Goal: Information Seeking & Learning: Learn about a topic

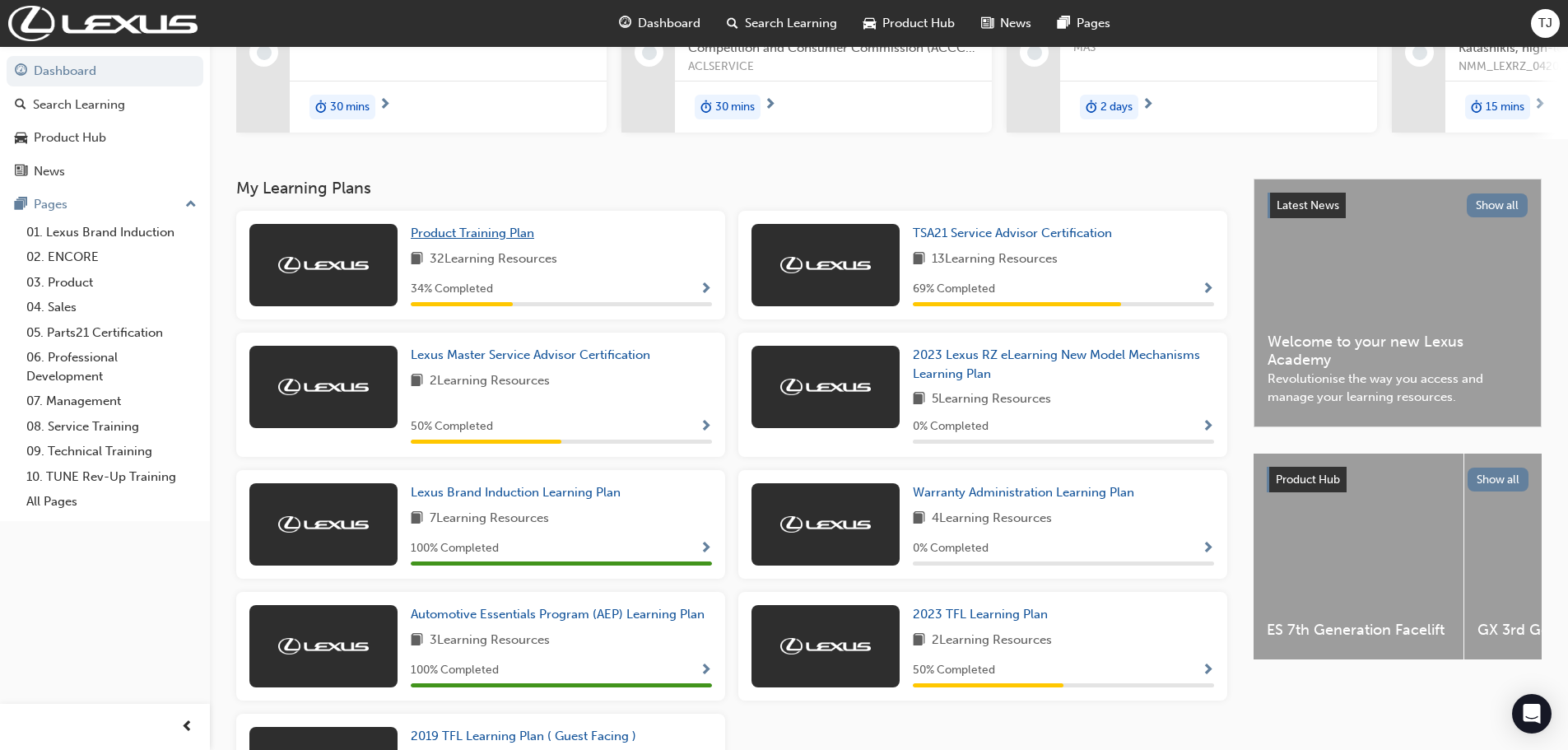
scroll to position [299, 0]
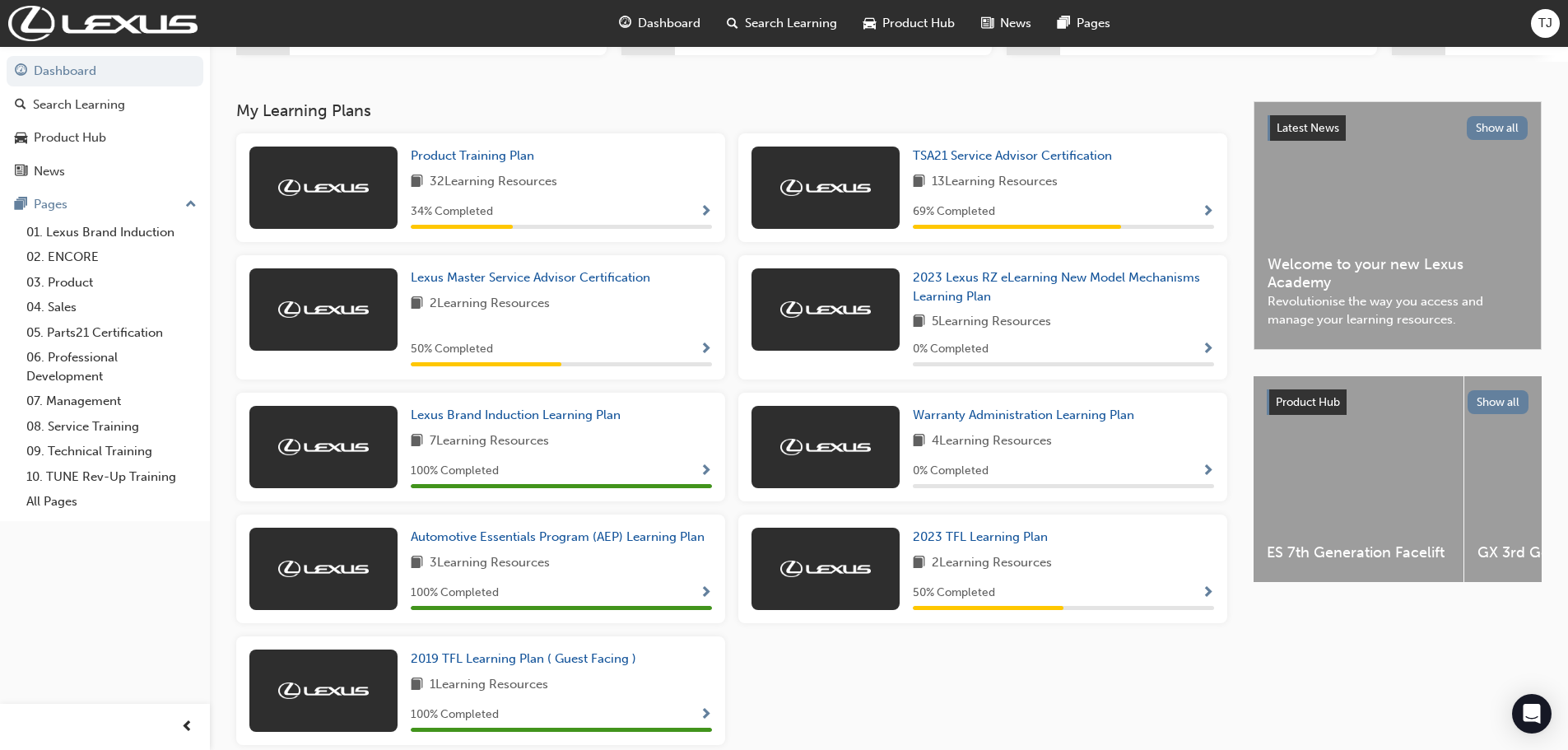
click at [1020, 393] on div "2023 Lexus RZ eLearning New Model Mechanisms Learning Plan 5 Learning Resources…" at bounding box center [982, 324] width 502 height 137
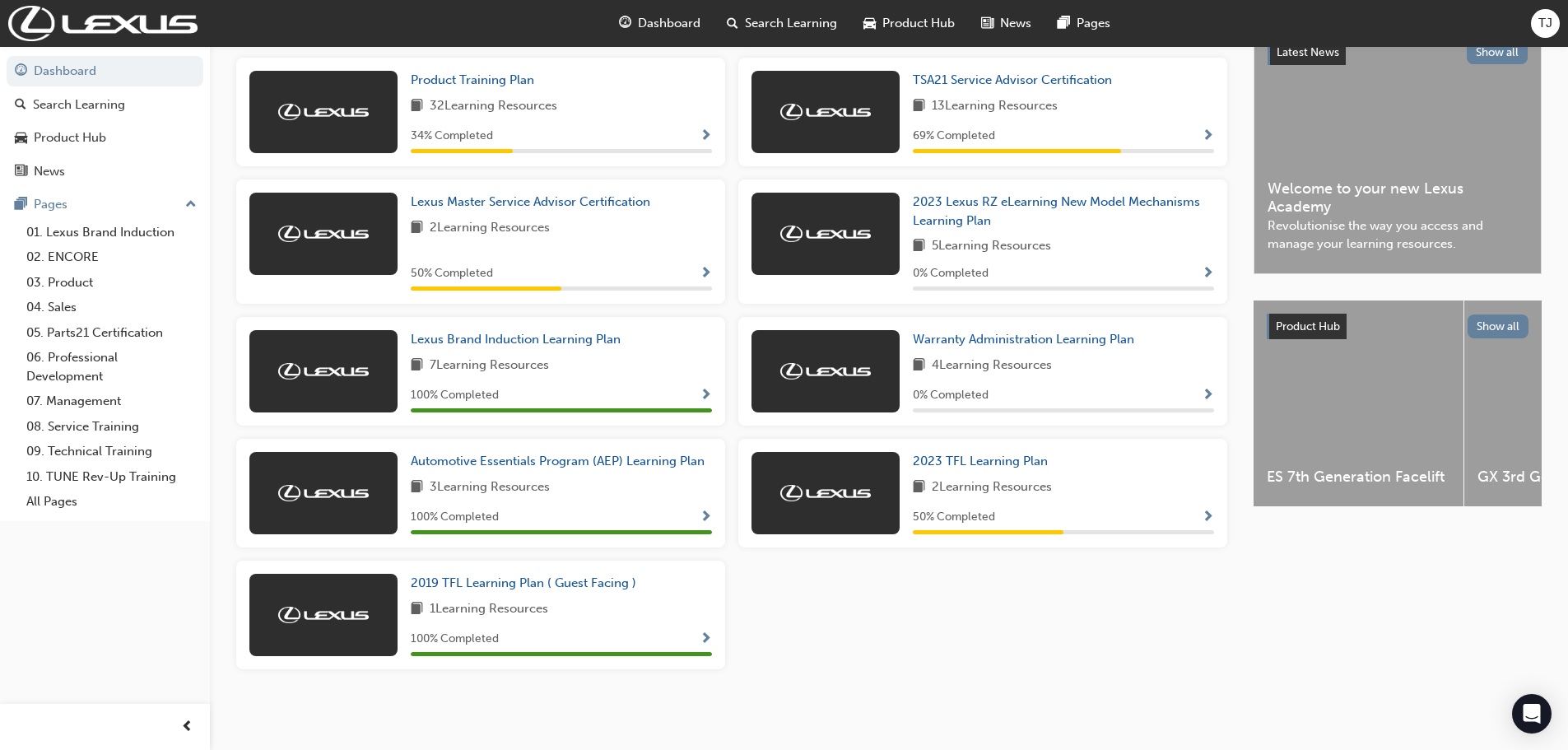
scroll to position [0, 0]
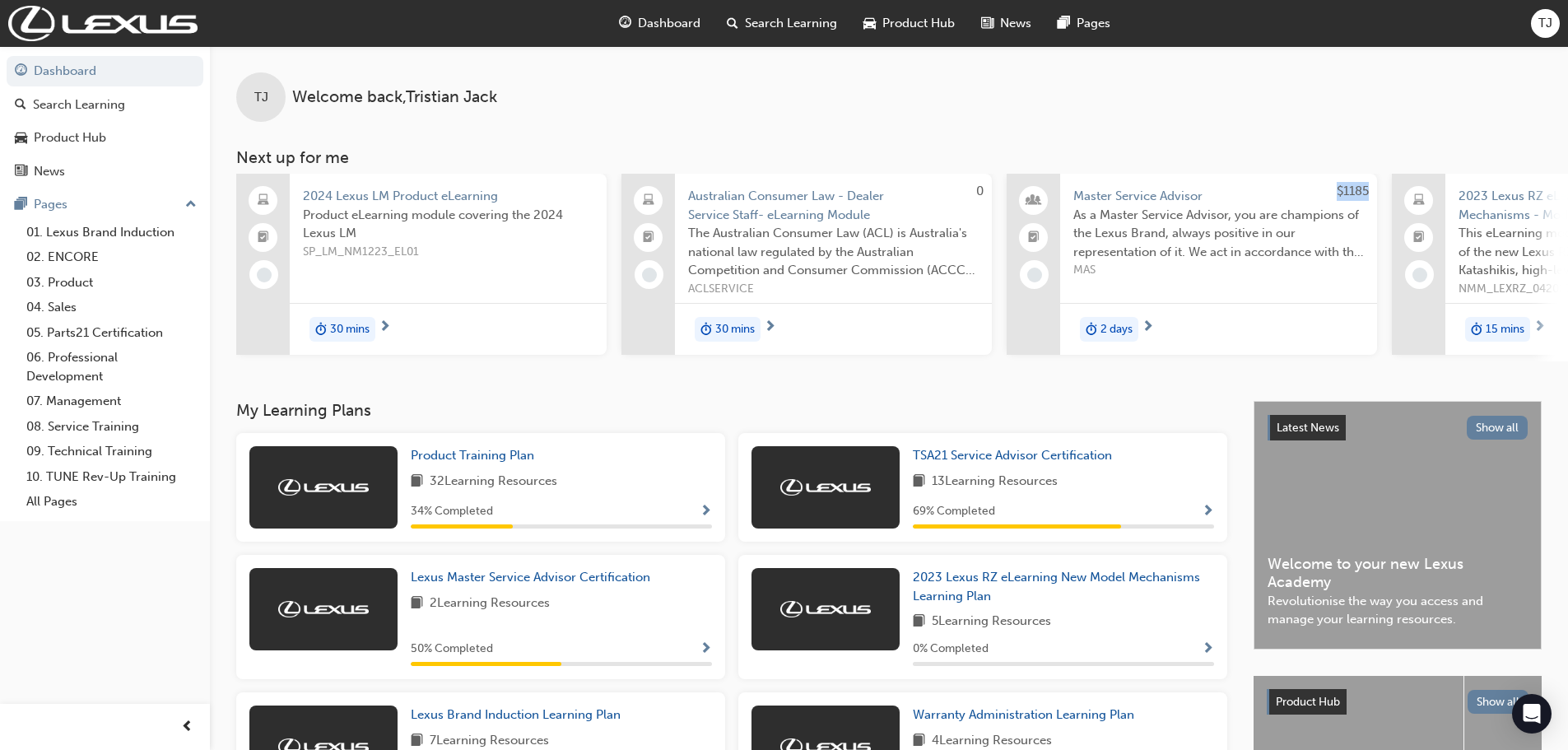
drag, startPoint x: 954, startPoint y: 369, endPoint x: 1006, endPoint y: 364, distance: 52.2
click at [1006, 364] on div "TJ Welcome back , Tristian Jack Next up for me 2024 Lexus LM Product eLearning …" at bounding box center [888, 223] width 1357 height 355
click at [882, 415] on h3 "My Learning Plans" at bounding box center [732, 411] width 991 height 19
click at [772, 16] on span "Search Learning" at bounding box center [791, 24] width 92 height 19
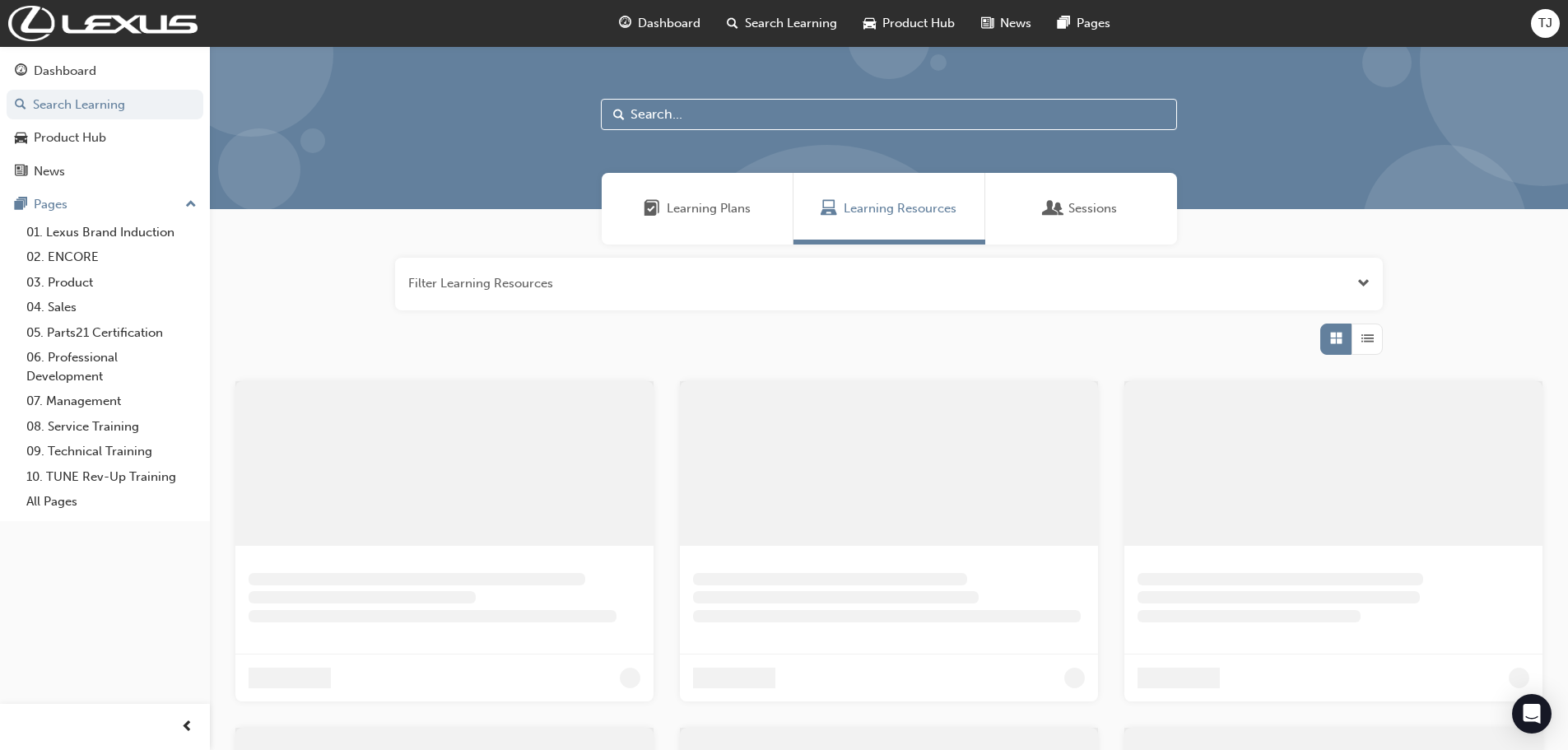
click at [654, 111] on input "text" at bounding box center [889, 114] width 576 height 31
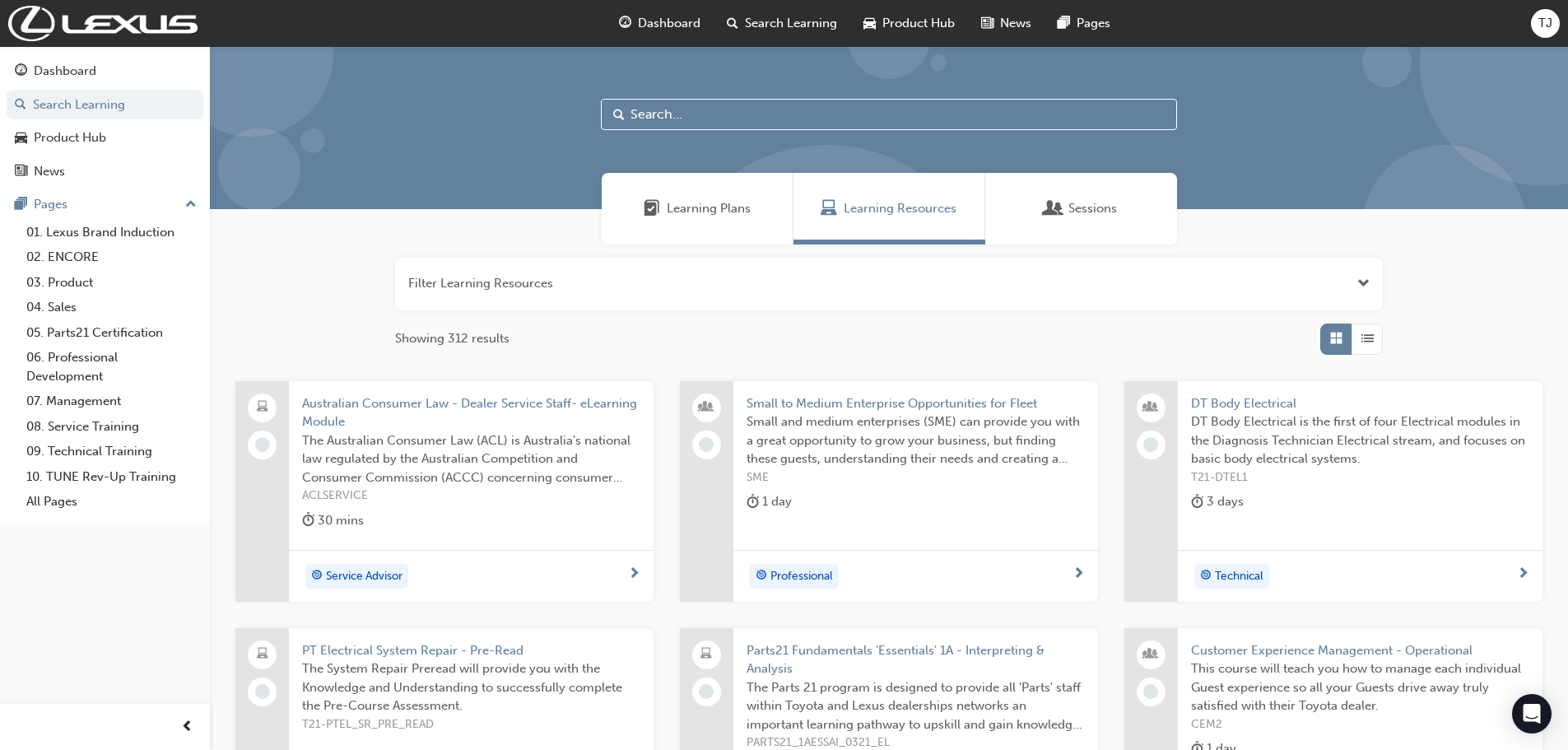
type input "l"
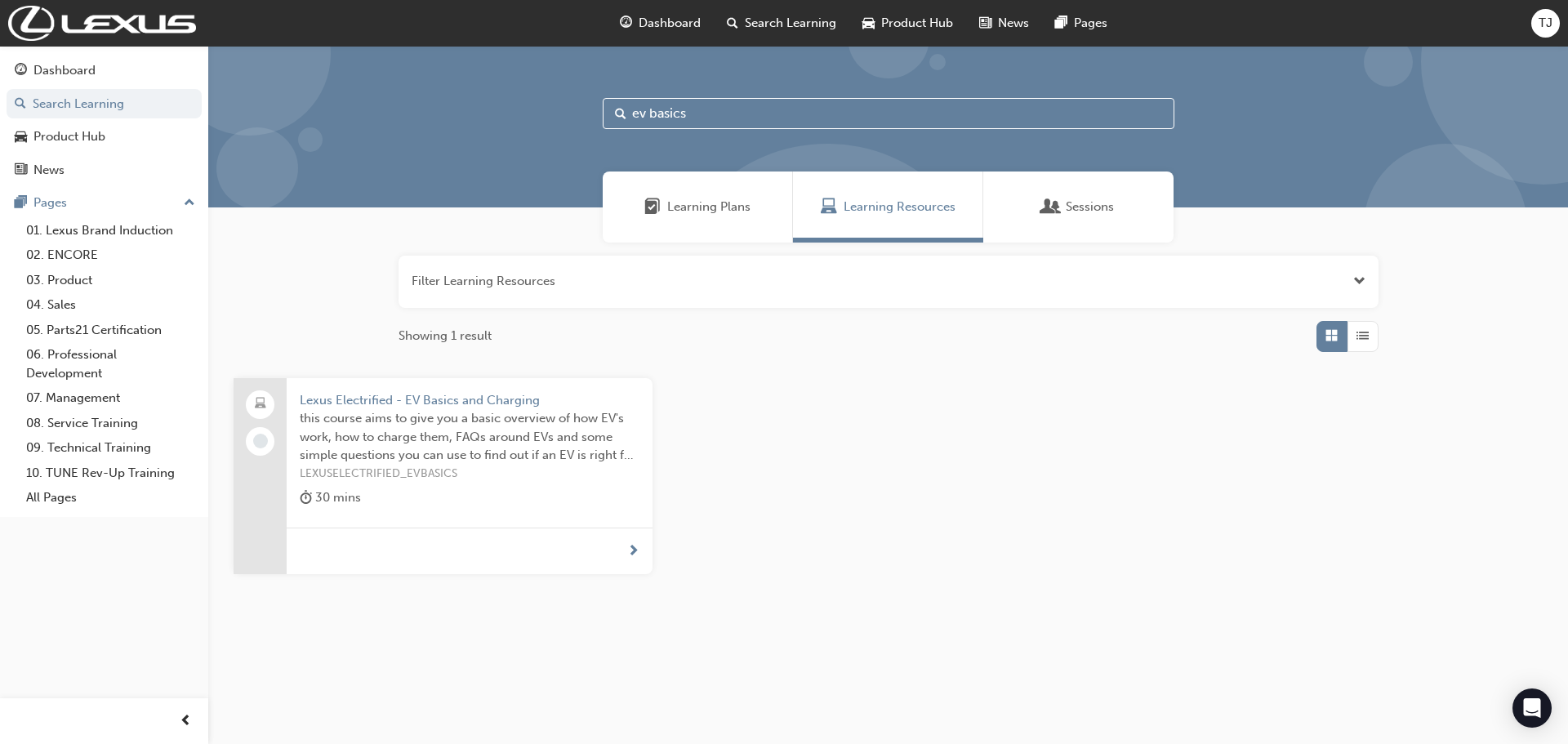
type input "ev basics"
drag, startPoint x: 450, startPoint y: 403, endPoint x: 505, endPoint y: 411, distance: 55.6
click at [505, 411] on span "this course aims to give you a basic overview of how EV's work, how to charge t…" at bounding box center [469, 437] width 339 height 56
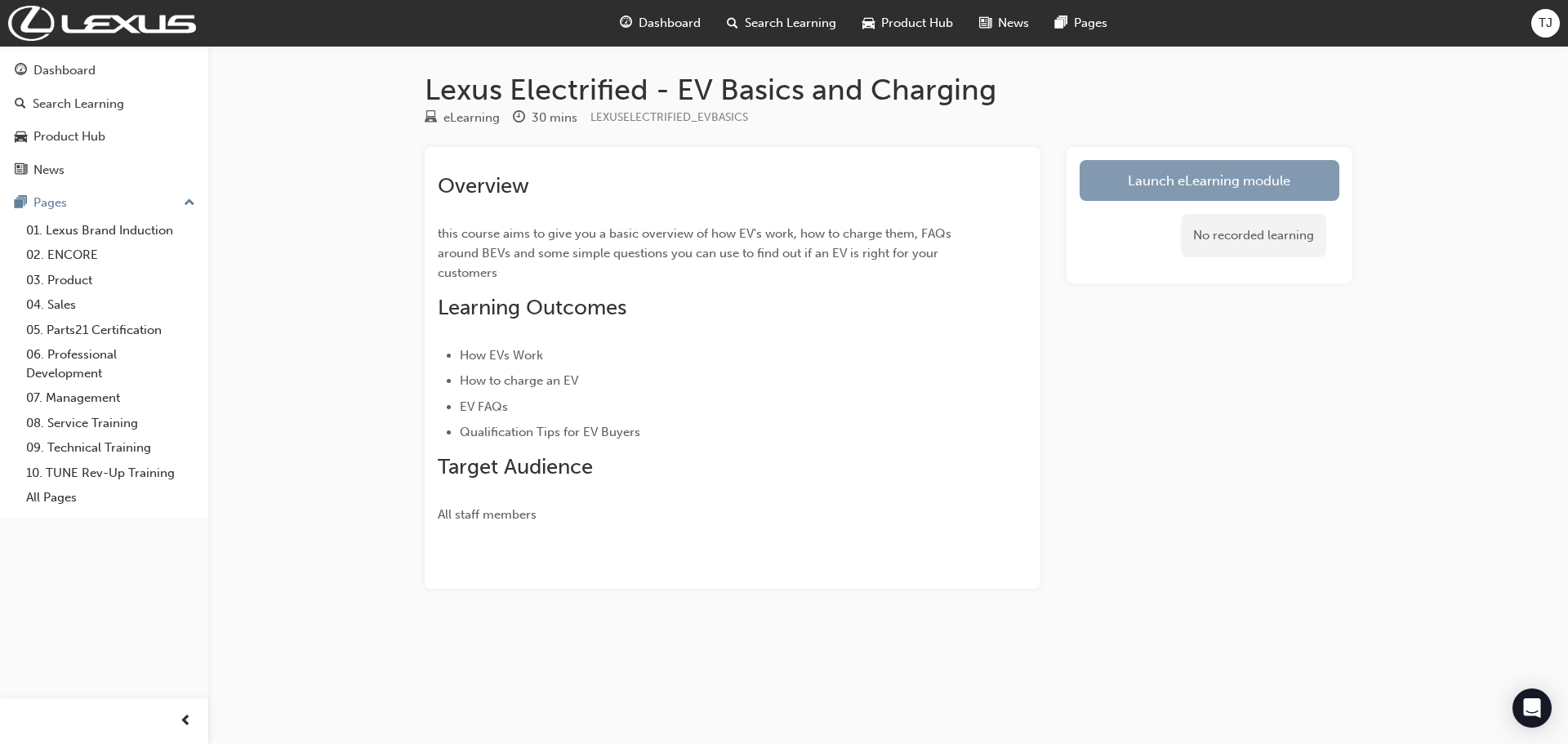
click at [1215, 189] on link "Launch eLearning module" at bounding box center [1209, 180] width 260 height 41
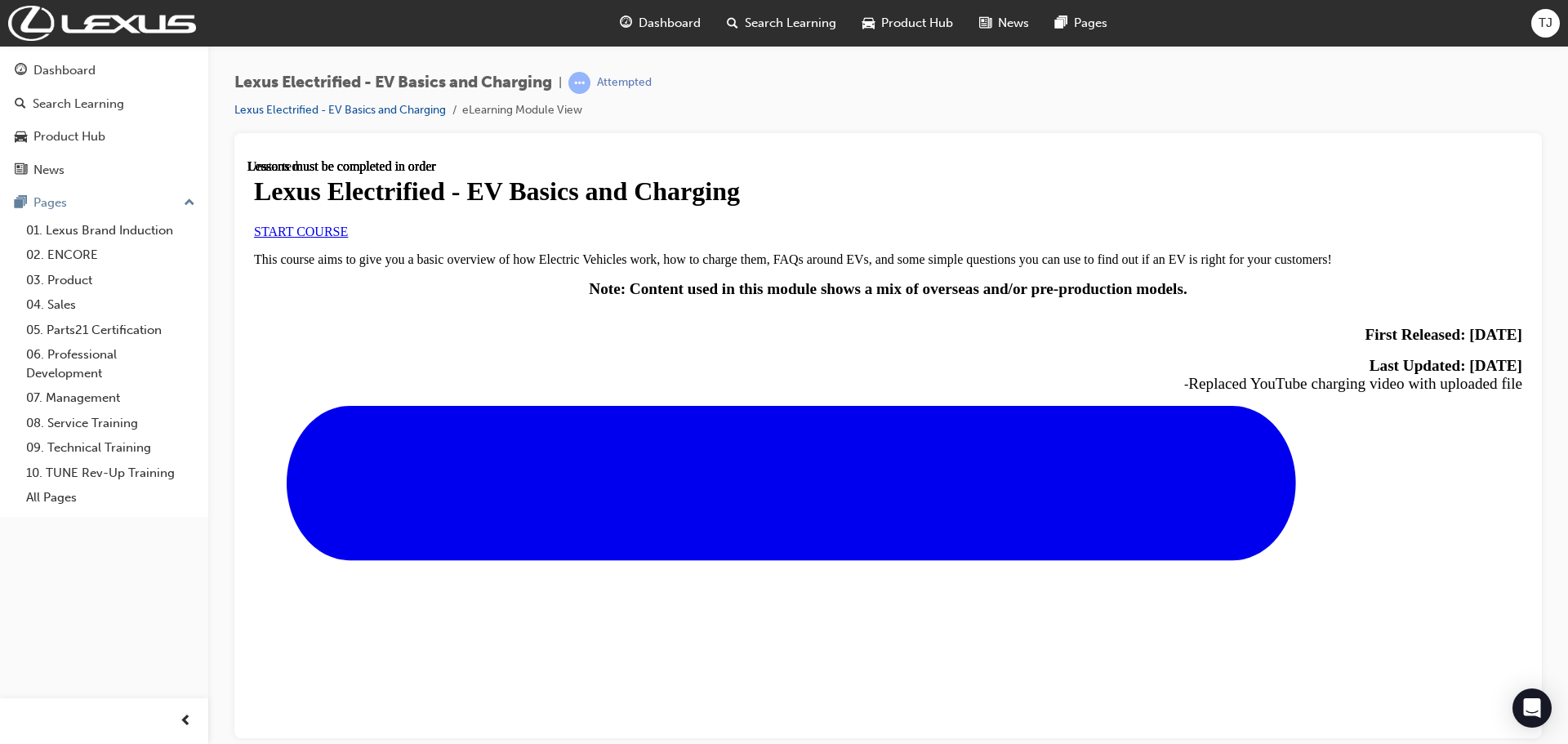
click at [348, 237] on span "START COURSE" at bounding box center [301, 231] width 94 height 14
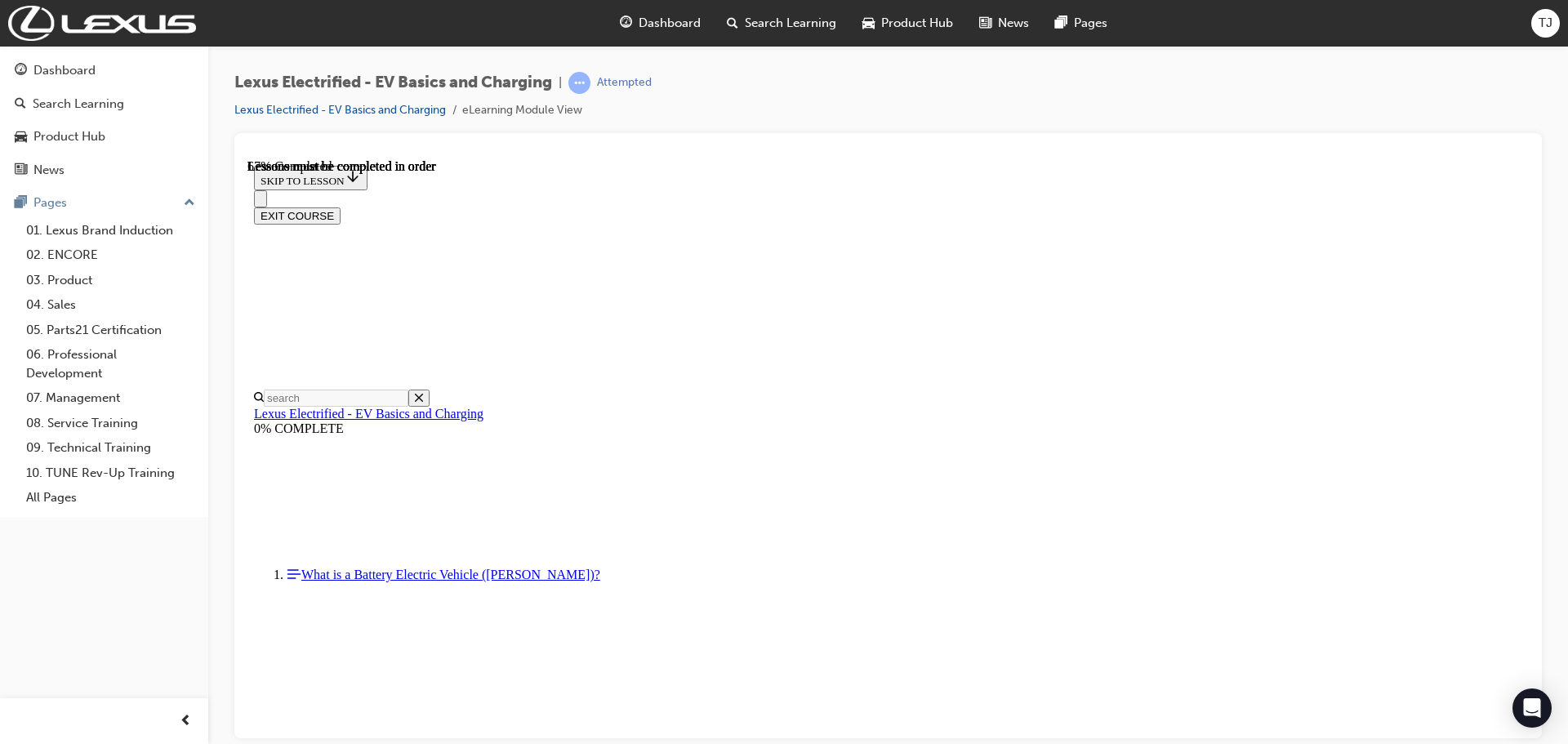
scroll to position [1014, 0]
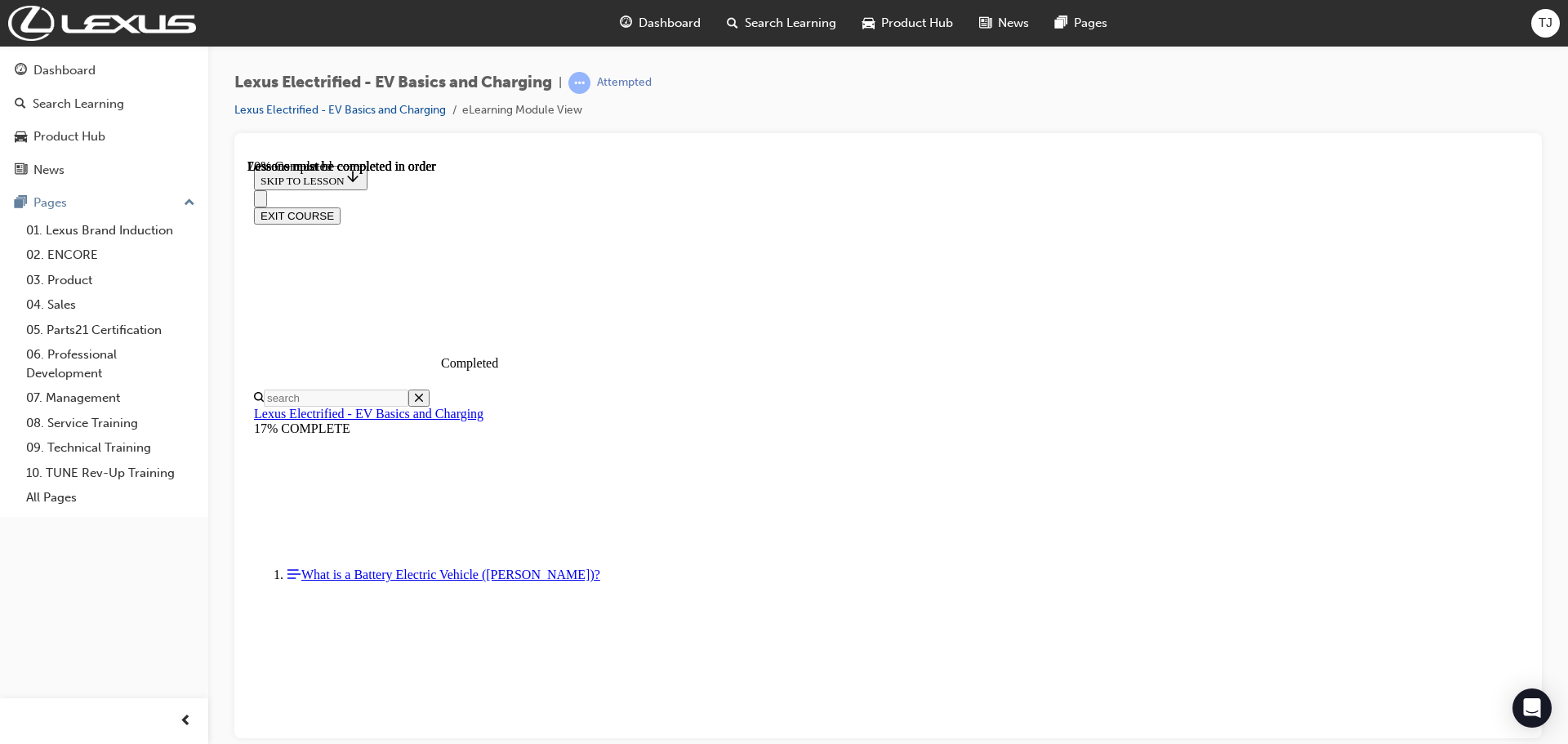
scroll to position [6083, 0]
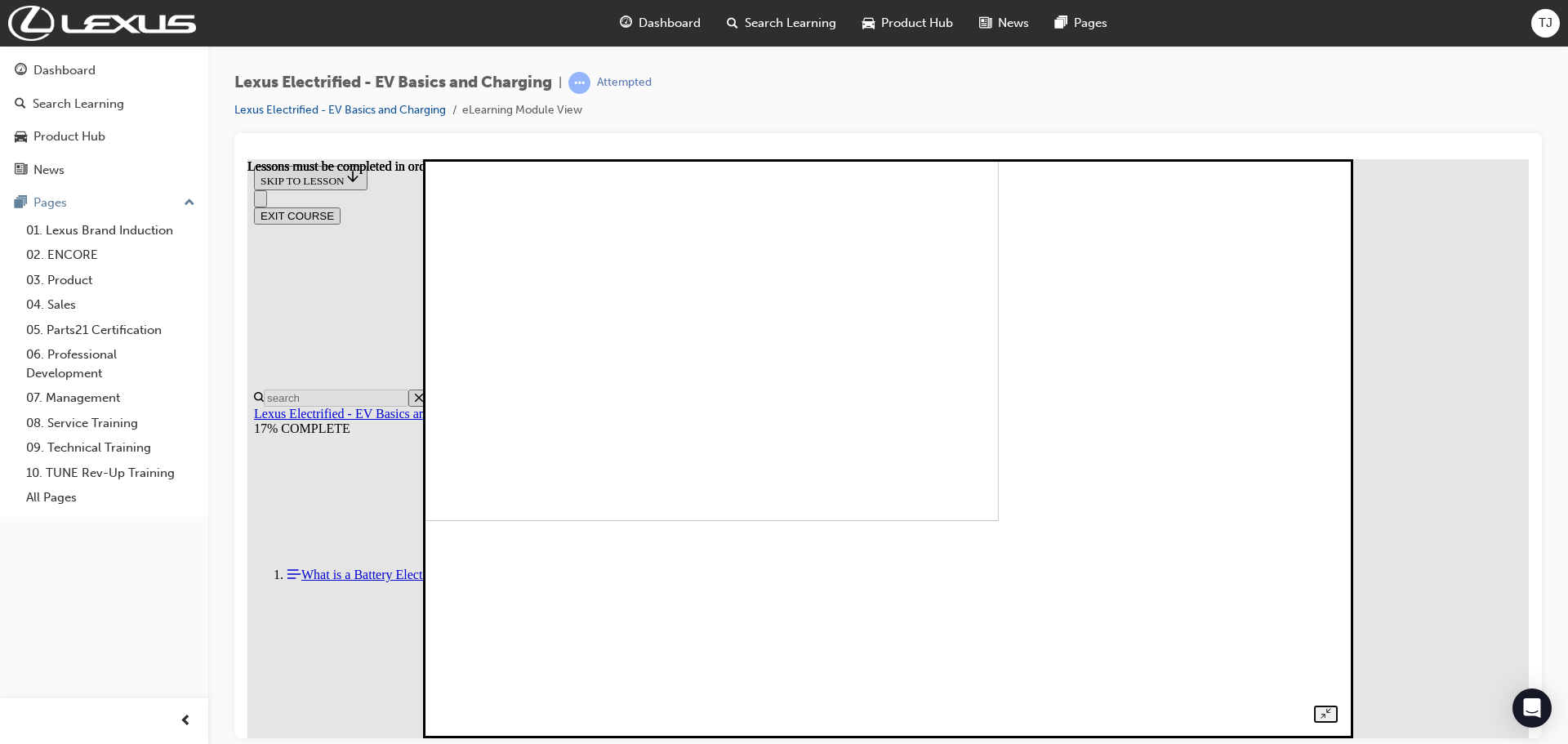
click at [915, 455] on img at bounding box center [560, 231] width 875 height 580
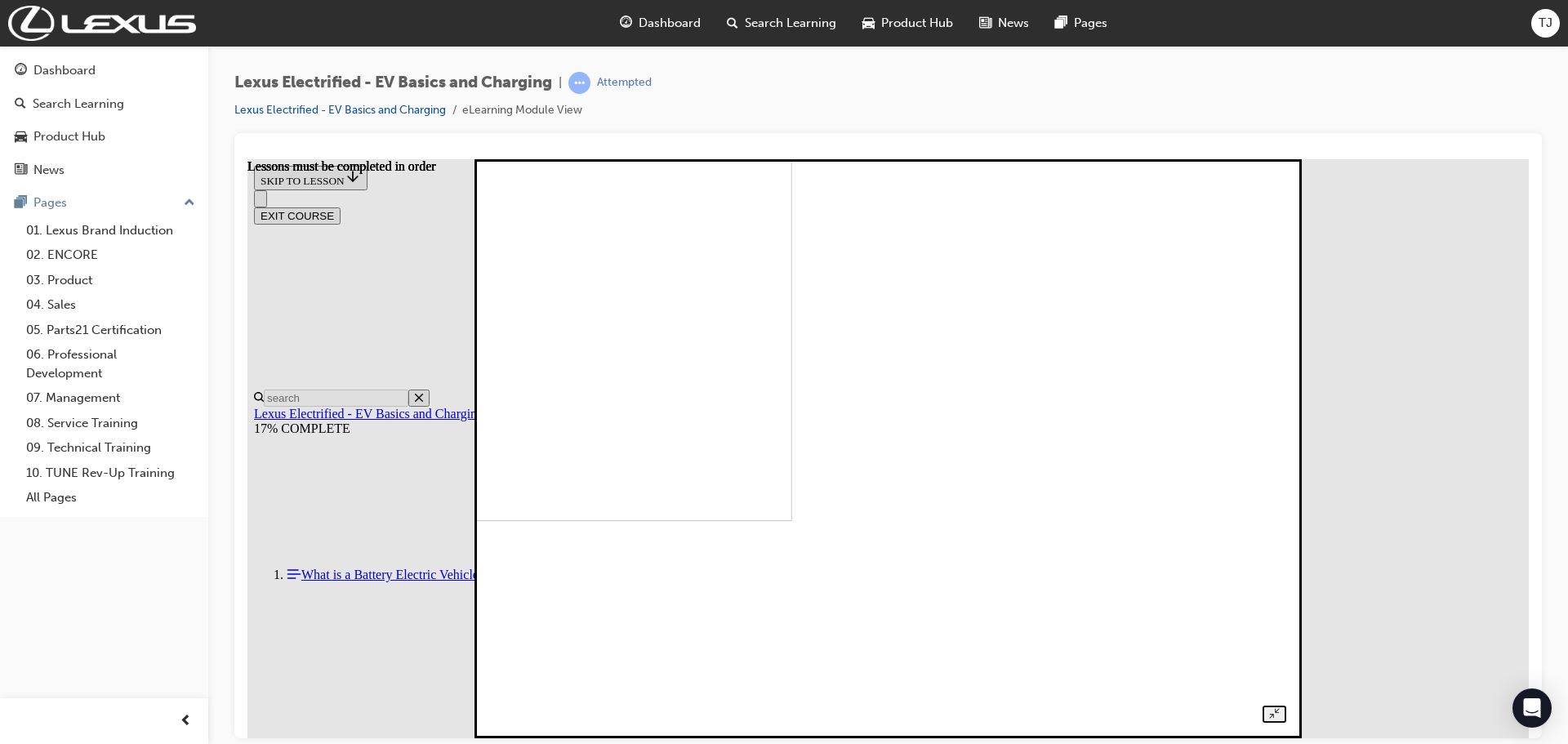
click at [791, 424] on img at bounding box center [405, 231] width 771 height 580
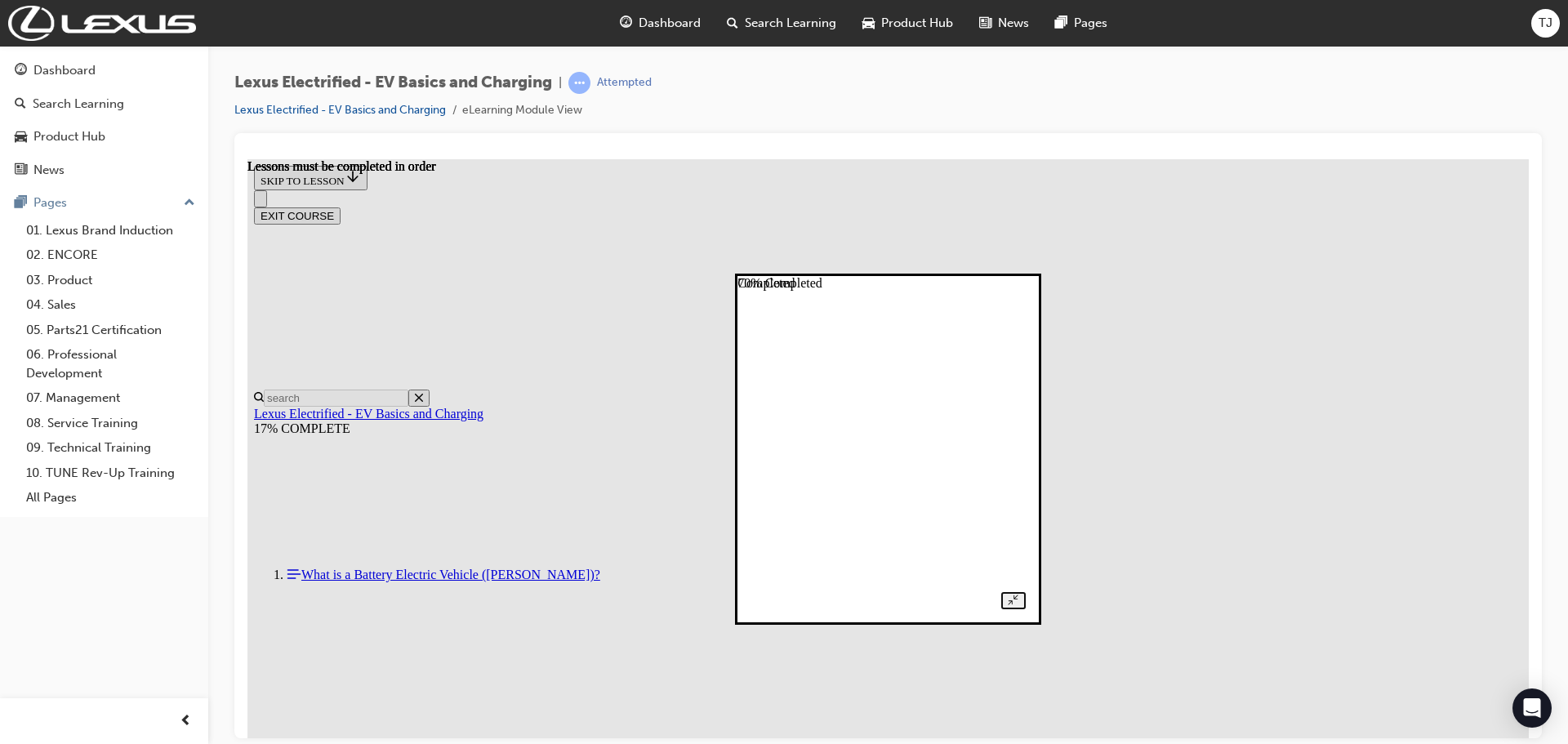
click at [1025, 453] on div at bounding box center [887, 448] width 274 height 320
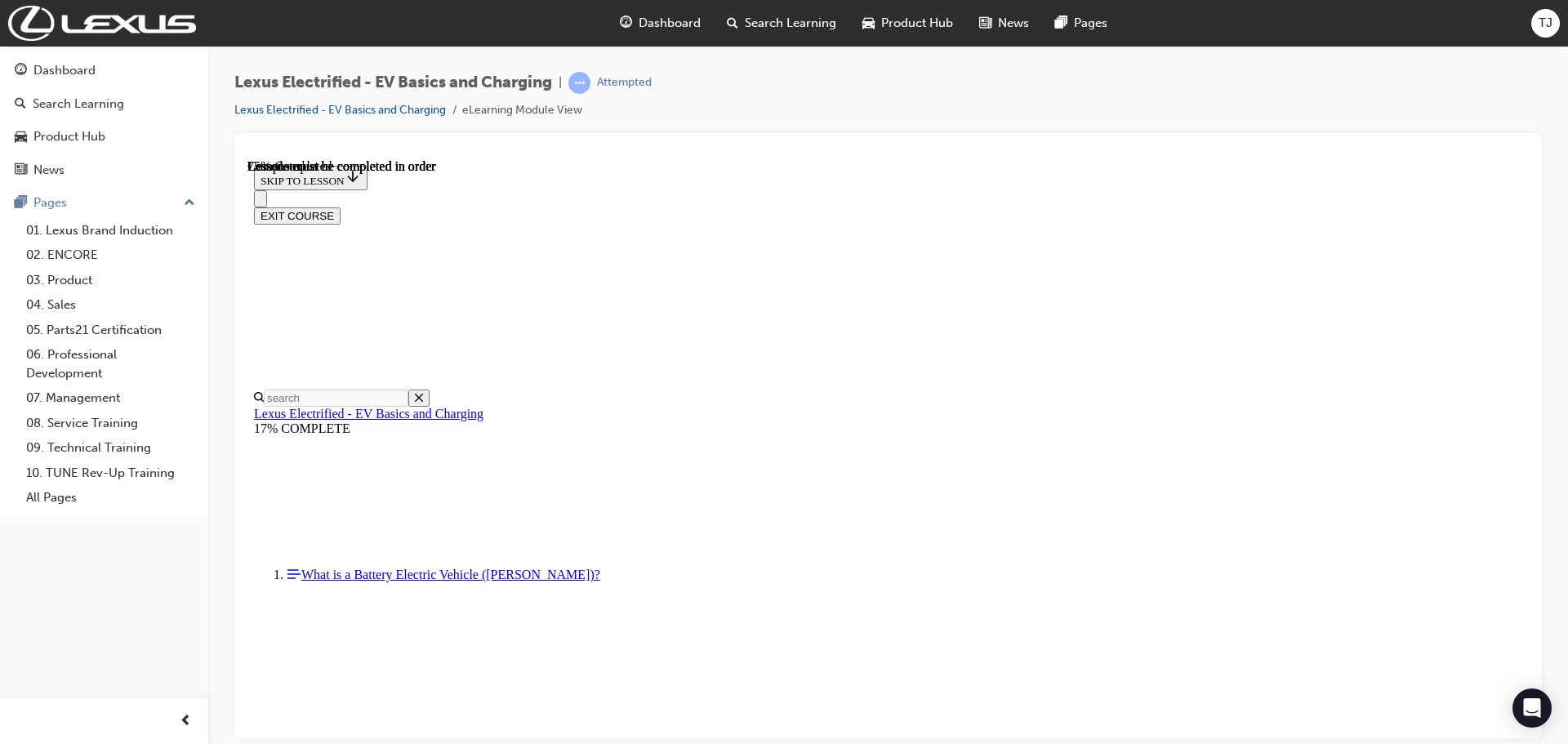
scroll to position [5675, 0]
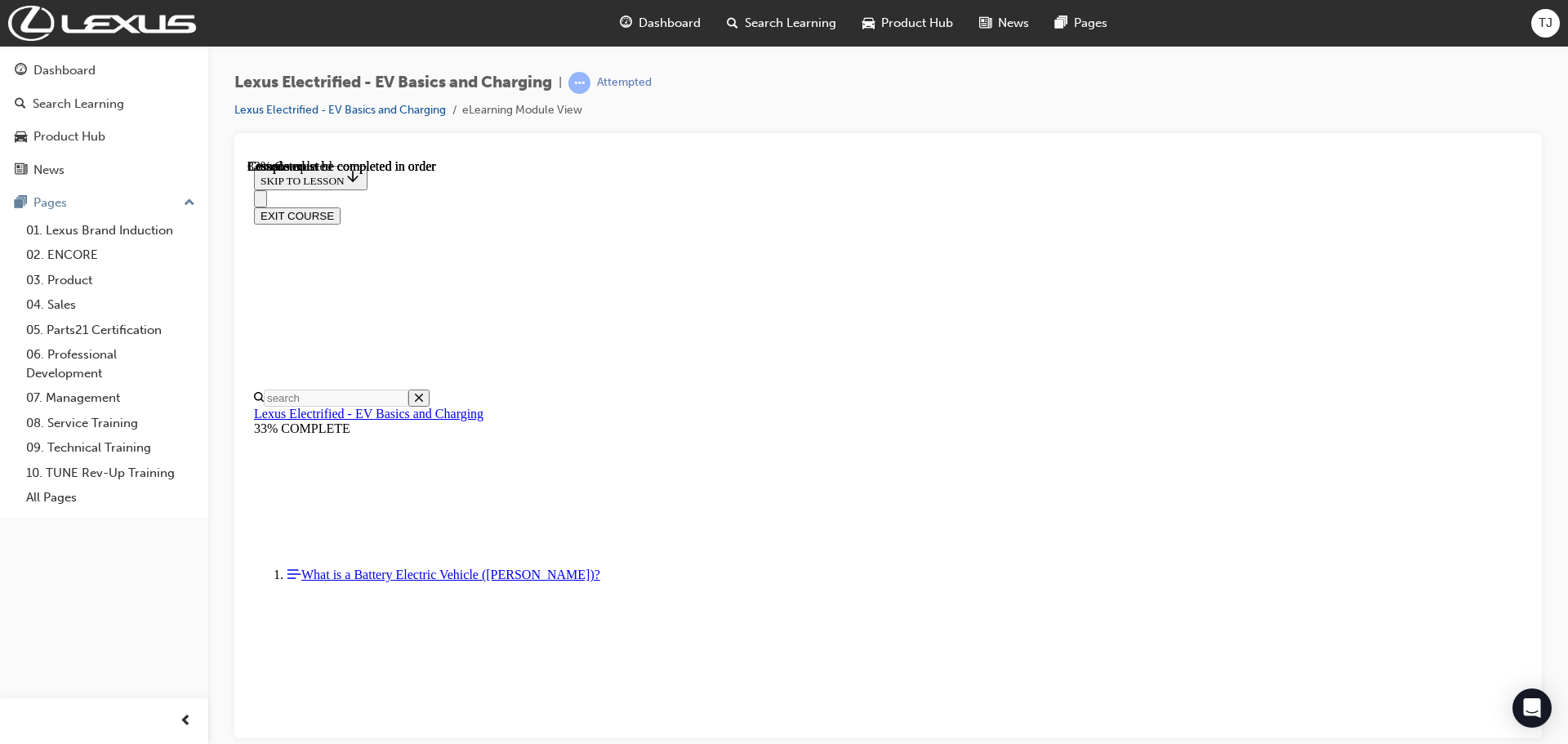
scroll to position [704, 0]
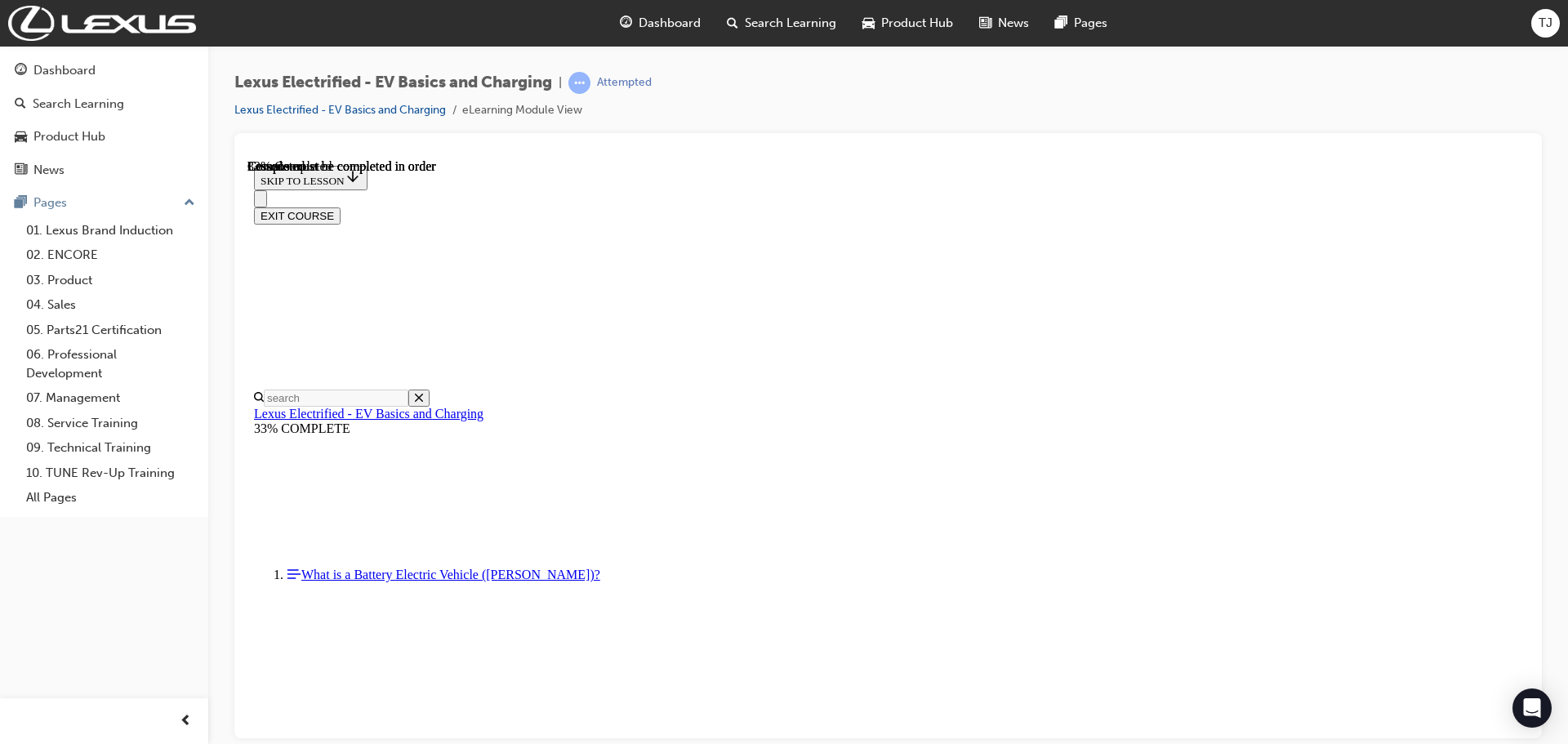
scroll to position [2488, 0]
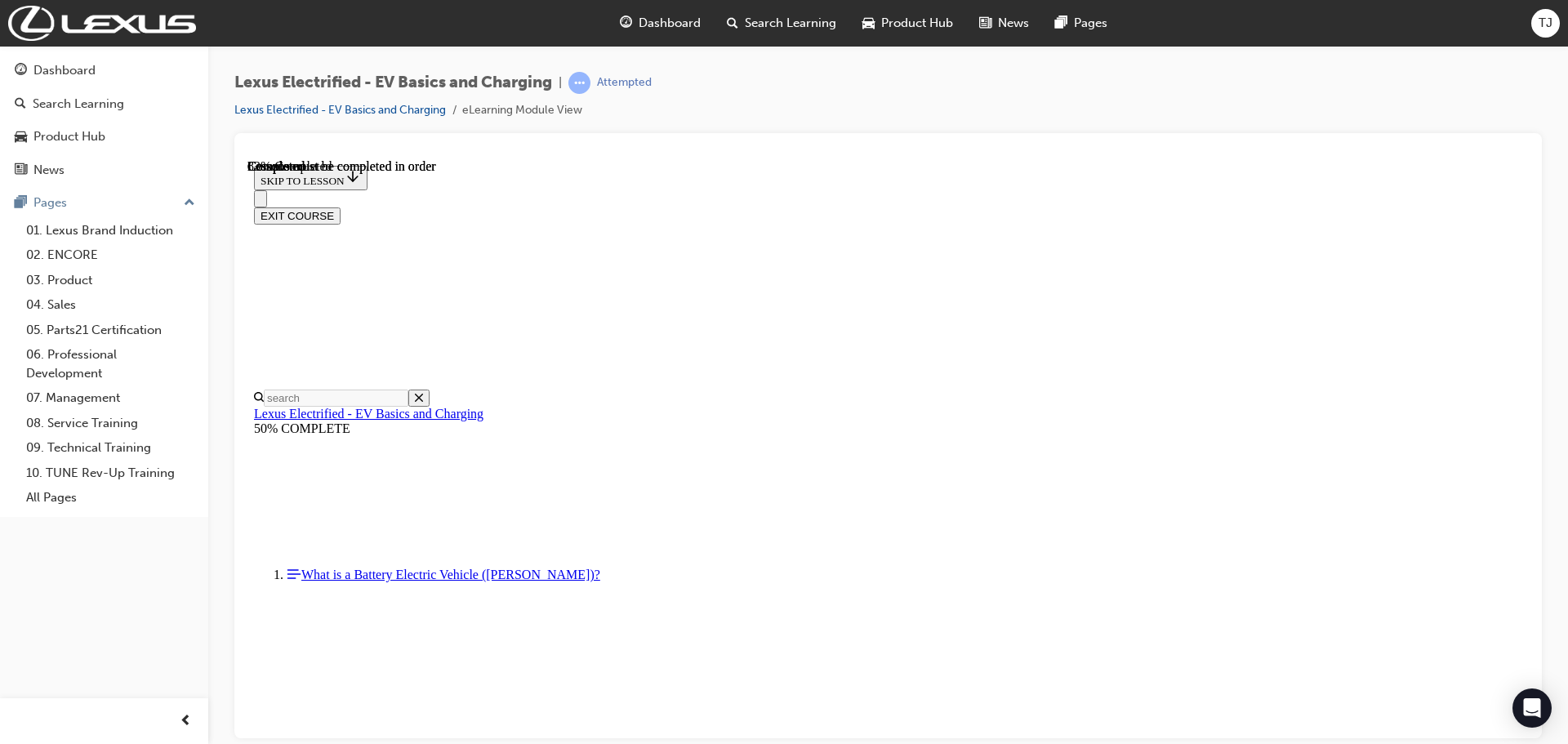
scroll to position [2253, 0]
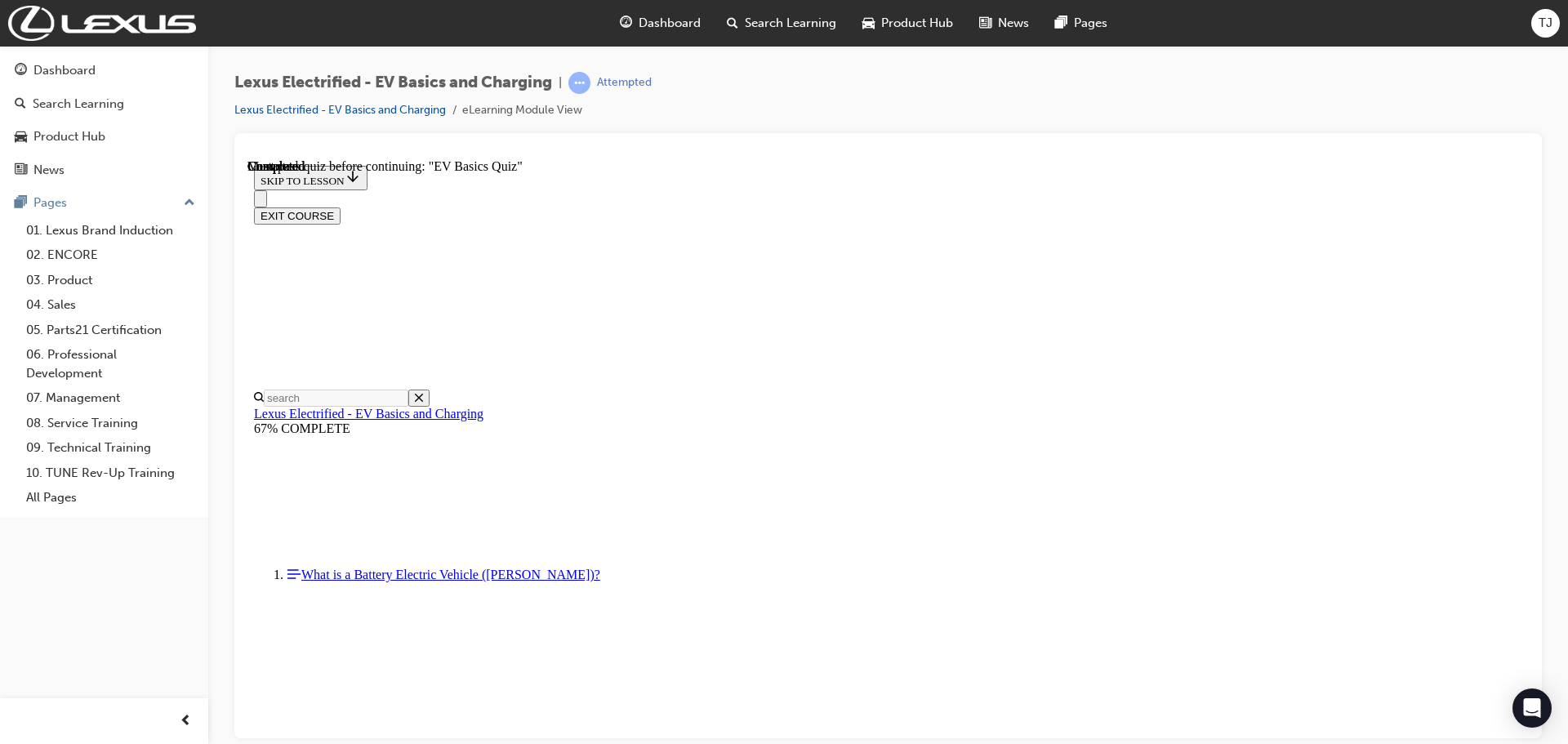
radio input "true"
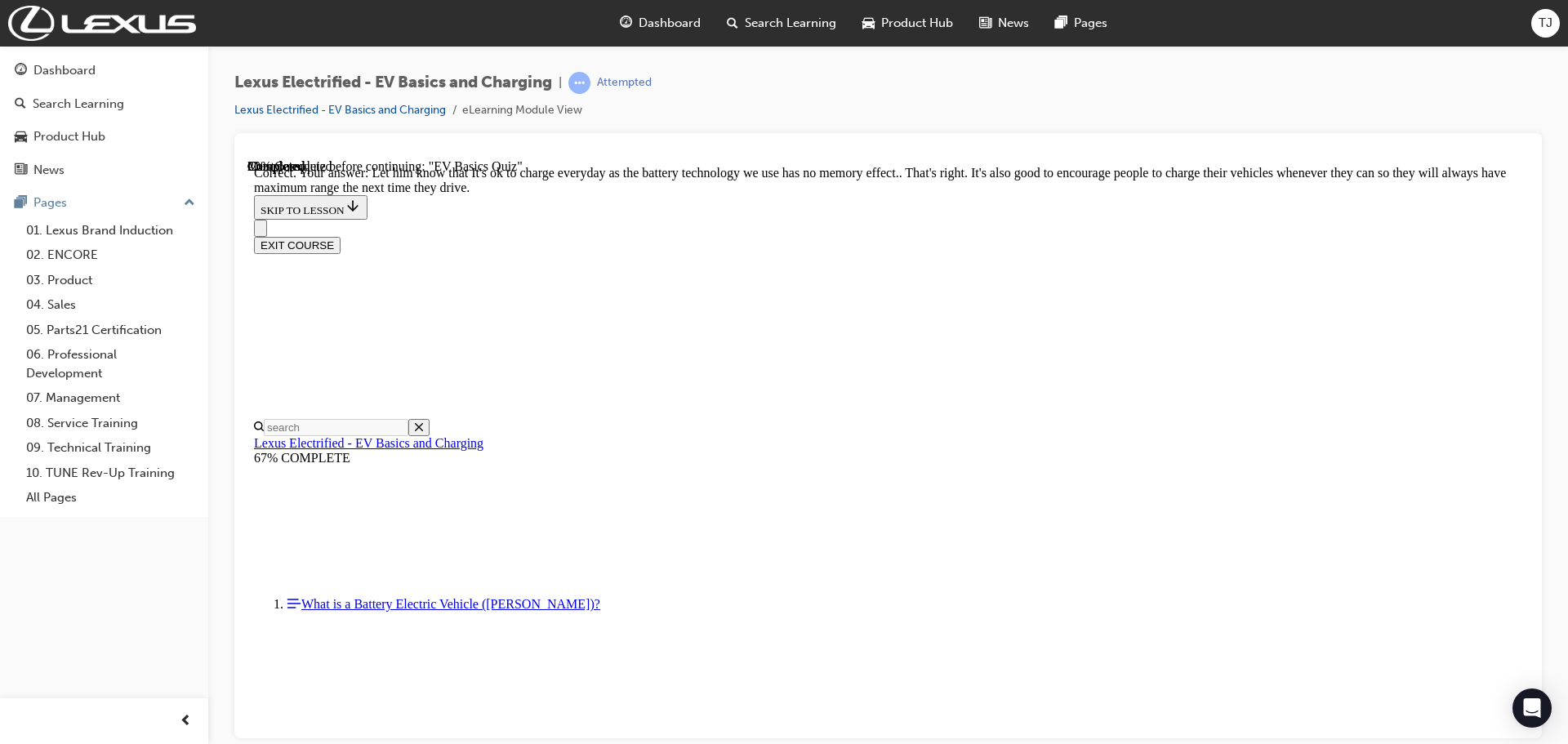
scroll to position [310, 0]
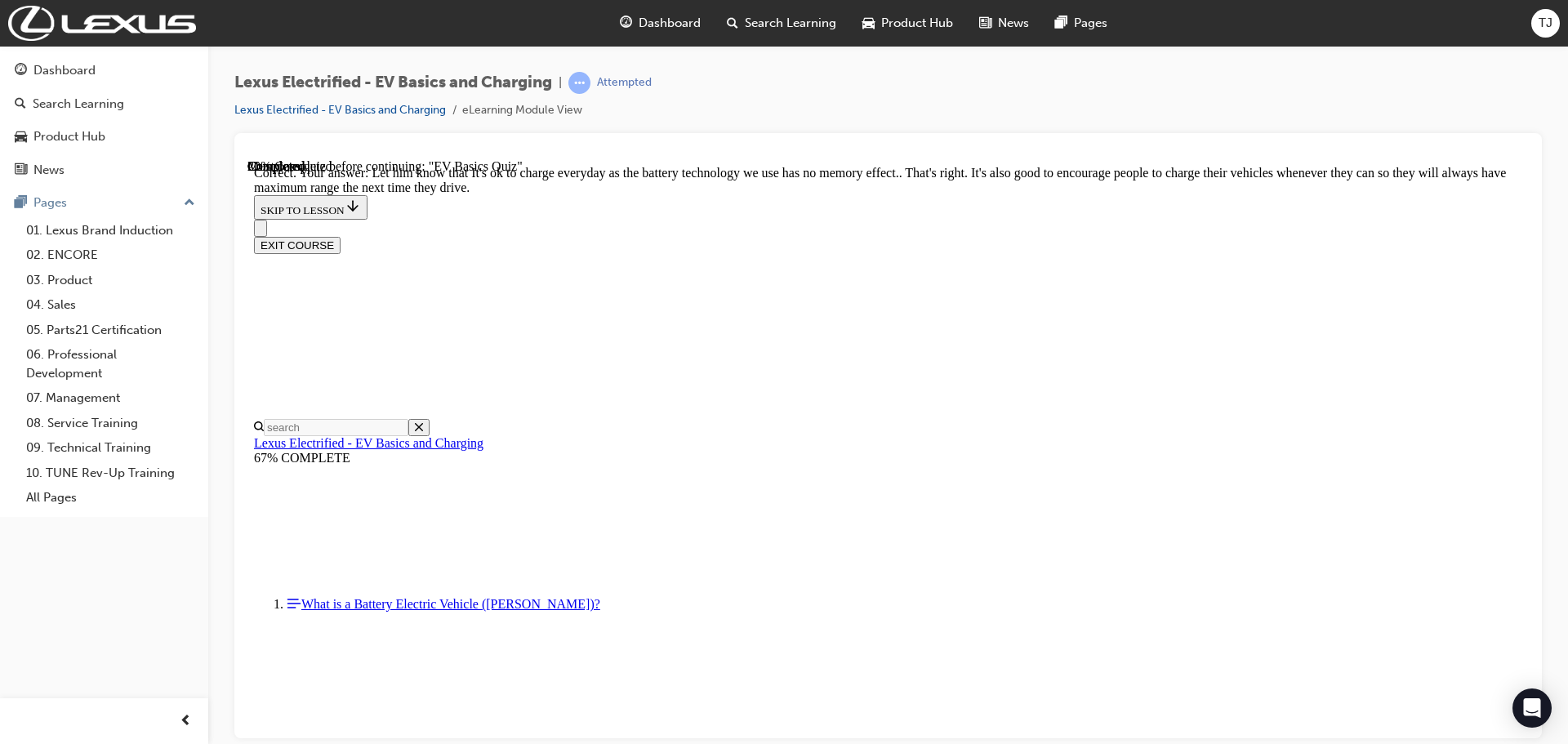
radio input "true"
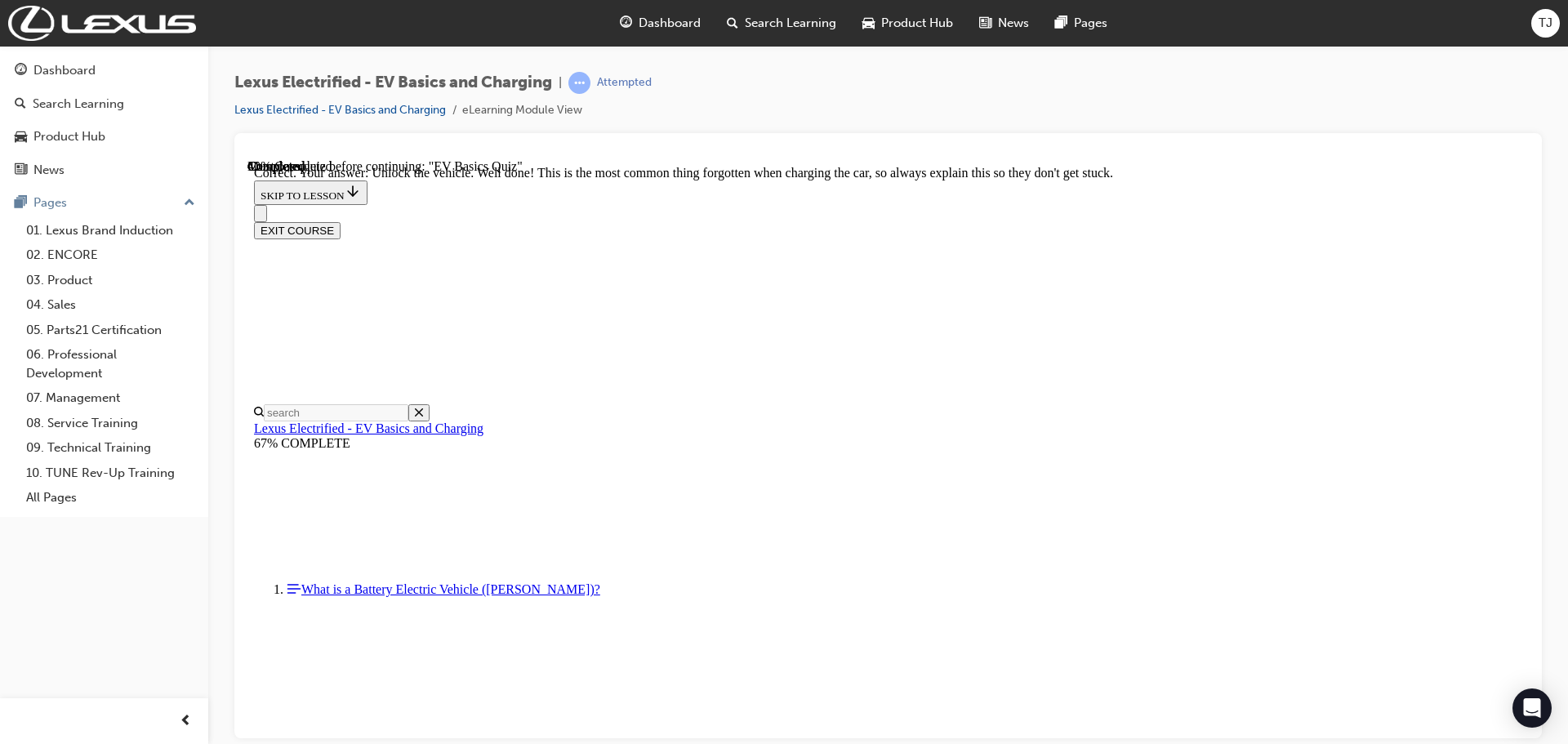
scroll to position [682, 0]
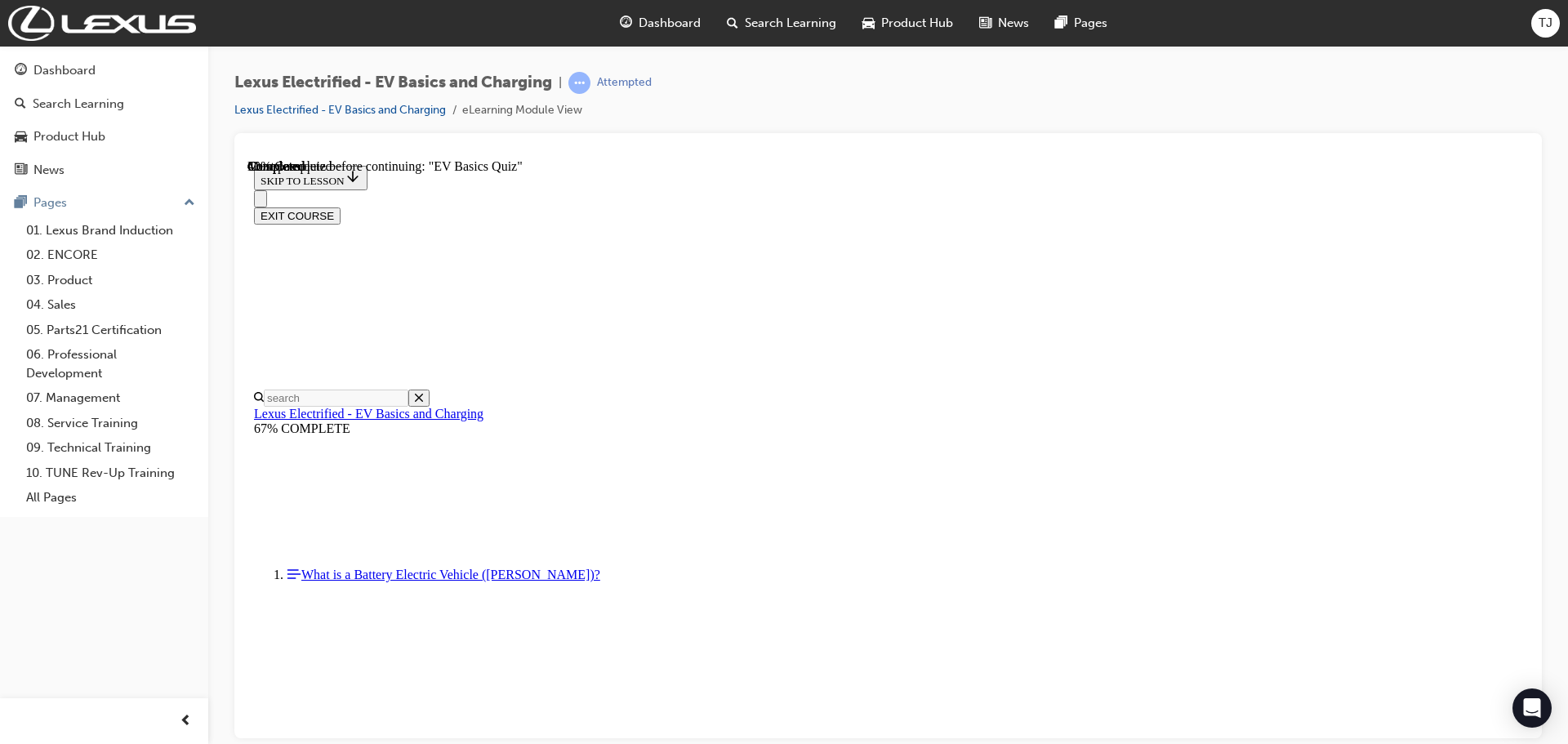
scroll to position [142, 0]
radio input "true"
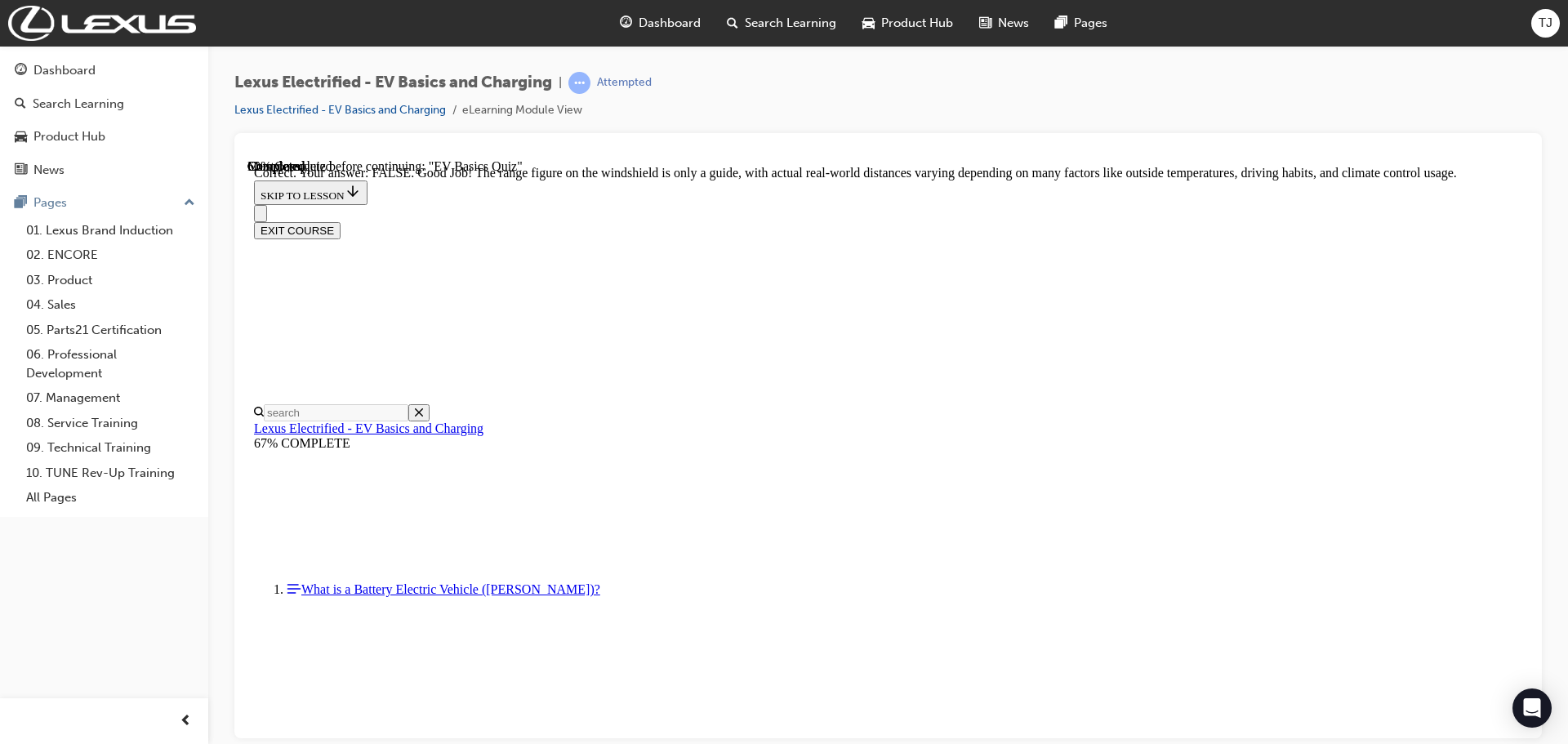
scroll to position [294, 0]
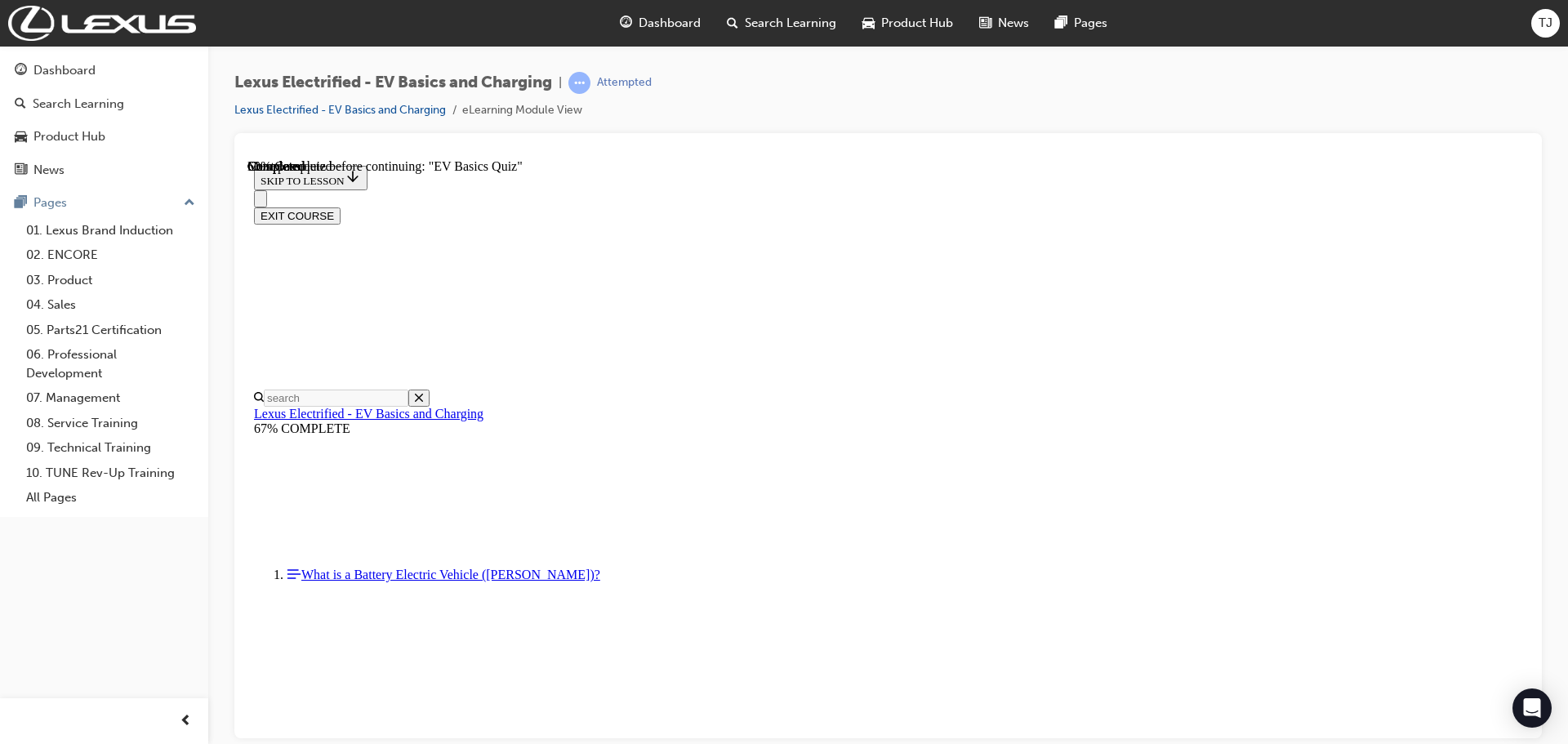
scroll to position [245, 0]
checkbox input "true"
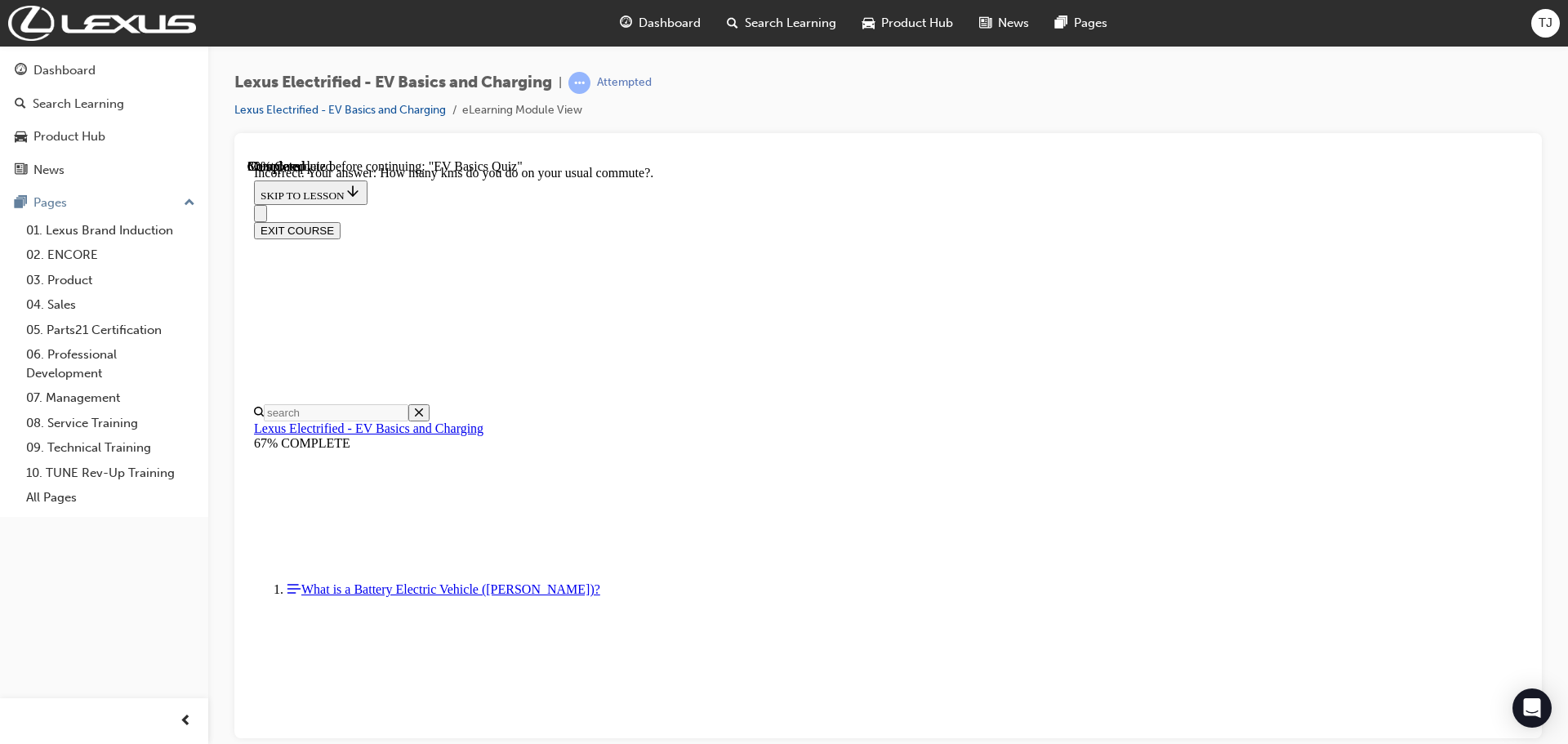
scroll to position [324, 0]
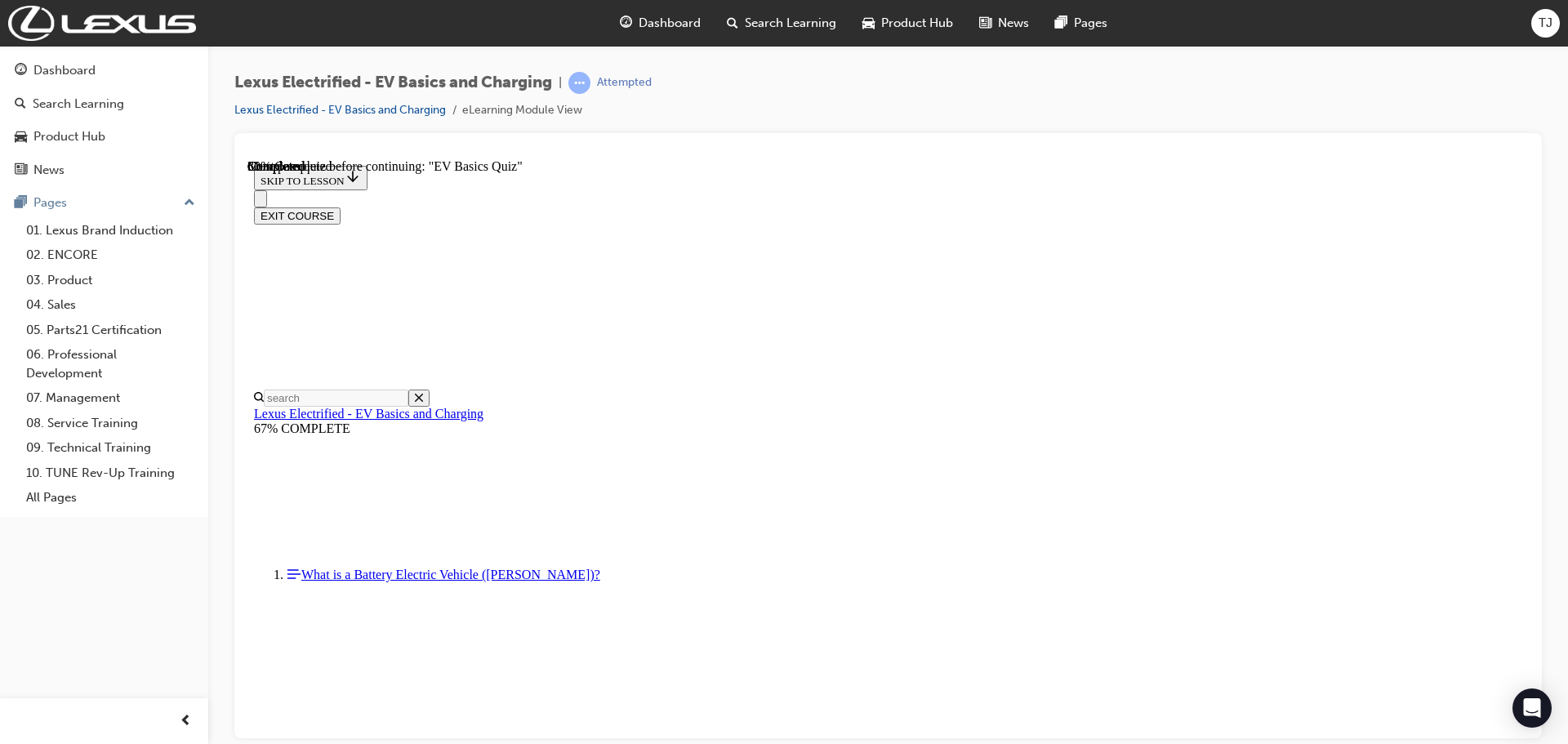
radio input "true"
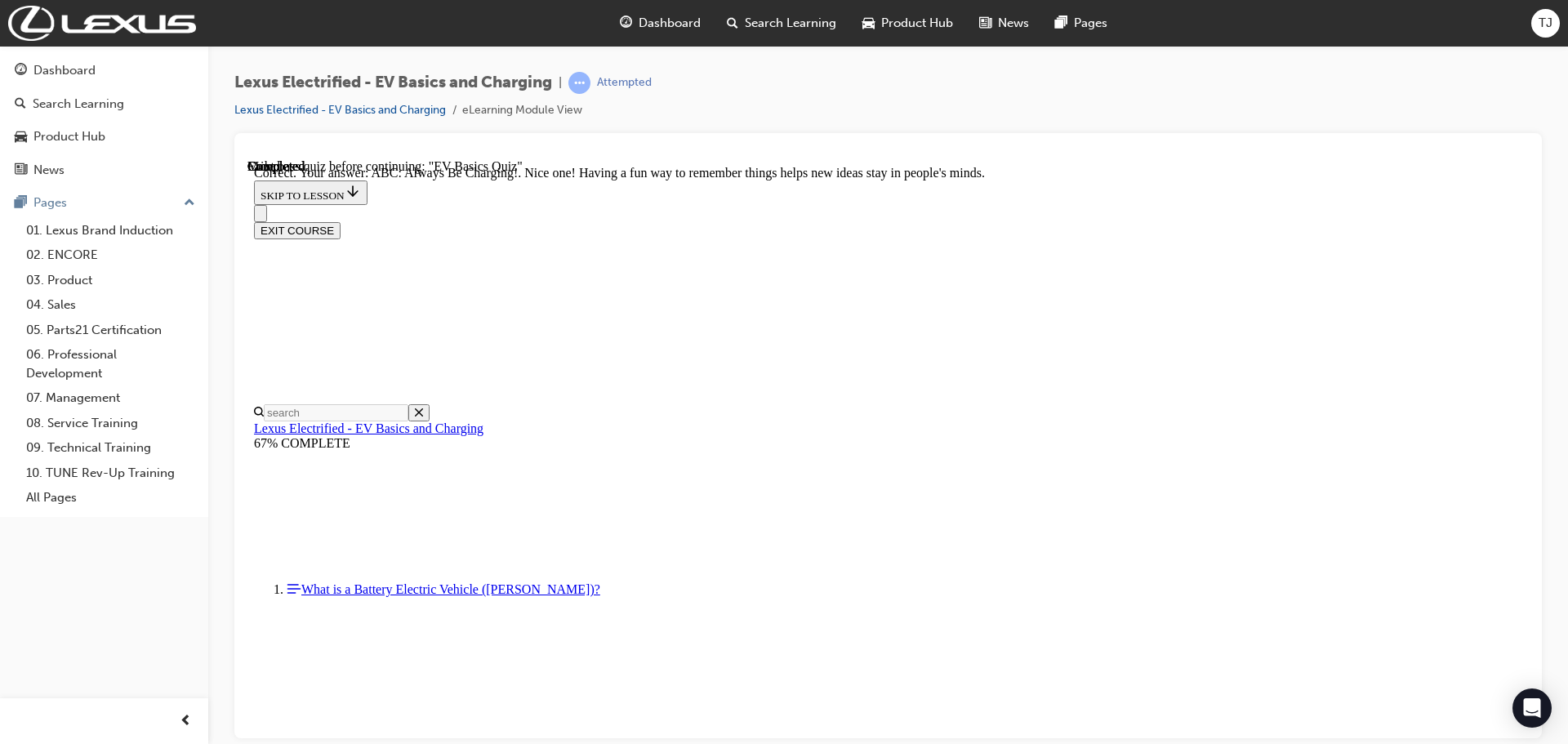
scroll to position [312, 0]
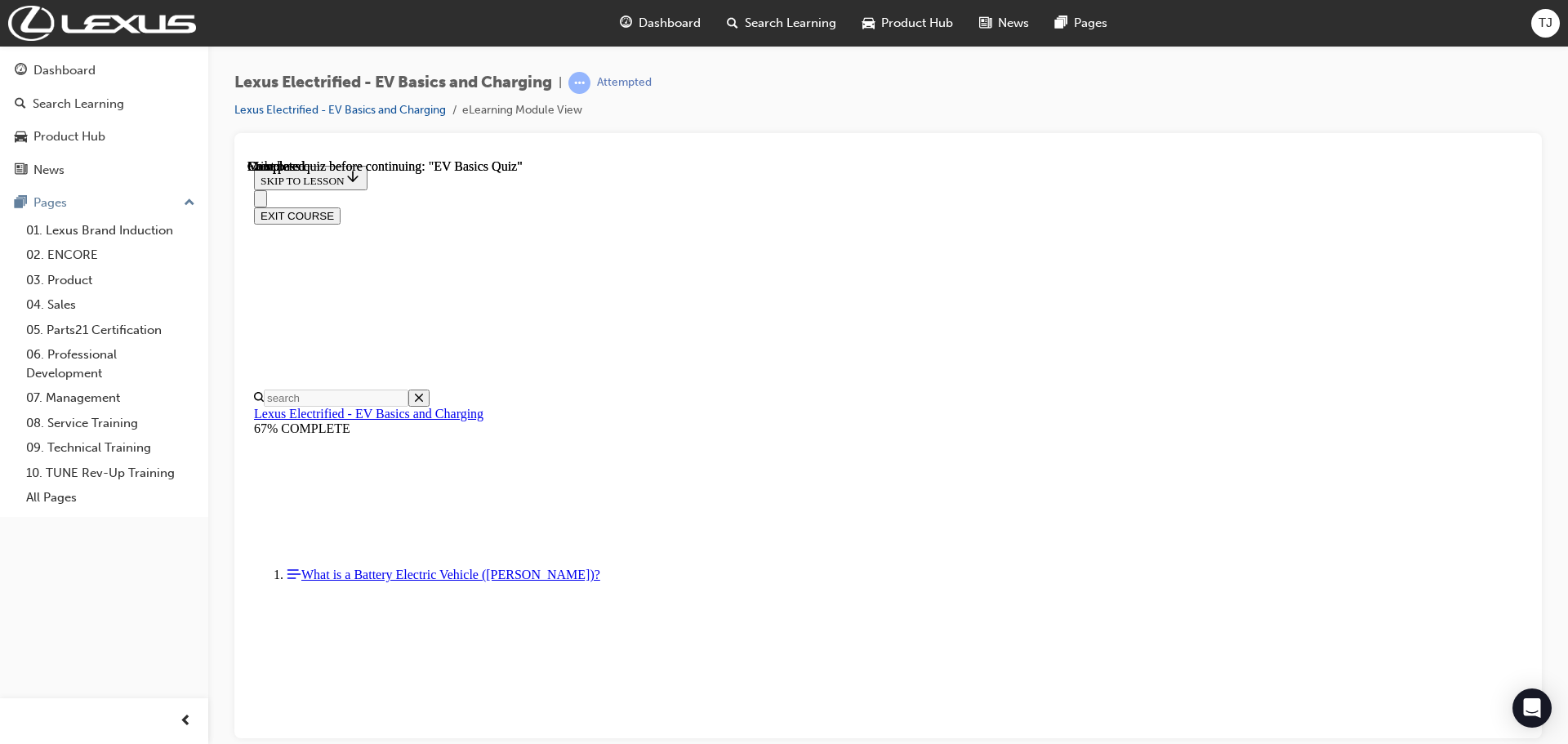
scroll to position [308, 0]
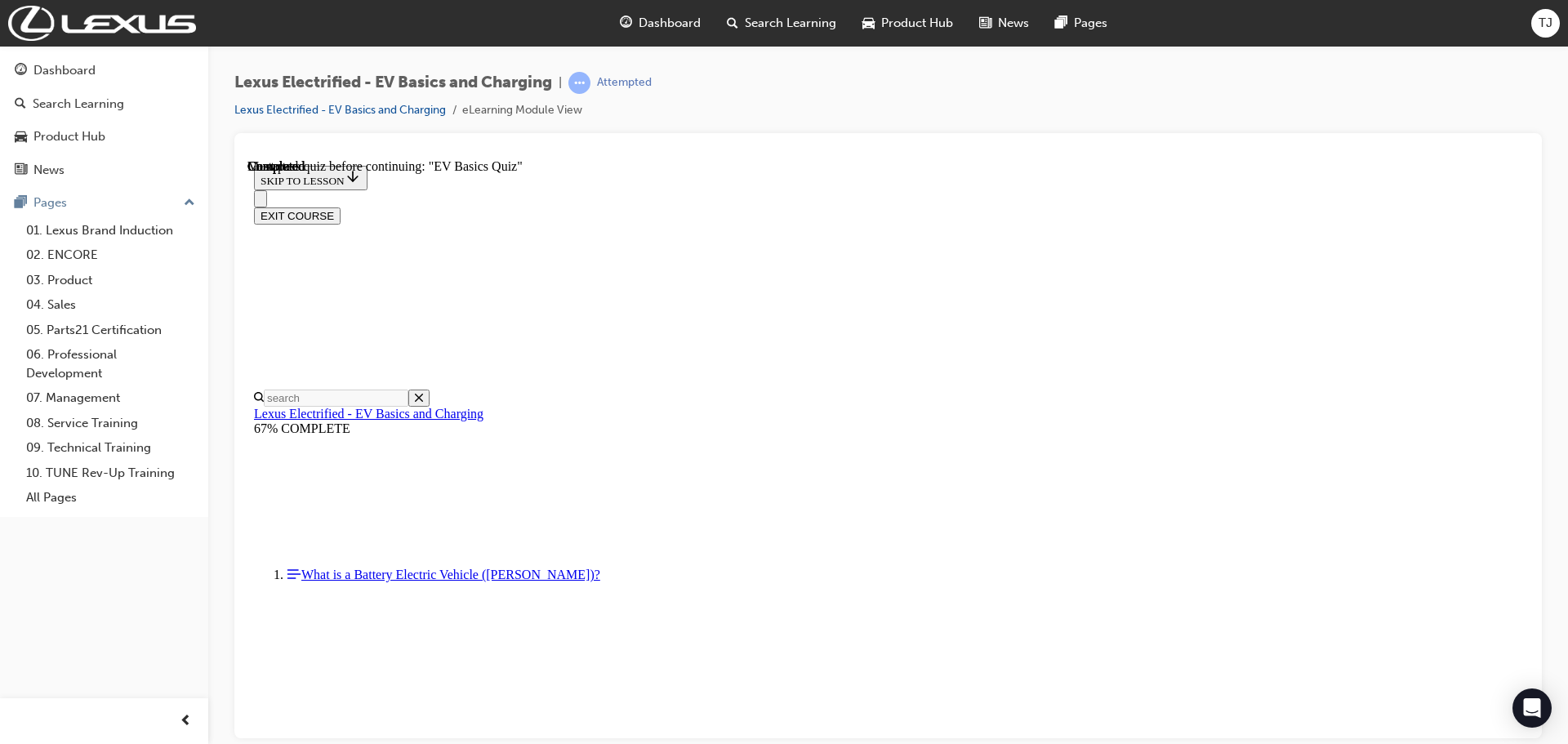
scroll to position [949, 0]
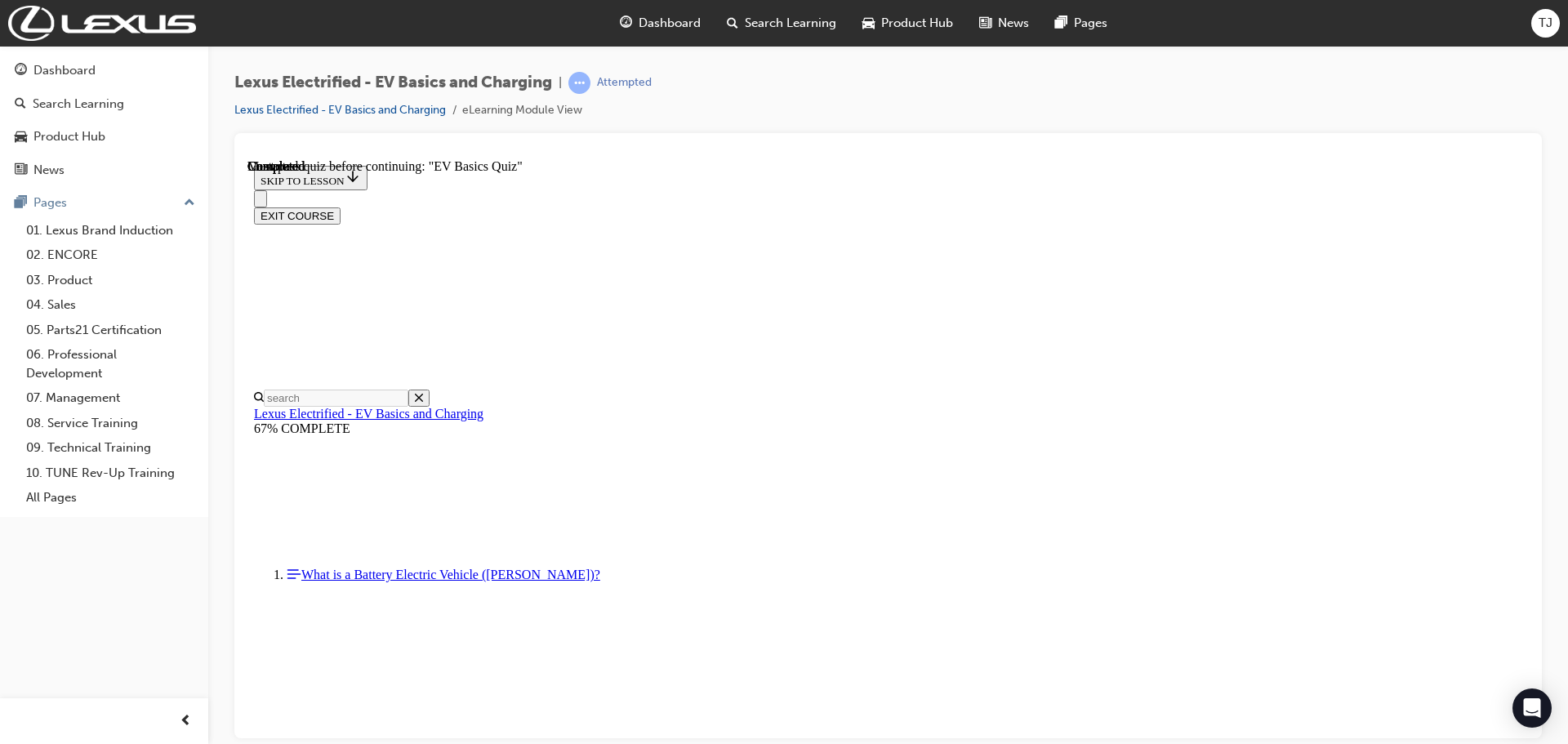
checkbox input "true"
drag, startPoint x: 744, startPoint y: 318, endPoint x: 755, endPoint y: 372, distance: 55.1
checkbox input "true"
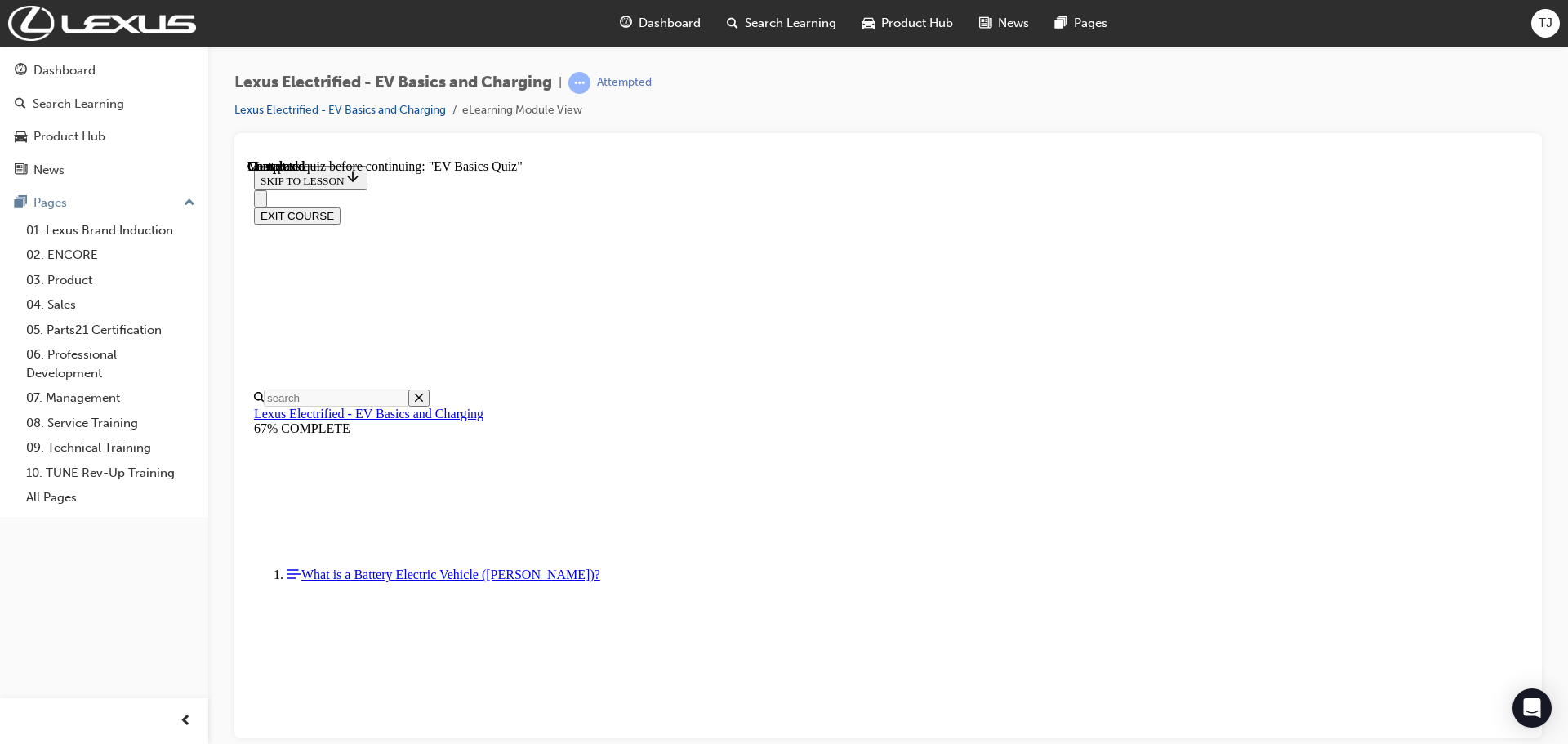
checkbox input "true"
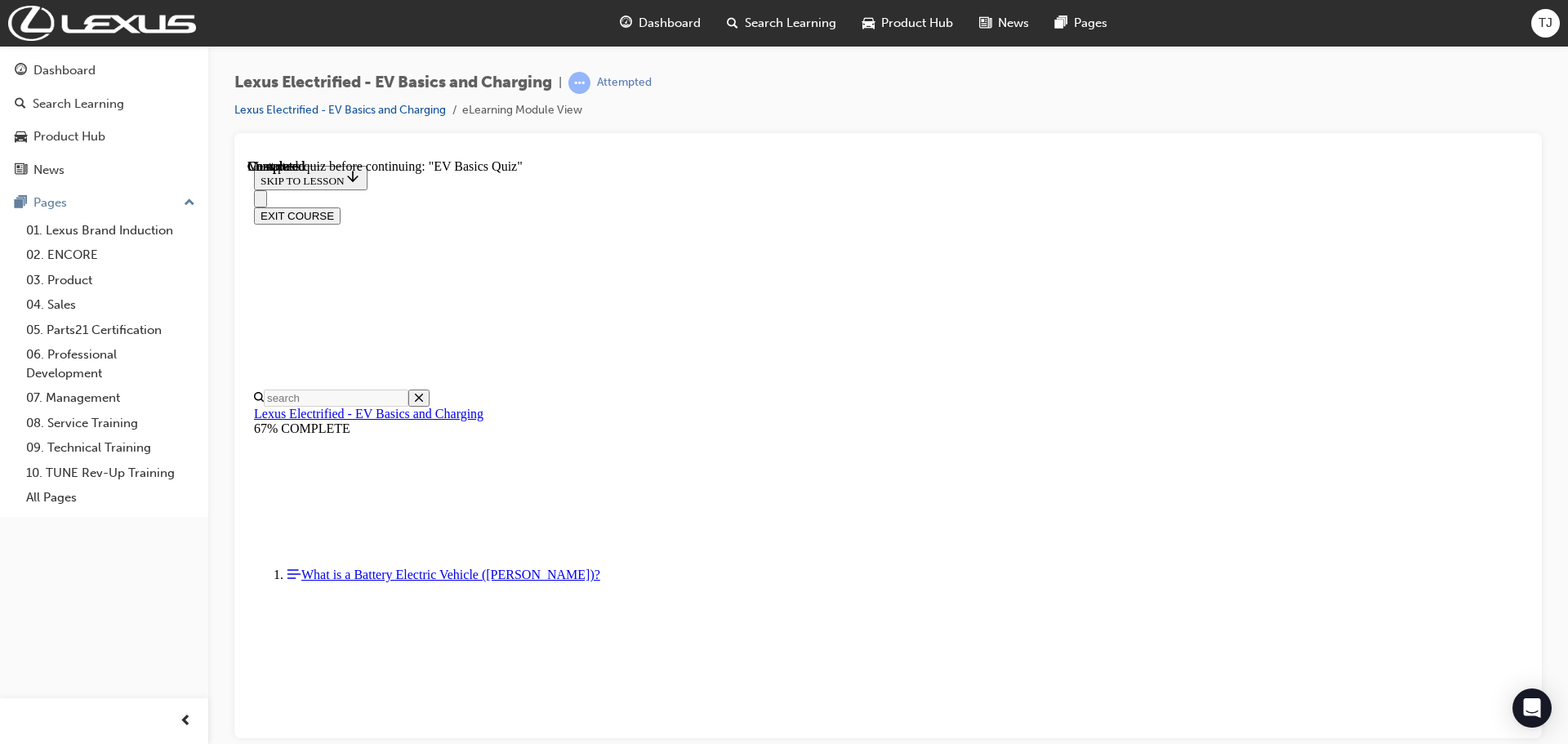
checkbox input "true"
checkbox input "false"
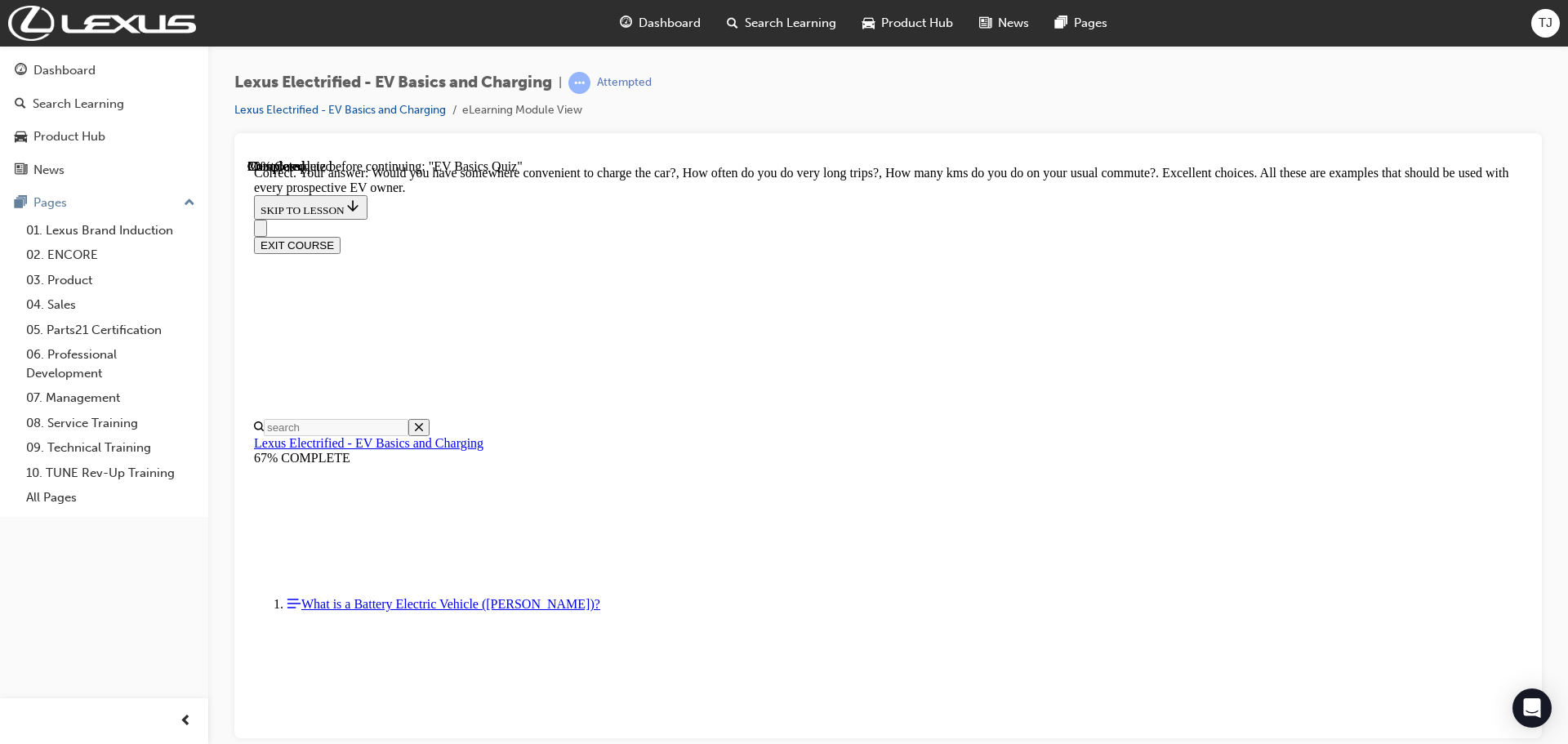
radio input "true"
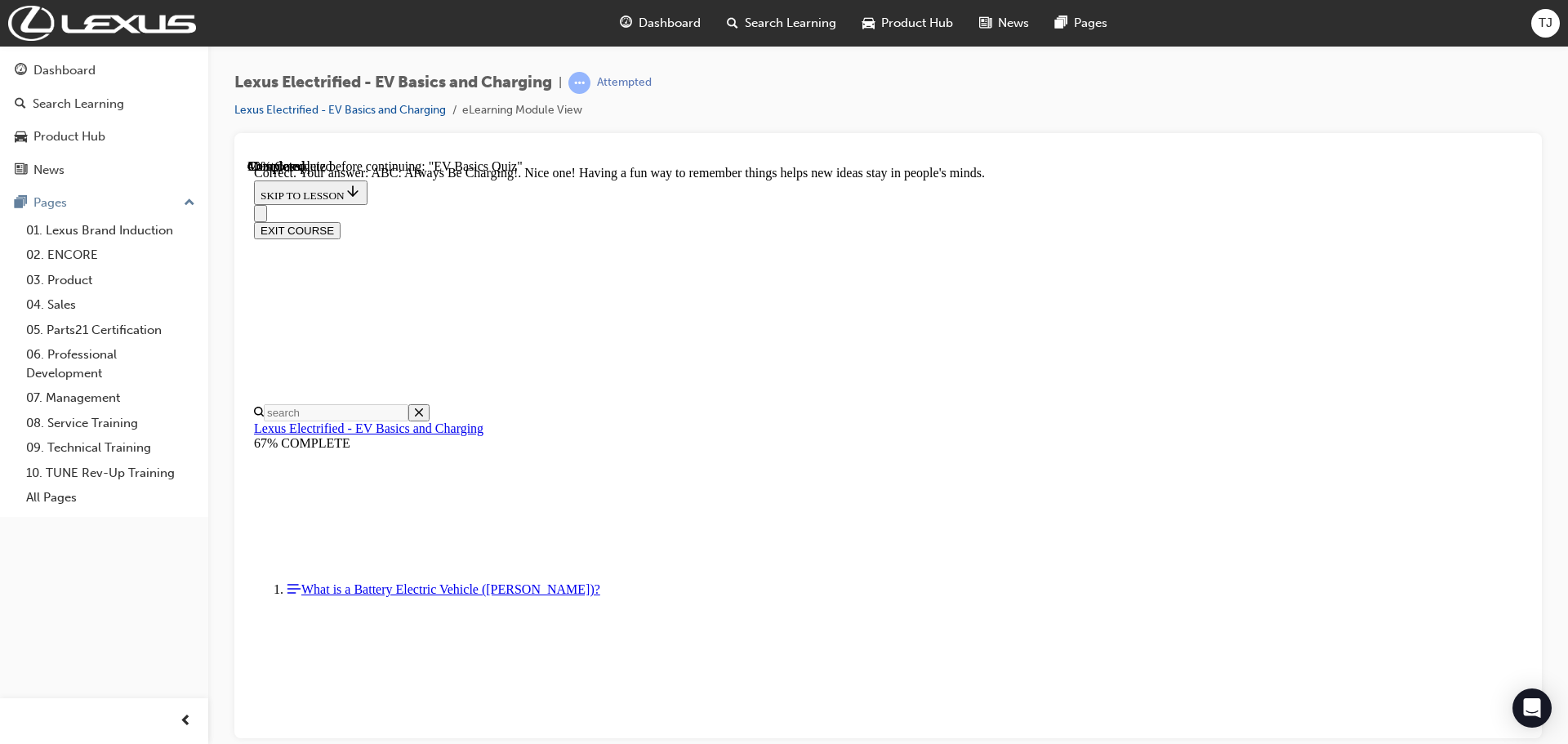
scroll to position [312, 0]
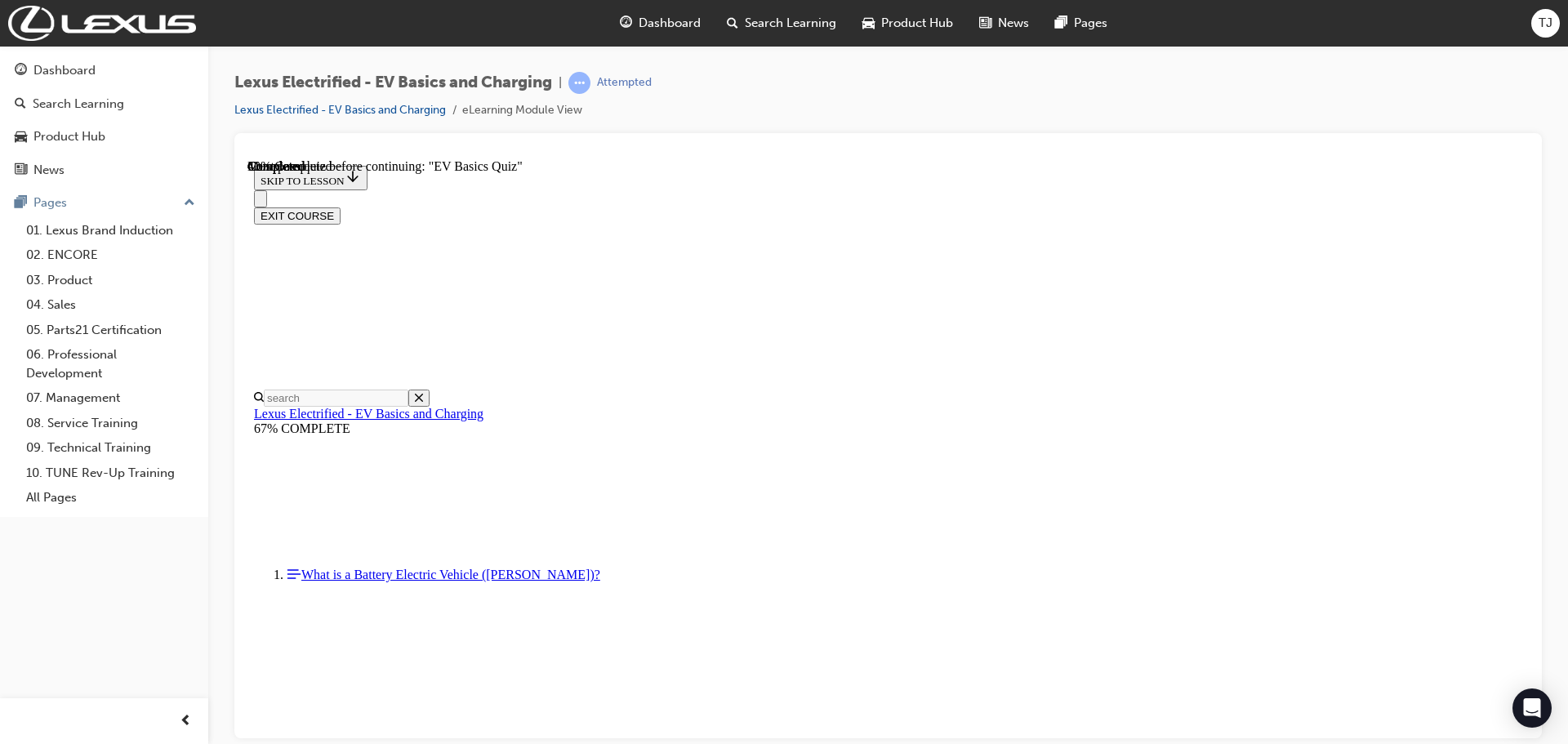
scroll to position [431, 0]
radio input "true"
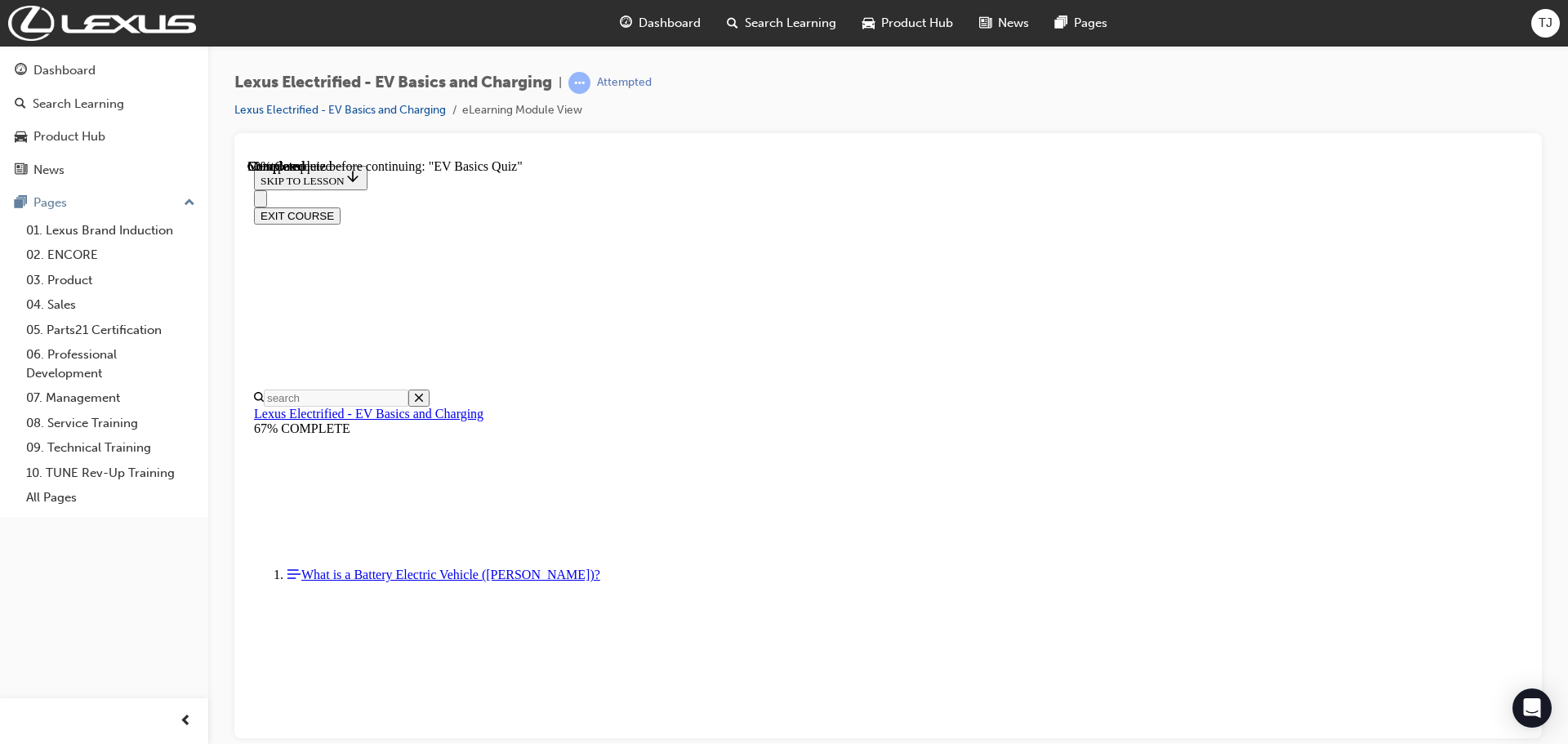
scroll to position [142, 0]
radio input "true"
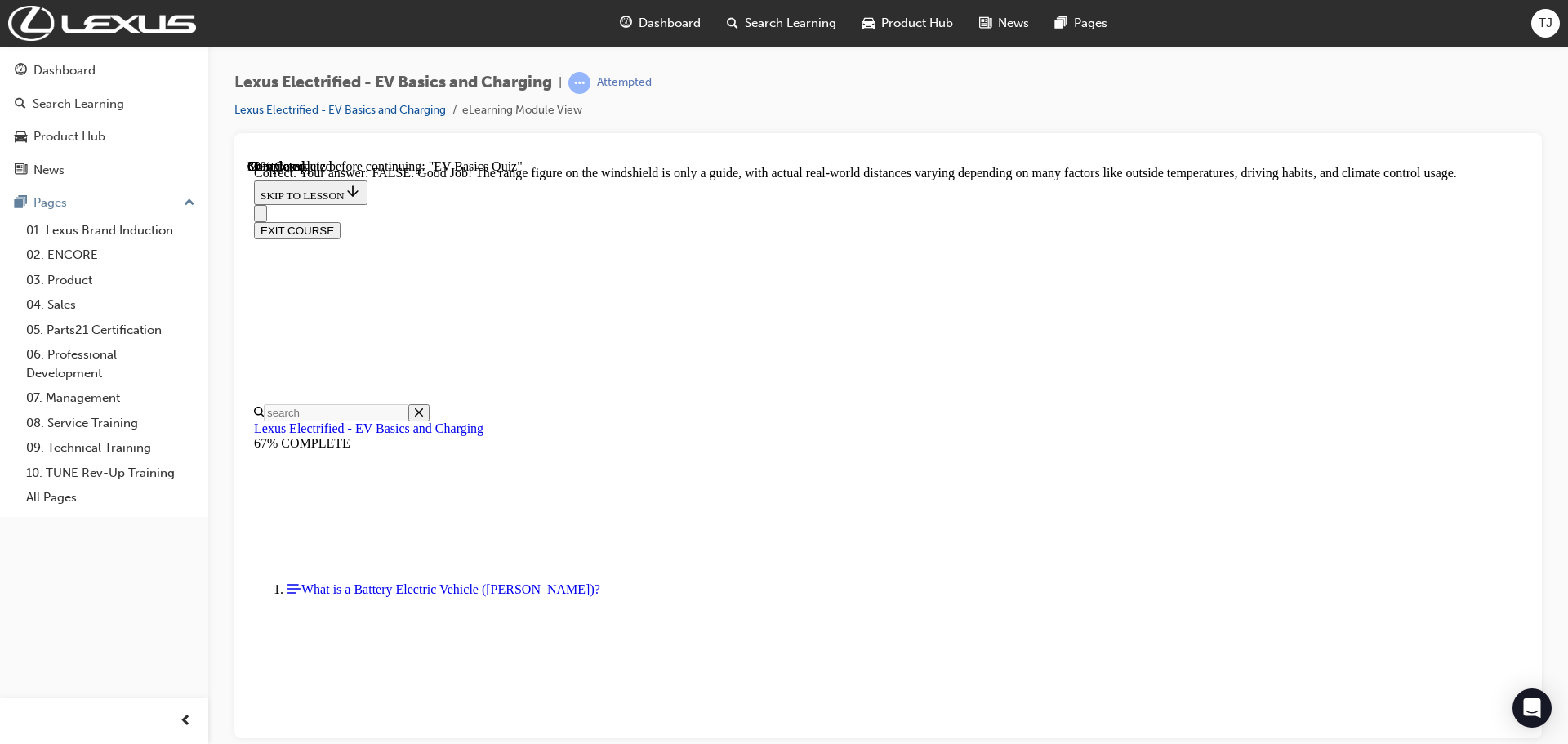
scroll to position [294, 0]
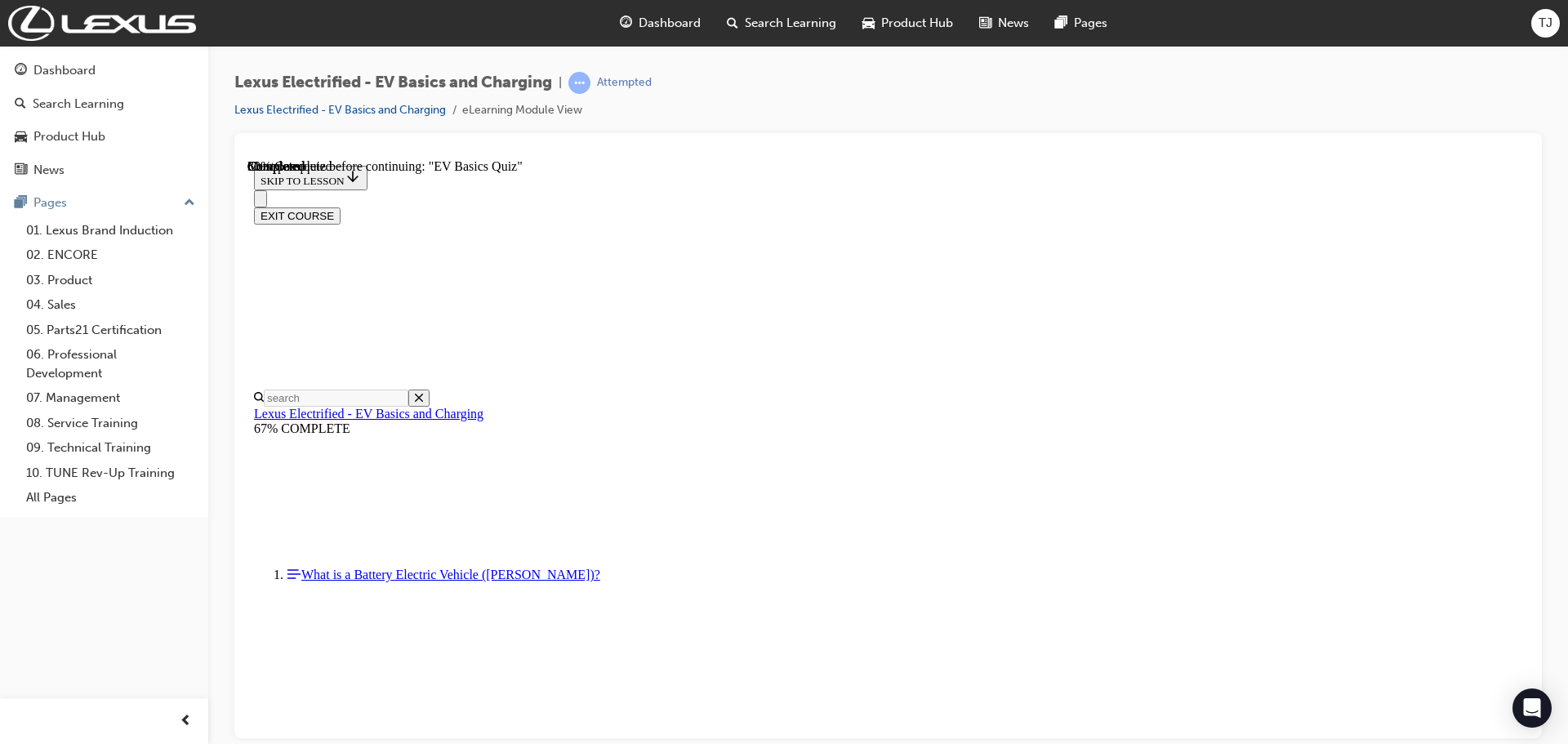
scroll to position [159, 0]
radio input "true"
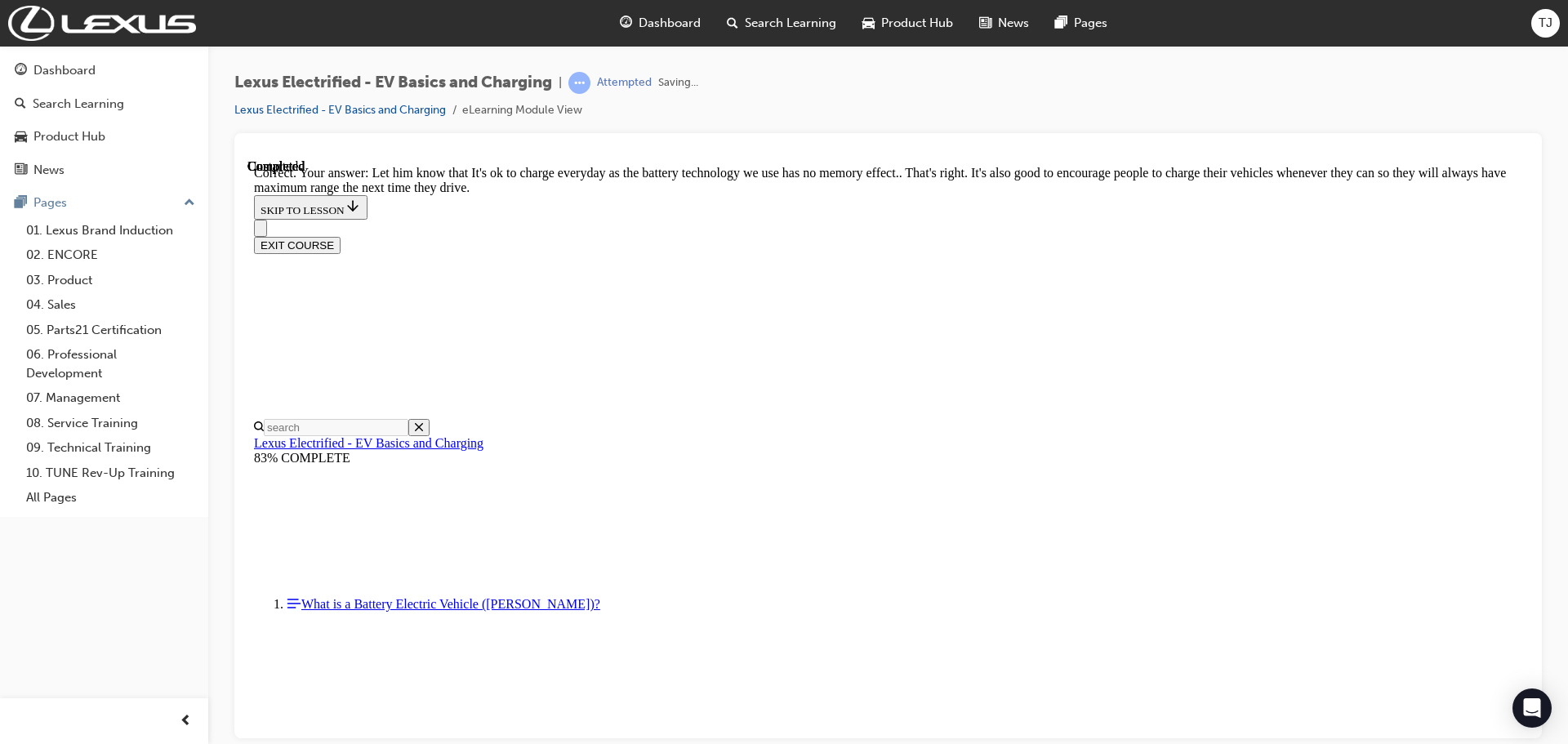
scroll to position [310, 0]
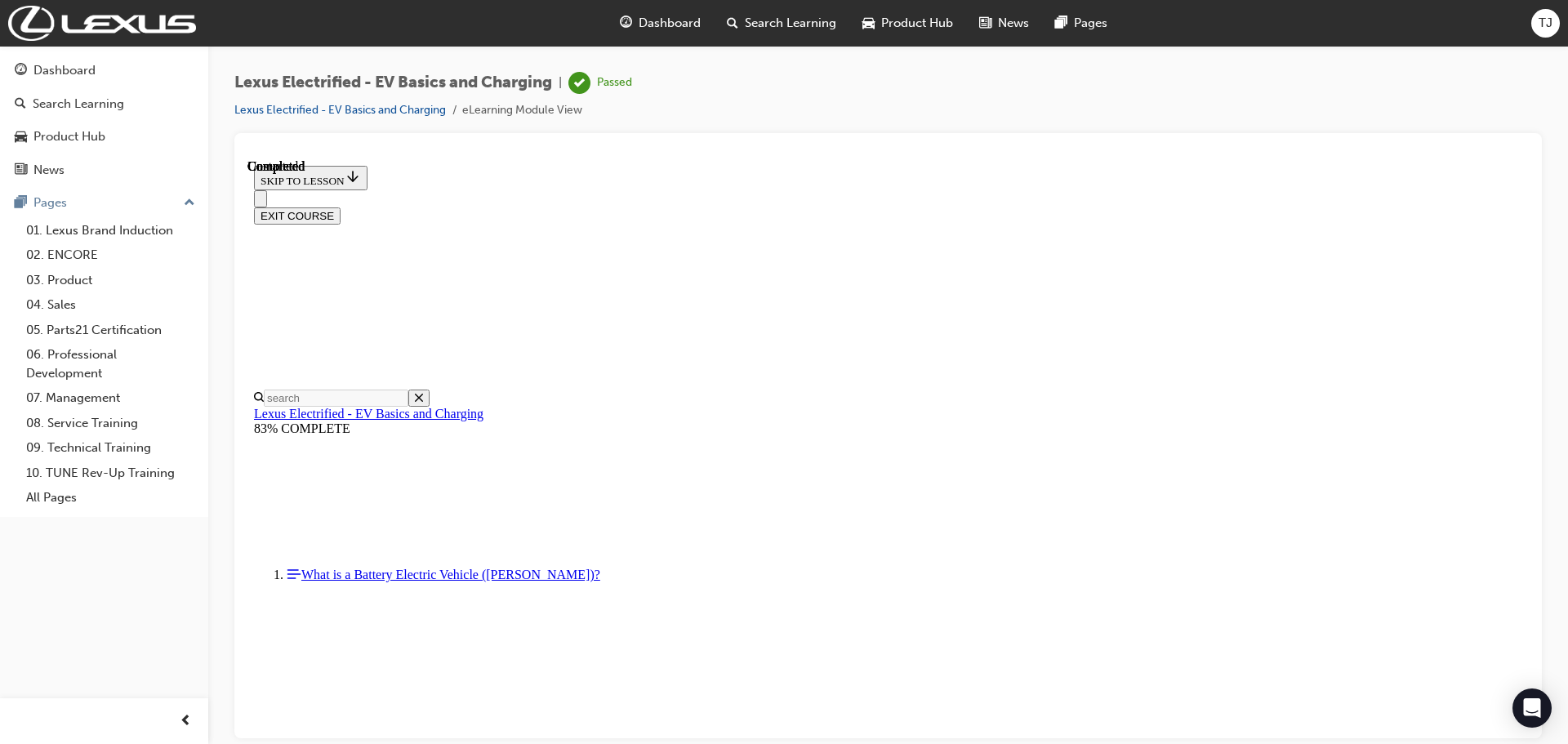
scroll to position [308, 0]
click at [340, 207] on button "EXIT COURSE" at bounding box center [298, 216] width 87 height 17
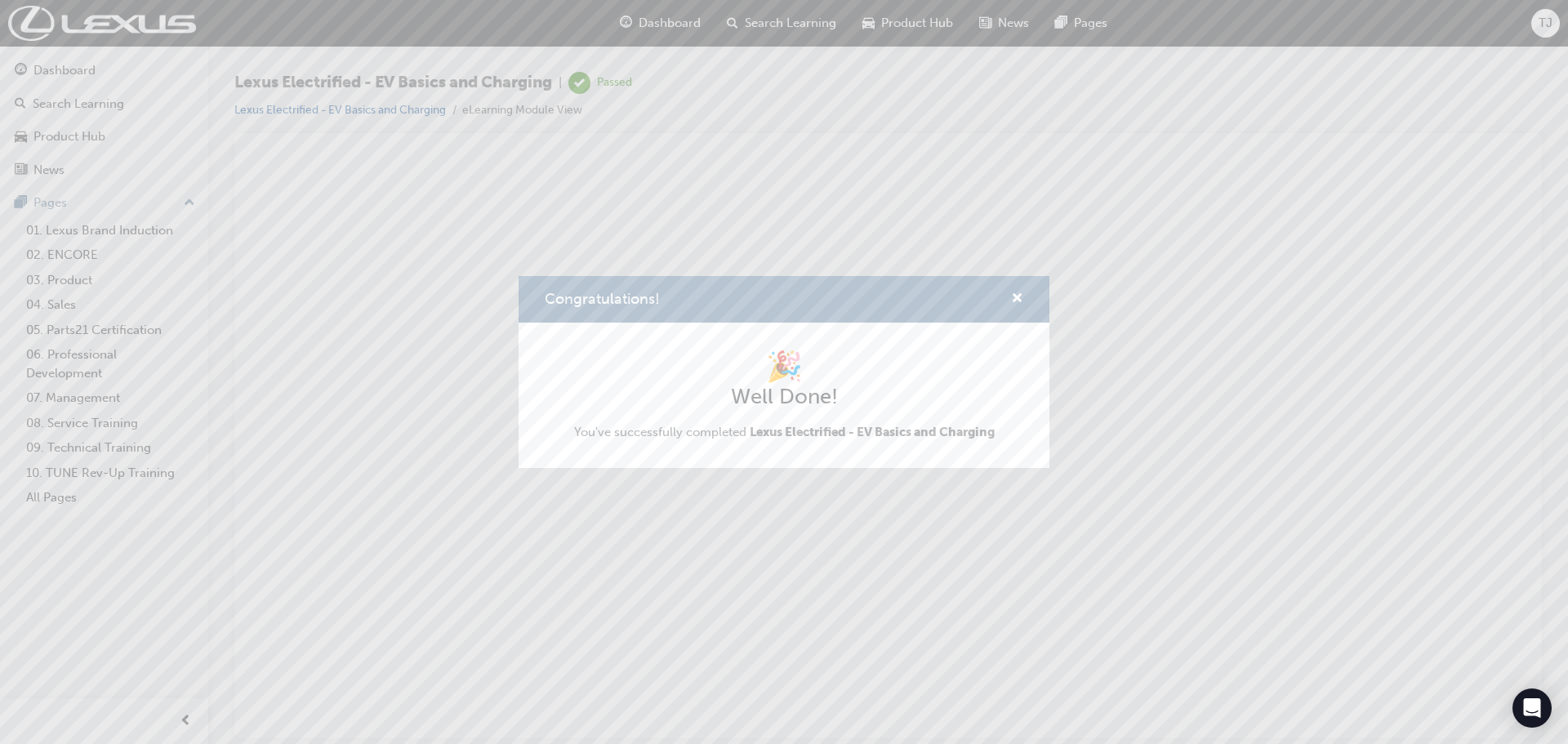
scroll to position [0, 0]
click at [1025, 300] on div "Congratulations!" at bounding box center [784, 299] width 531 height 46
click at [1024, 299] on div "Congratulations!" at bounding box center [784, 299] width 531 height 46
click at [1020, 296] on span "cross-icon" at bounding box center [1017, 300] width 12 height 15
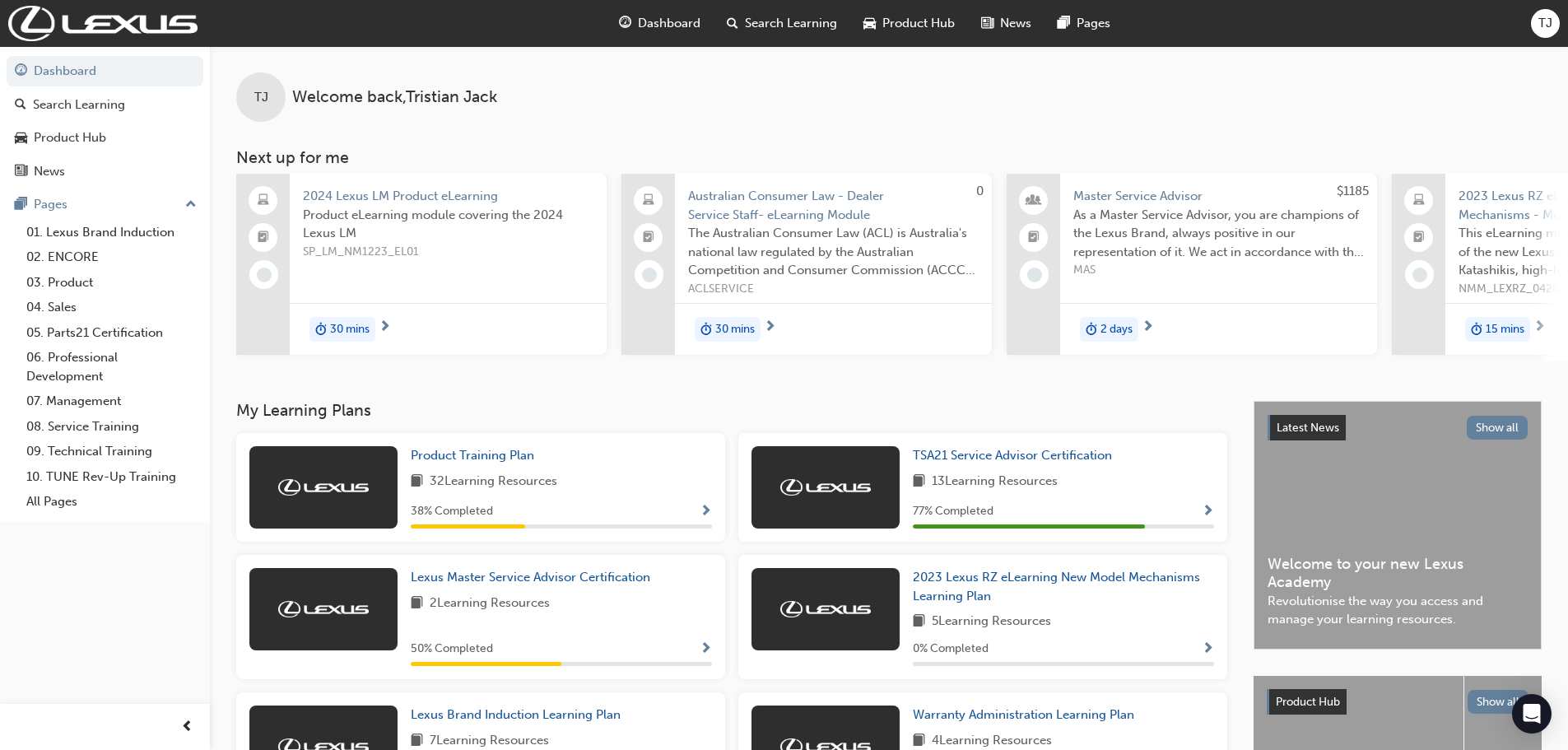
click at [753, 17] on span "Search Learning" at bounding box center [791, 24] width 92 height 19
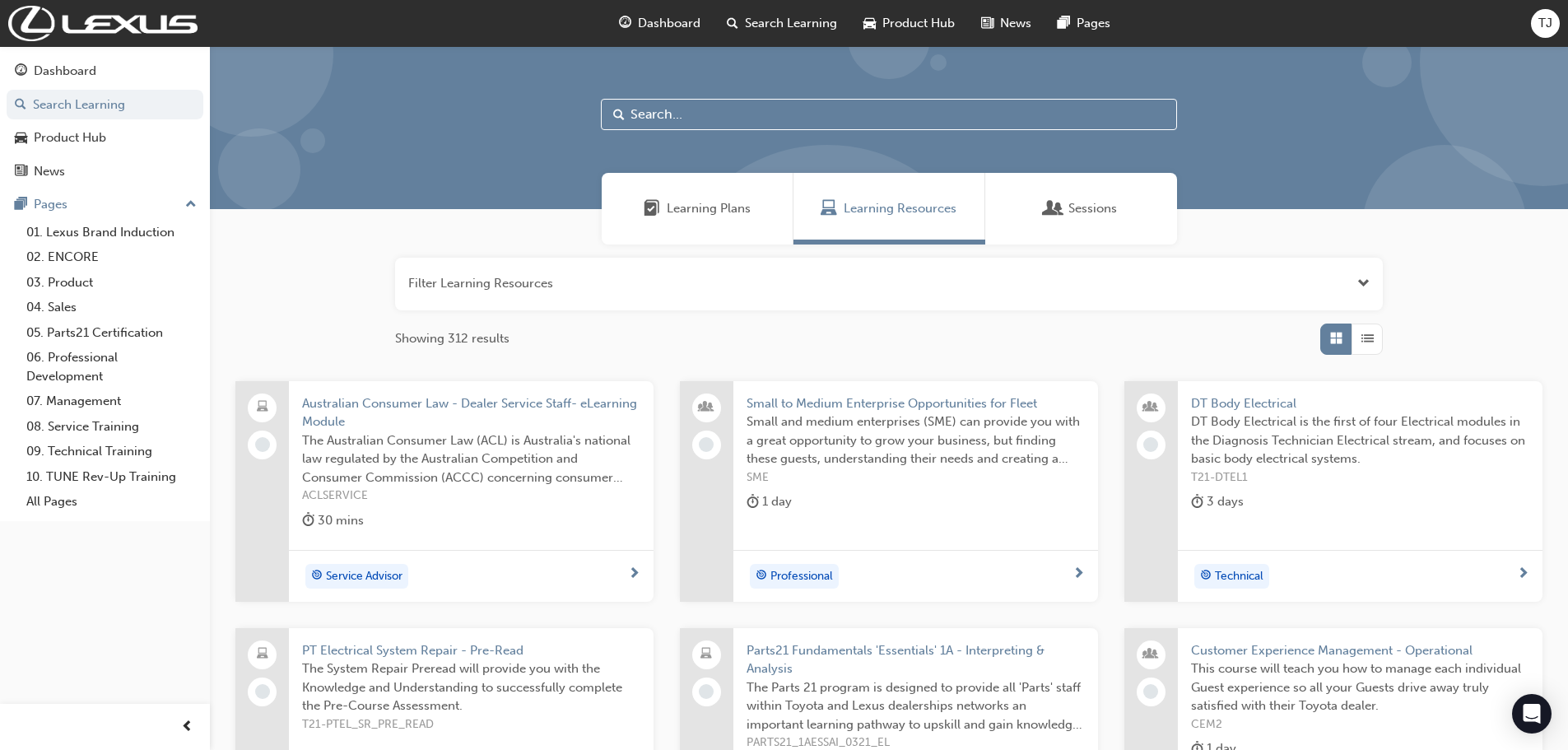
click at [692, 113] on input "text" at bounding box center [889, 114] width 576 height 31
type input "ev range"
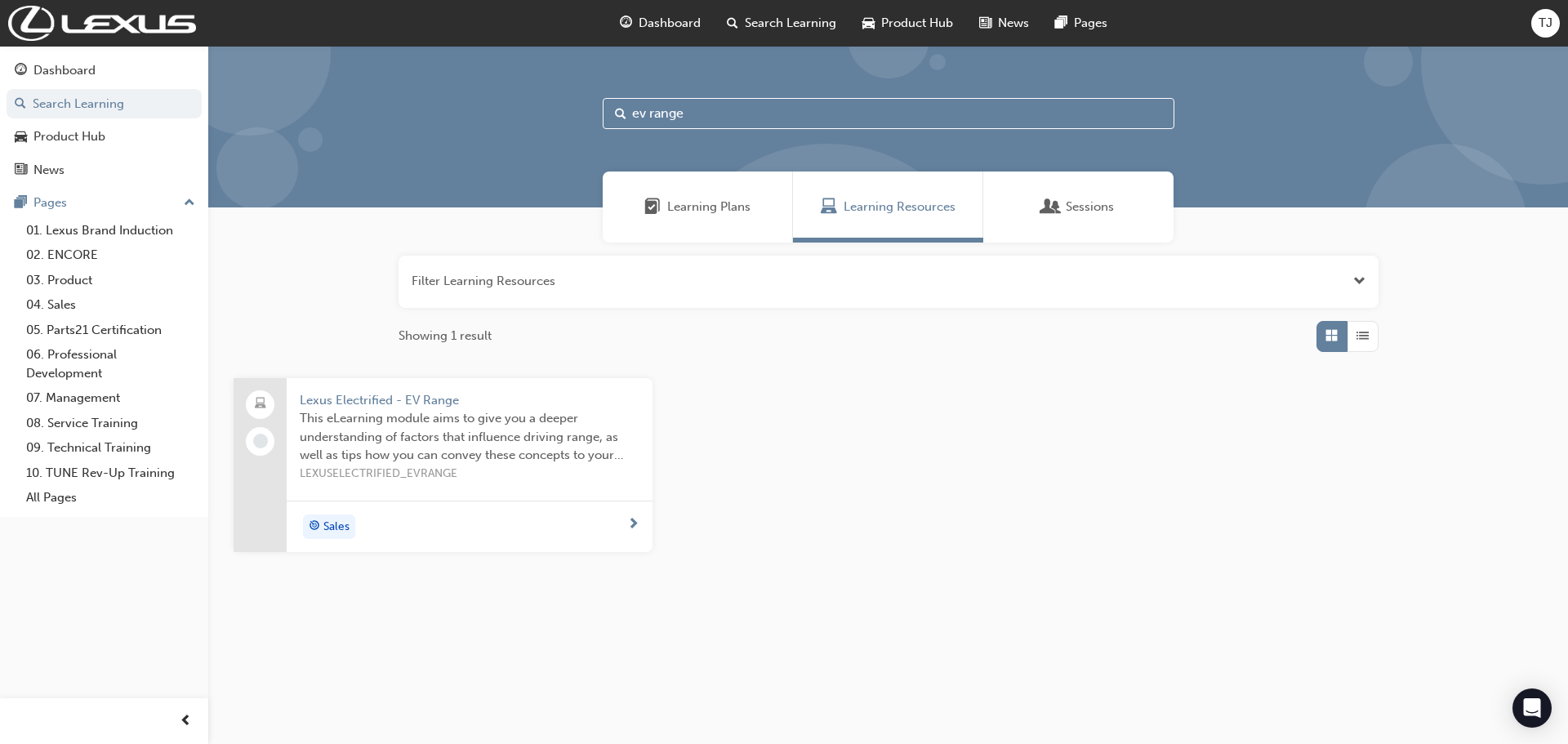
click at [372, 394] on span "Lexus Electrified - EV Range" at bounding box center [469, 401] width 339 height 19
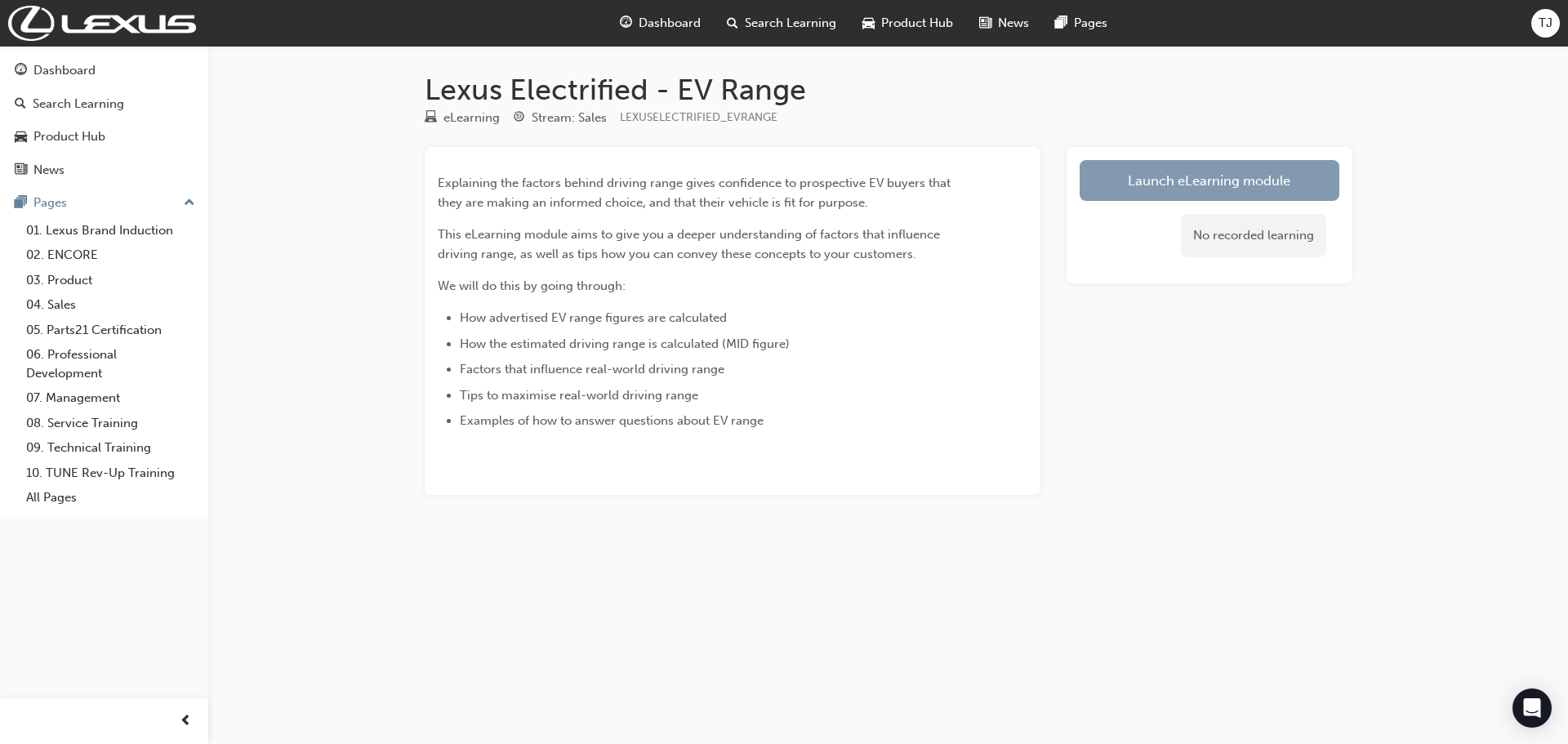
click at [1224, 173] on link "Launch eLearning module" at bounding box center [1209, 180] width 260 height 41
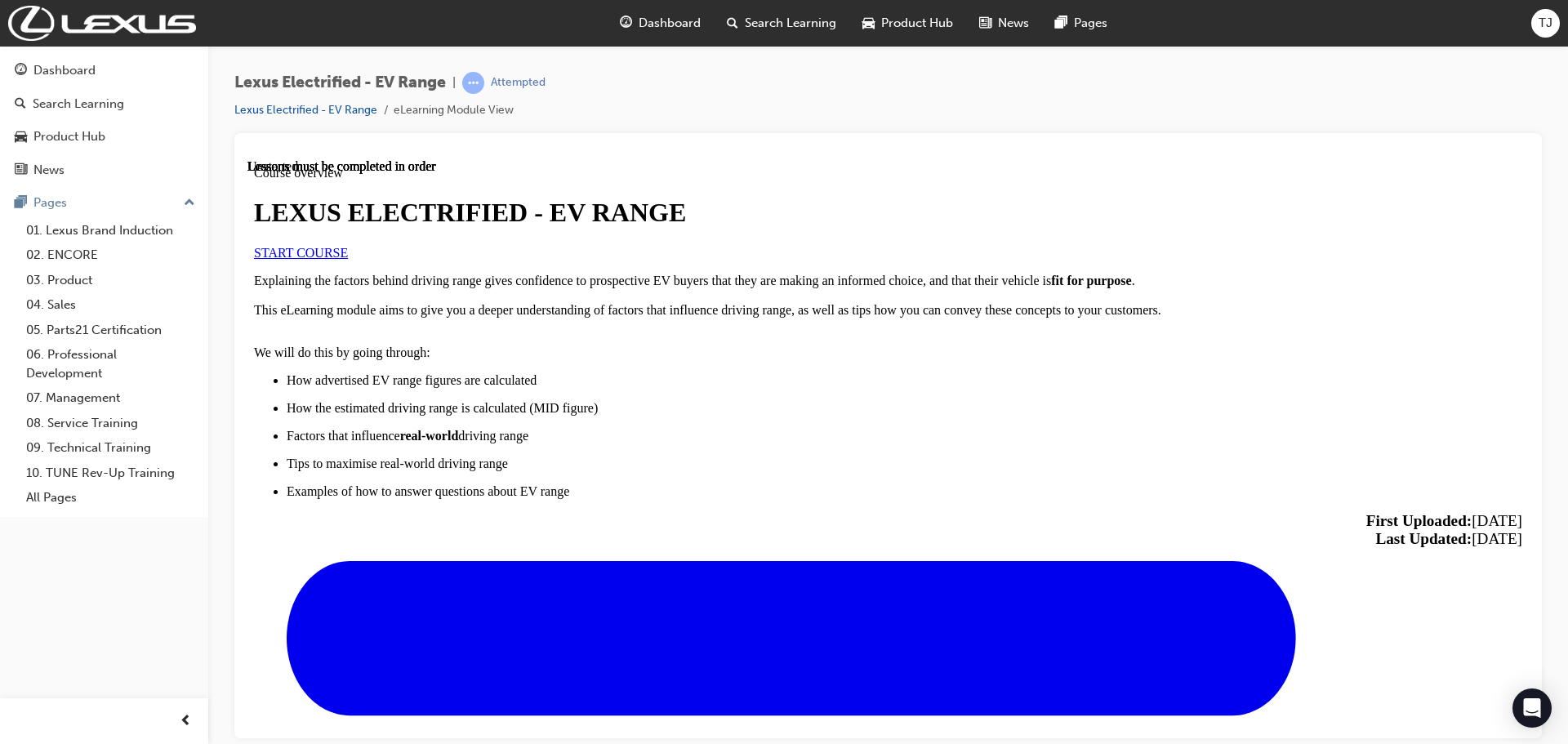
click at [348, 259] on link "START COURSE" at bounding box center [301, 251] width 94 height 14
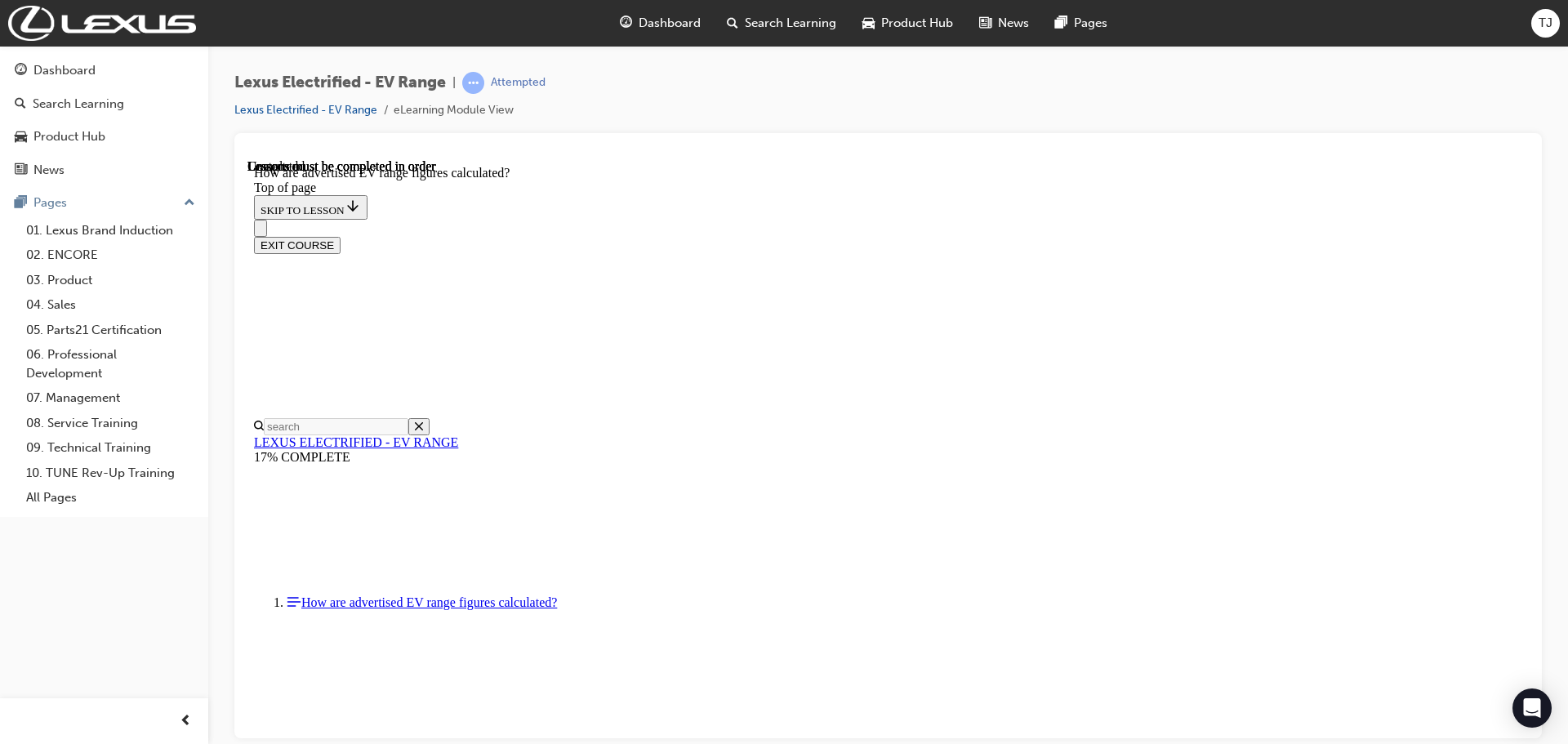
scroll to position [729, 0]
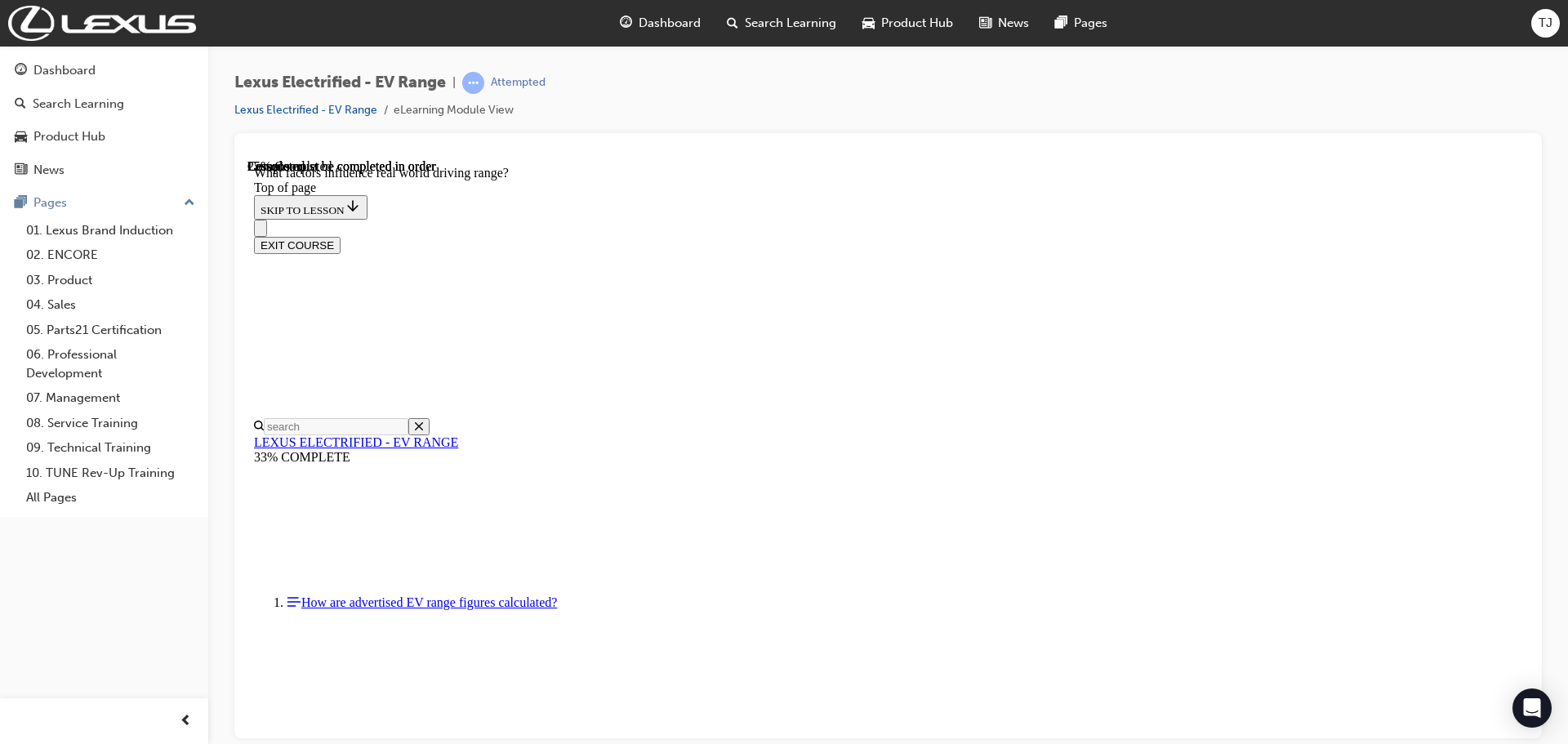
scroll to position [459, 0]
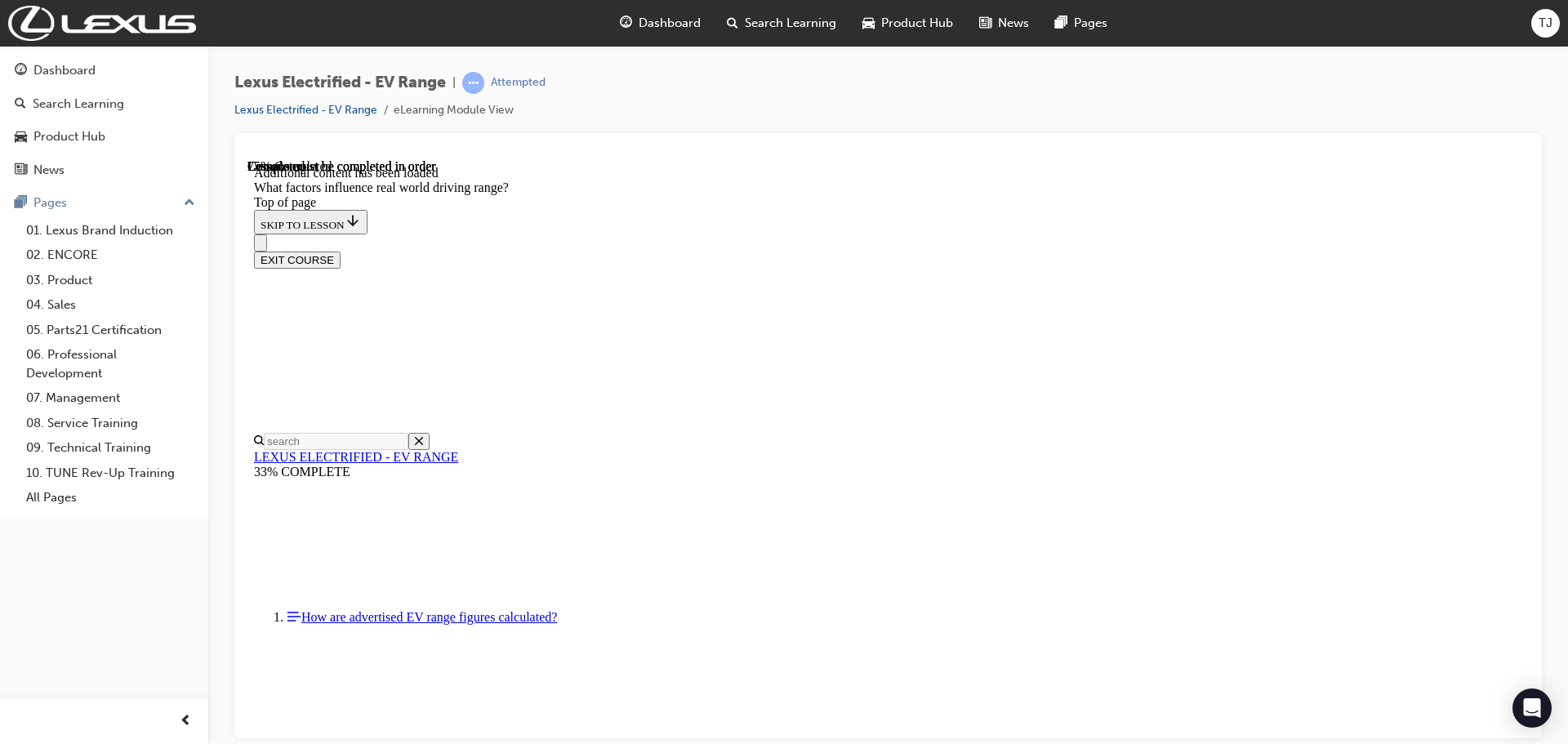
scroll to position [2017, 0]
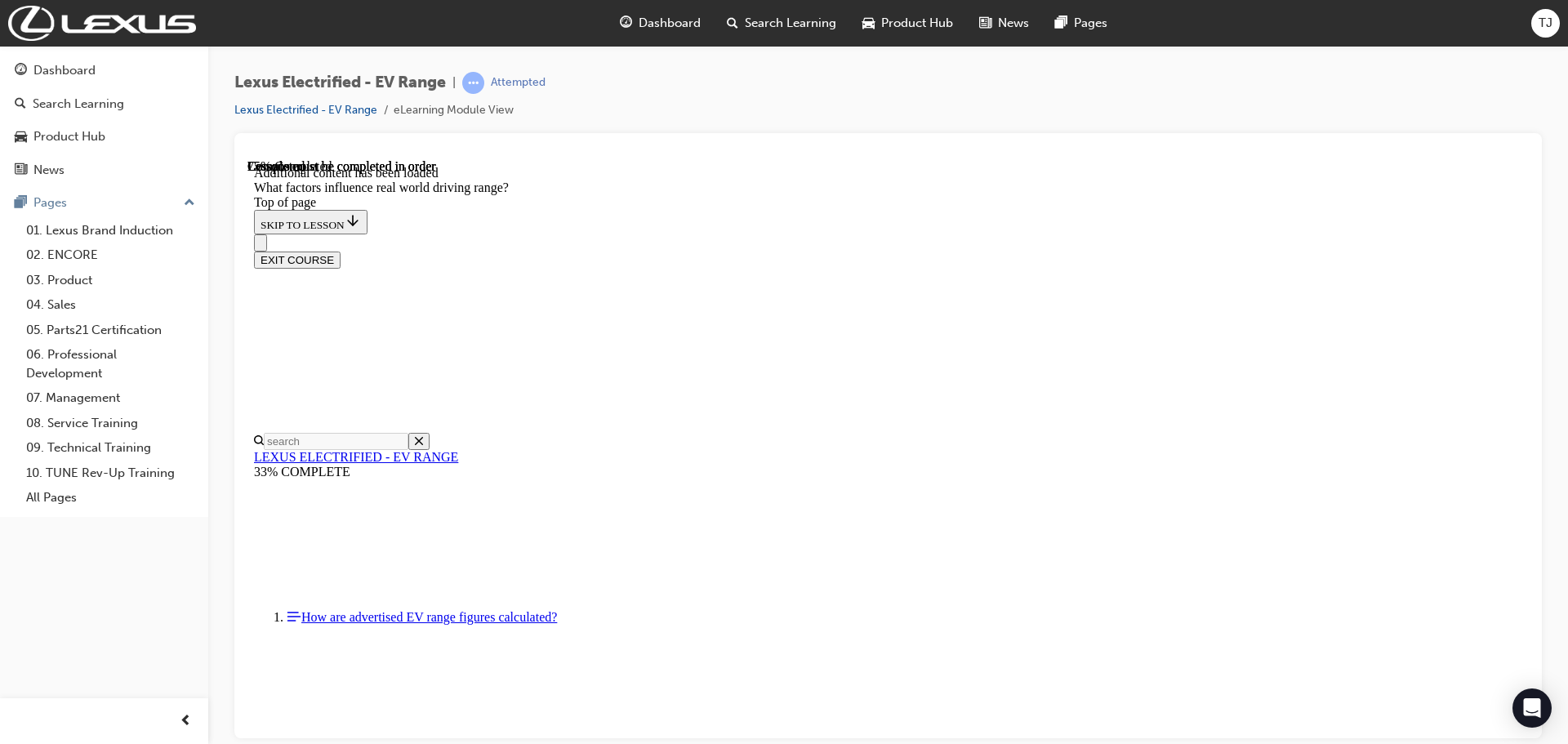
drag, startPoint x: 992, startPoint y: 303, endPoint x: 801, endPoint y: 507, distance: 279.5
drag, startPoint x: 996, startPoint y: 303, endPoint x: 1188, endPoint y: 493, distance: 270.1
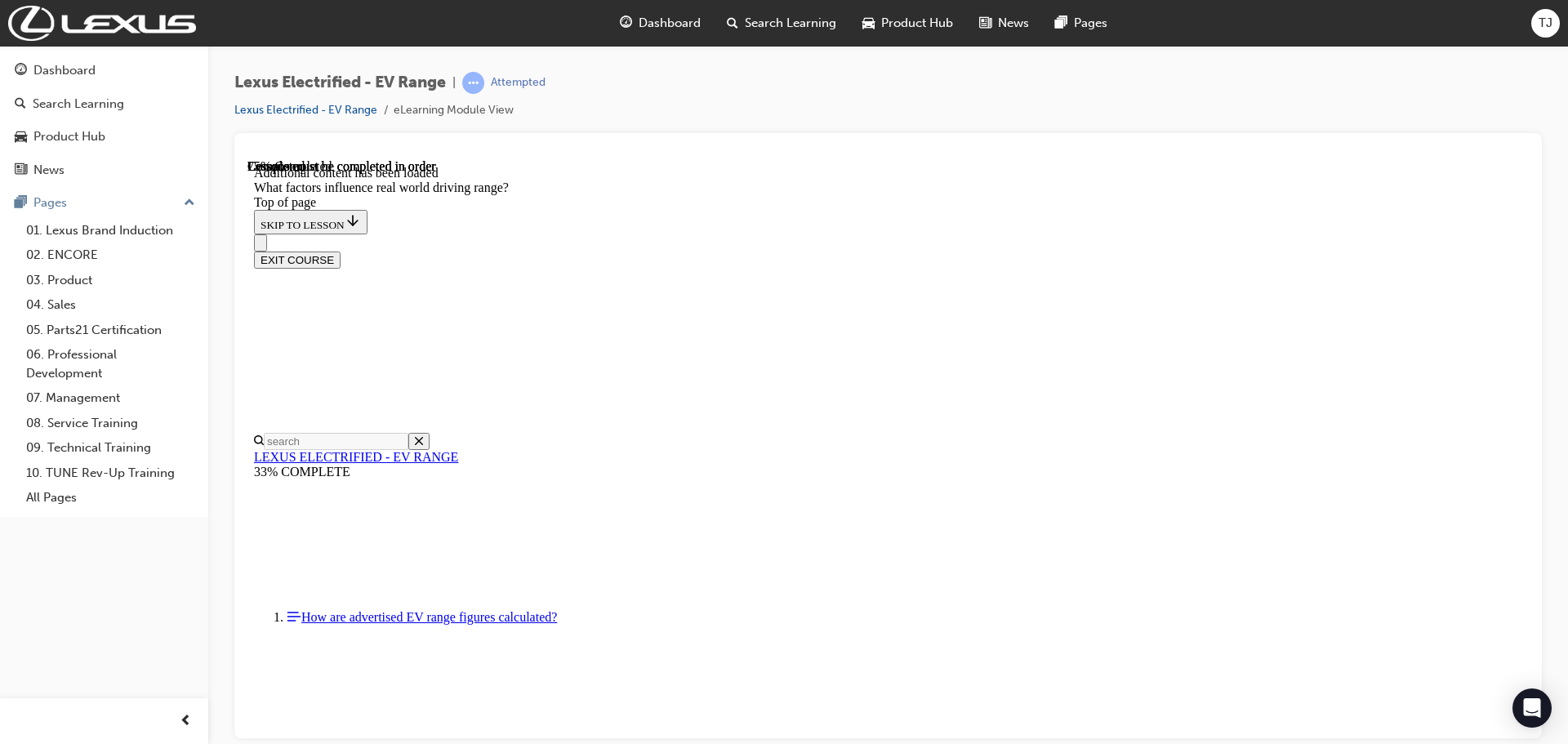
drag, startPoint x: 961, startPoint y: 322, endPoint x: 753, endPoint y: 505, distance: 277.0
drag, startPoint x: 985, startPoint y: 289, endPoint x: 1213, endPoint y: 508, distance: 316.1
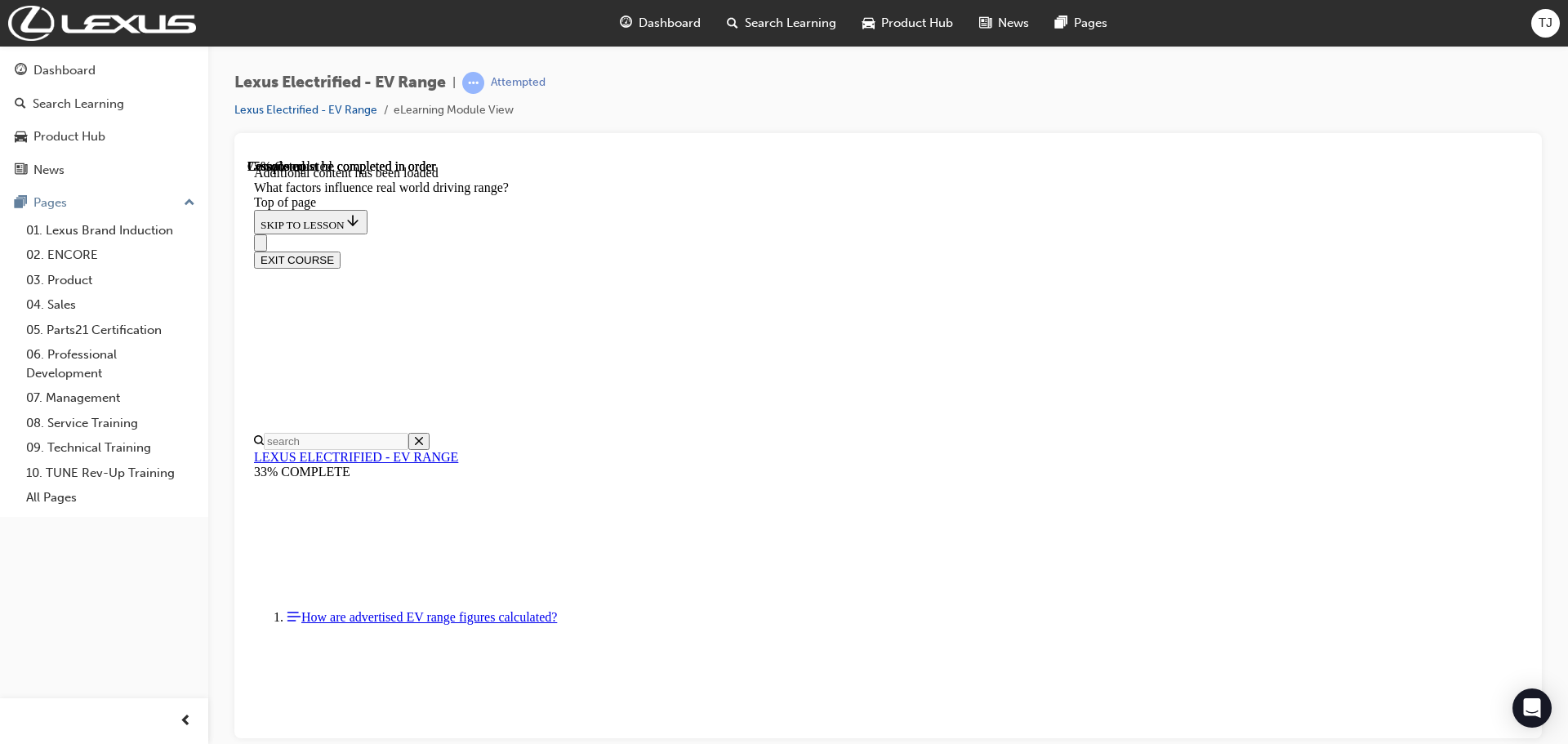
drag, startPoint x: 983, startPoint y: 288, endPoint x: 1192, endPoint y: 468, distance: 275.8
drag, startPoint x: 953, startPoint y: 337, endPoint x: 801, endPoint y: 462, distance: 196.8
drag, startPoint x: 981, startPoint y: 292, endPoint x: 1215, endPoint y: 510, distance: 319.8
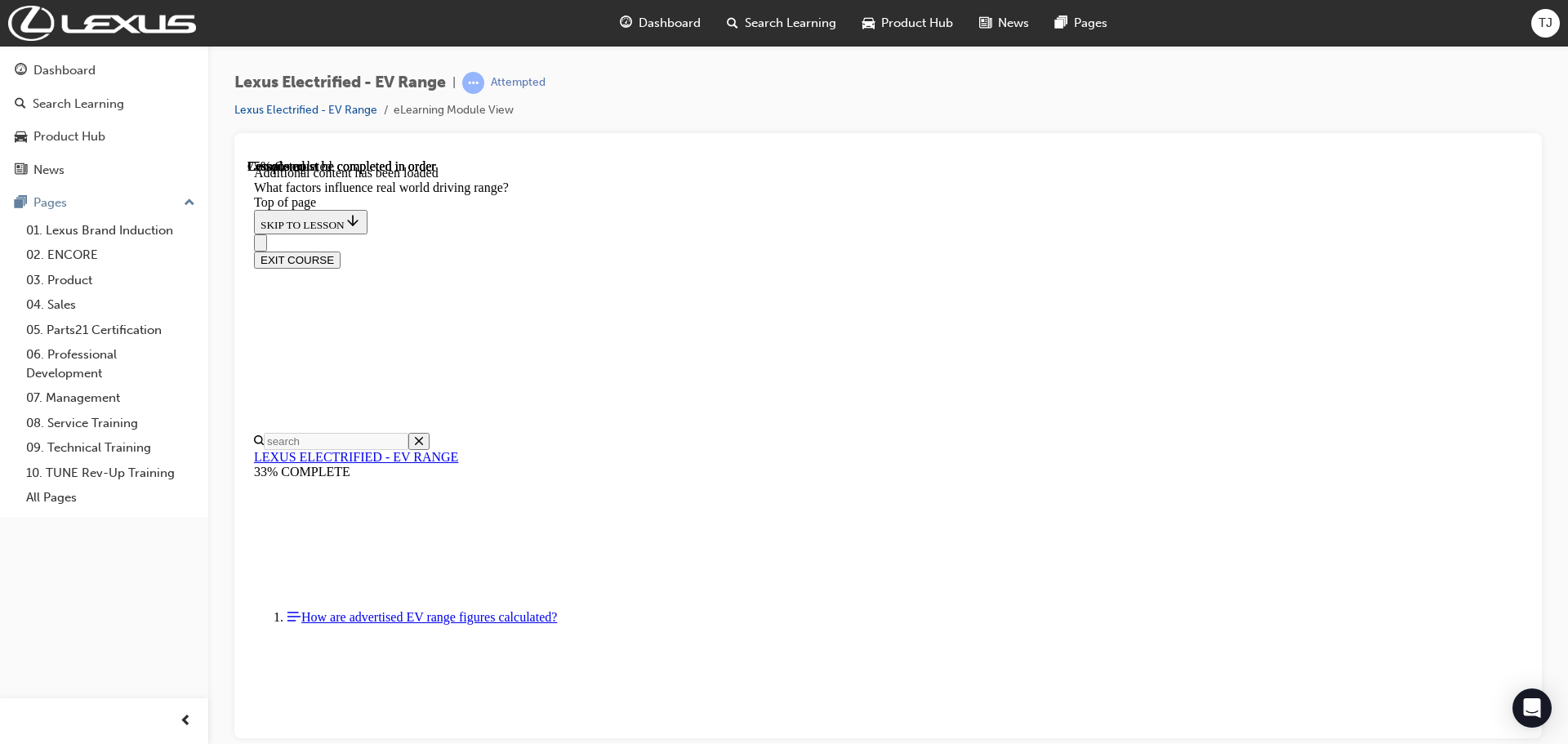
drag, startPoint x: 1014, startPoint y: 286, endPoint x: 796, endPoint y: 501, distance: 306.2
drag, startPoint x: 1003, startPoint y: 279, endPoint x: 1193, endPoint y: 466, distance: 266.6
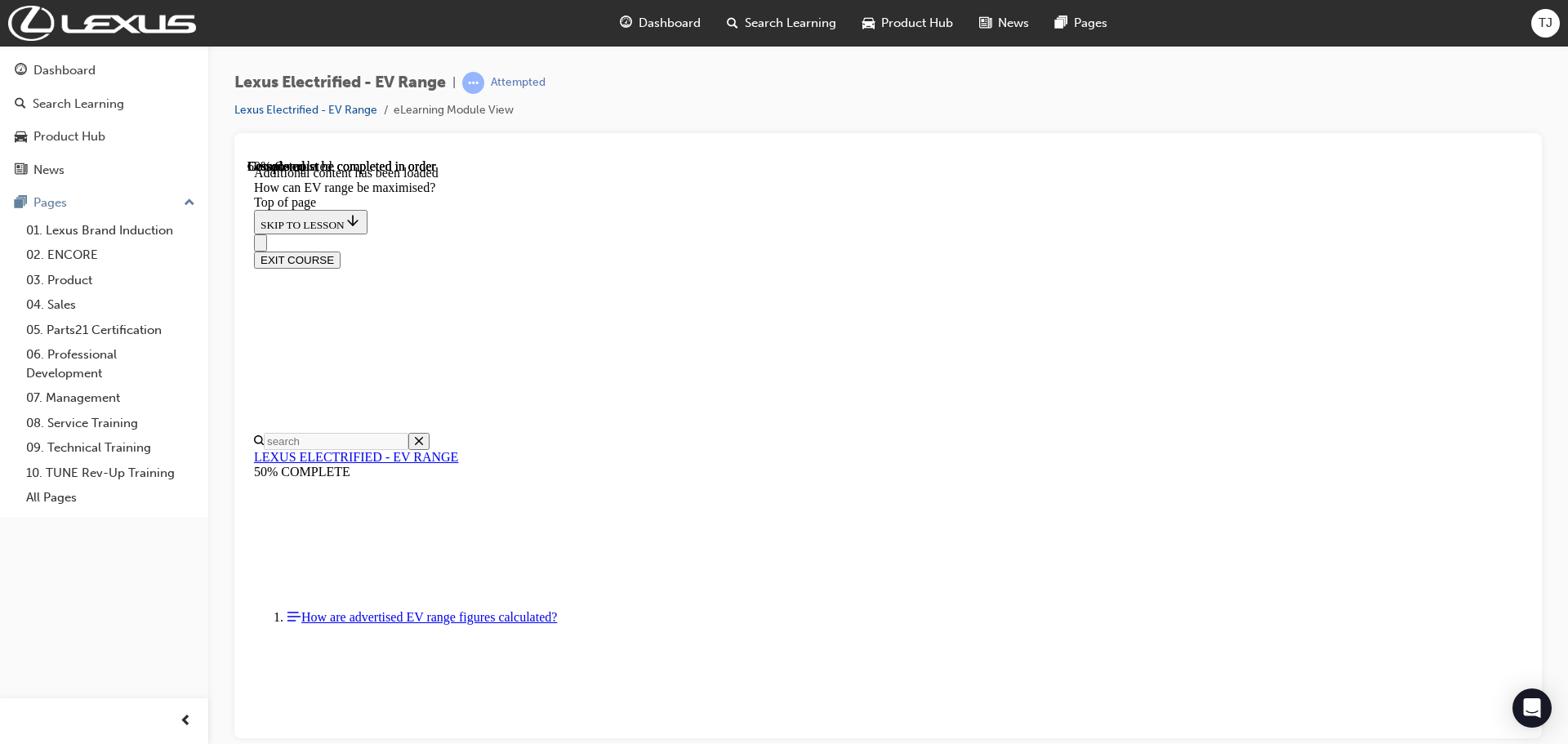
scroll to position [1275, 0]
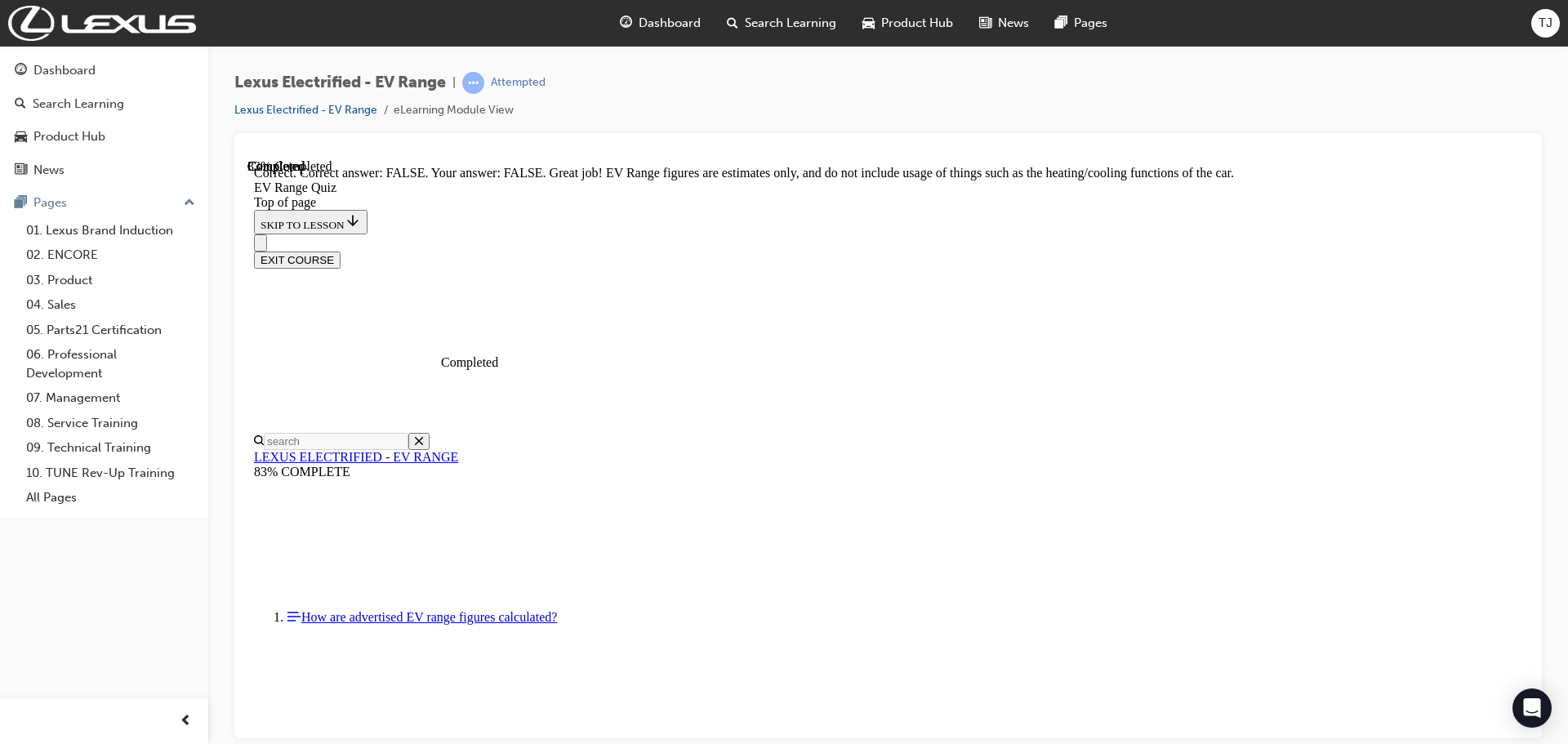
scroll to position [299, 0]
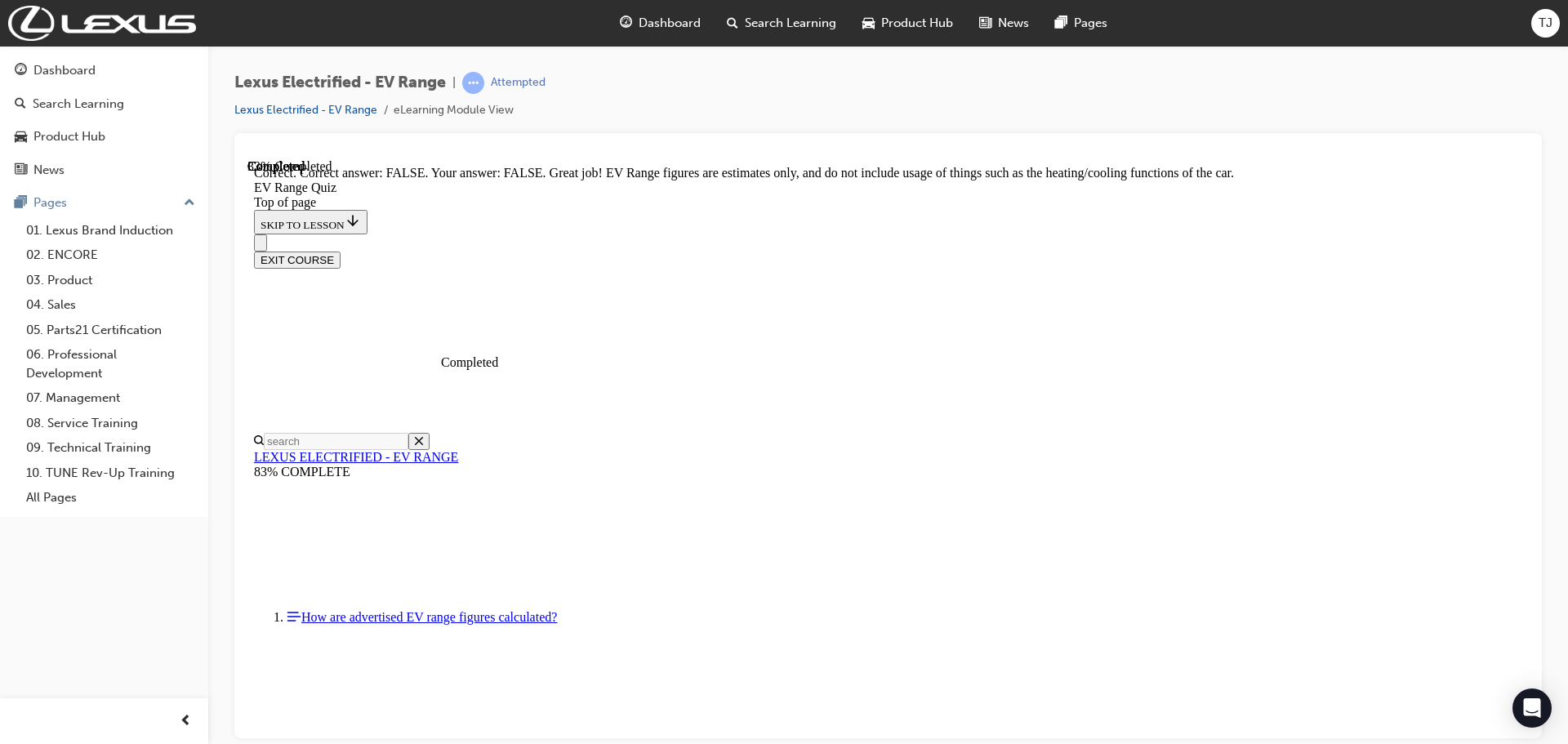
scroll to position [245, 0]
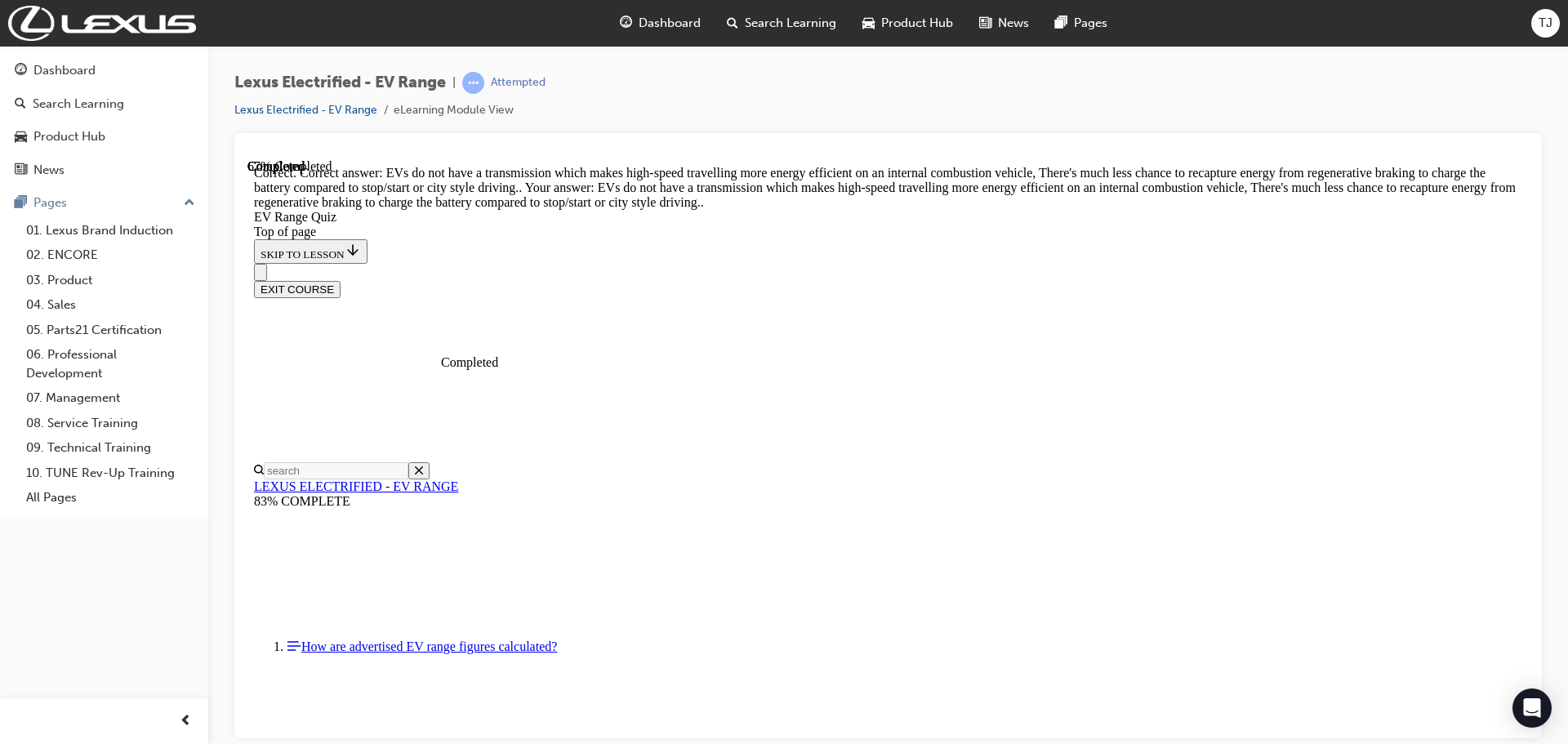
scroll to position [389, 0]
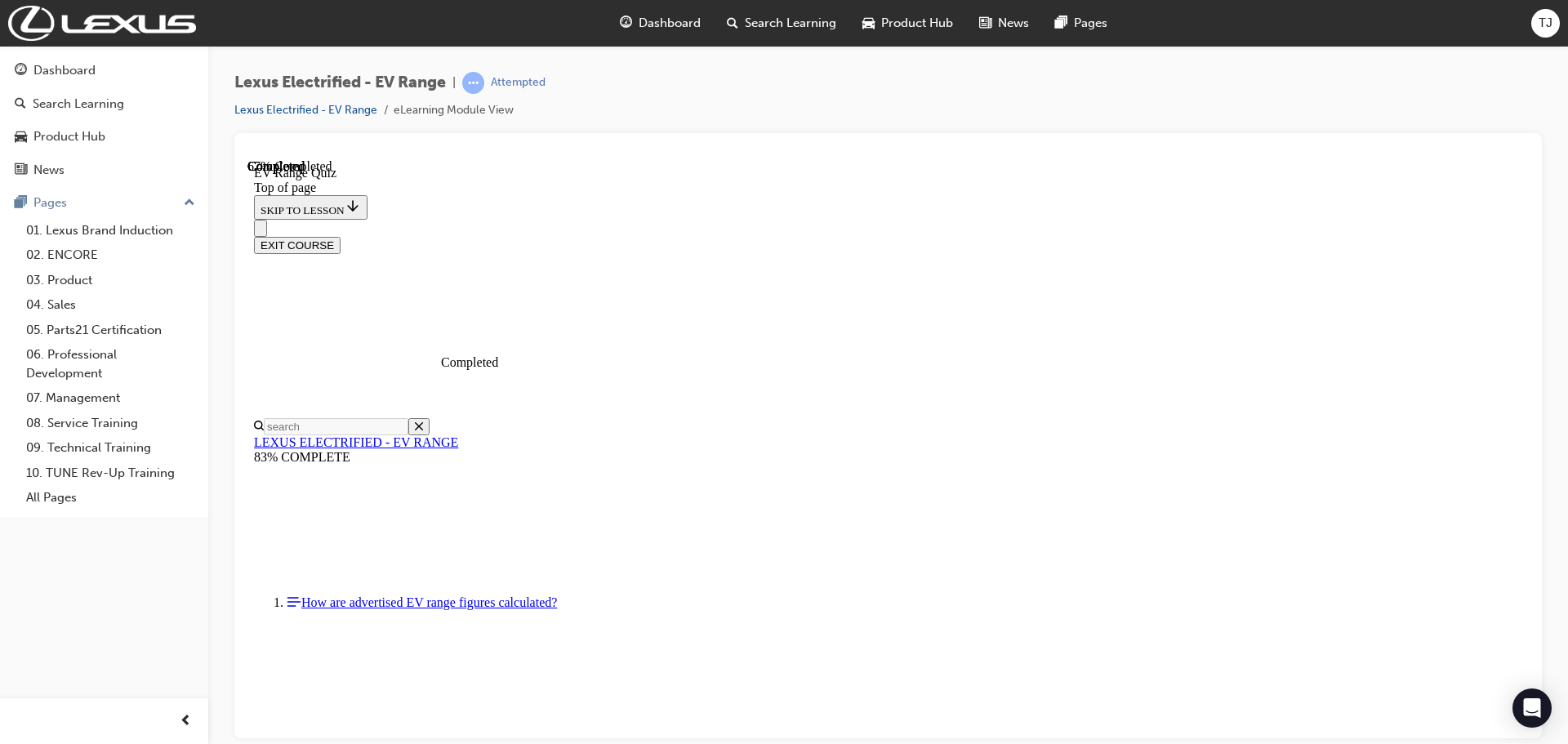
scroll to position [327, 0]
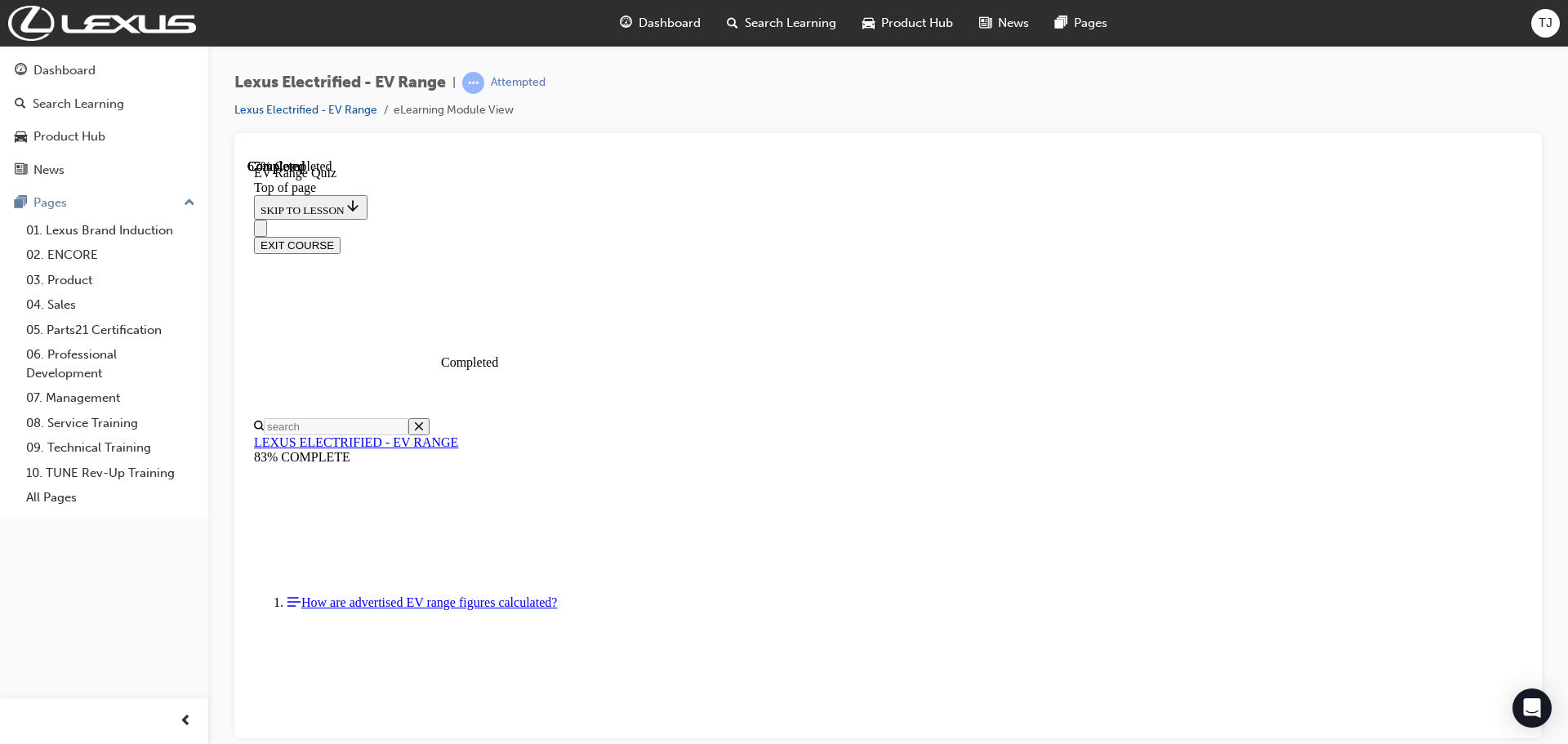
scroll to position [408, 0]
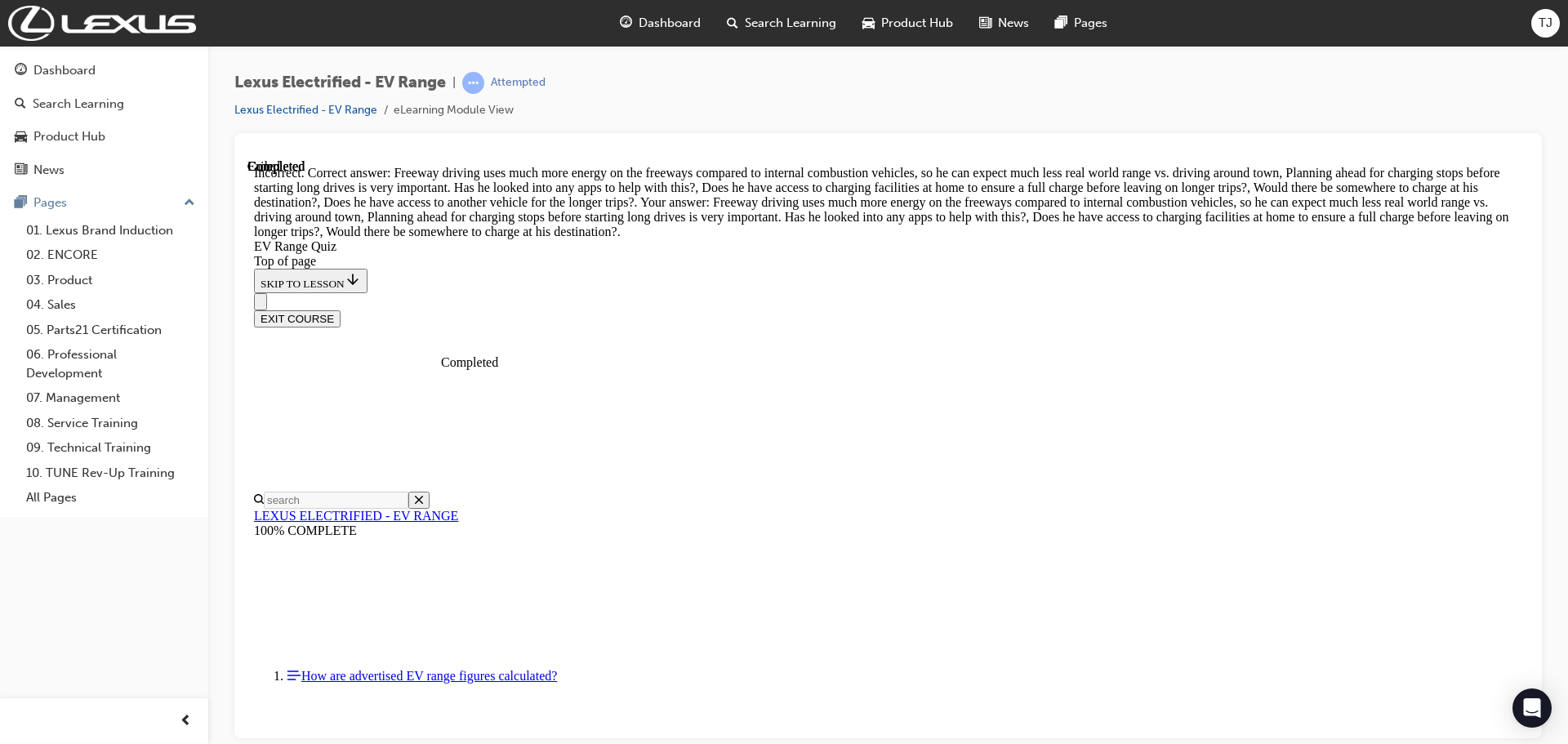
scroll to position [527, 0]
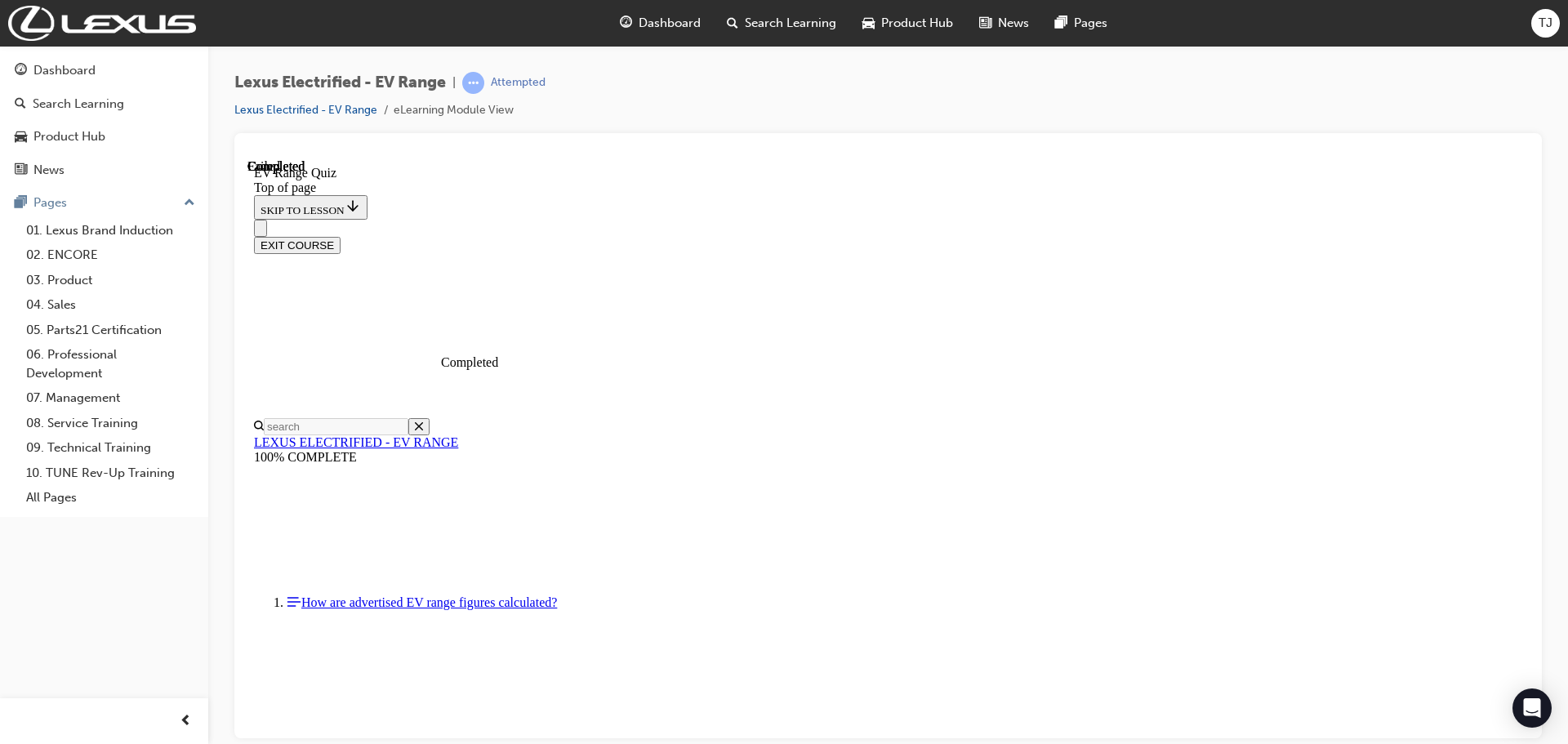
scroll to position [258, 0]
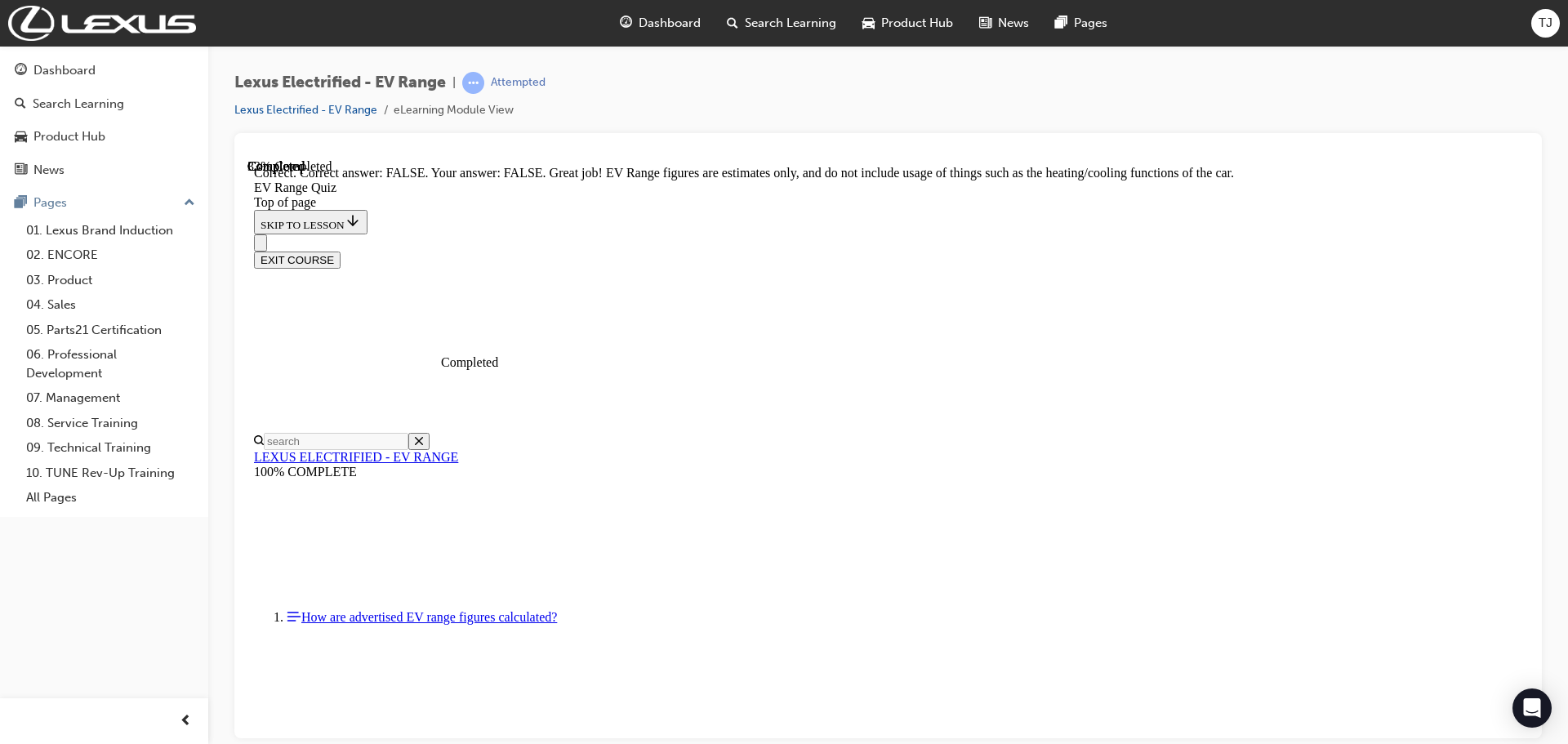
scroll to position [299, 0]
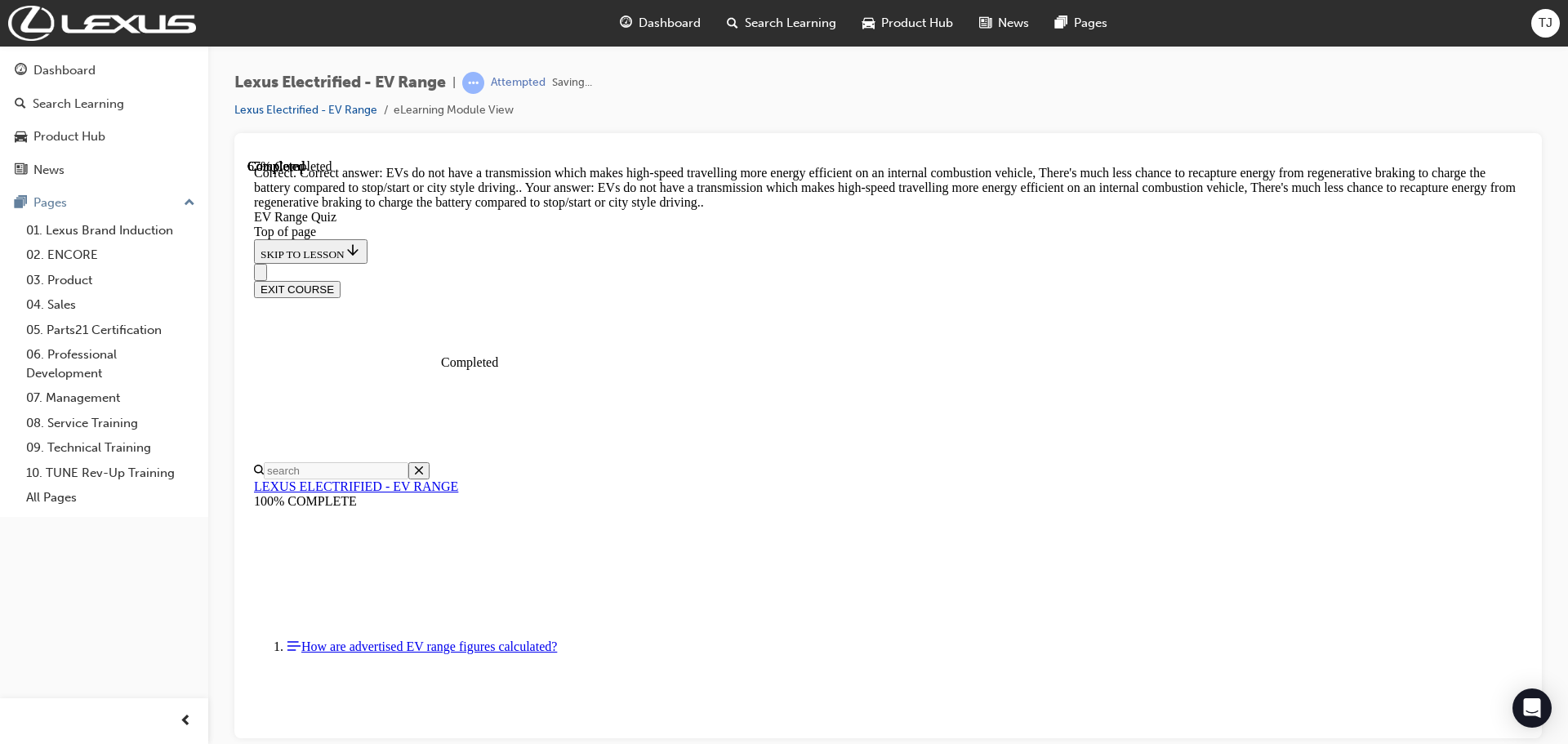
scroll to position [389, 0]
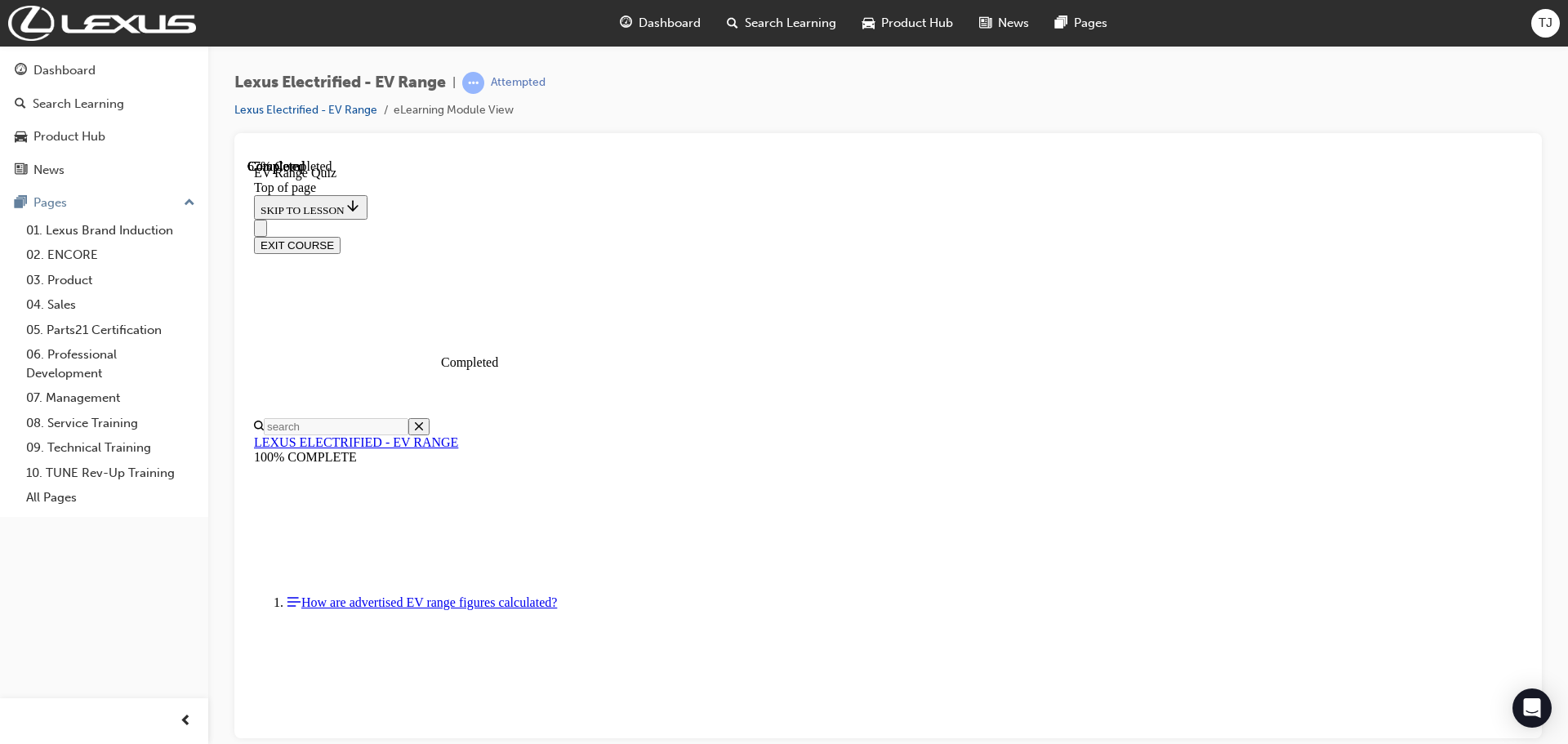
scroll to position [459, 0]
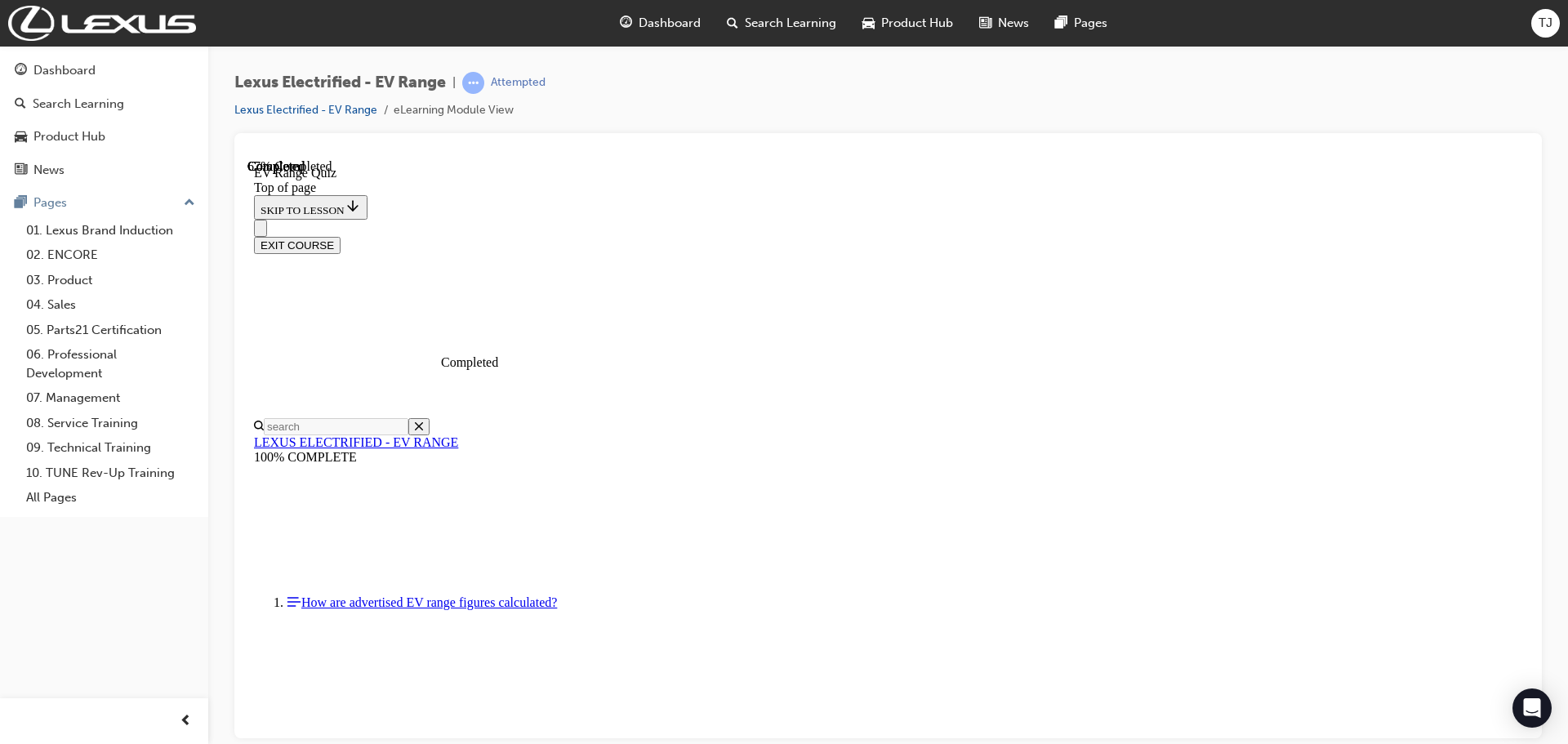
drag, startPoint x: 749, startPoint y: 429, endPoint x: 753, endPoint y: 363, distance: 66.1
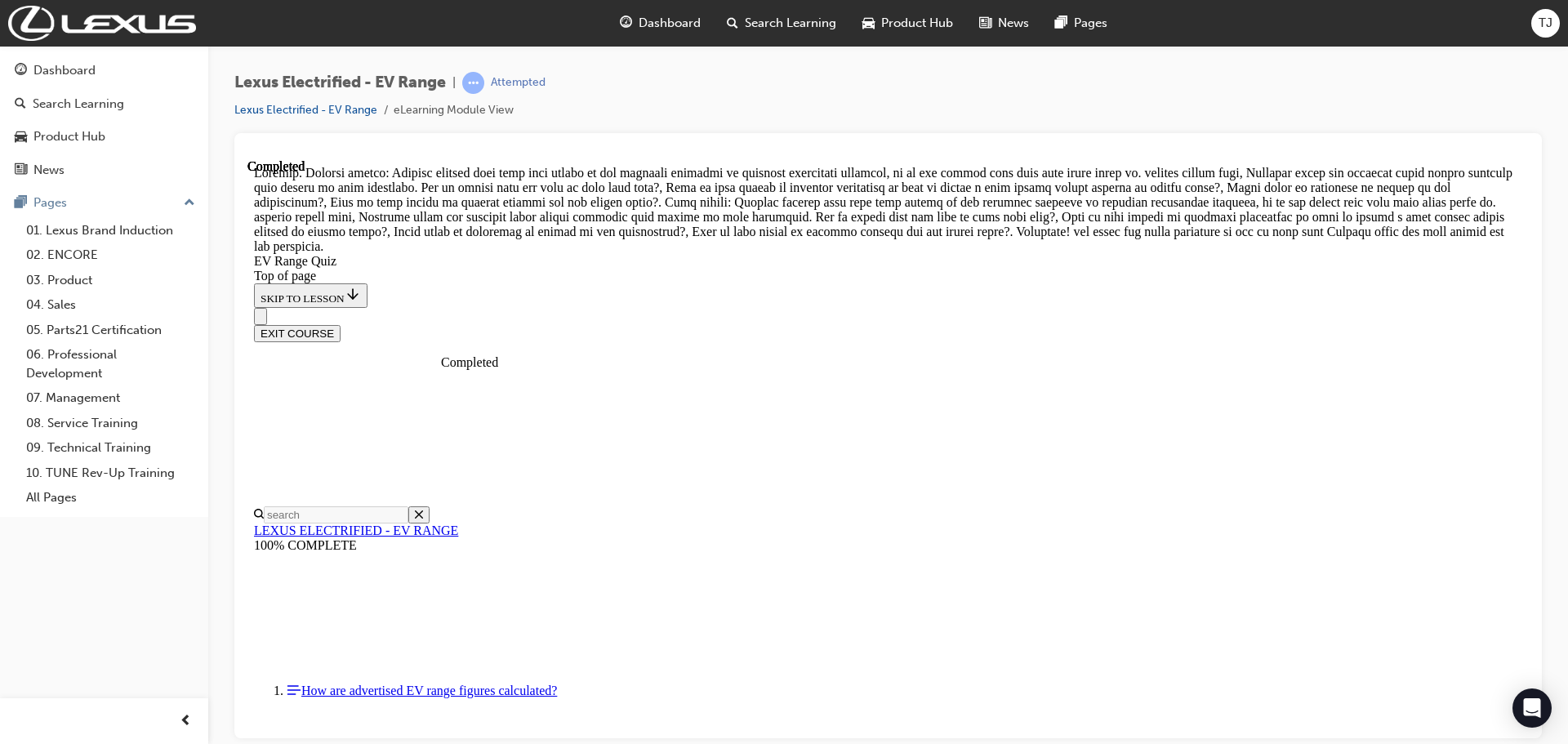
scroll to position [628, 0]
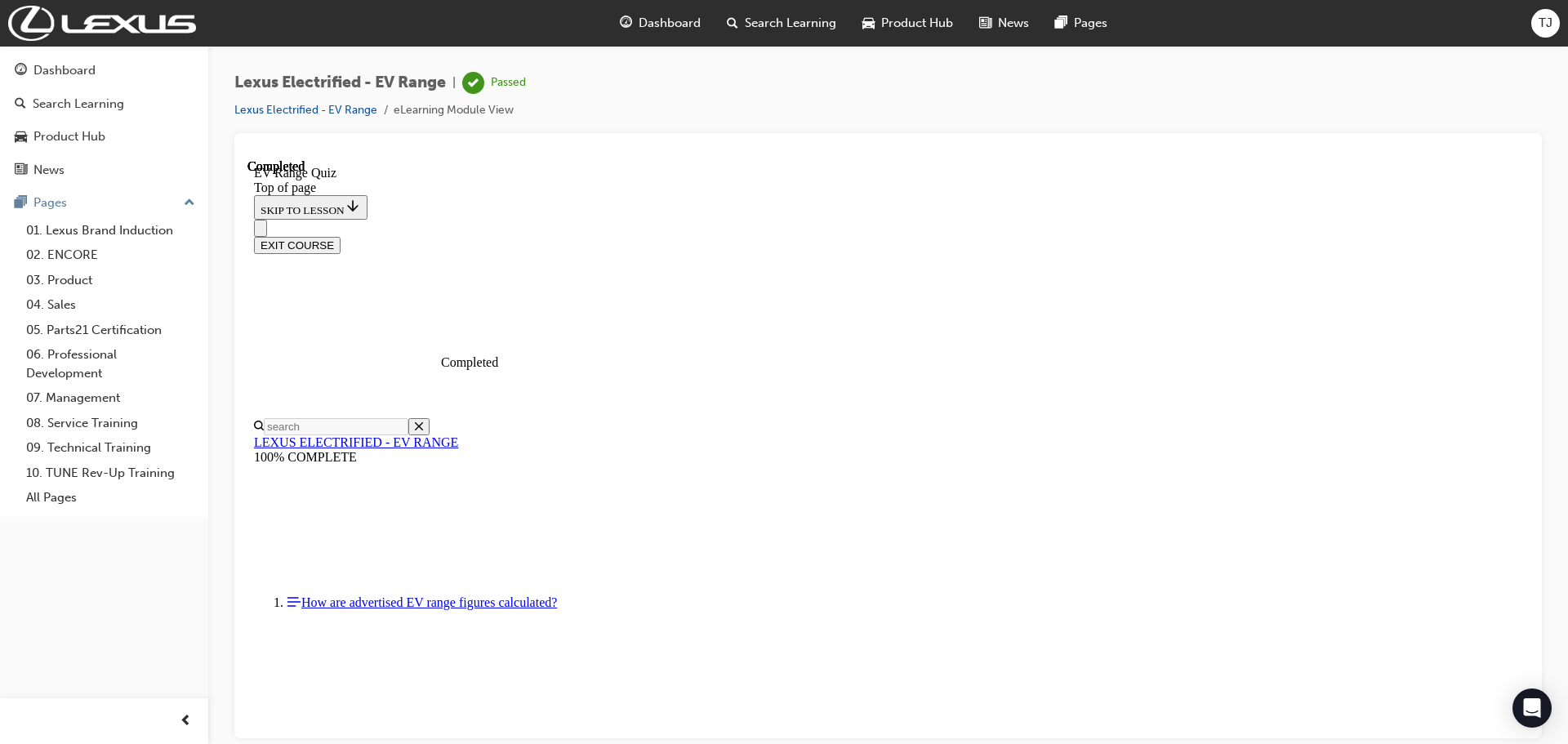
scroll to position [0, 0]
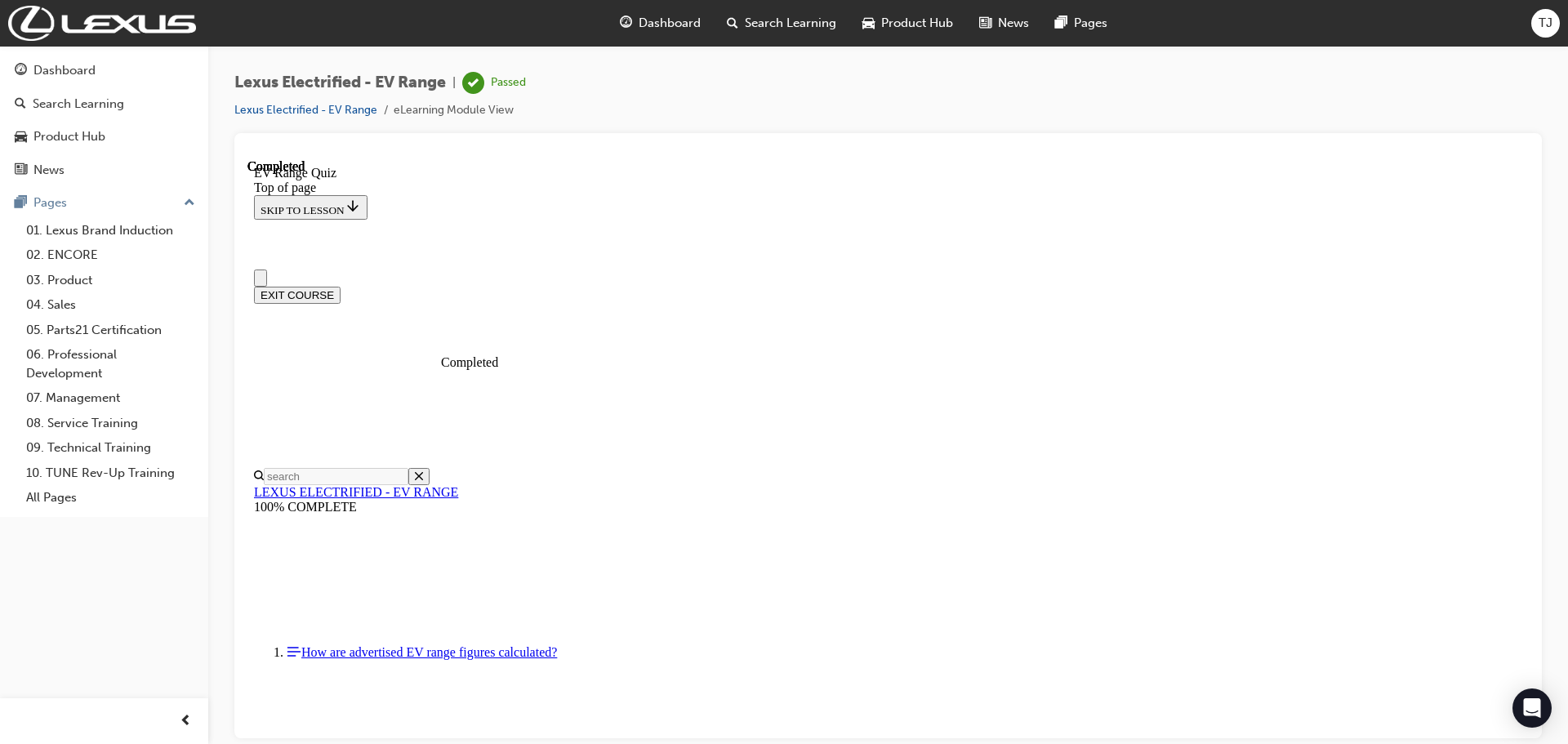
click at [340, 285] on button "EXIT COURSE" at bounding box center [298, 294] width 87 height 17
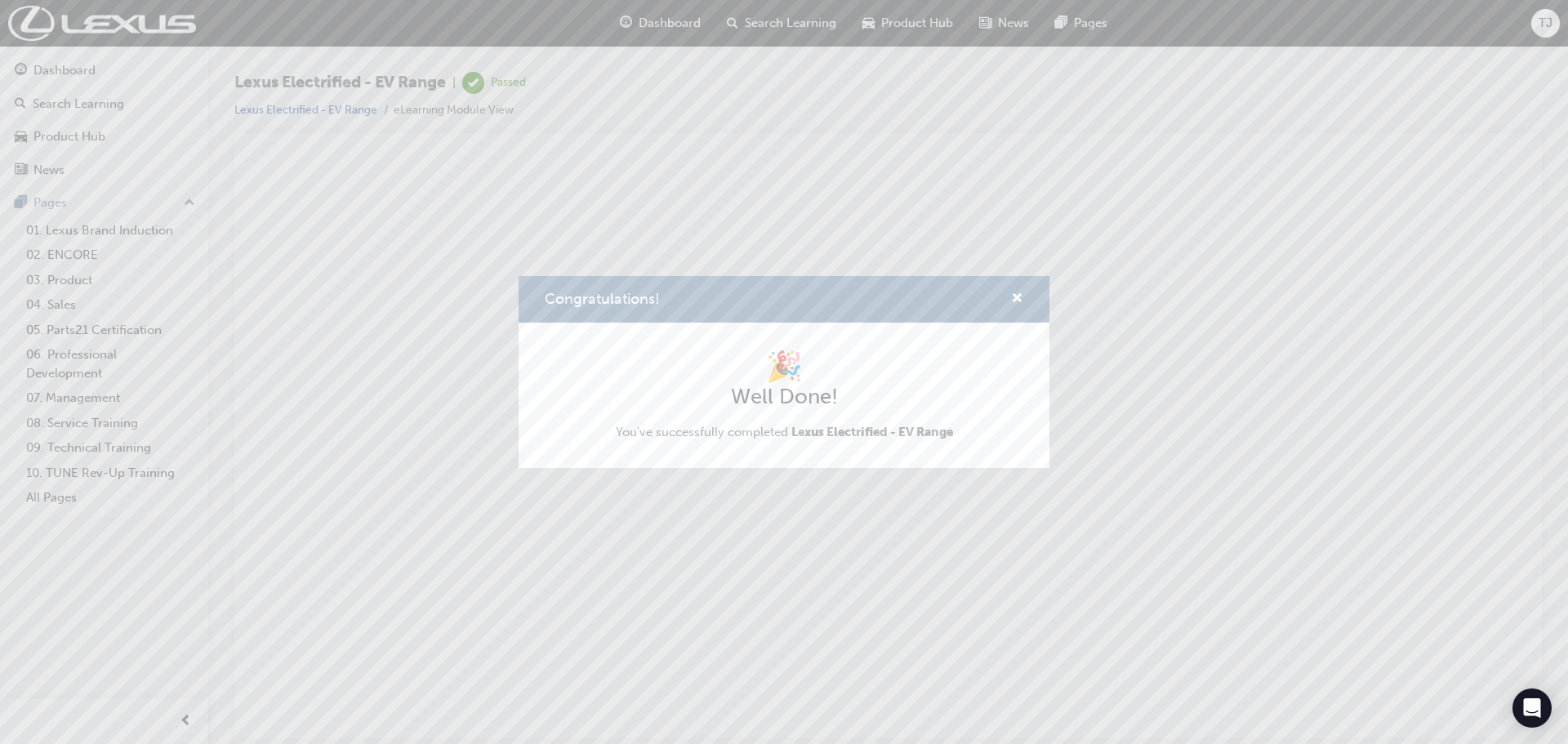
click at [1020, 284] on div "Congratulations!" at bounding box center [784, 299] width 531 height 46
click at [1017, 294] on span "cross-icon" at bounding box center [1017, 300] width 12 height 15
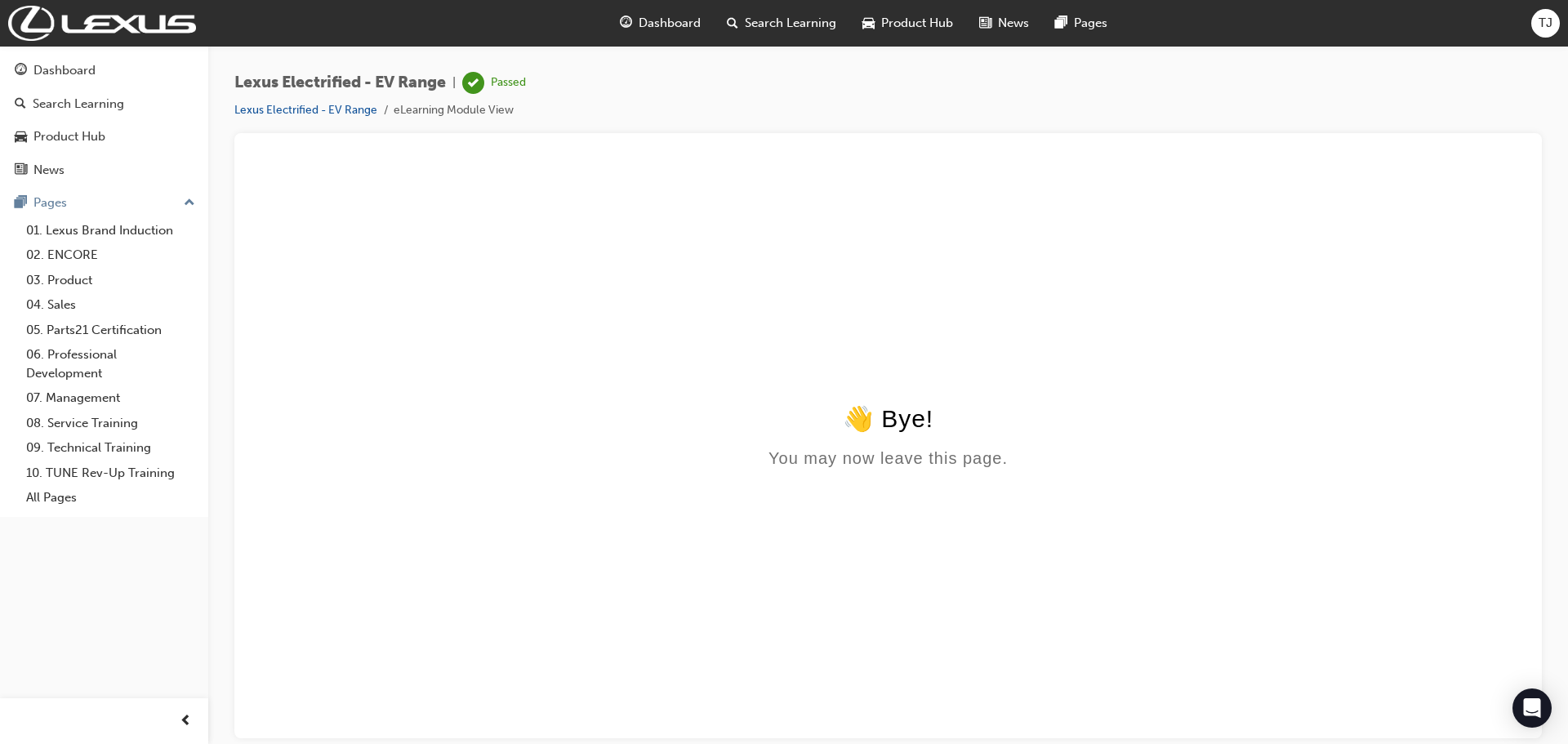
click at [795, 30] on span "Search Learning" at bounding box center [790, 24] width 92 height 19
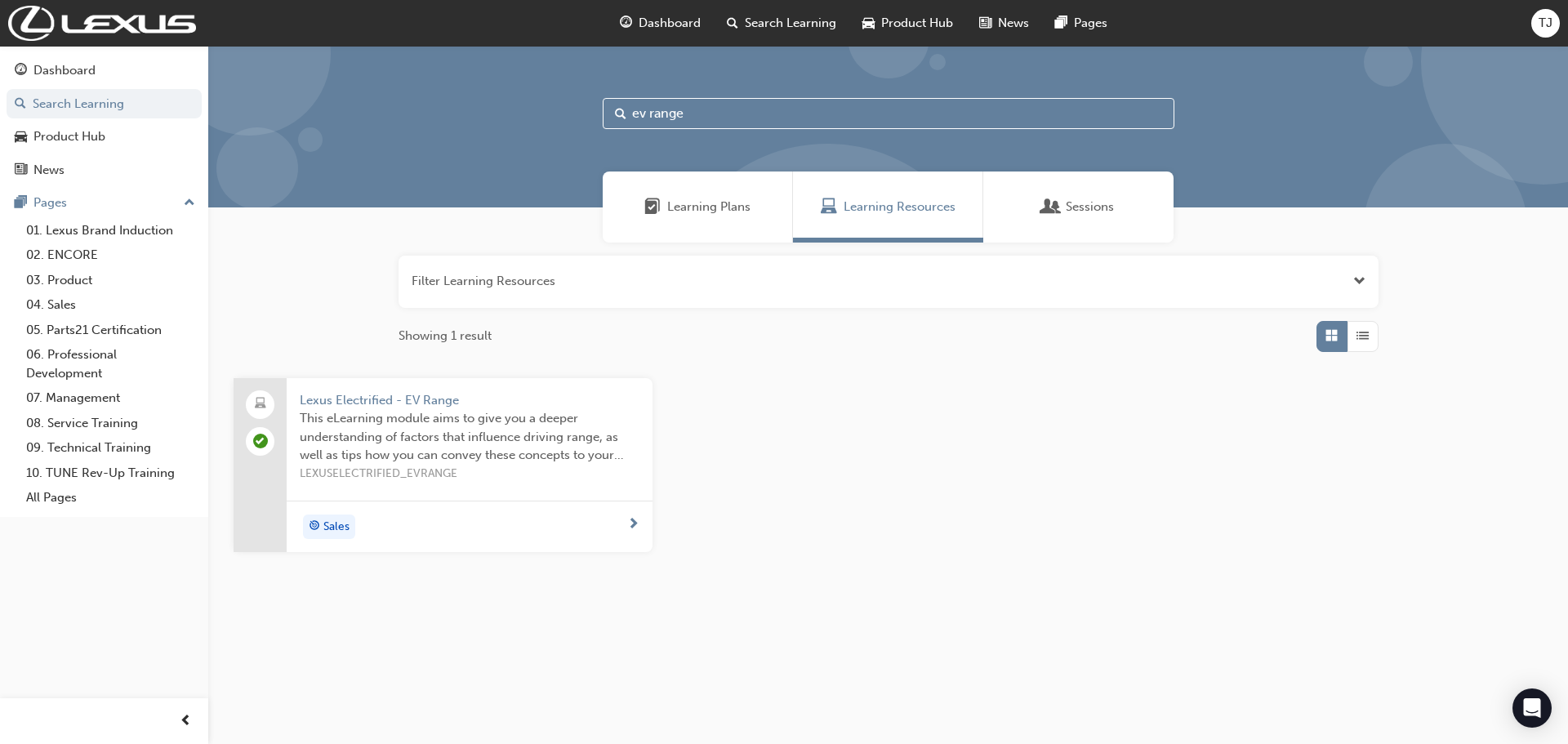
drag, startPoint x: 701, startPoint y: 104, endPoint x: 422, endPoint y: 131, distance: 280.3
click at [422, 131] on div "ev range" at bounding box center [887, 126] width 1359 height 162
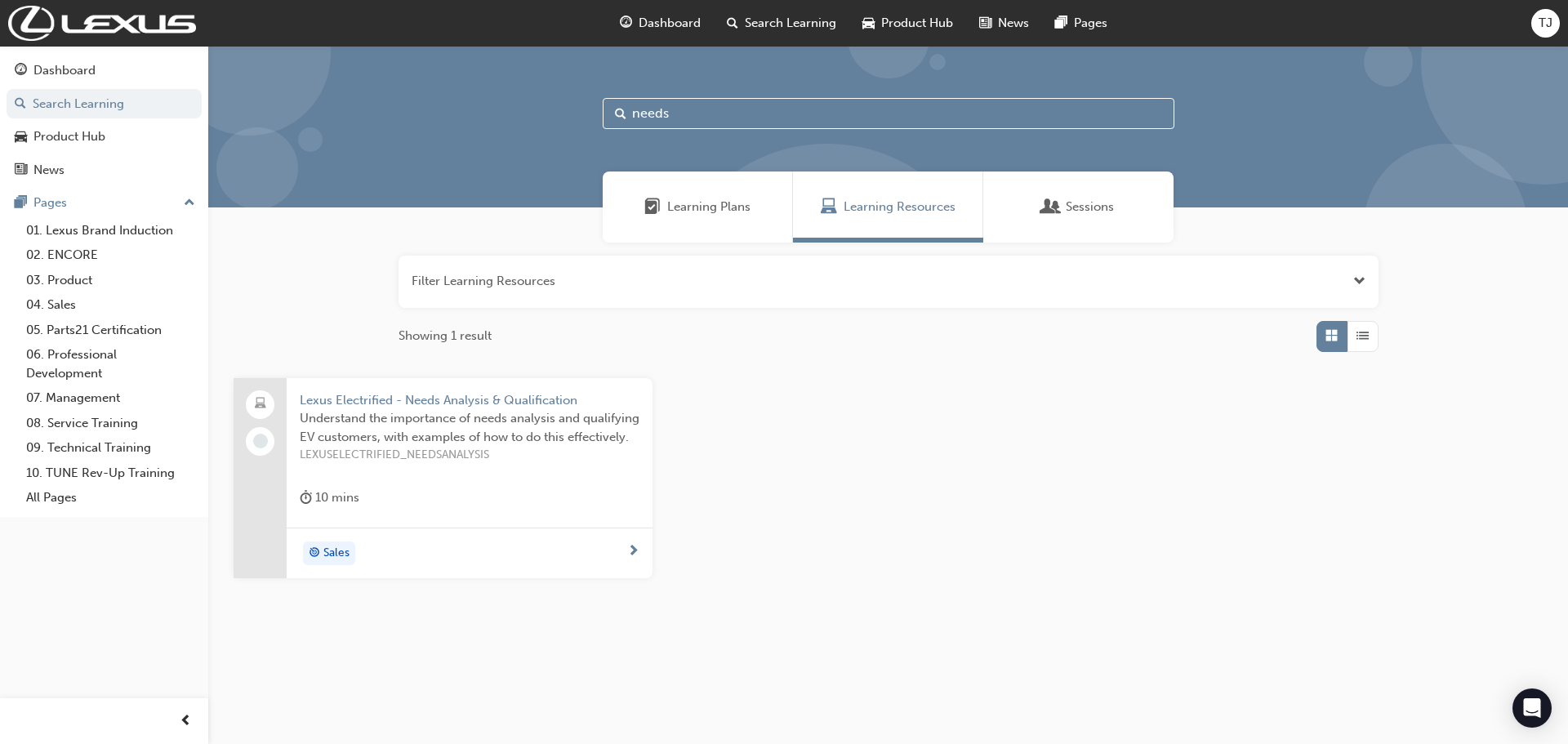
type input "needs"
click at [394, 407] on span "Lexus Electrified - Needs Analysis & Qualification" at bounding box center [469, 401] width 339 height 19
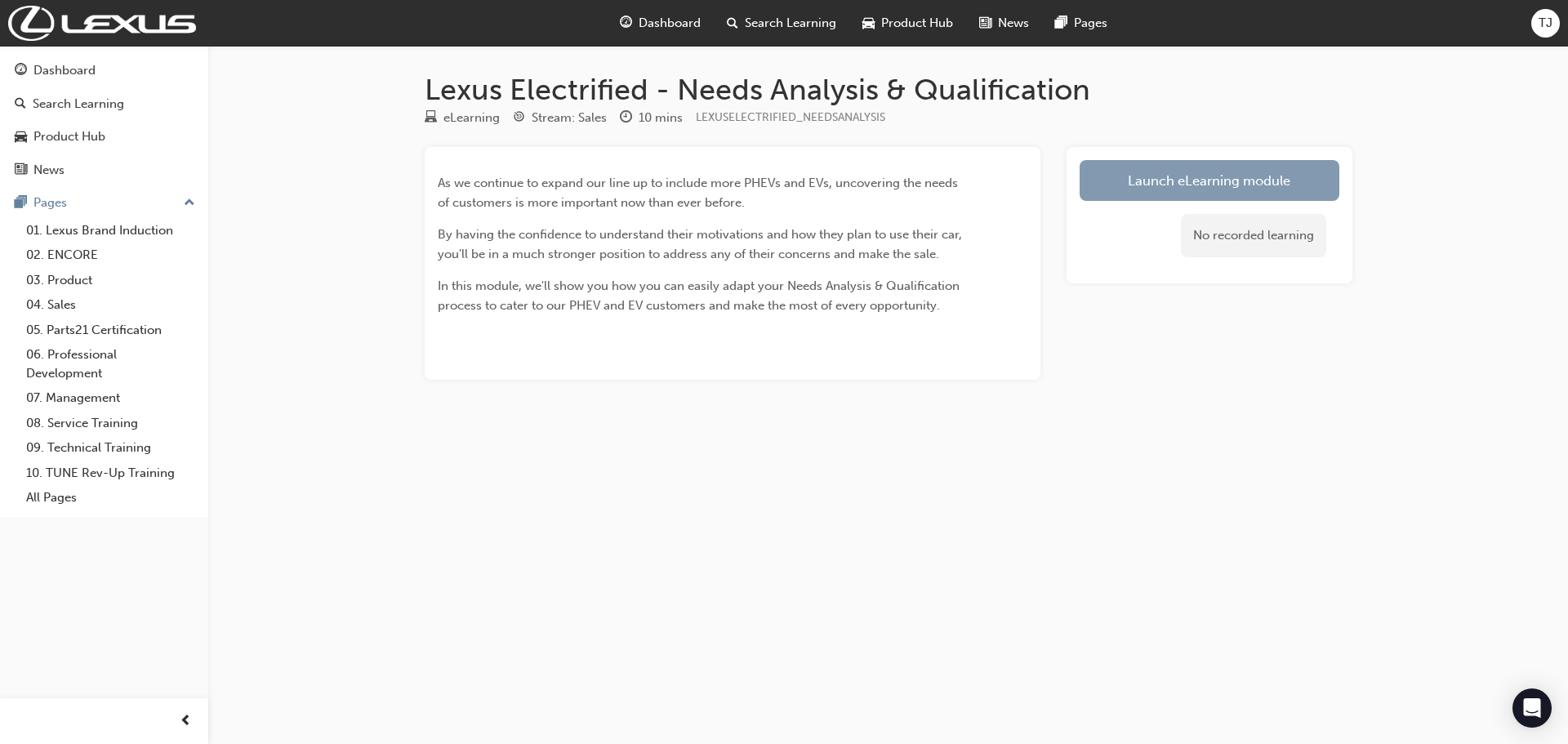
click at [1209, 181] on link "Launch eLearning module" at bounding box center [1209, 180] width 260 height 41
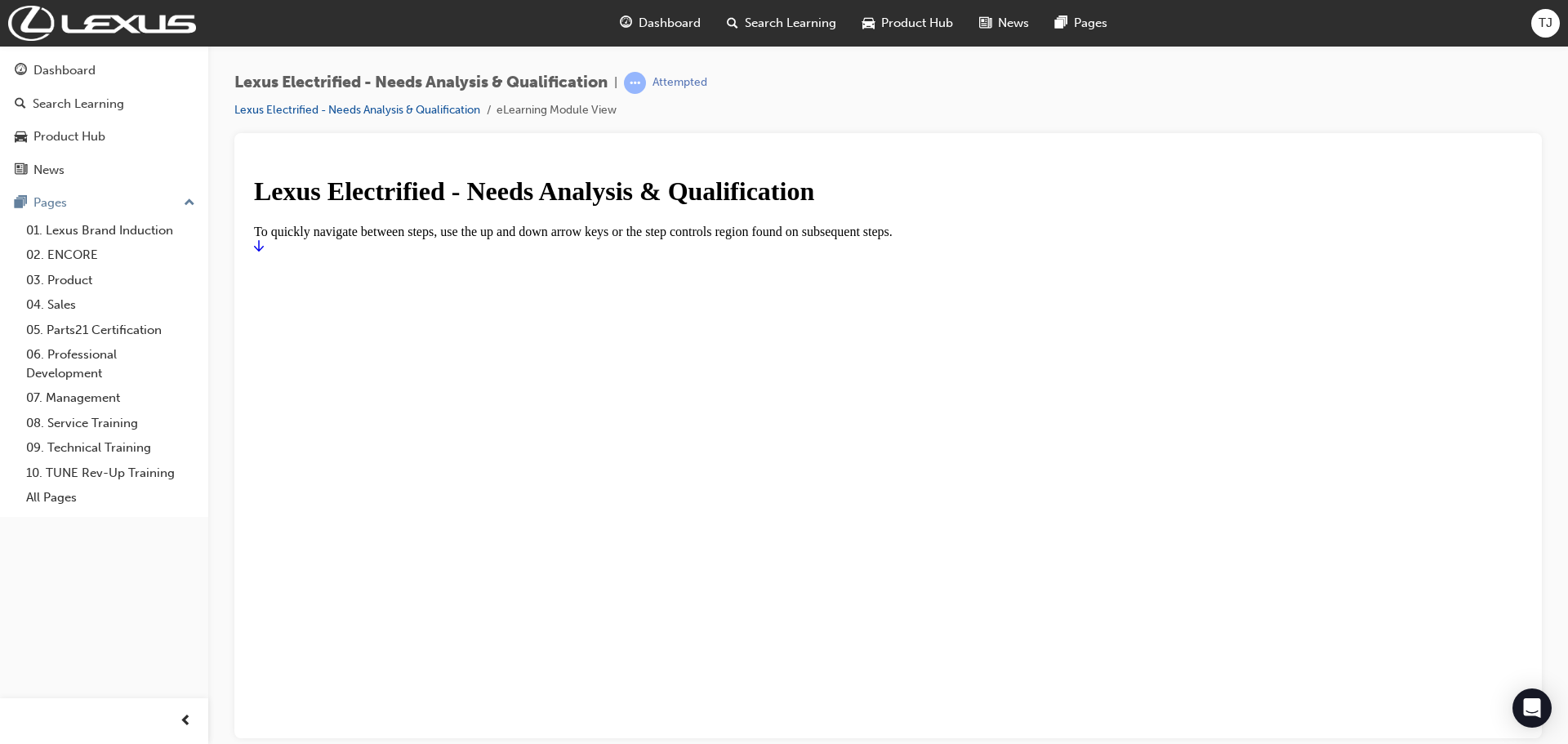
click at [264, 251] on icon "Start" at bounding box center [259, 245] width 9 height 13
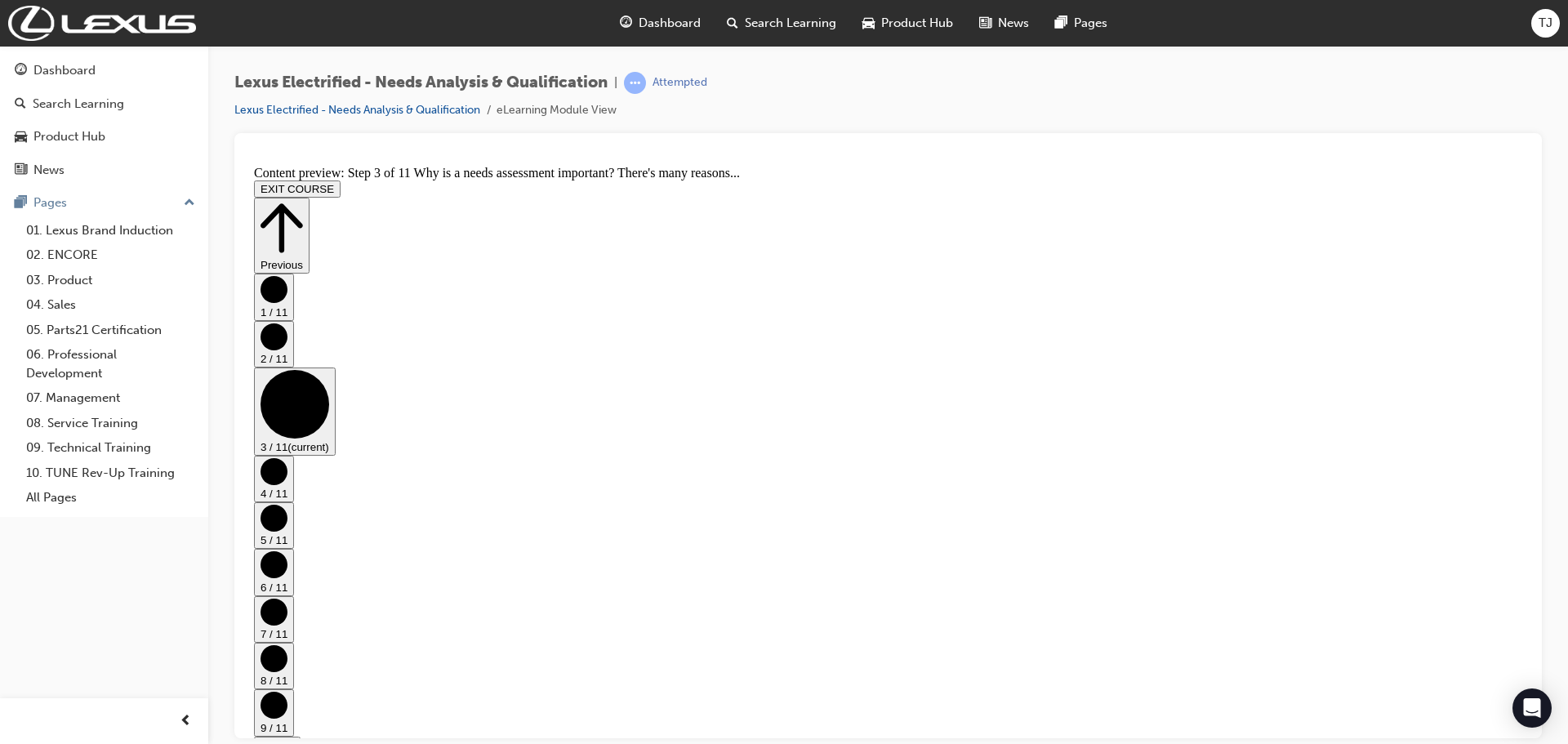
scroll to position [56, 0]
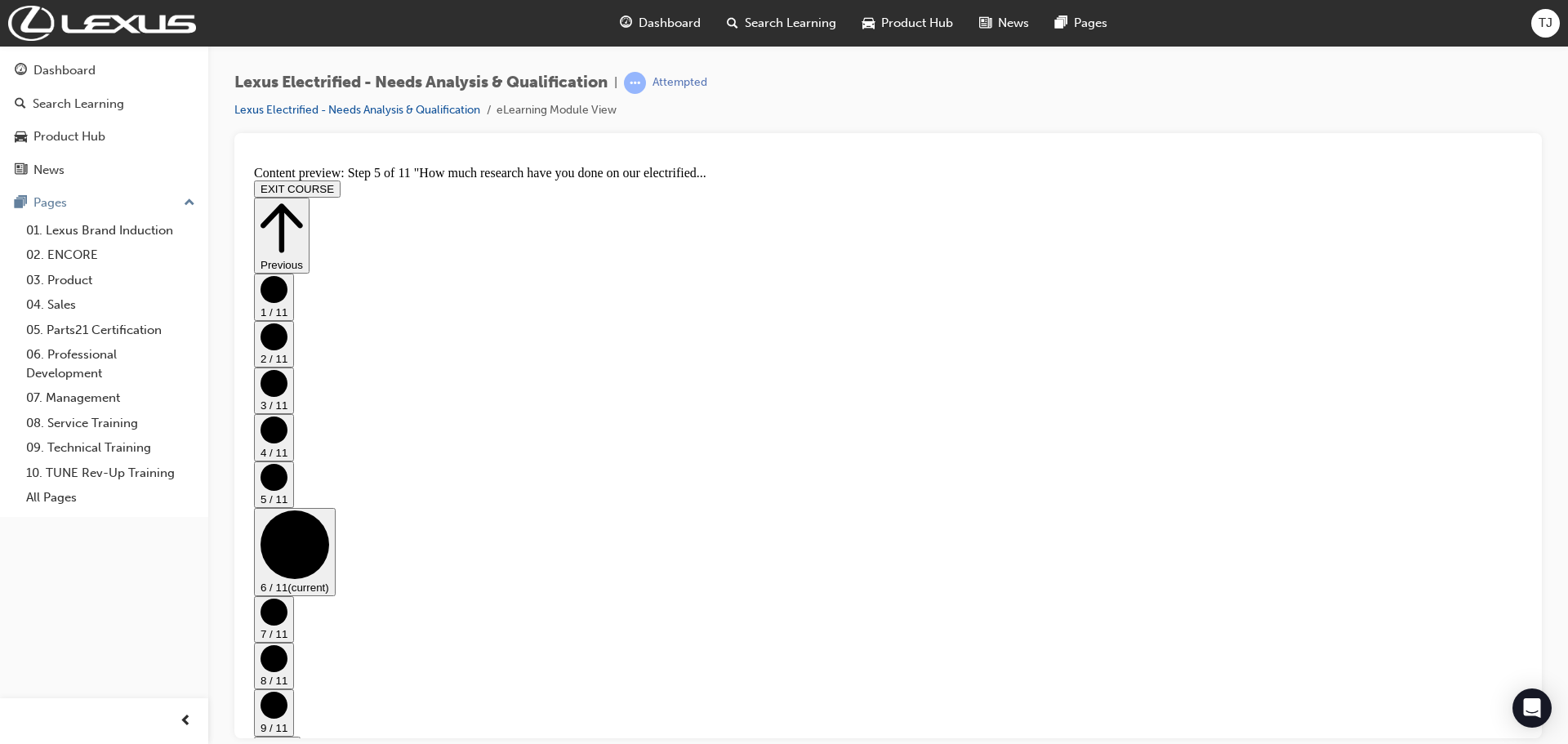
scroll to position [0, 0]
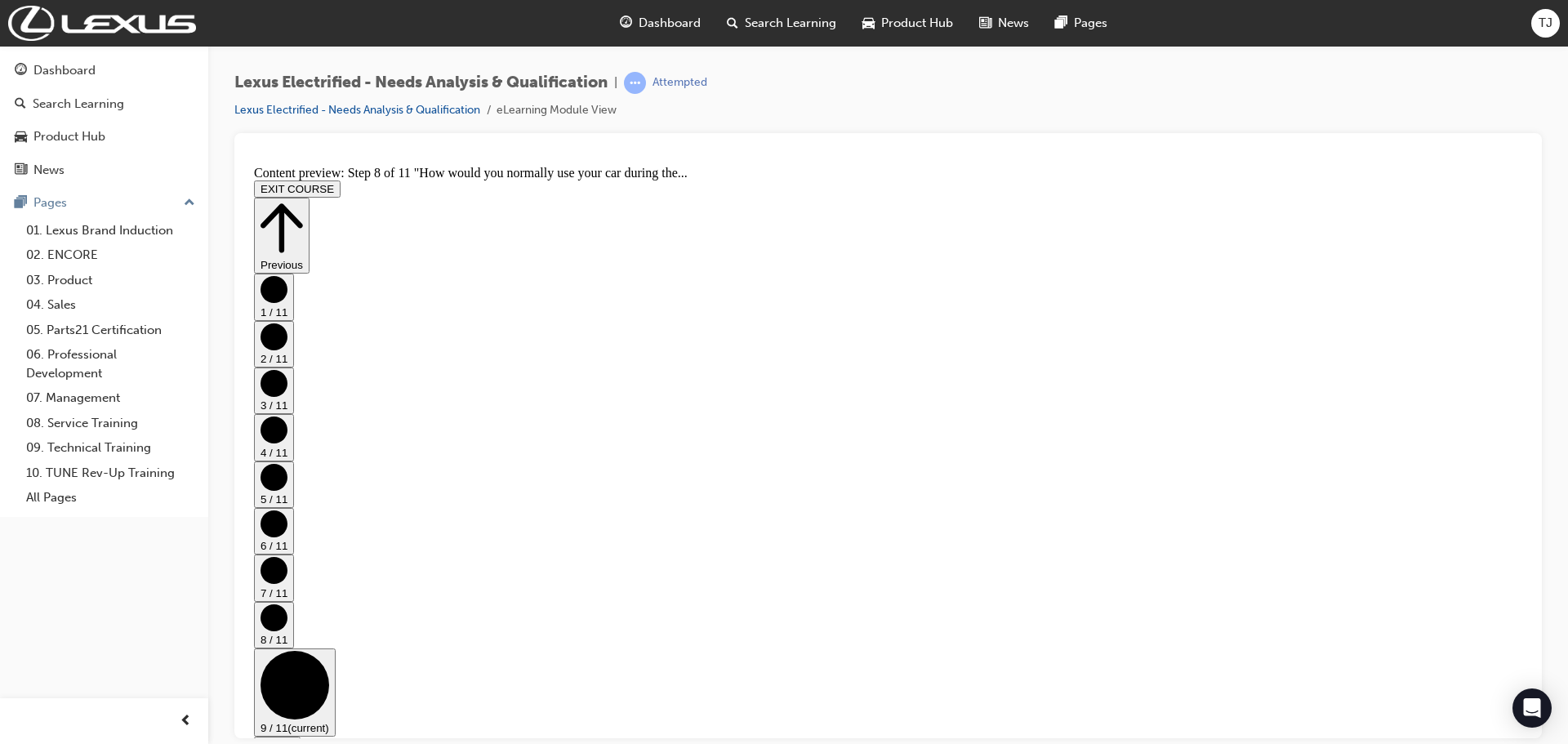
scroll to position [0, 0]
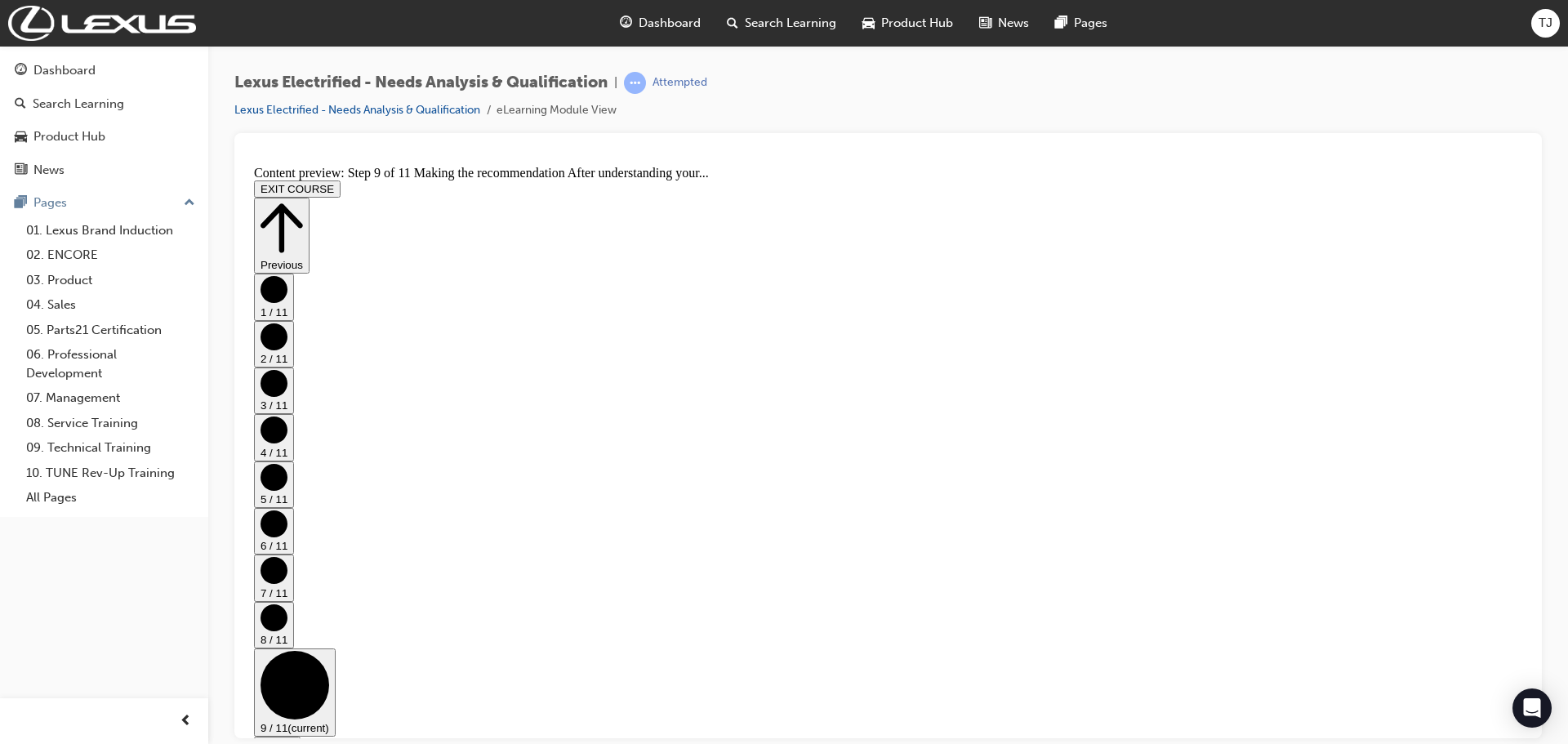
scroll to position [0, 0]
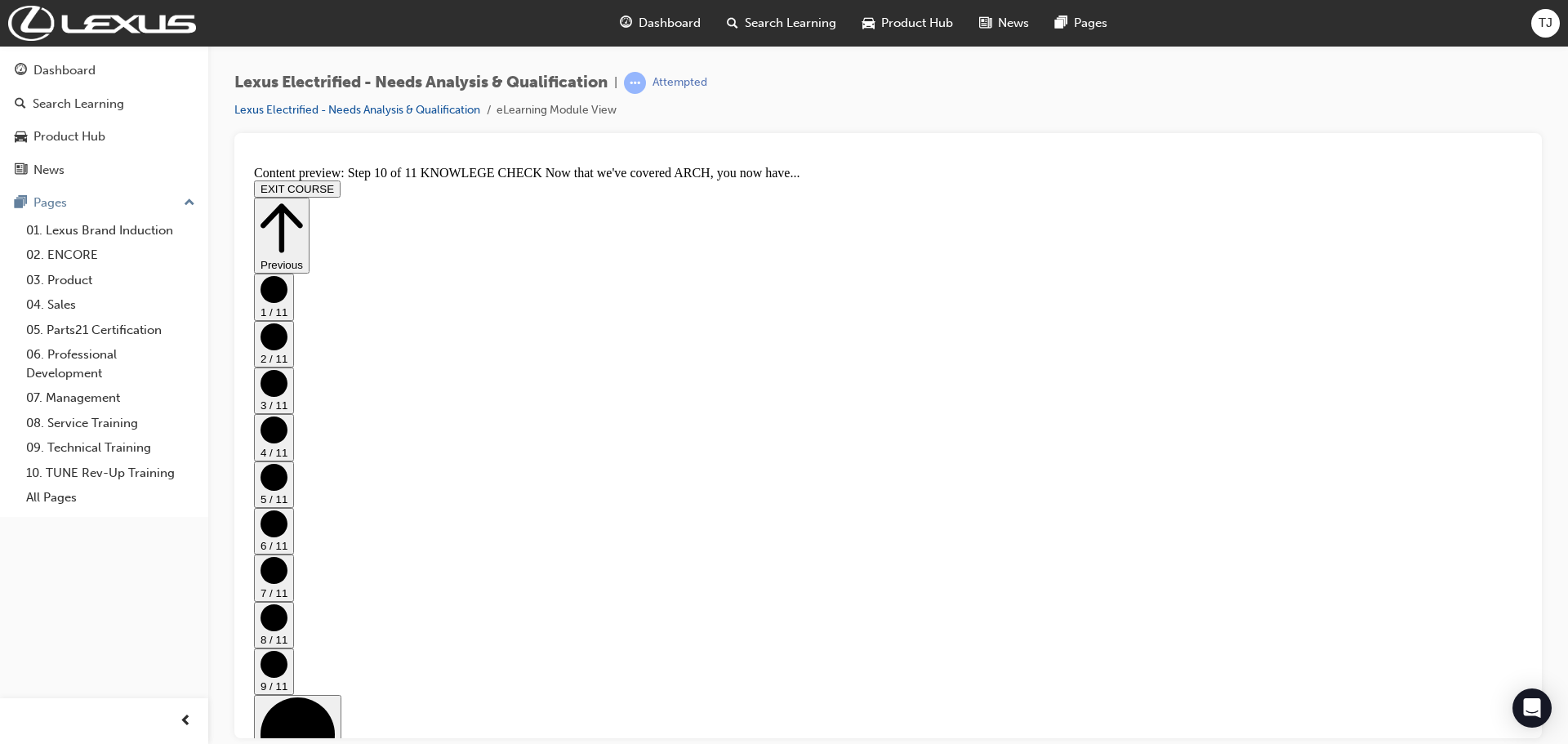
scroll to position [238, 0]
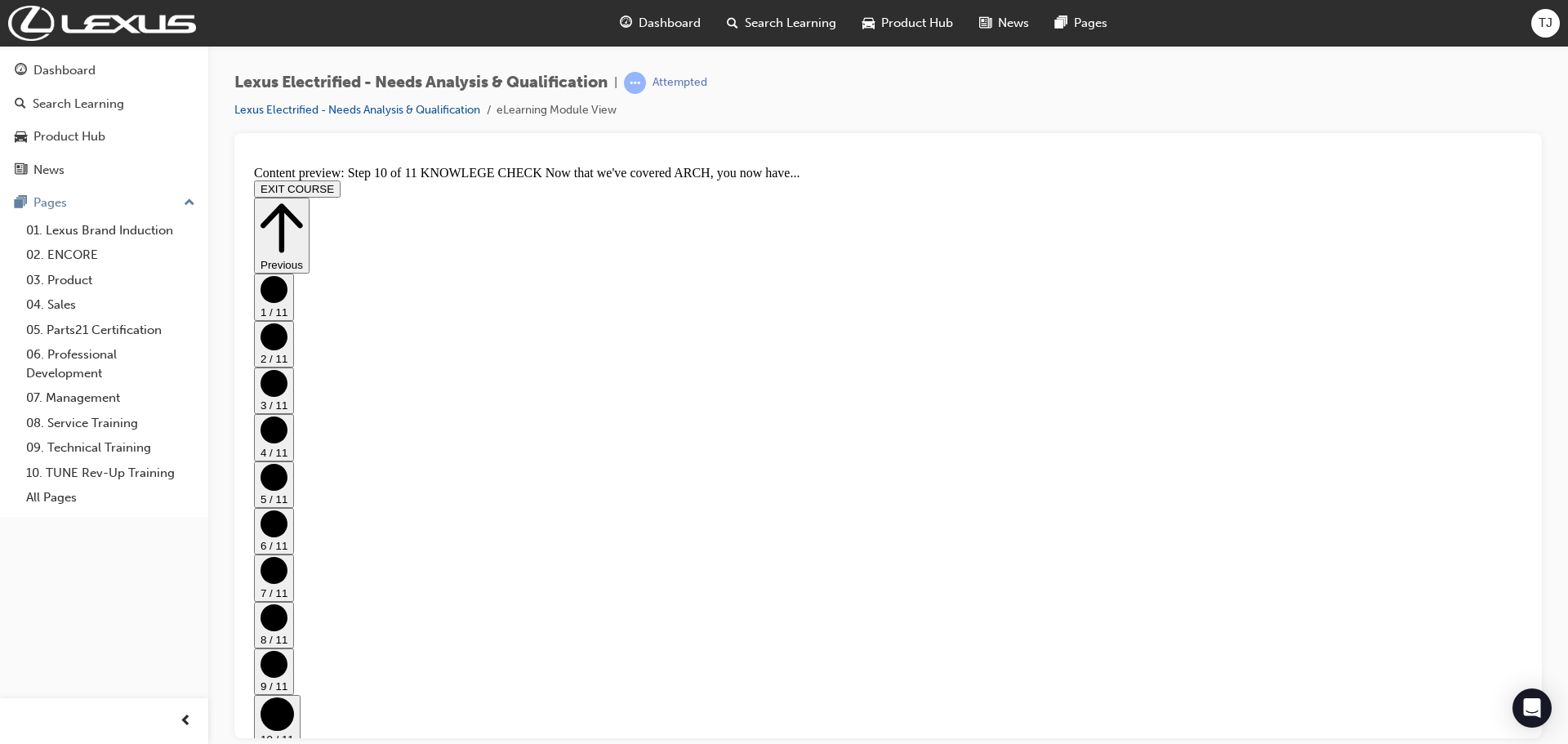
scroll to position [818, 0]
click at [768, 24] on span "Search Learning" at bounding box center [790, 24] width 92 height 19
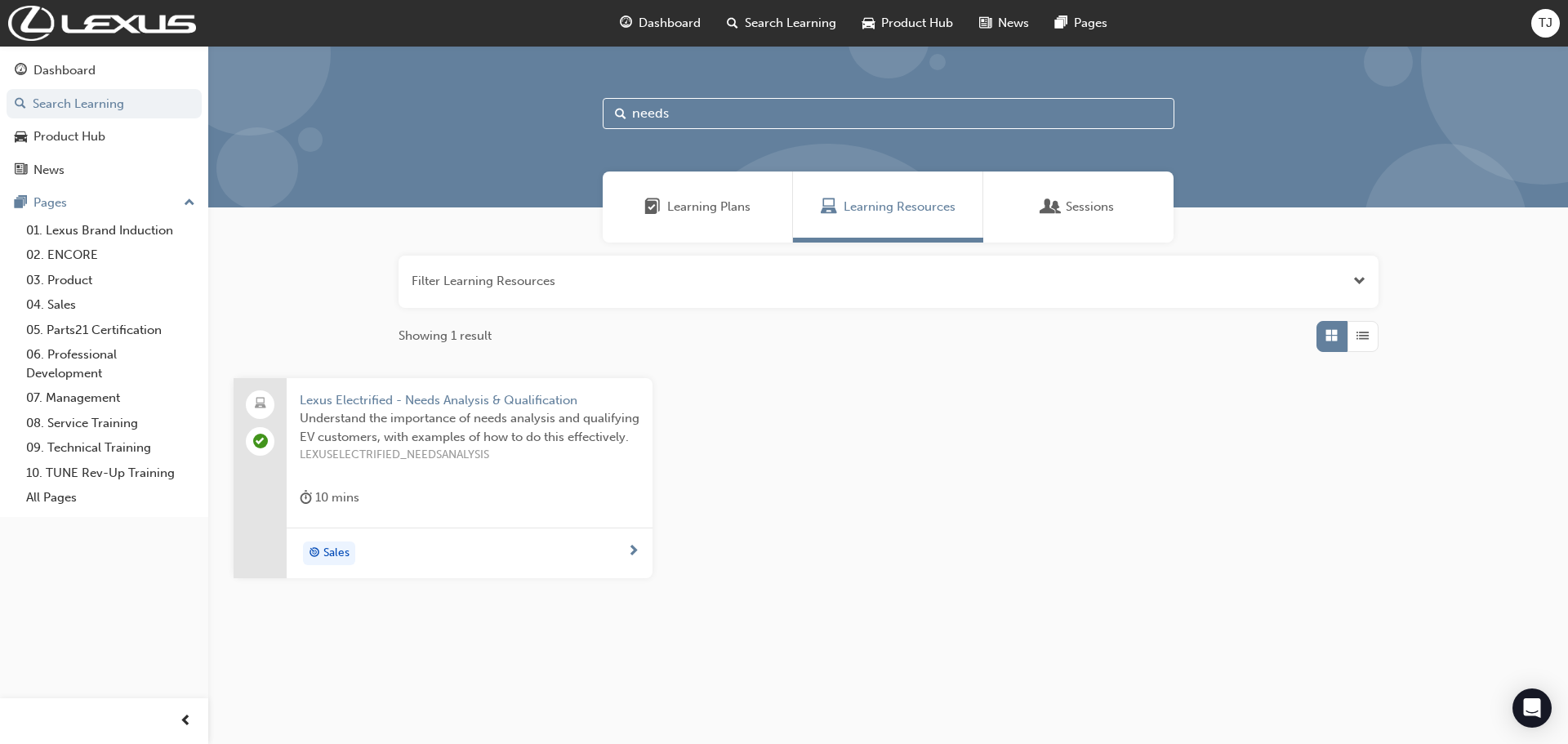
click at [669, 110] on input "needs" at bounding box center [888, 113] width 572 height 31
drag, startPoint x: 673, startPoint y: 117, endPoint x: 499, endPoint y: 108, distance: 174.2
click at [499, 108] on div "needs" at bounding box center [887, 126] width 1359 height 162
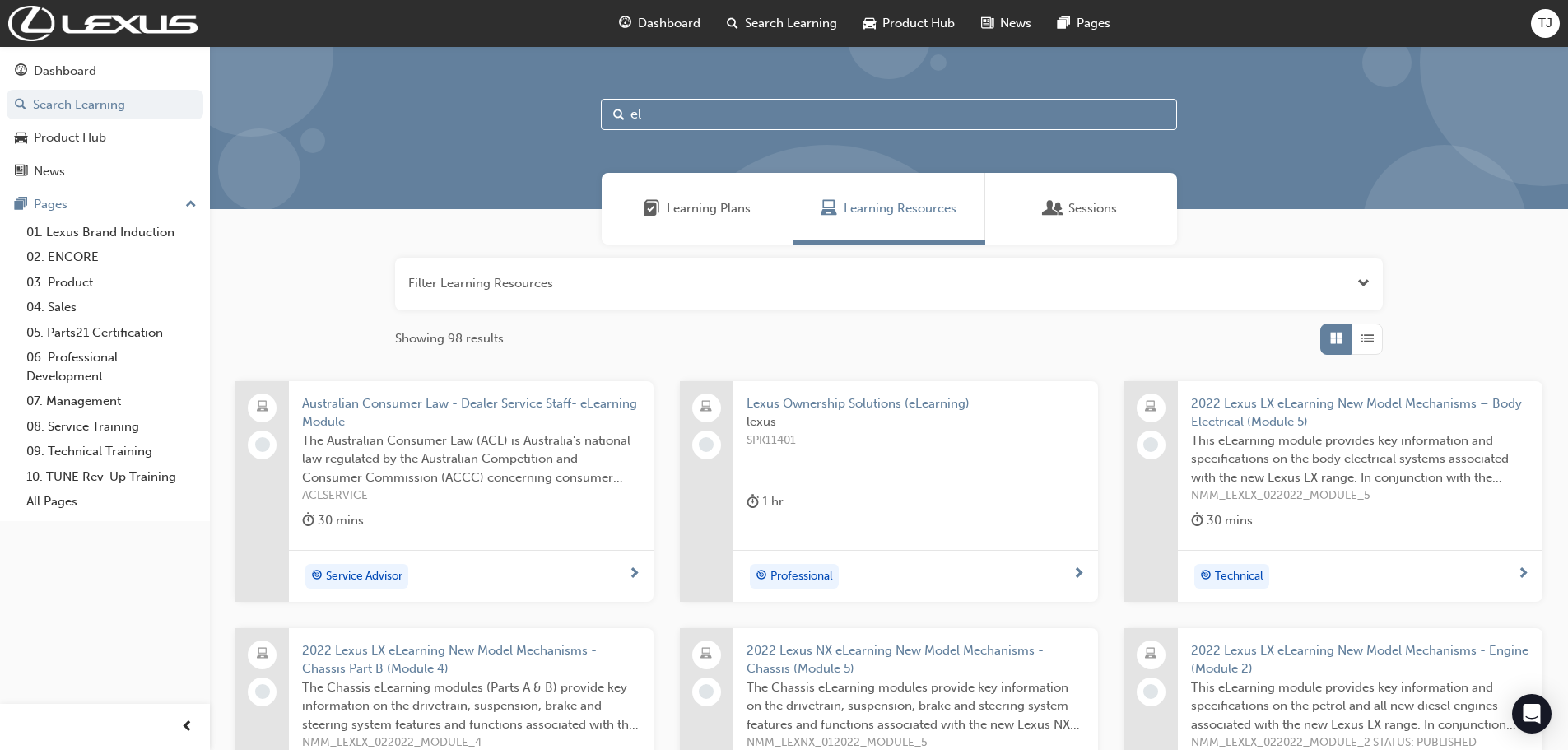
type input "e"
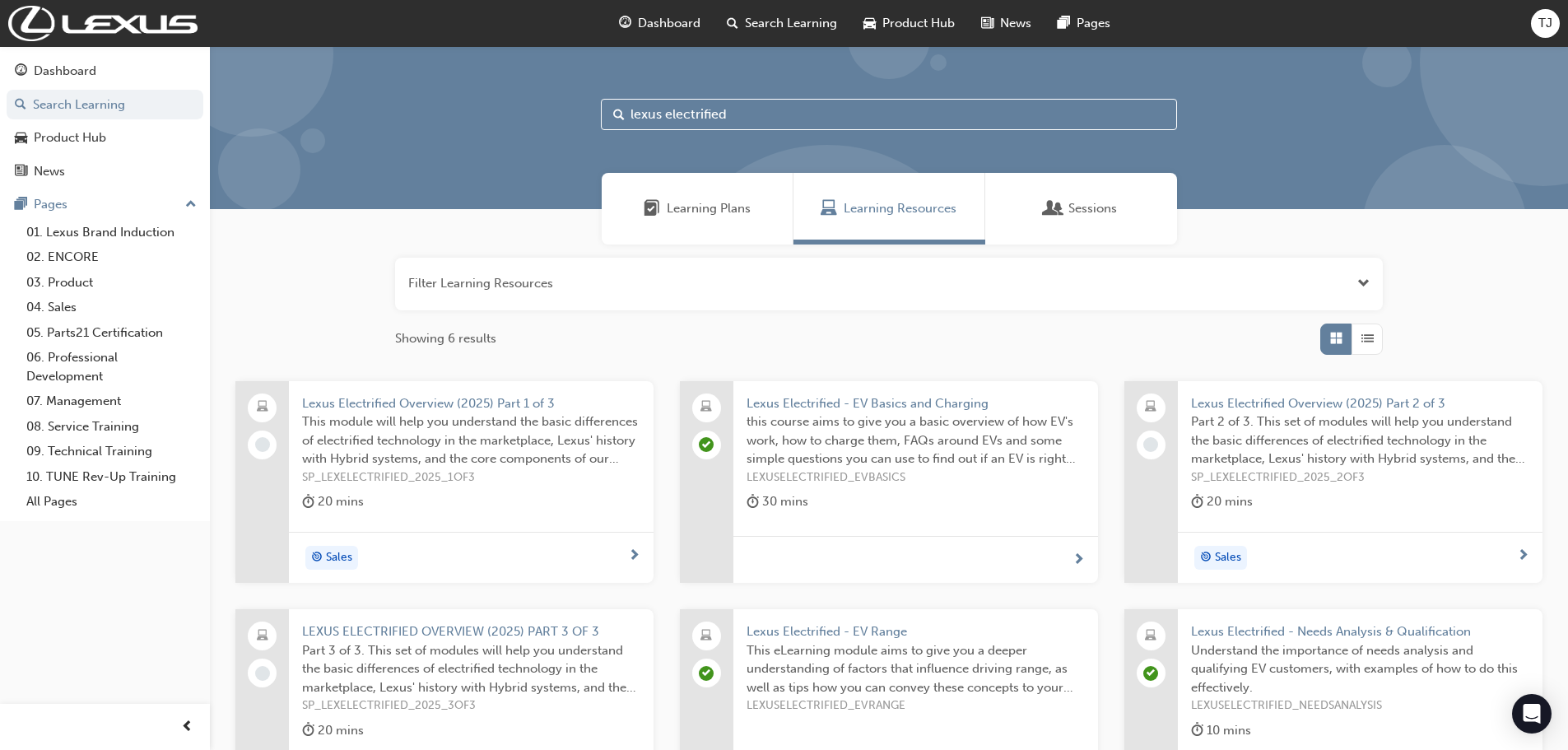
click at [839, 101] on input "lexus electrified" at bounding box center [889, 114] width 576 height 31
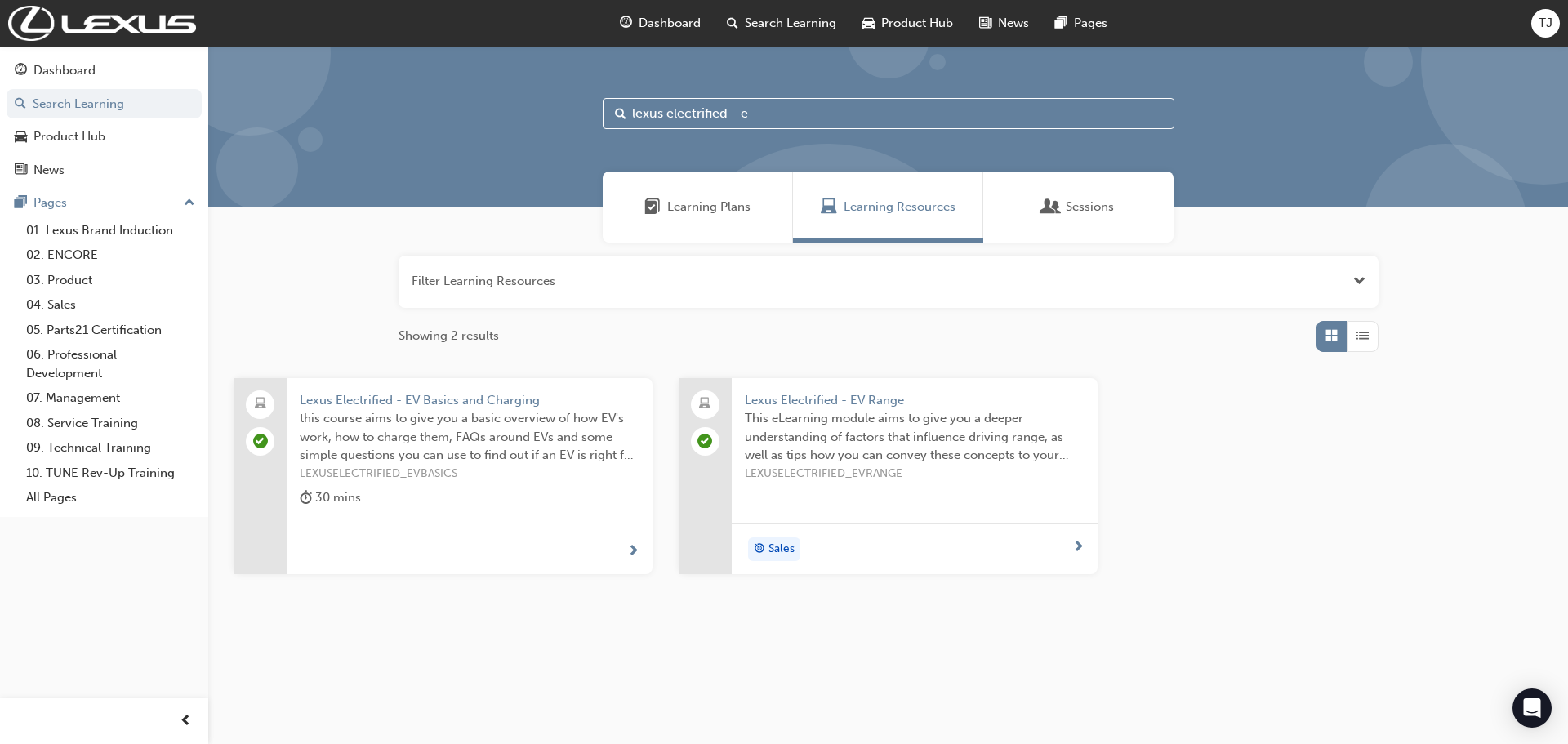
drag, startPoint x: 833, startPoint y: 115, endPoint x: 509, endPoint y: 125, distance: 324.2
click at [509, 125] on div "lexus electrified - e" at bounding box center [887, 126] width 1359 height 162
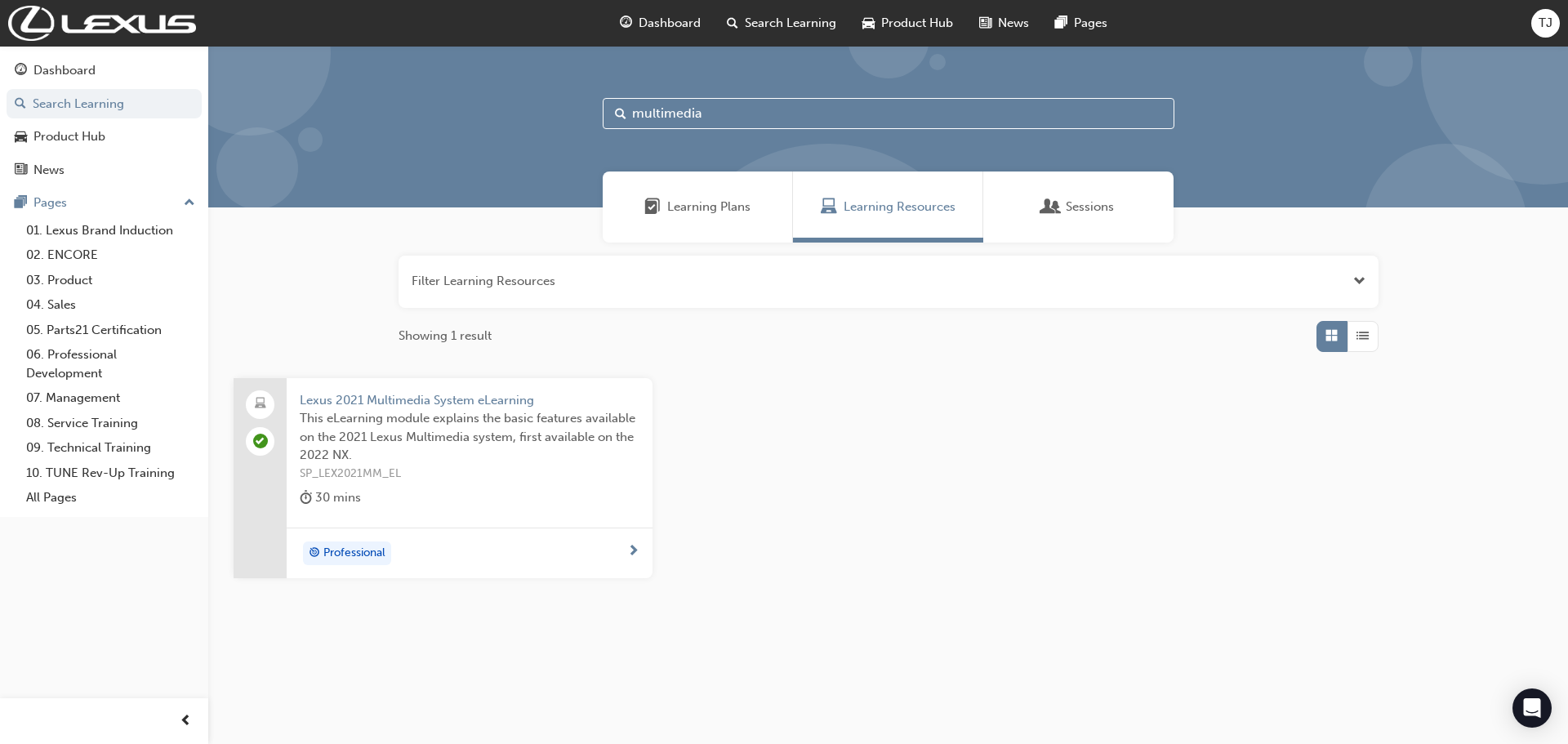
drag, startPoint x: 261, startPoint y: 437, endPoint x: 815, endPoint y: 501, distance: 557.7
click at [815, 501] on div "Lexus 2021 Multimedia System eLearning This eLearning module explains the basic…" at bounding box center [887, 492] width 1335 height 227
drag, startPoint x: 641, startPoint y: 108, endPoint x: 549, endPoint y: 104, distance: 92.1
click at [549, 104] on div "multimedia" at bounding box center [887, 126] width 1359 height 162
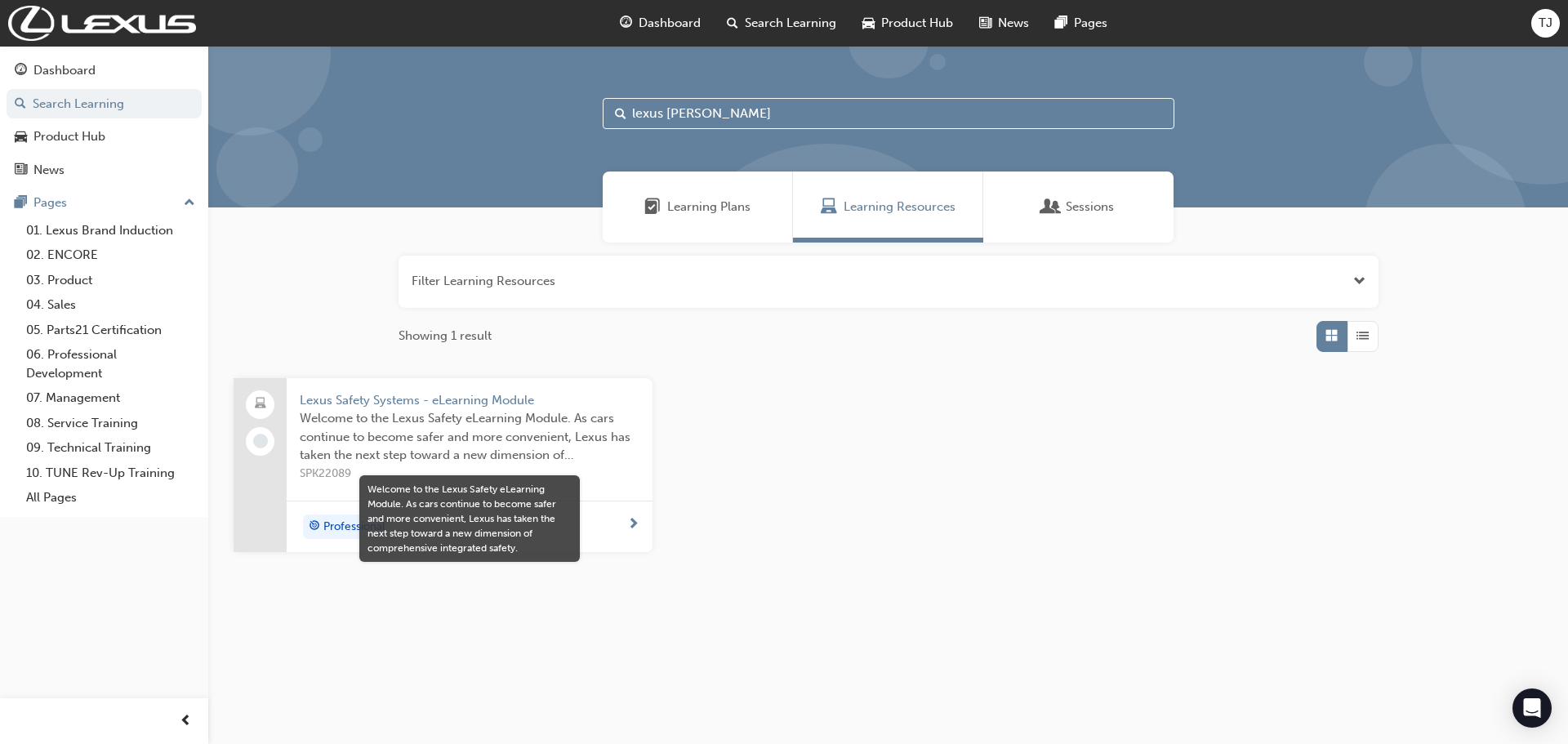
type input "lexus safet"
click at [458, 417] on span "Welcome to the Lexus Safety eLearning Module. As cars continue to become safer …" at bounding box center [469, 437] width 339 height 56
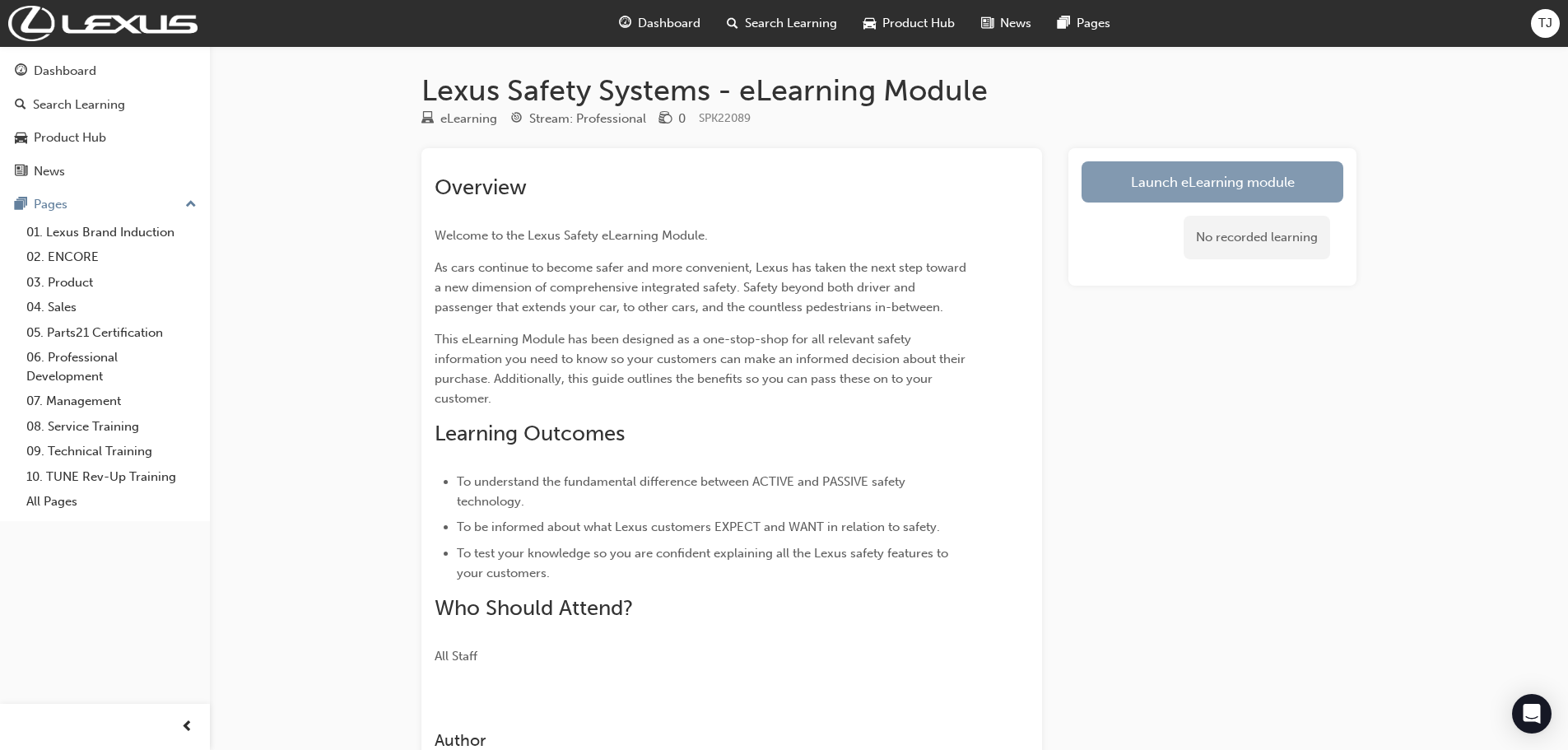
click at [1199, 175] on link "Launch eLearning module" at bounding box center [1212, 181] width 262 height 41
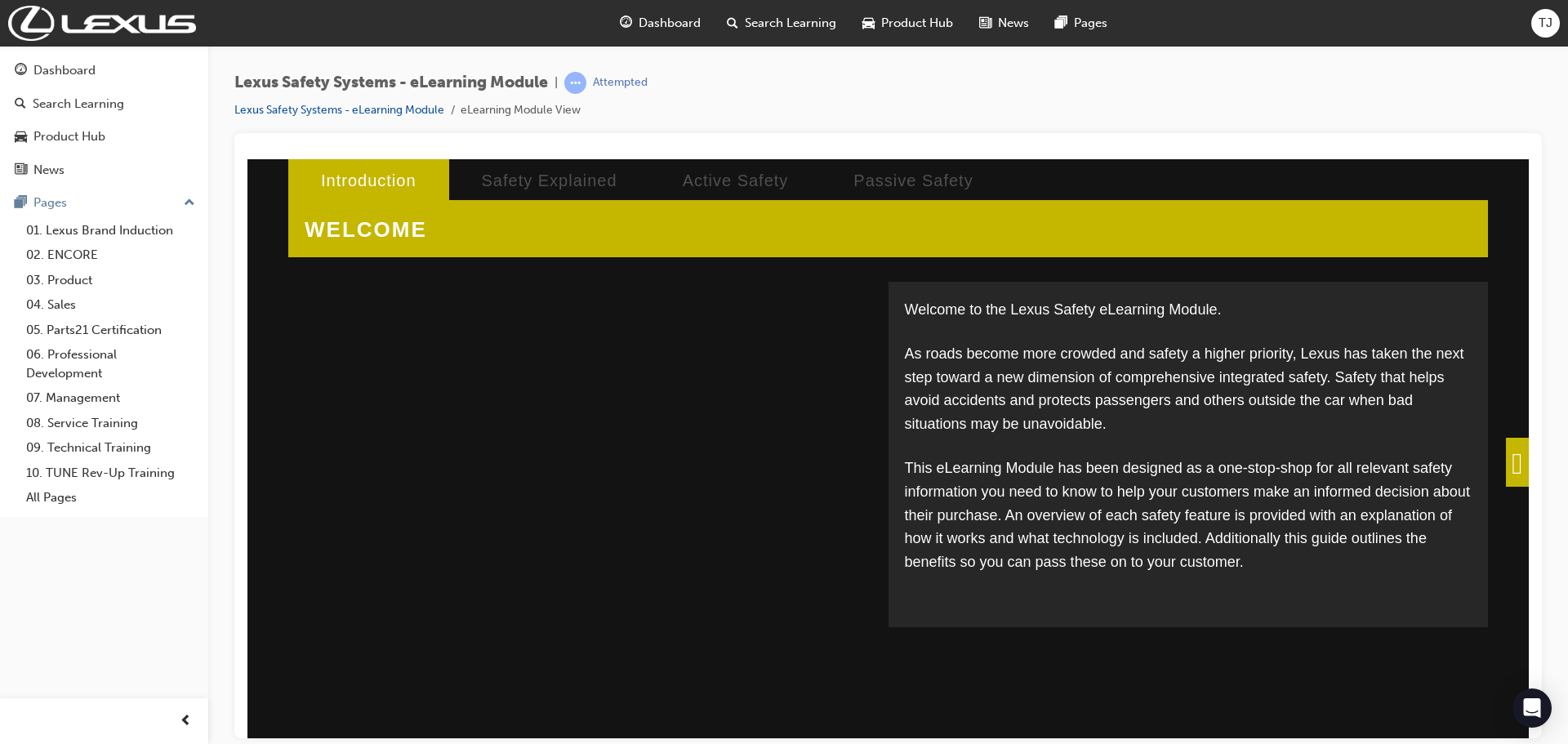
click at [1506, 471] on span at bounding box center [1517, 461] width 23 height 49
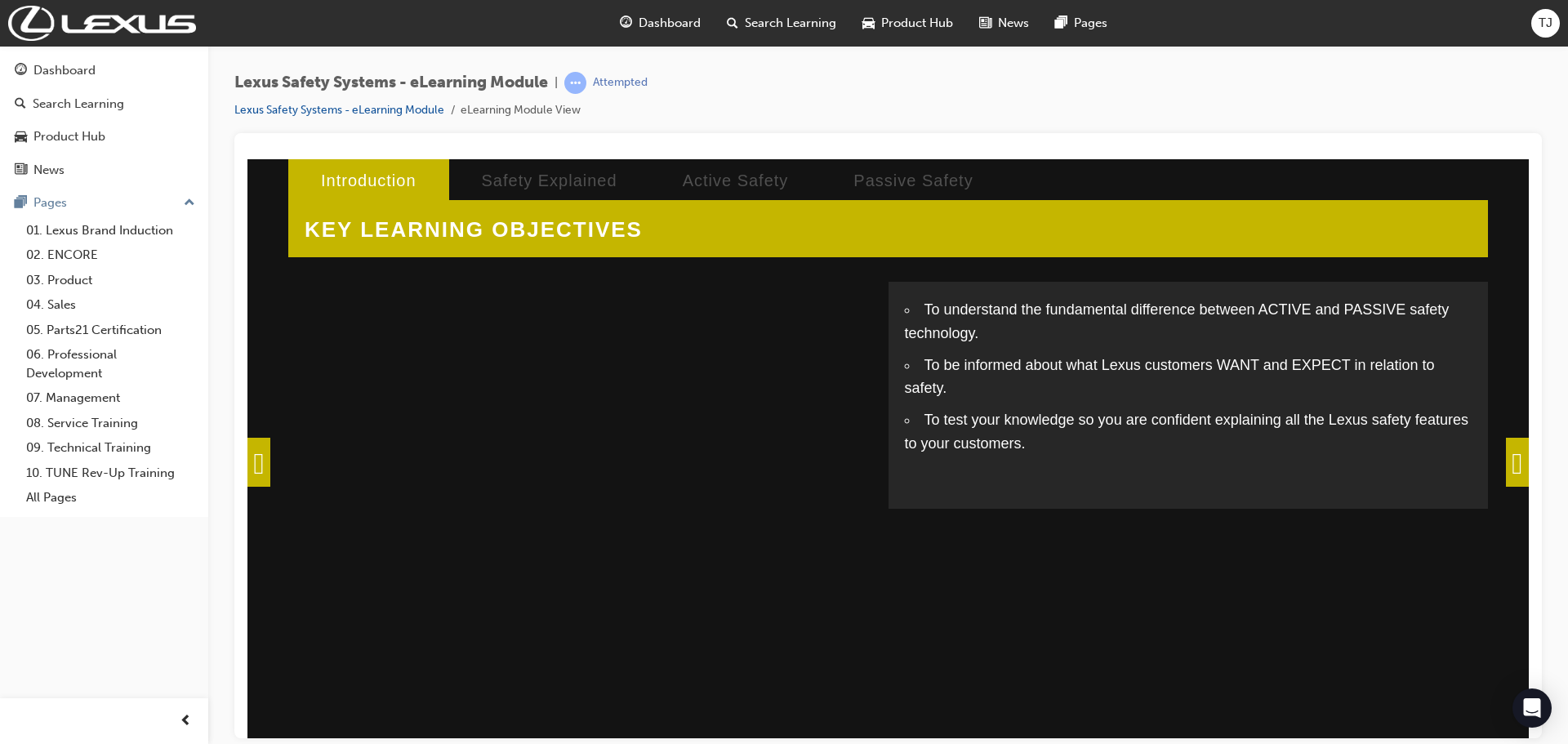
click at [1506, 459] on span at bounding box center [1517, 461] width 23 height 49
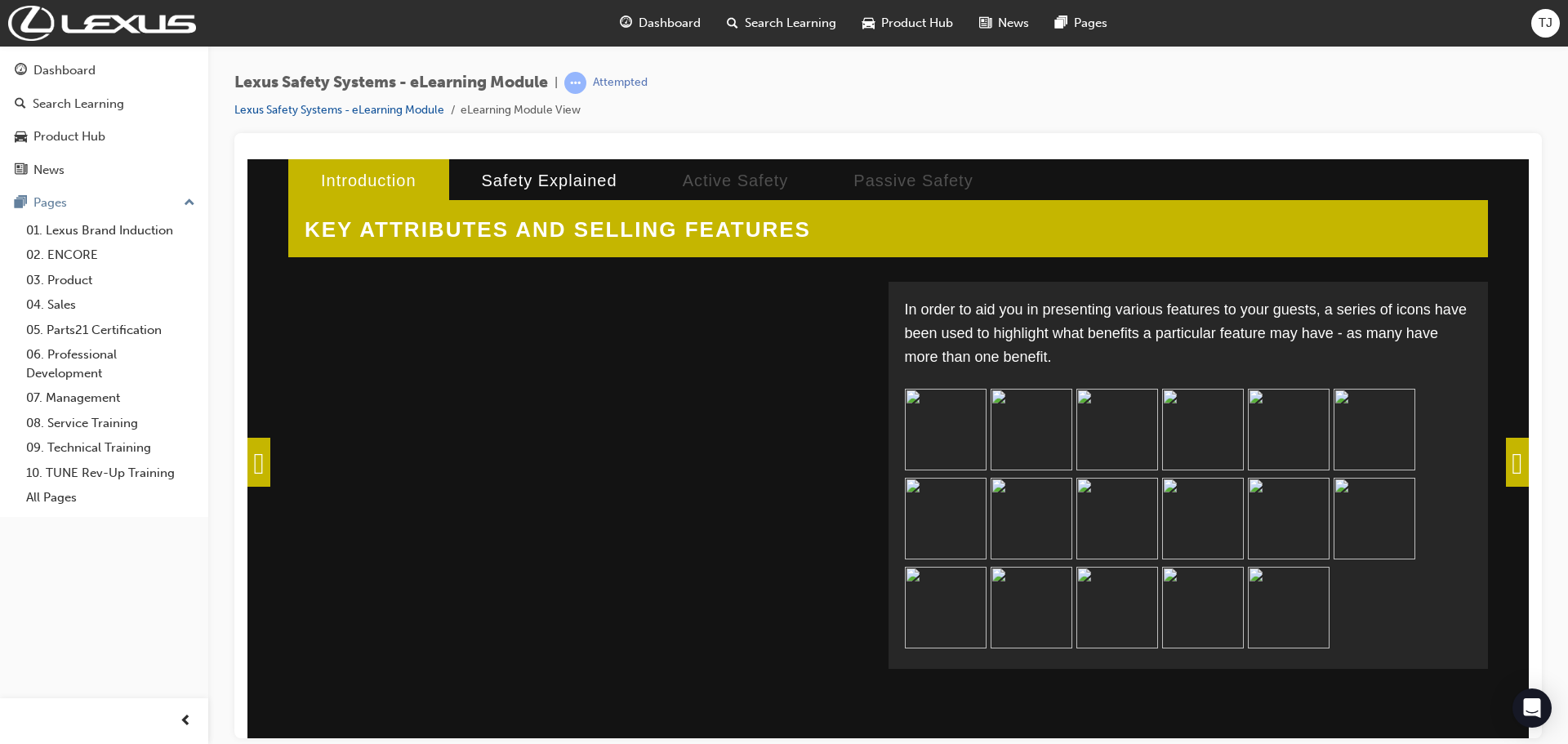
click at [1525, 458] on span at bounding box center [1517, 461] width 23 height 49
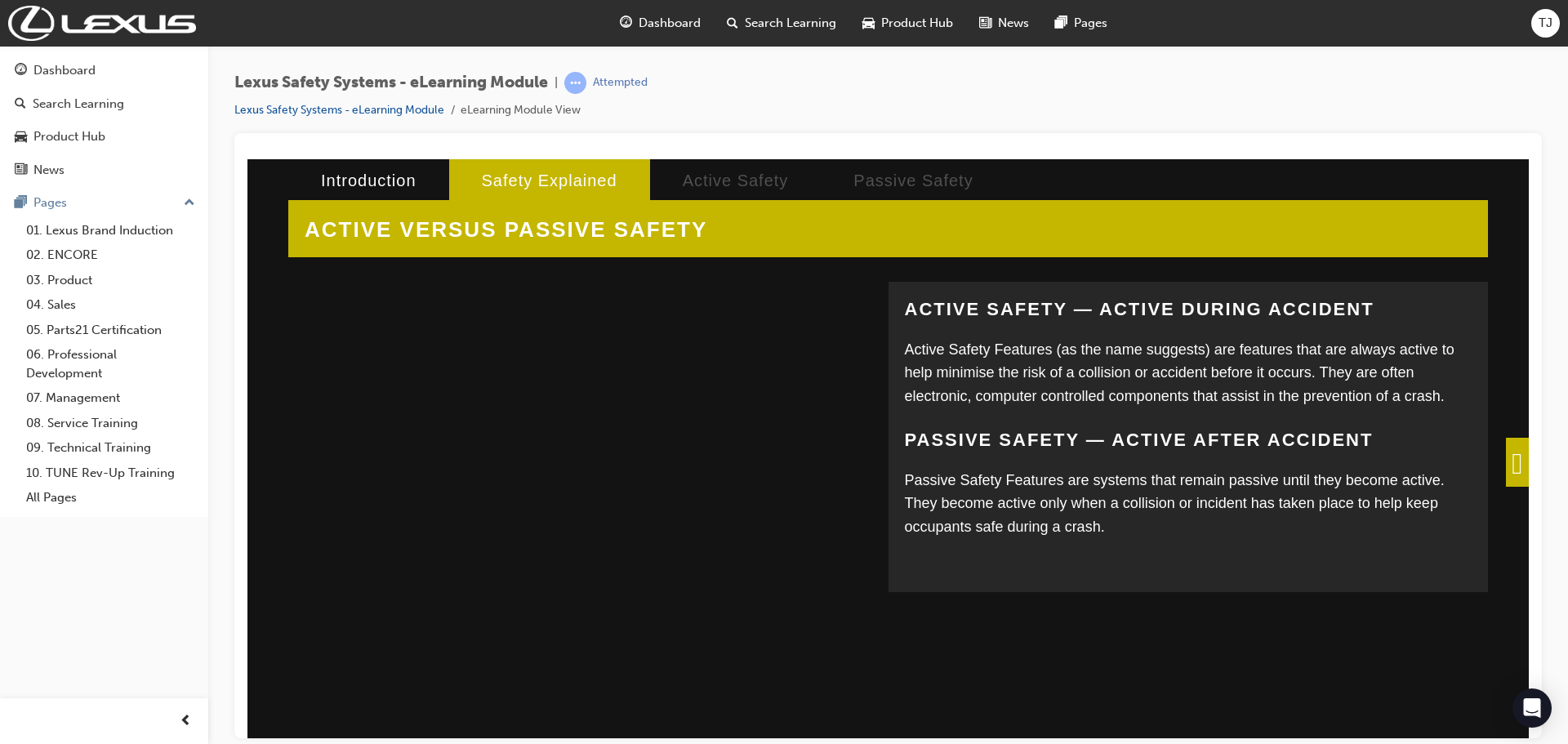
click at [1506, 440] on span at bounding box center [1517, 461] width 23 height 49
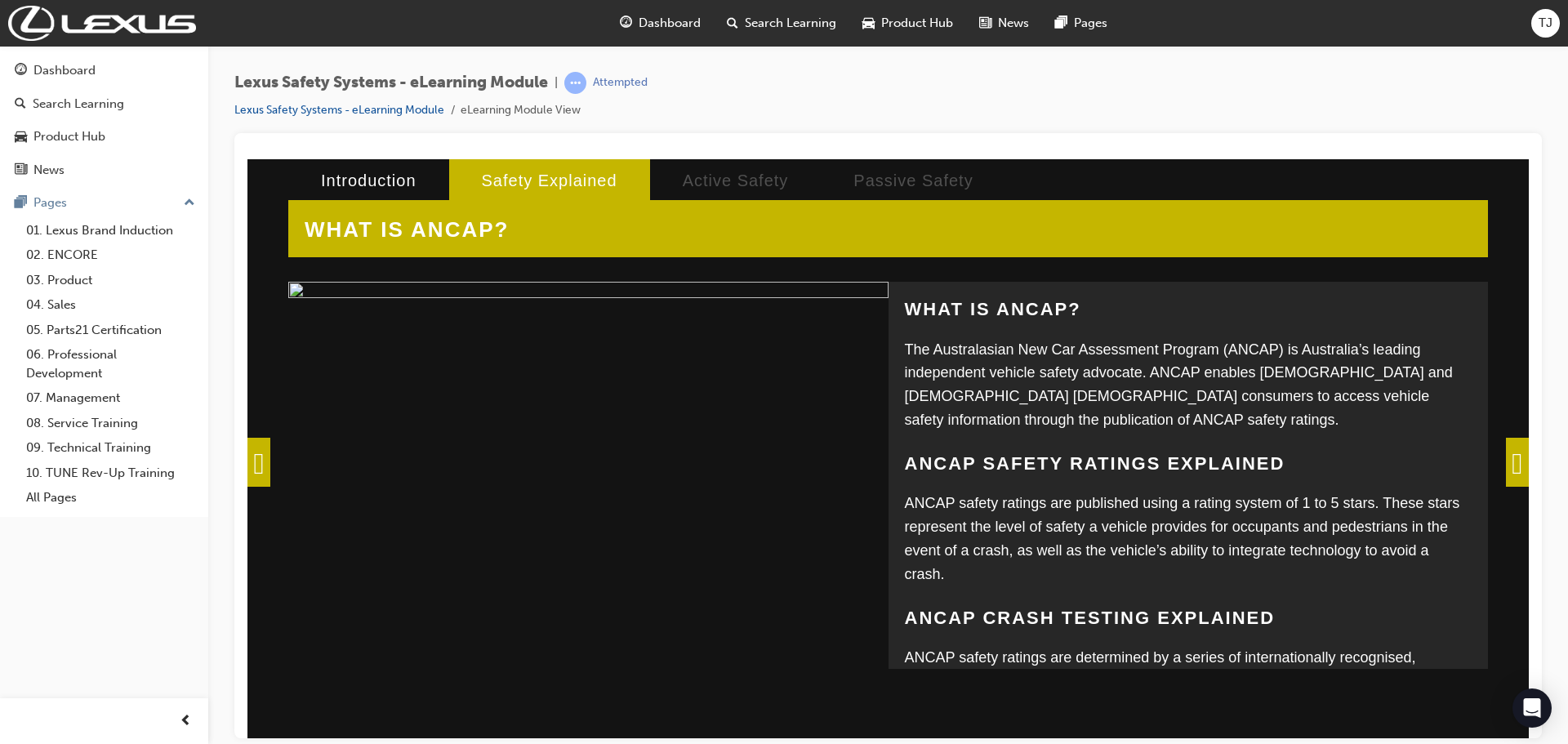
click at [1506, 462] on span at bounding box center [1517, 461] width 23 height 49
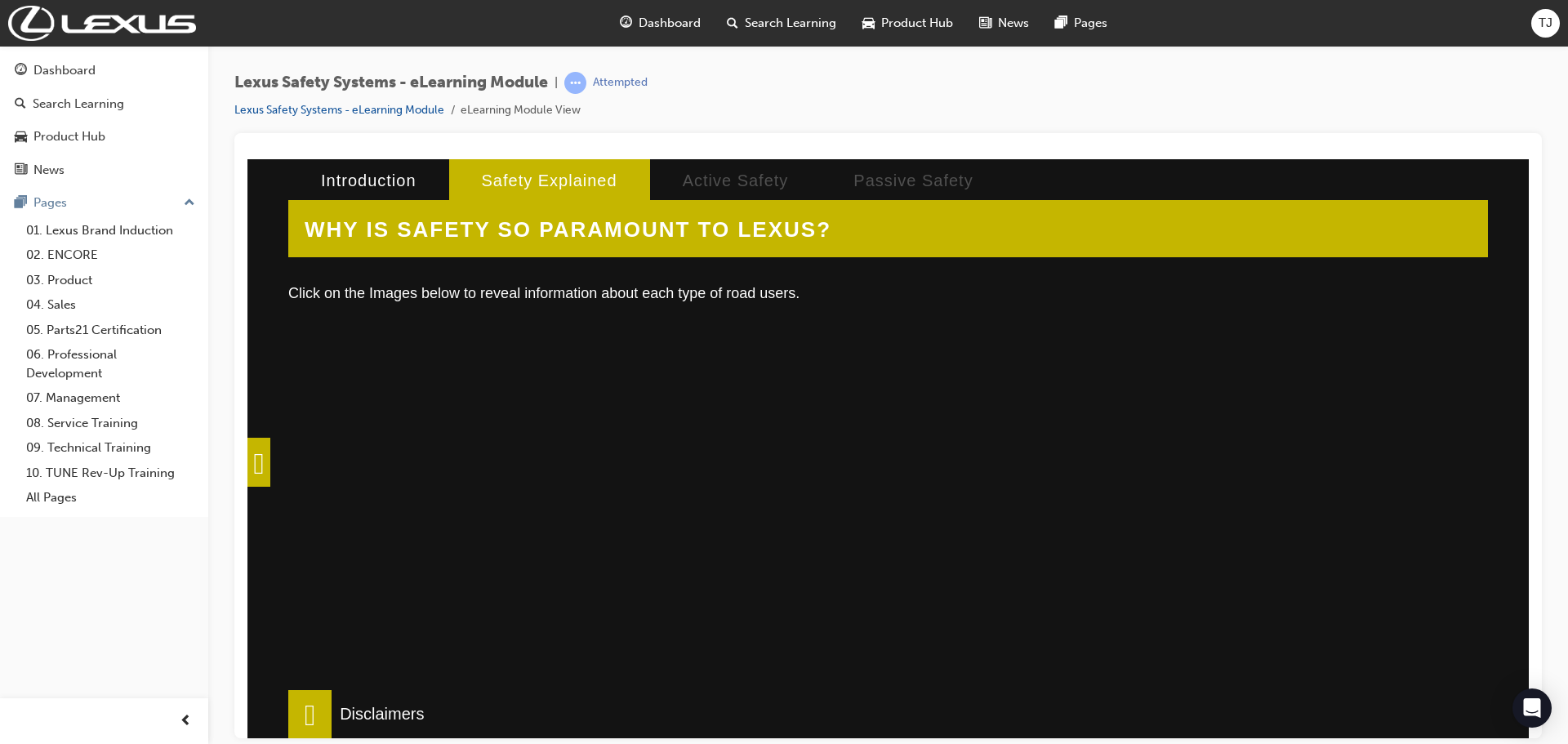
click at [682, 452] on div at bounding box center [573, 524] width 540 height 408
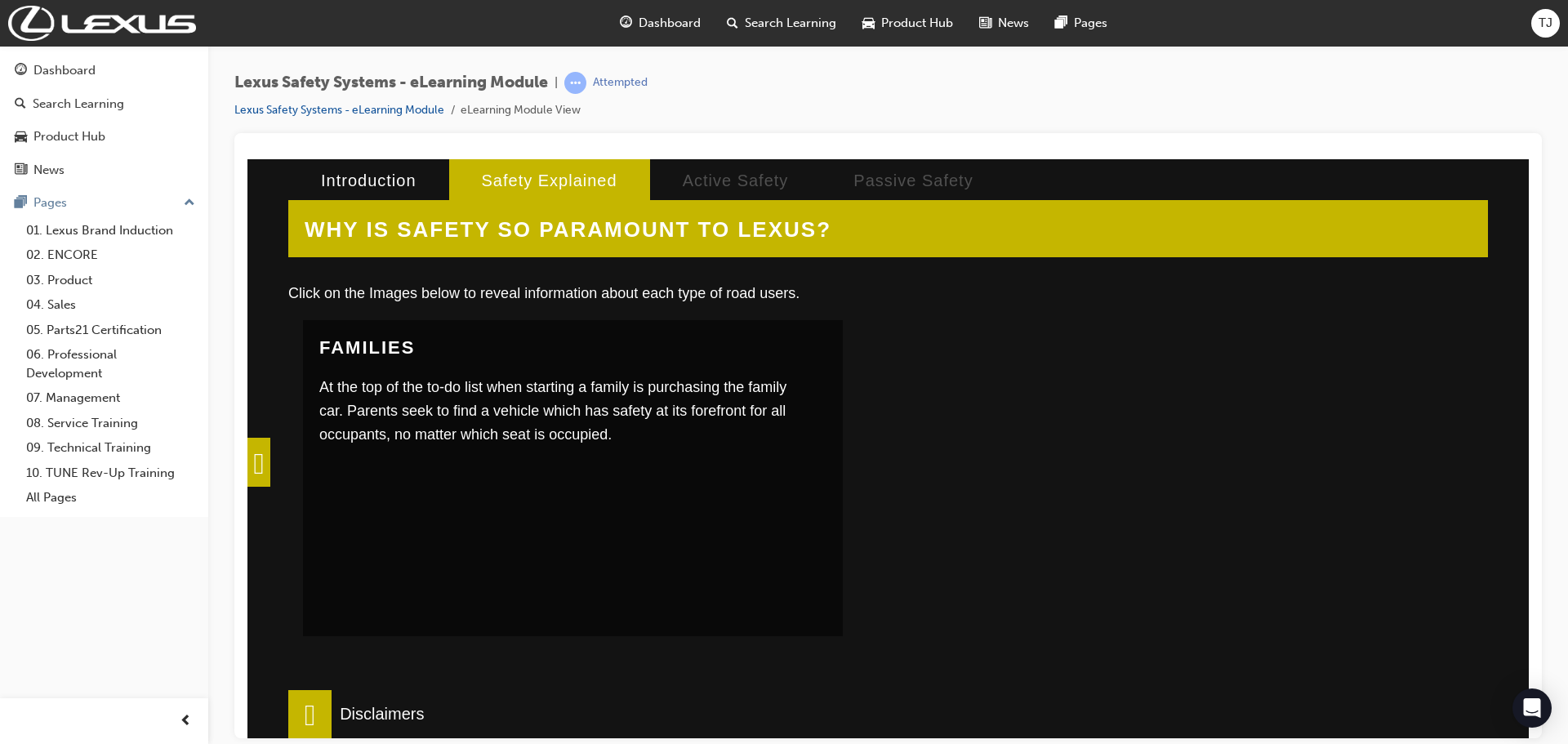
click at [1161, 531] on div at bounding box center [1142, 524] width 540 height 408
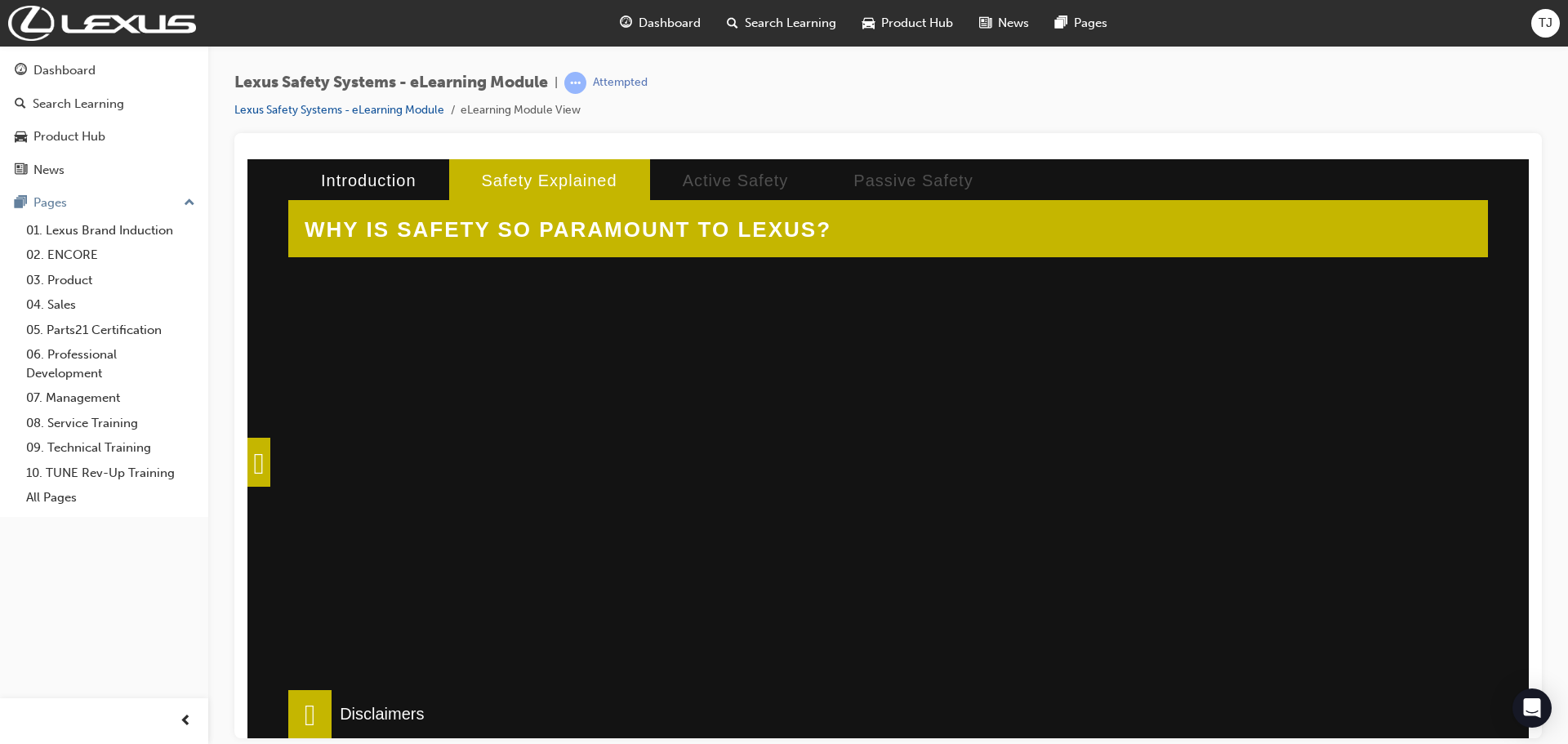
scroll to position [550, 0]
click at [664, 342] on div at bounding box center [573, 411] width 540 height 408
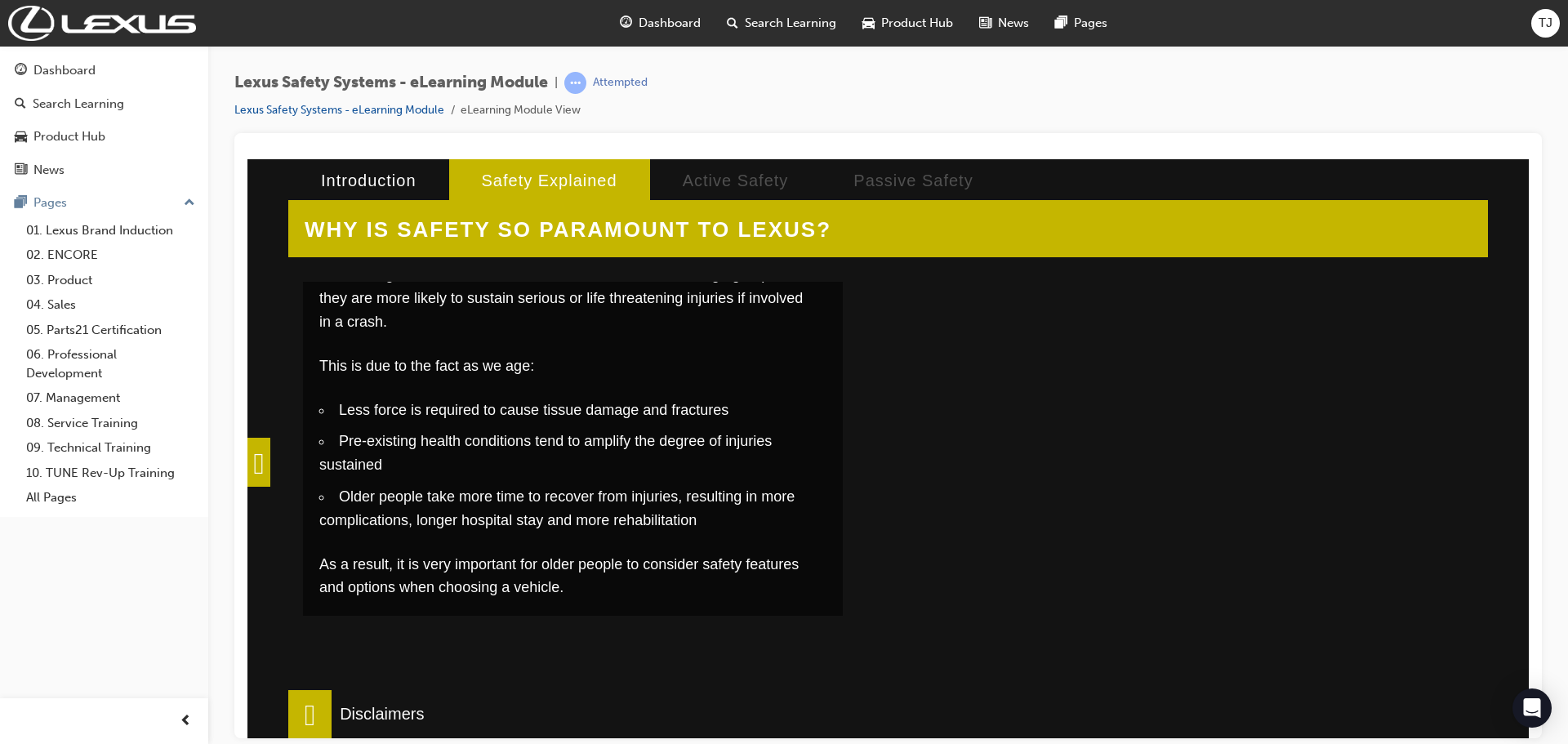
click at [1163, 399] on div at bounding box center [1142, 411] width 540 height 408
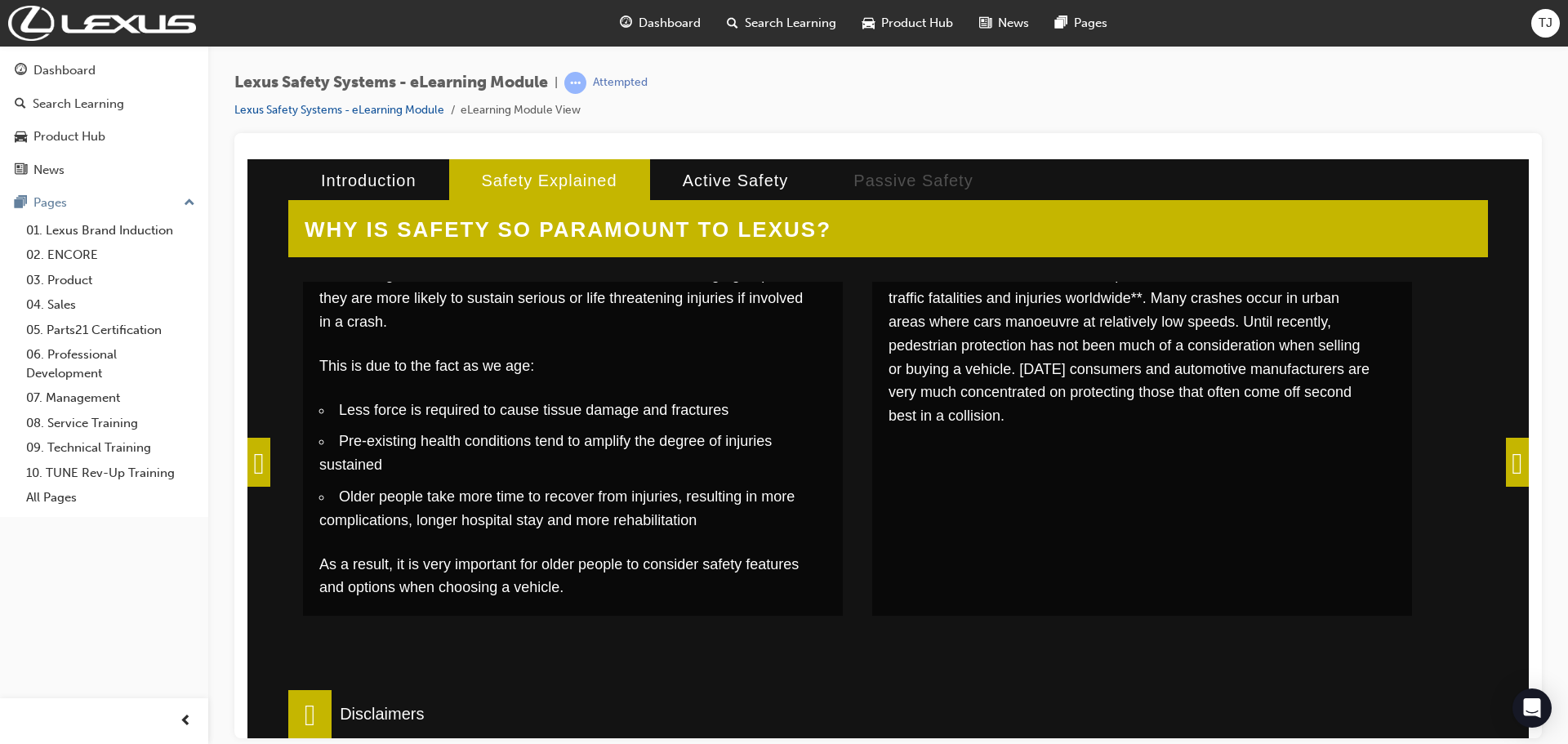
click at [1506, 471] on span at bounding box center [1517, 461] width 23 height 49
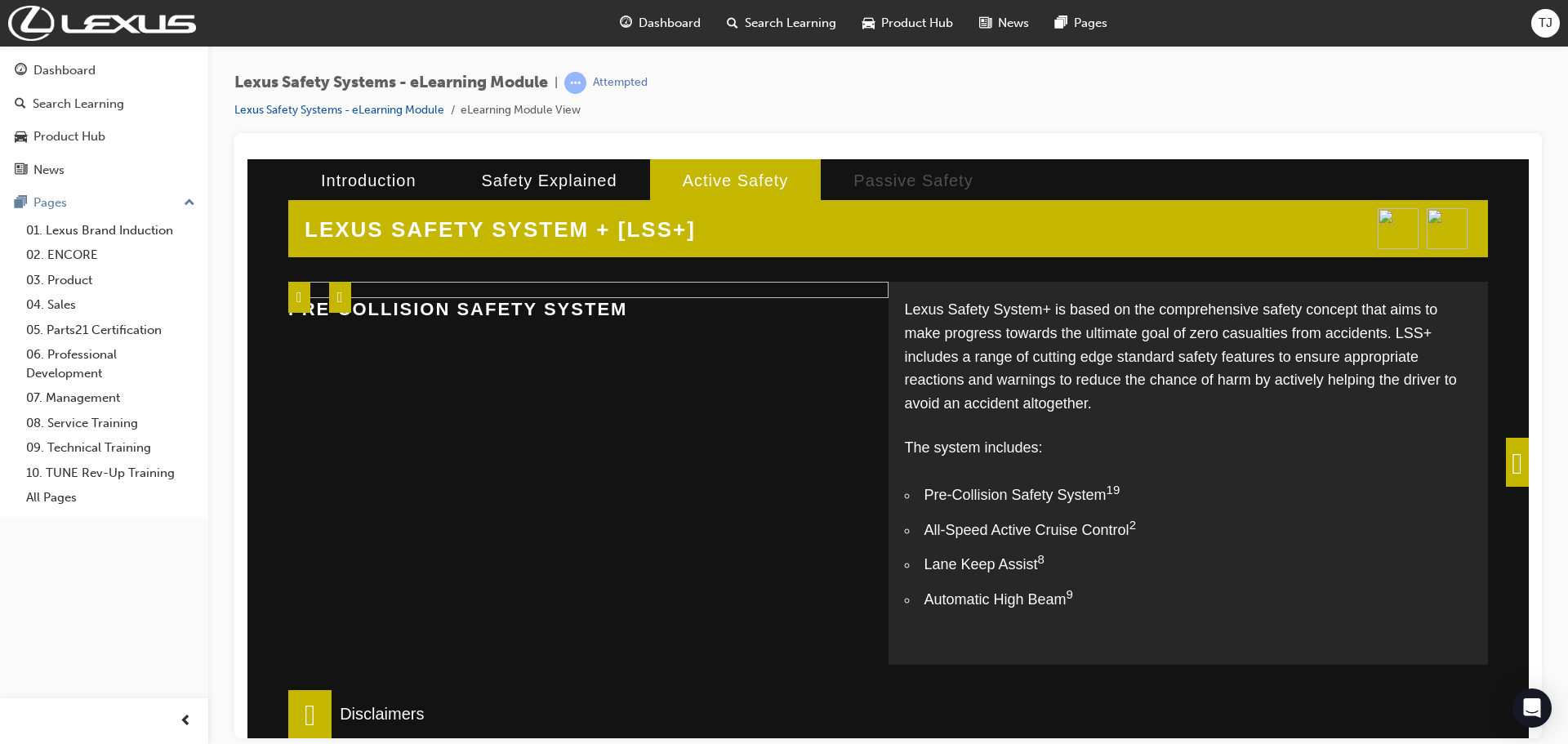
click at [800, 297] on img at bounding box center [588, 288] width 600 height 16
click at [1506, 450] on span at bounding box center [1517, 461] width 23 height 49
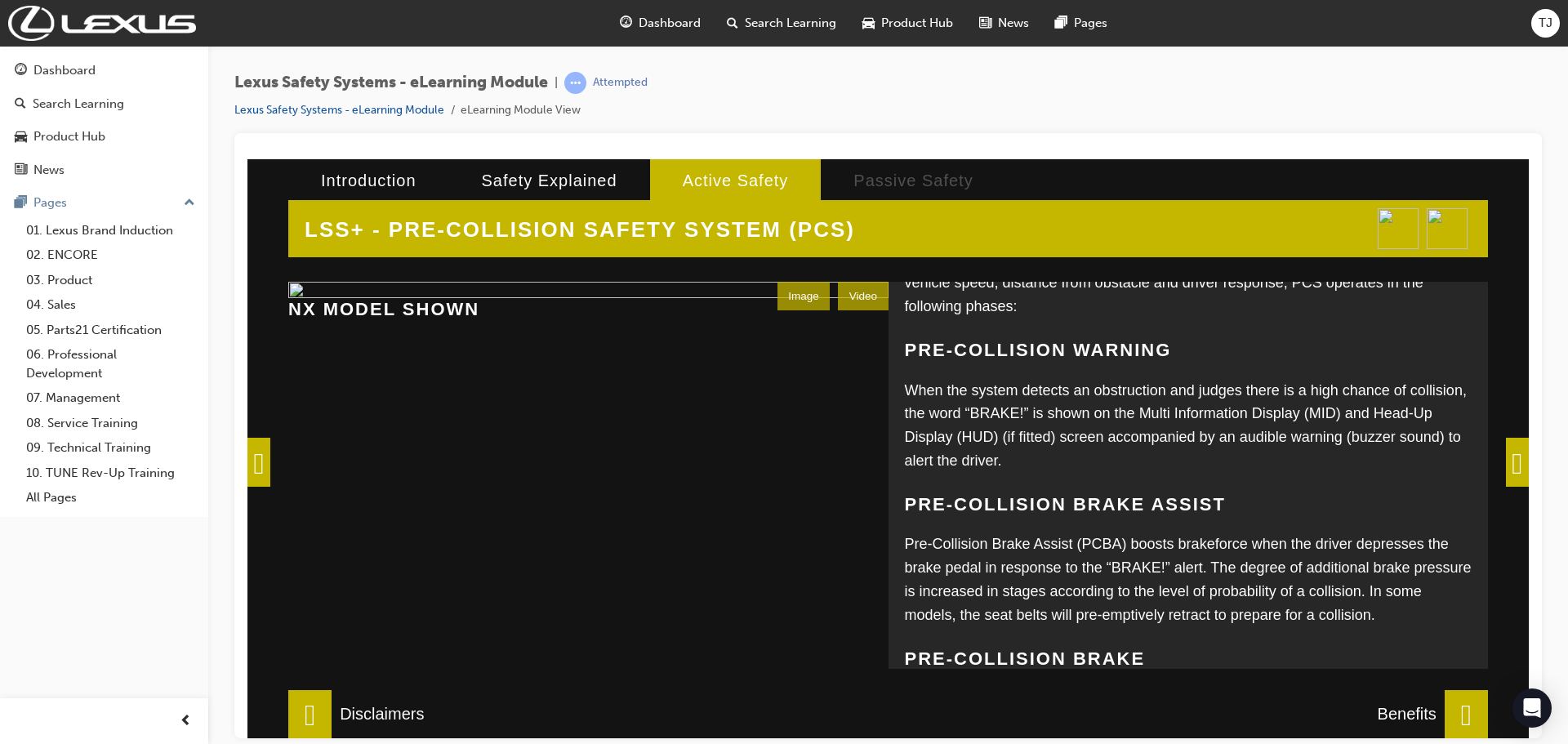
scroll to position [222, 0]
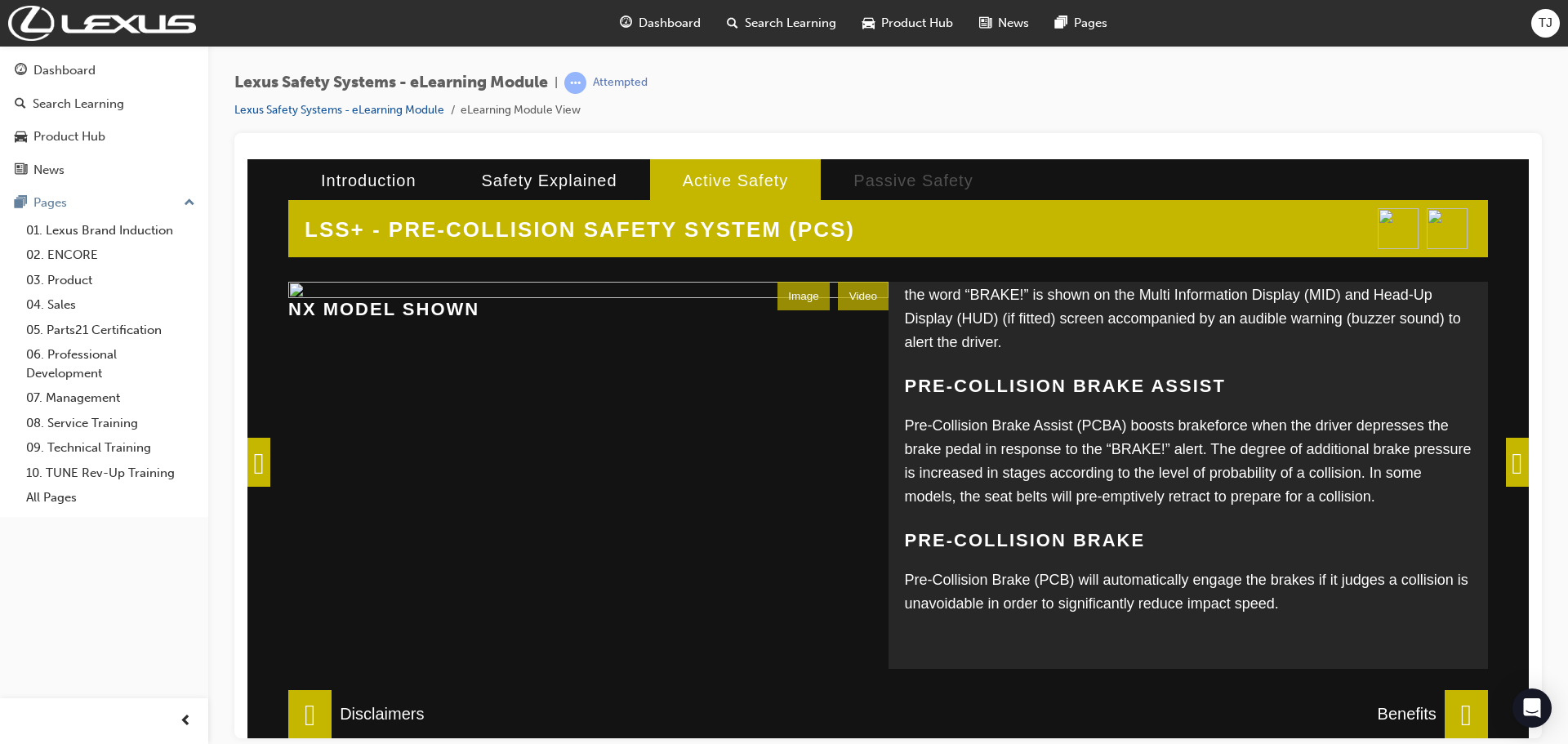
click at [1506, 466] on span at bounding box center [1517, 461] width 23 height 49
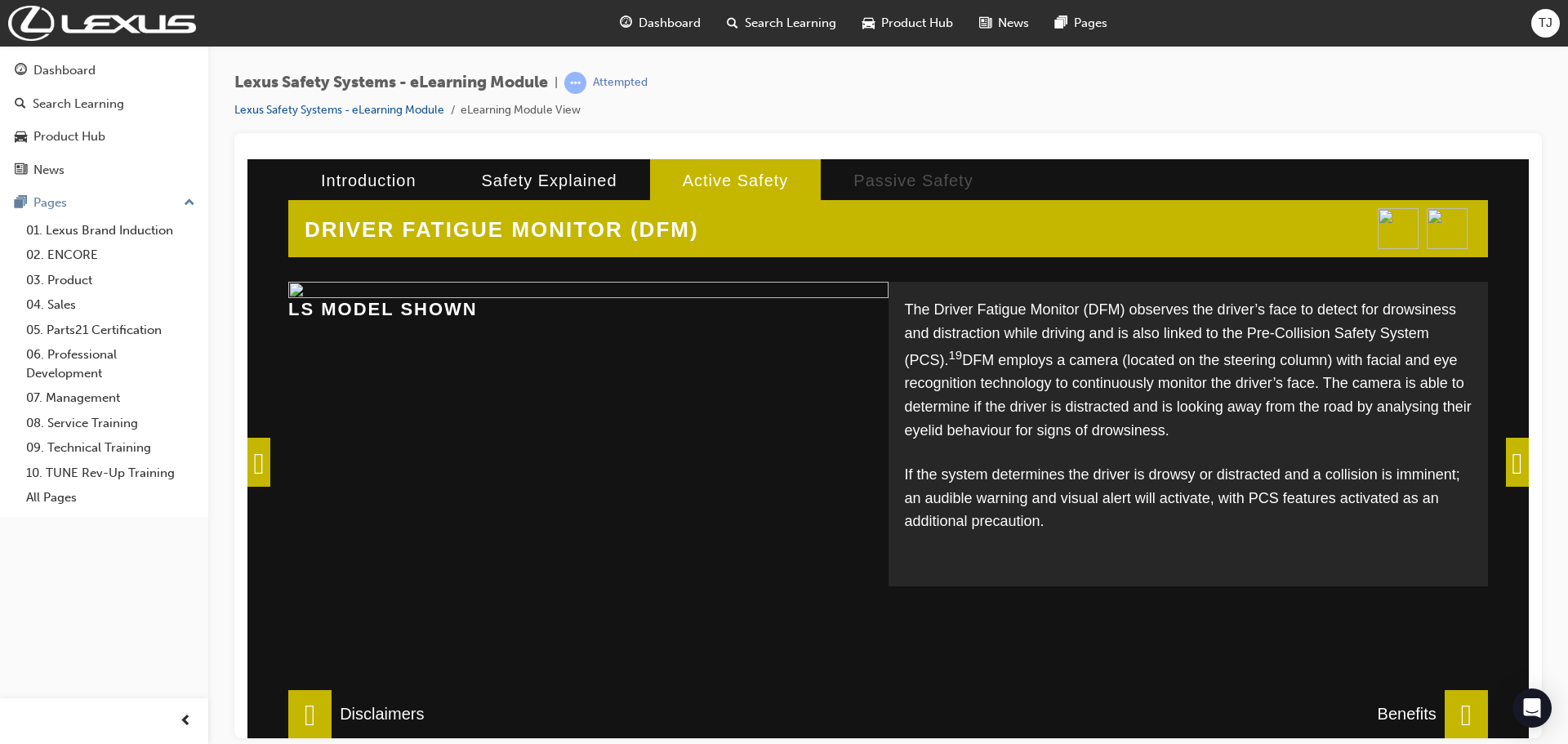
scroll to position [453, 0]
click at [1506, 458] on span at bounding box center [1517, 461] width 23 height 49
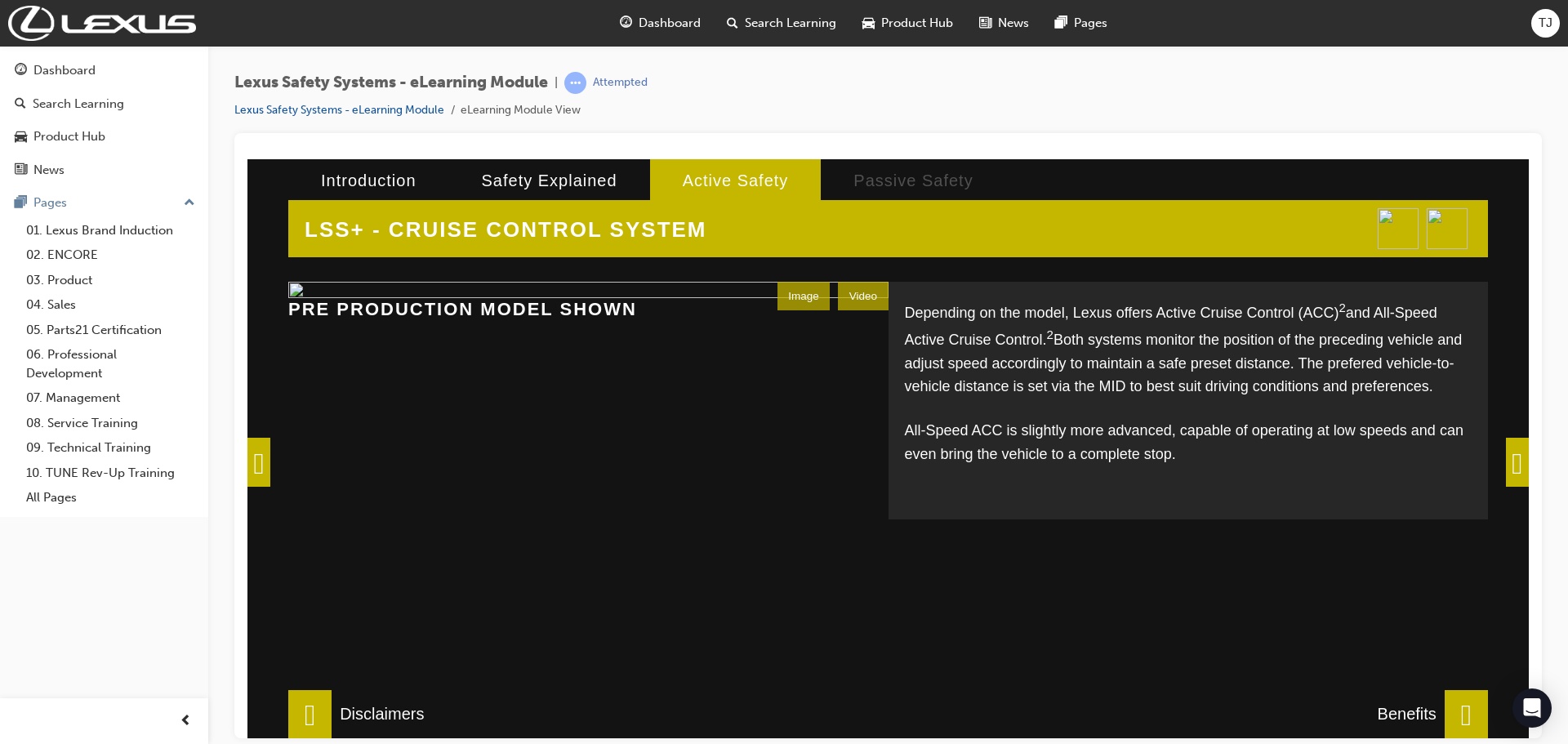
scroll to position [16, 0]
click at [1506, 457] on span at bounding box center [1517, 461] width 23 height 49
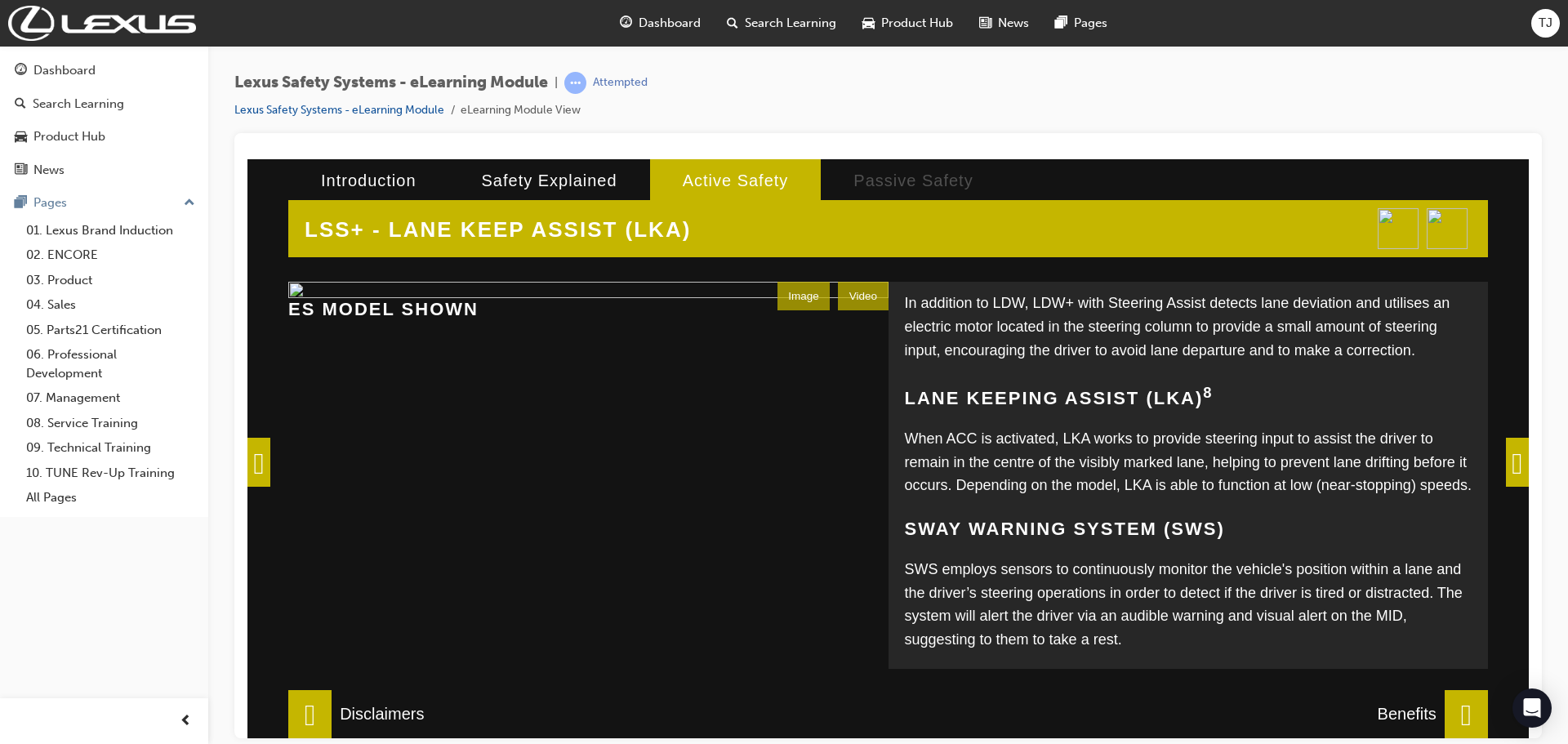
scroll to position [389, 0]
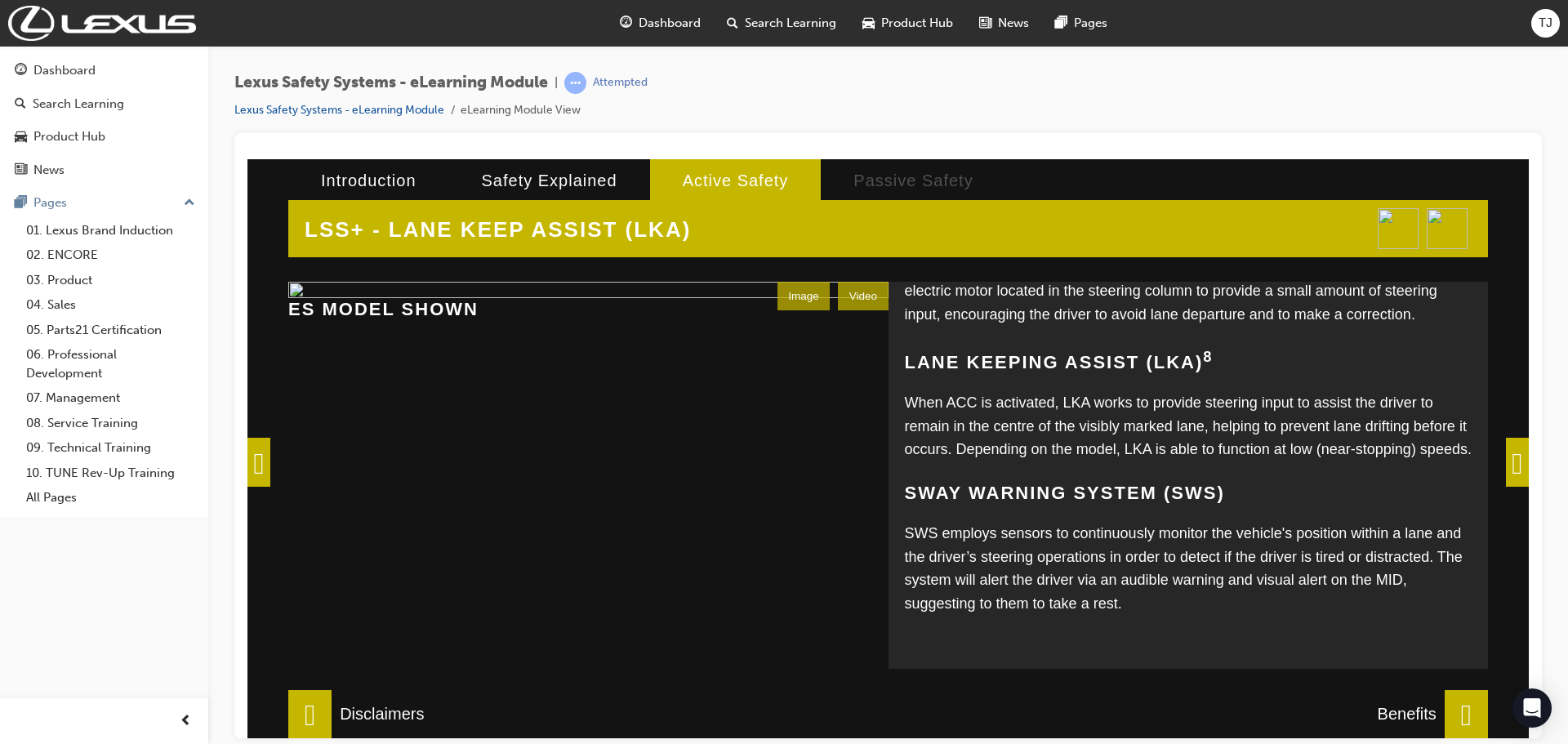
click at [1506, 454] on span at bounding box center [1517, 461] width 23 height 49
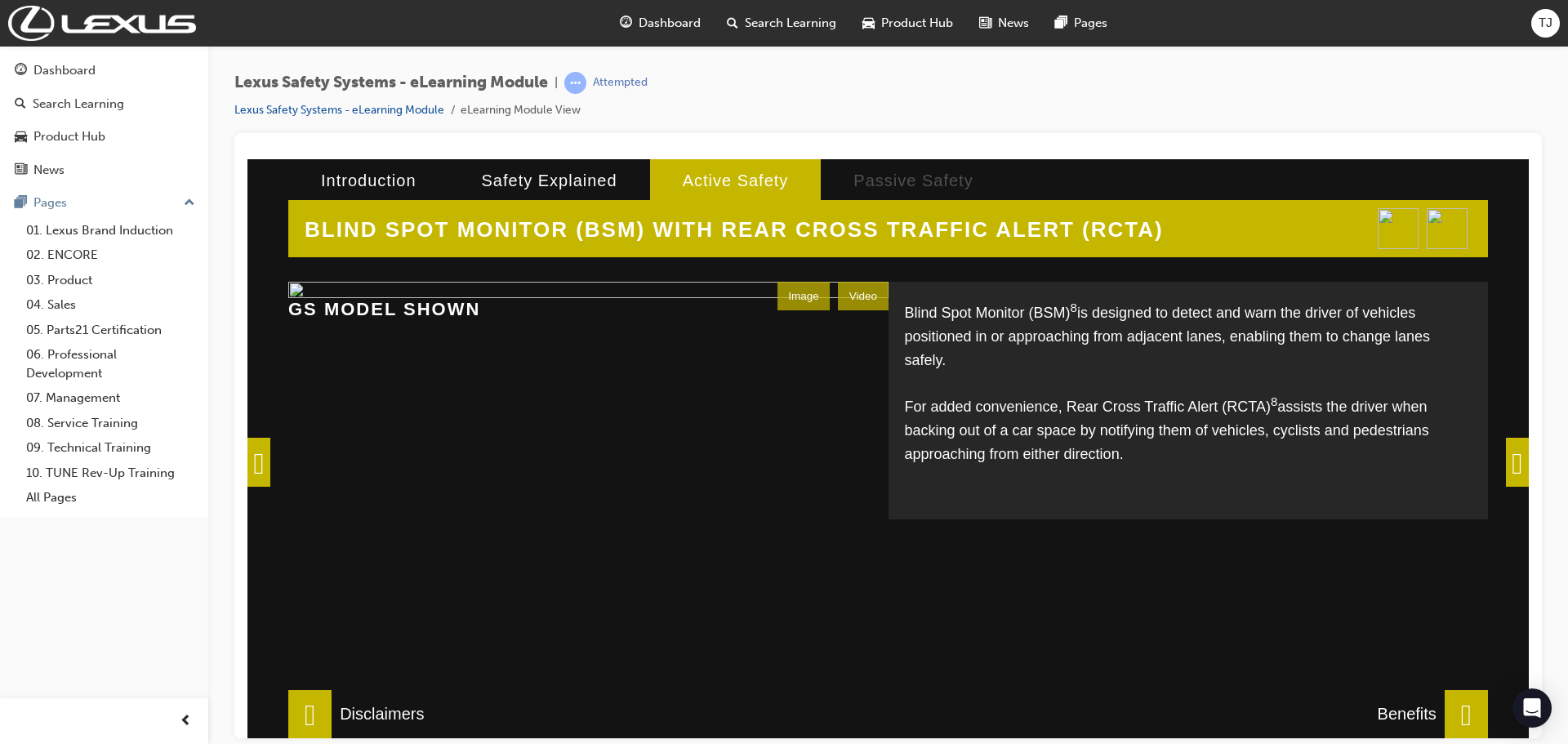
scroll to position [68, 0]
click at [1508, 459] on span at bounding box center [1517, 461] width 23 height 49
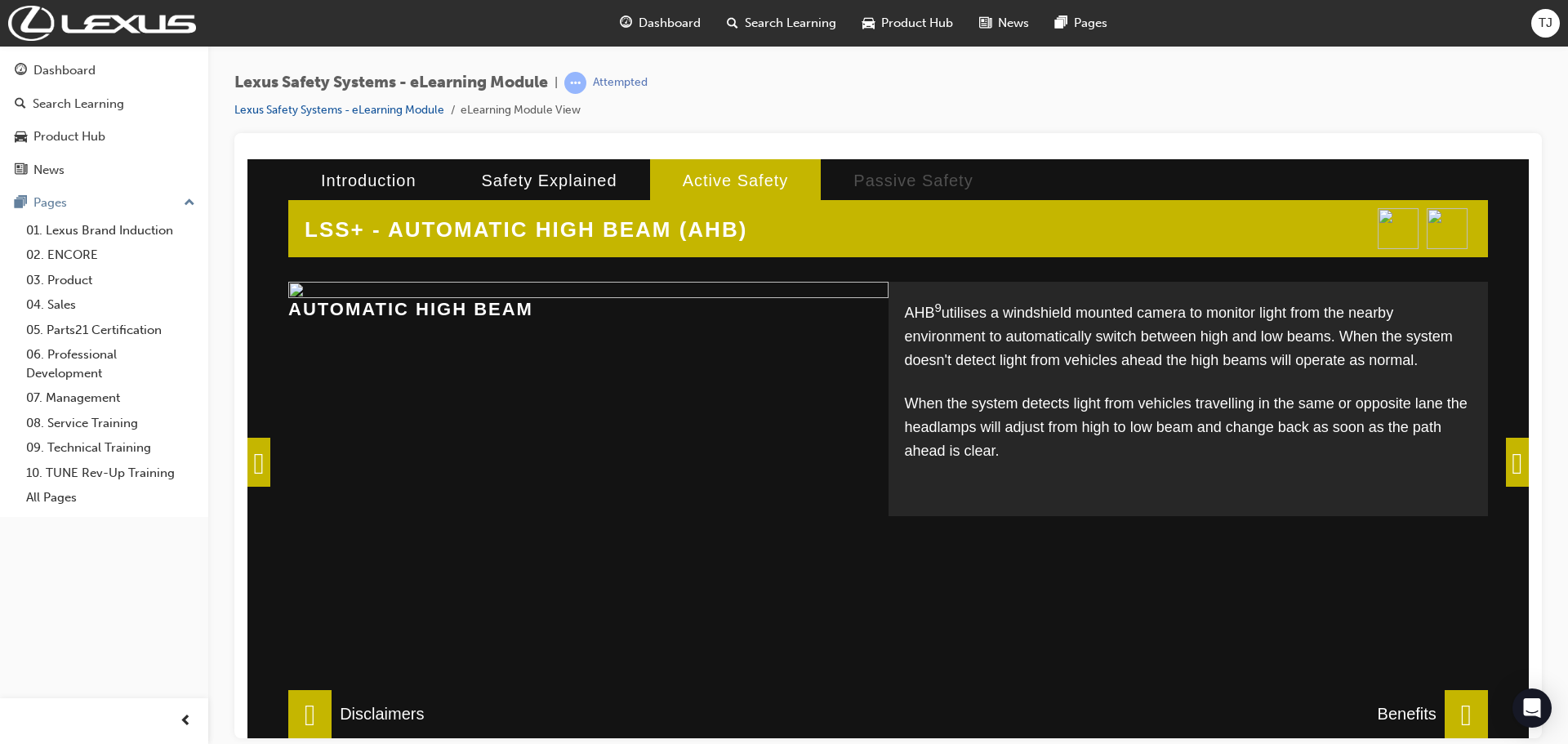
scroll to position [15, 0]
click at [1522, 440] on span at bounding box center [1517, 461] width 23 height 49
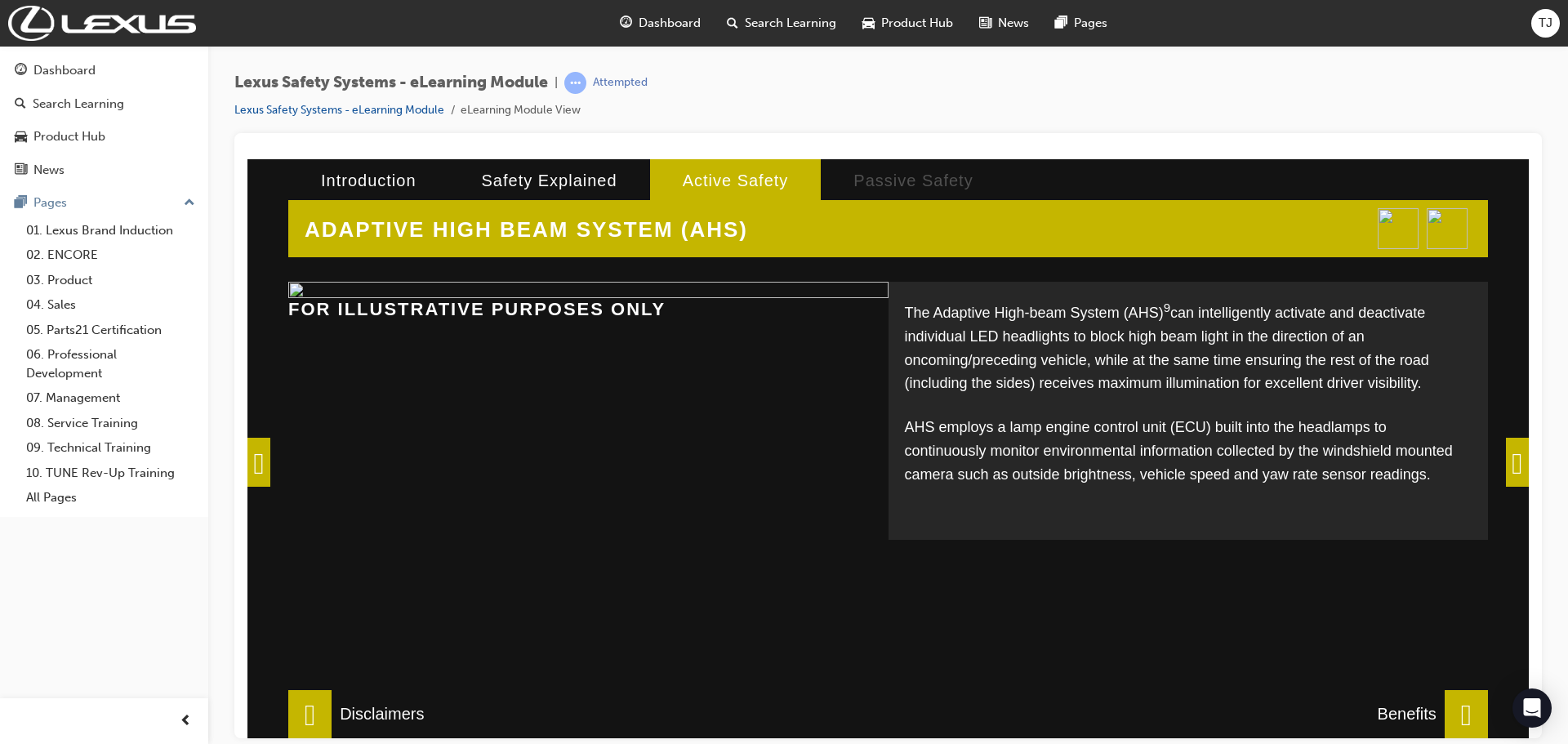
scroll to position [68, 0]
click at [1506, 459] on span at bounding box center [1517, 461] width 23 height 49
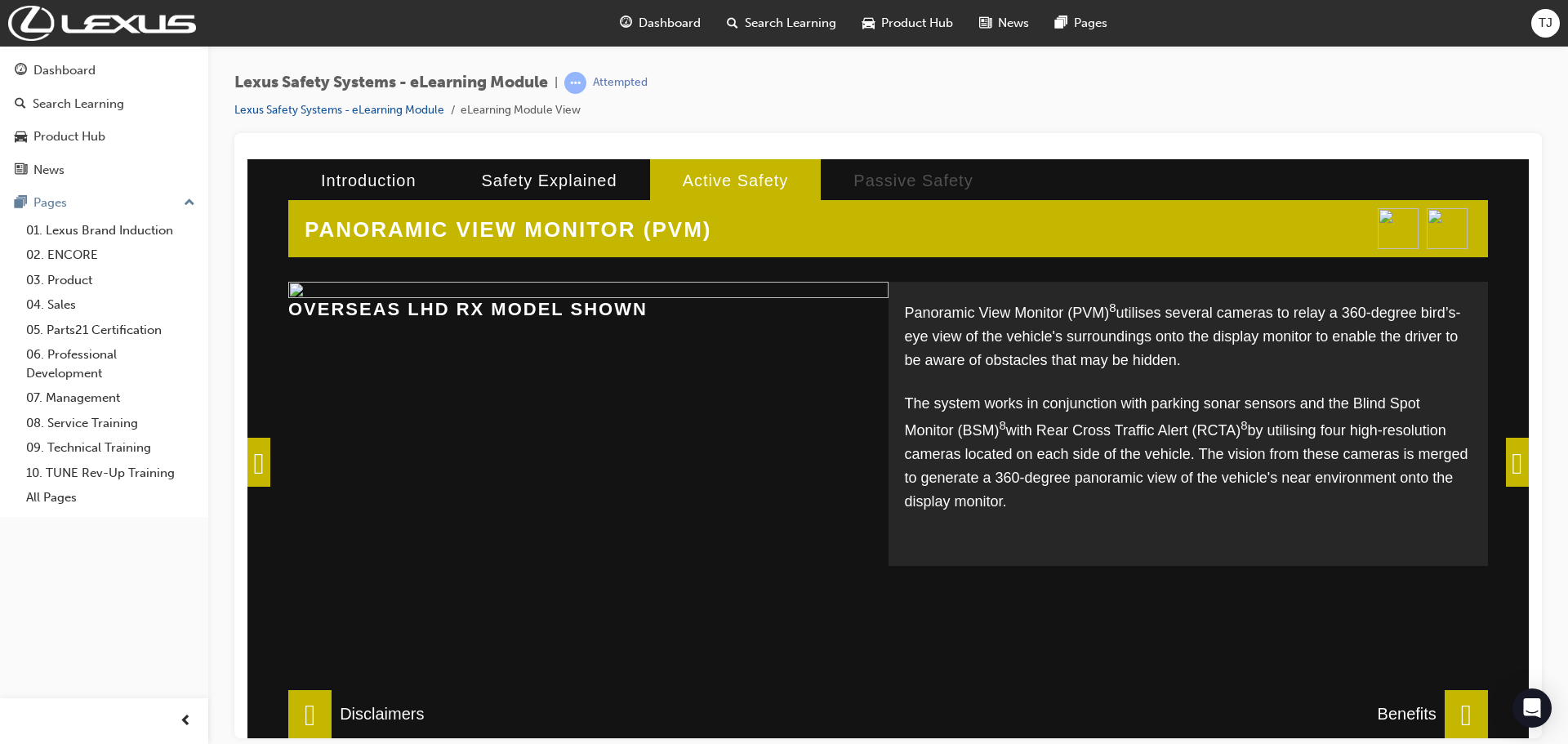
click at [1511, 459] on span at bounding box center [1517, 461] width 23 height 49
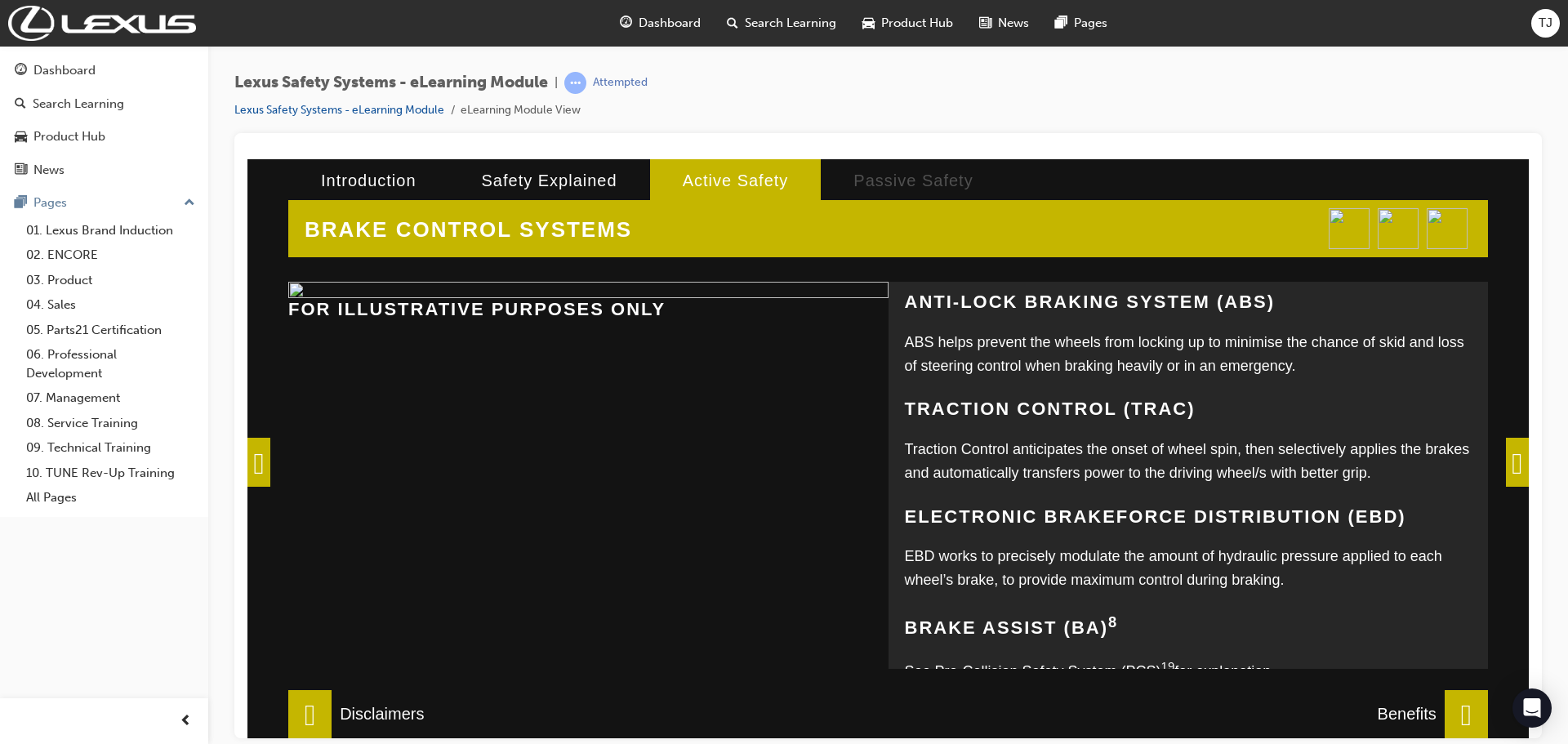
scroll to position [326, 0]
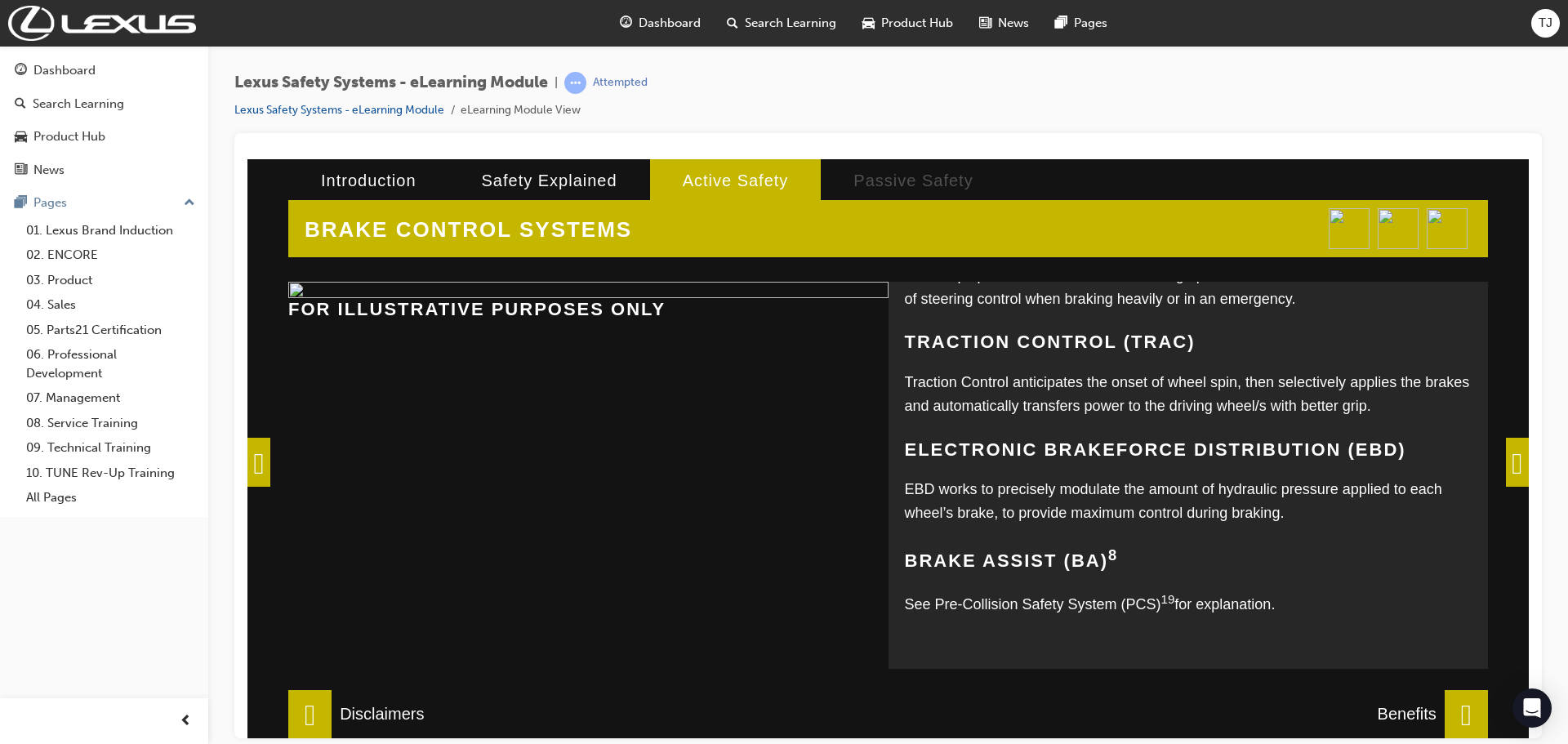
click at [1527, 453] on span at bounding box center [1517, 461] width 23 height 49
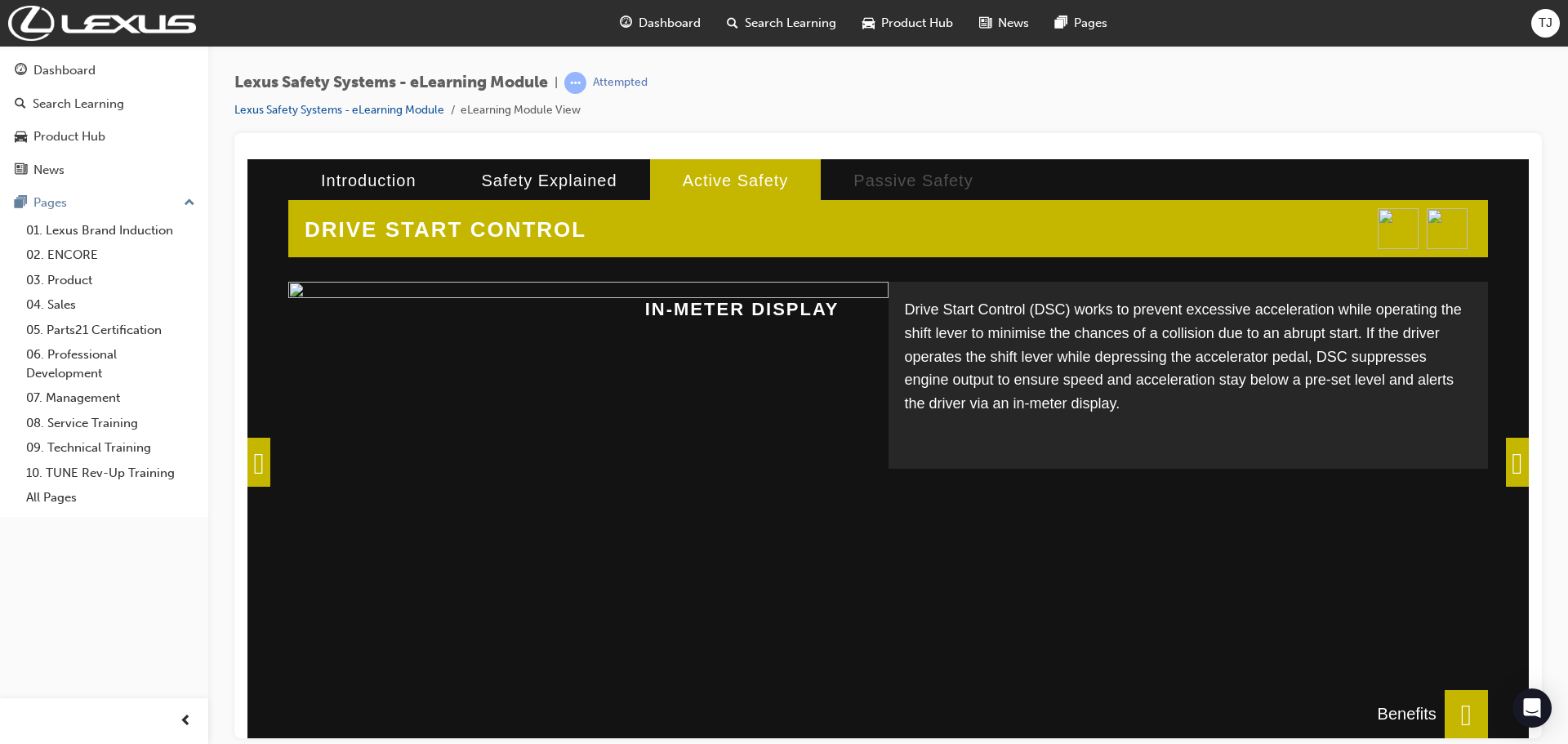
click at [1519, 464] on span at bounding box center [1517, 461] width 23 height 49
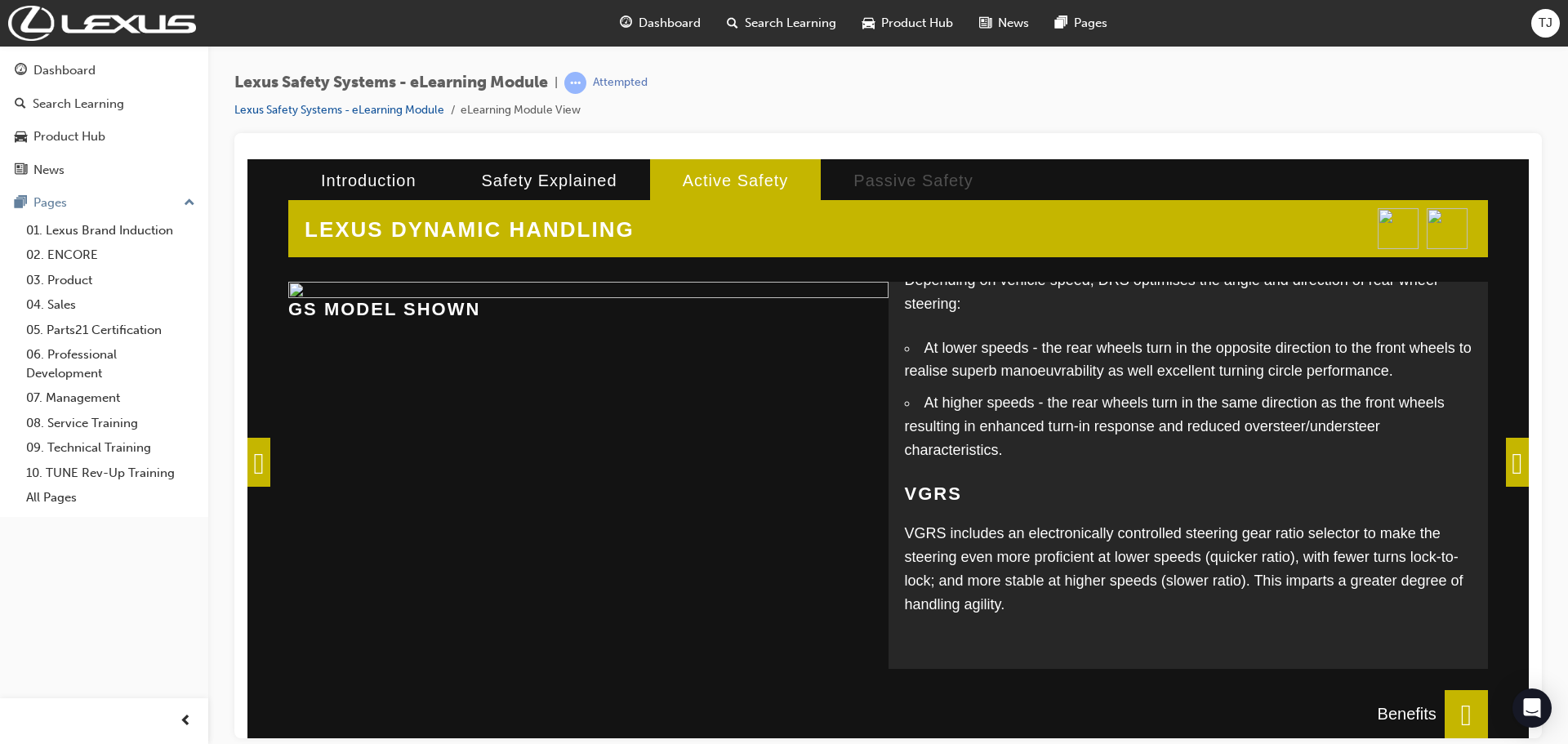
scroll to position [15, 0]
click at [1507, 461] on span at bounding box center [1517, 461] width 23 height 49
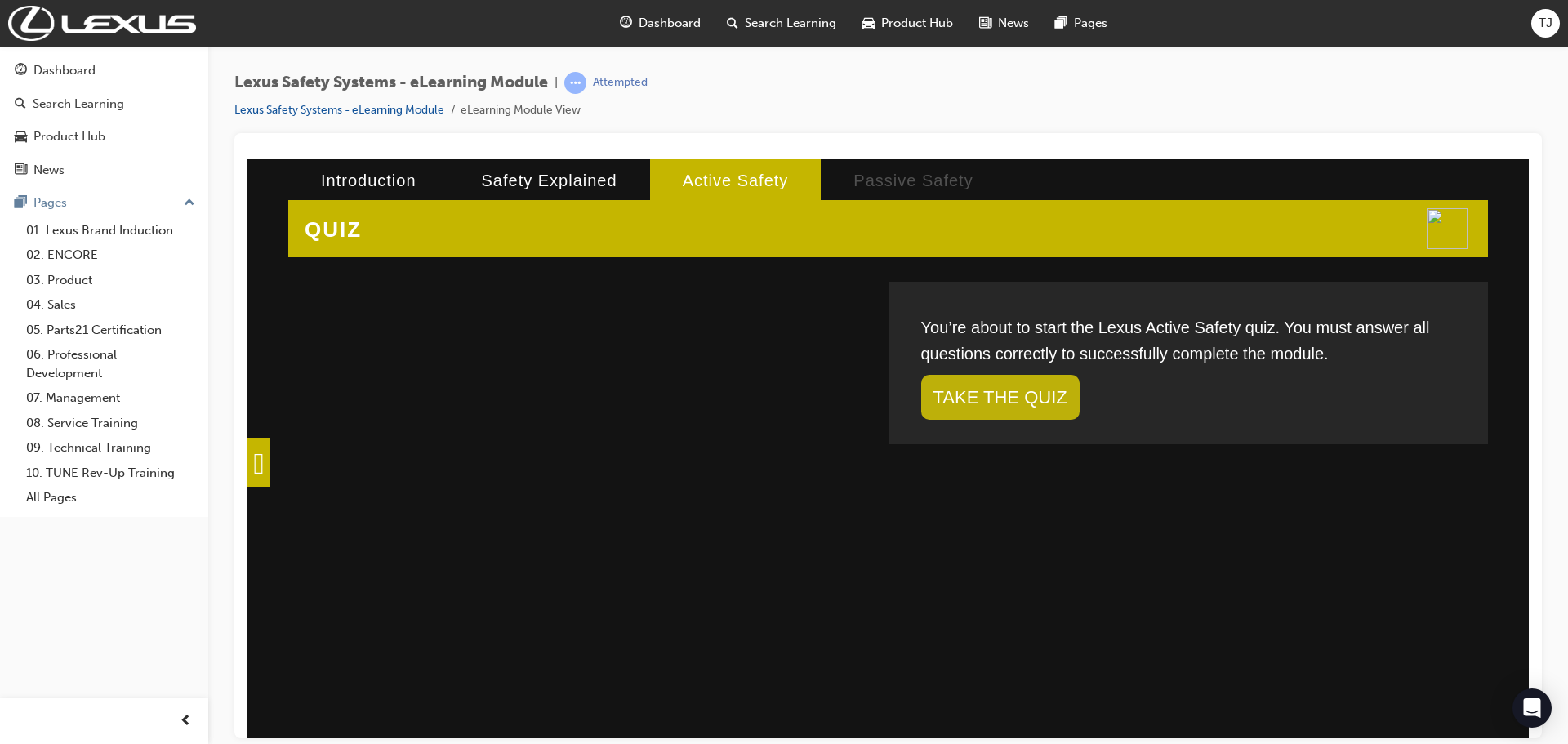
click at [955, 393] on link "TAKE THE QUIZ" at bounding box center [1001, 397] width 159 height 45
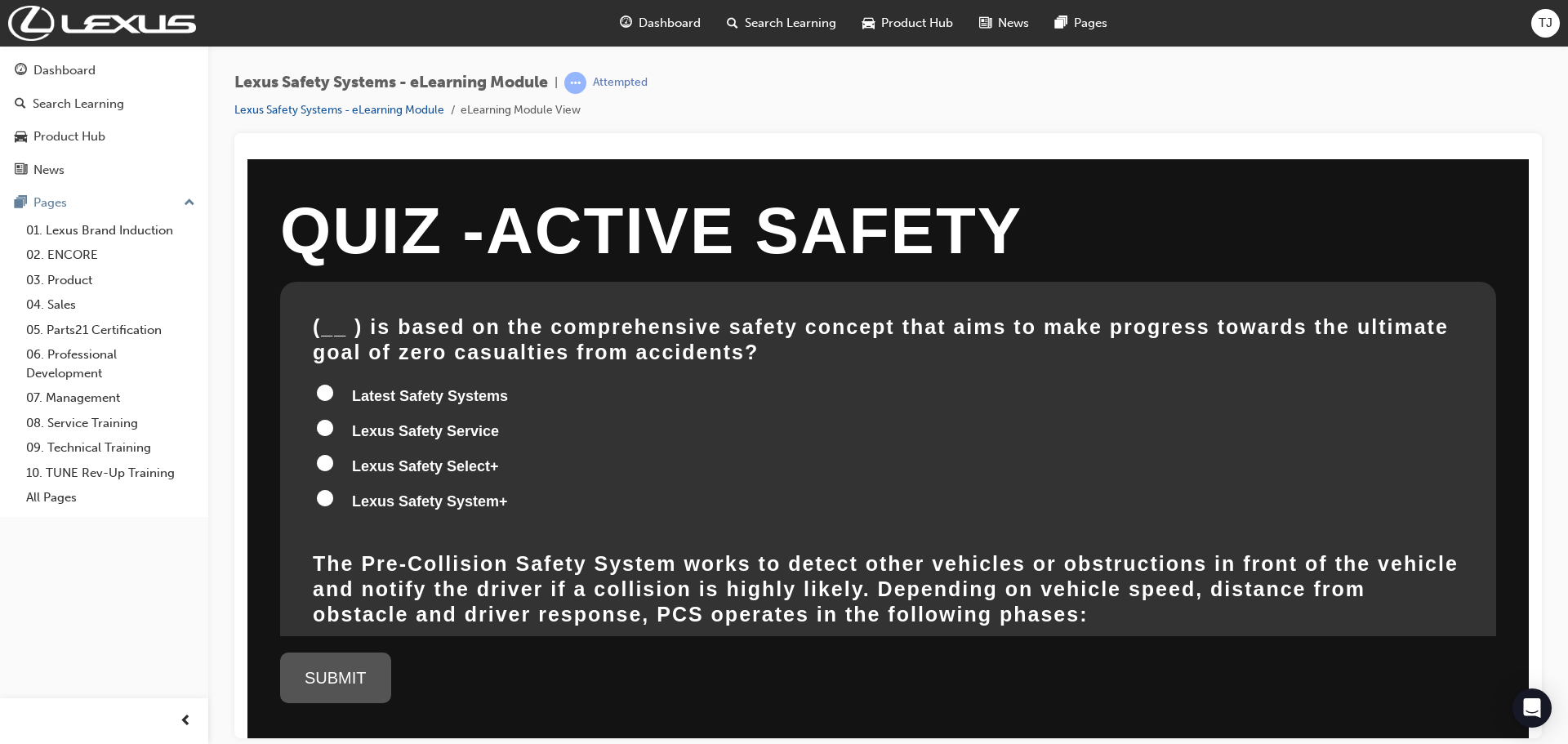
click at [326, 394] on input "Latest Safety Systems" at bounding box center [324, 391] width 16 height 16
radio input "true"
click at [303, 675] on div "SUBMIT" at bounding box center [335, 677] width 111 height 51
click at [339, 672] on div "SUBMIT" at bounding box center [335, 677] width 111 height 51
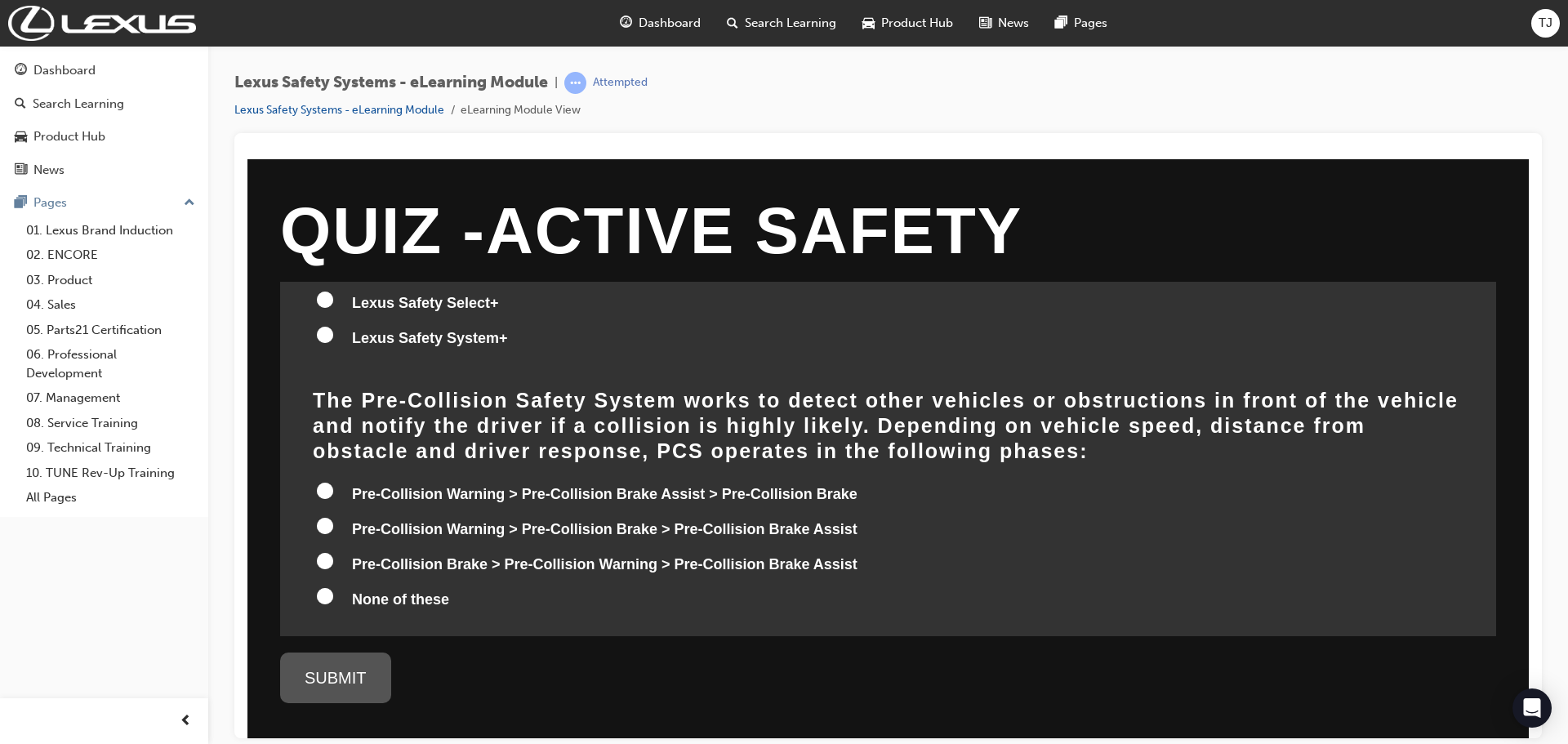
scroll to position [245, 0]
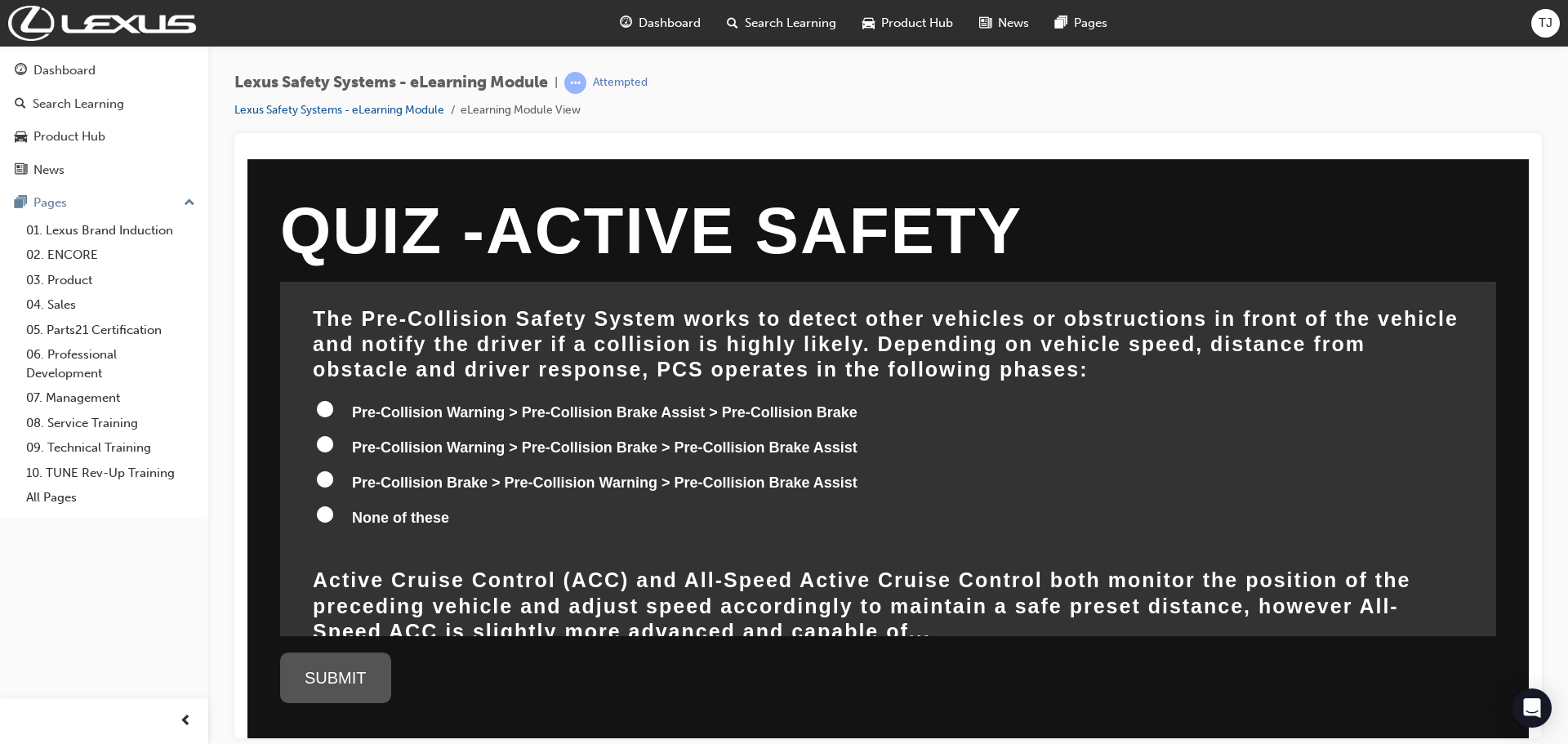
click at [318, 407] on input "Pre-Collision Warning > Pre-Collision Brake Assist > Pre-Collision Brake" at bounding box center [324, 407] width 16 height 16
radio input "true"
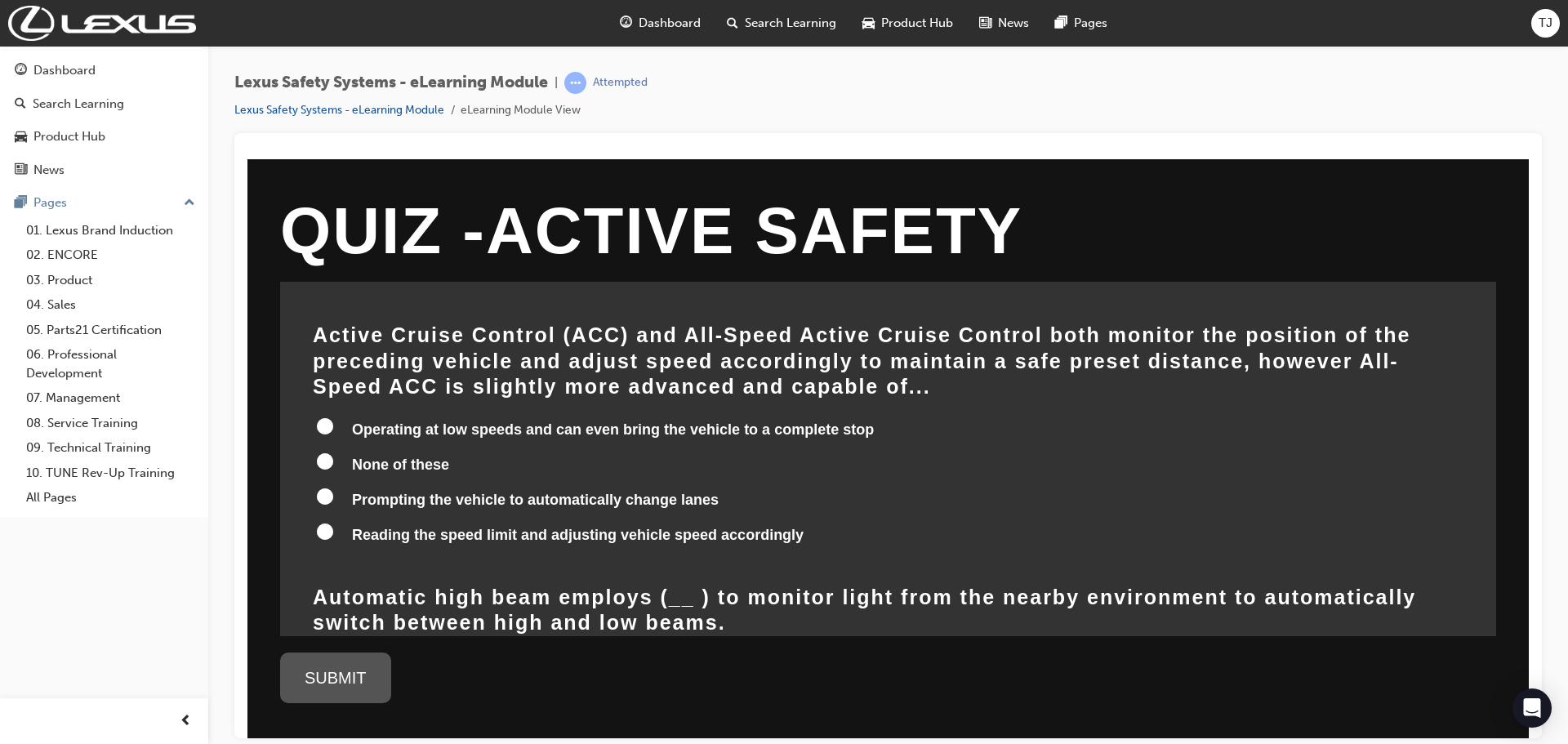
click at [328, 417] on input "Operating at low speeds and can even bring the vehicle to a complete stop" at bounding box center [324, 424] width 16 height 16
radio input "true"
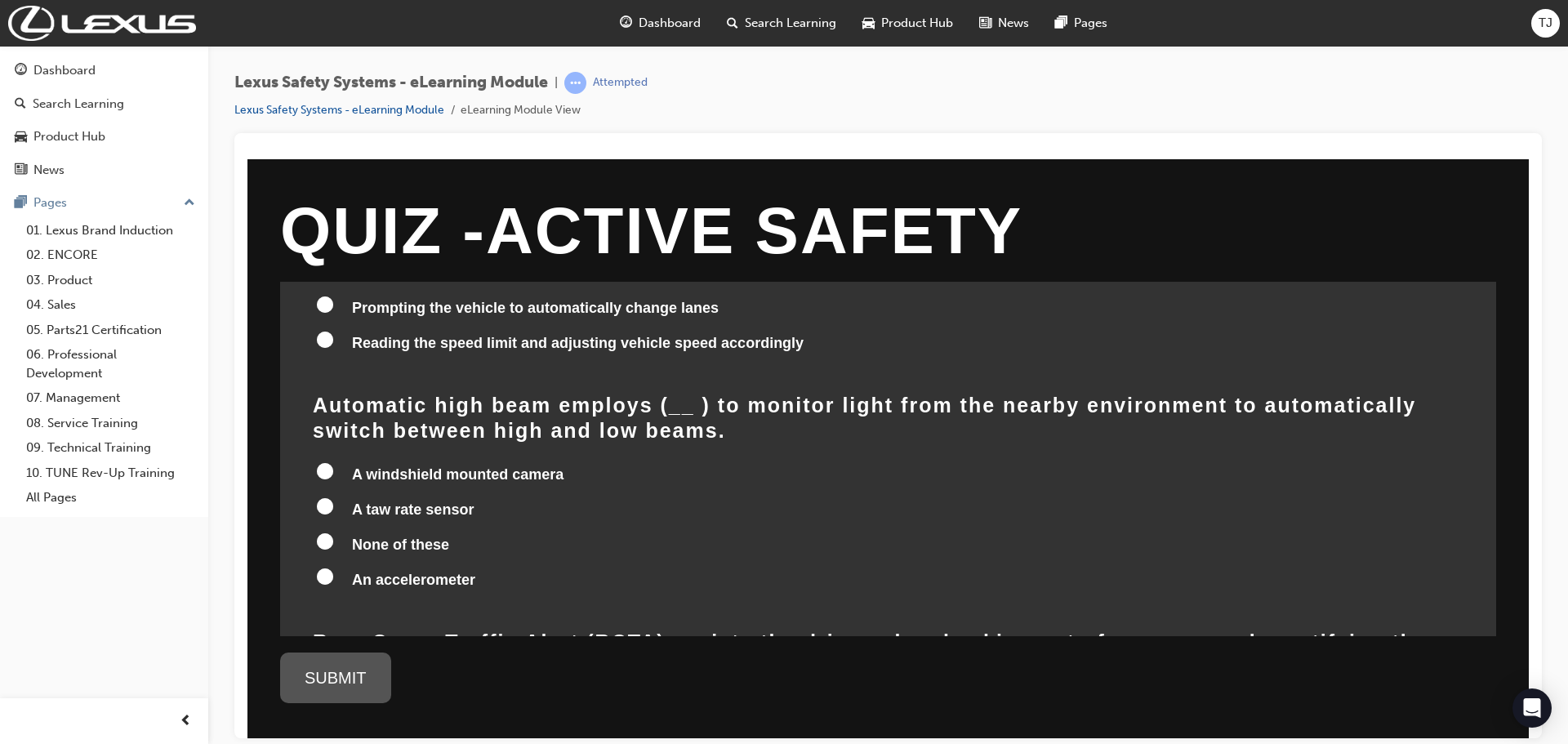
scroll to position [653, 0]
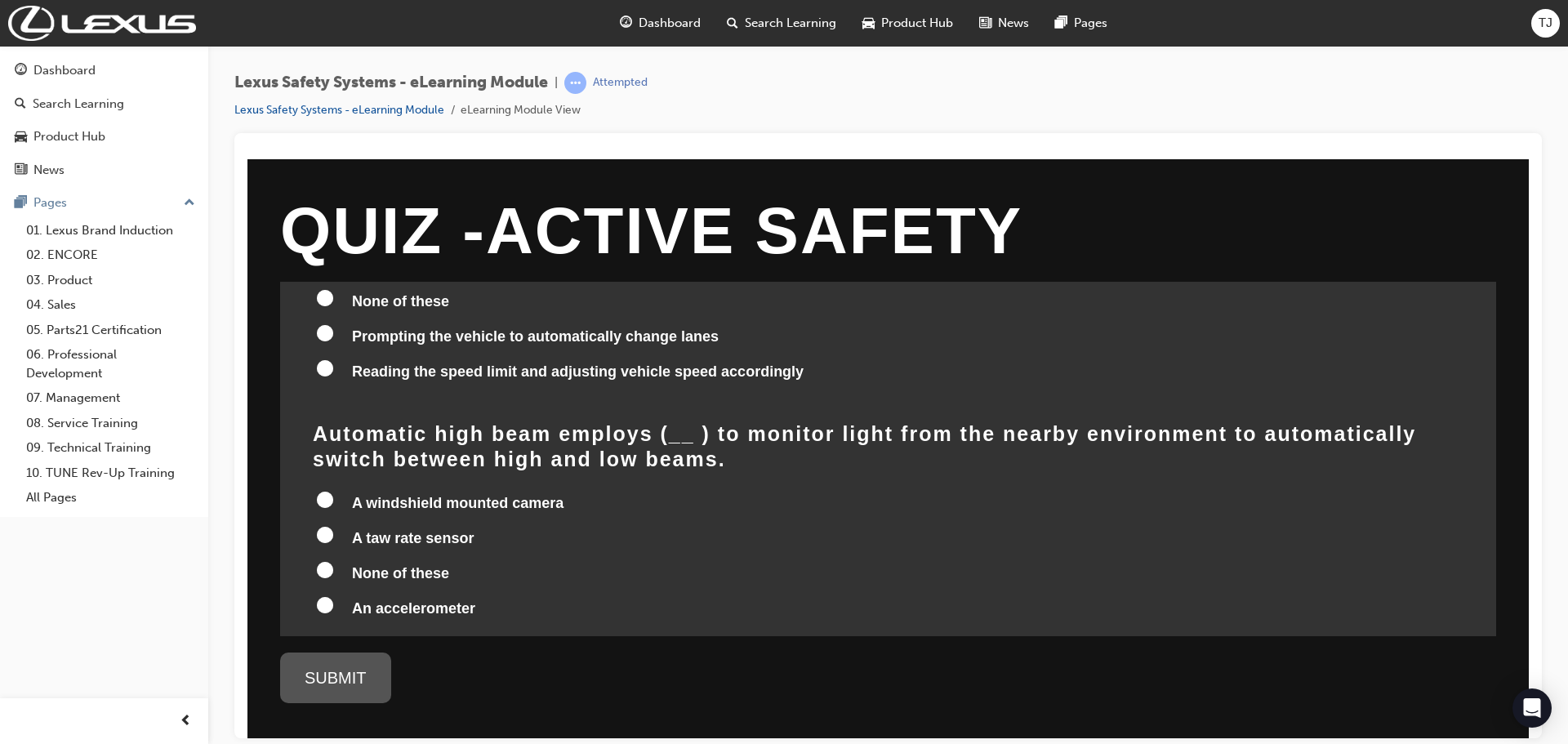
click at [326, 491] on input "A windshield mounted camera" at bounding box center [324, 498] width 16 height 16
radio input "true"
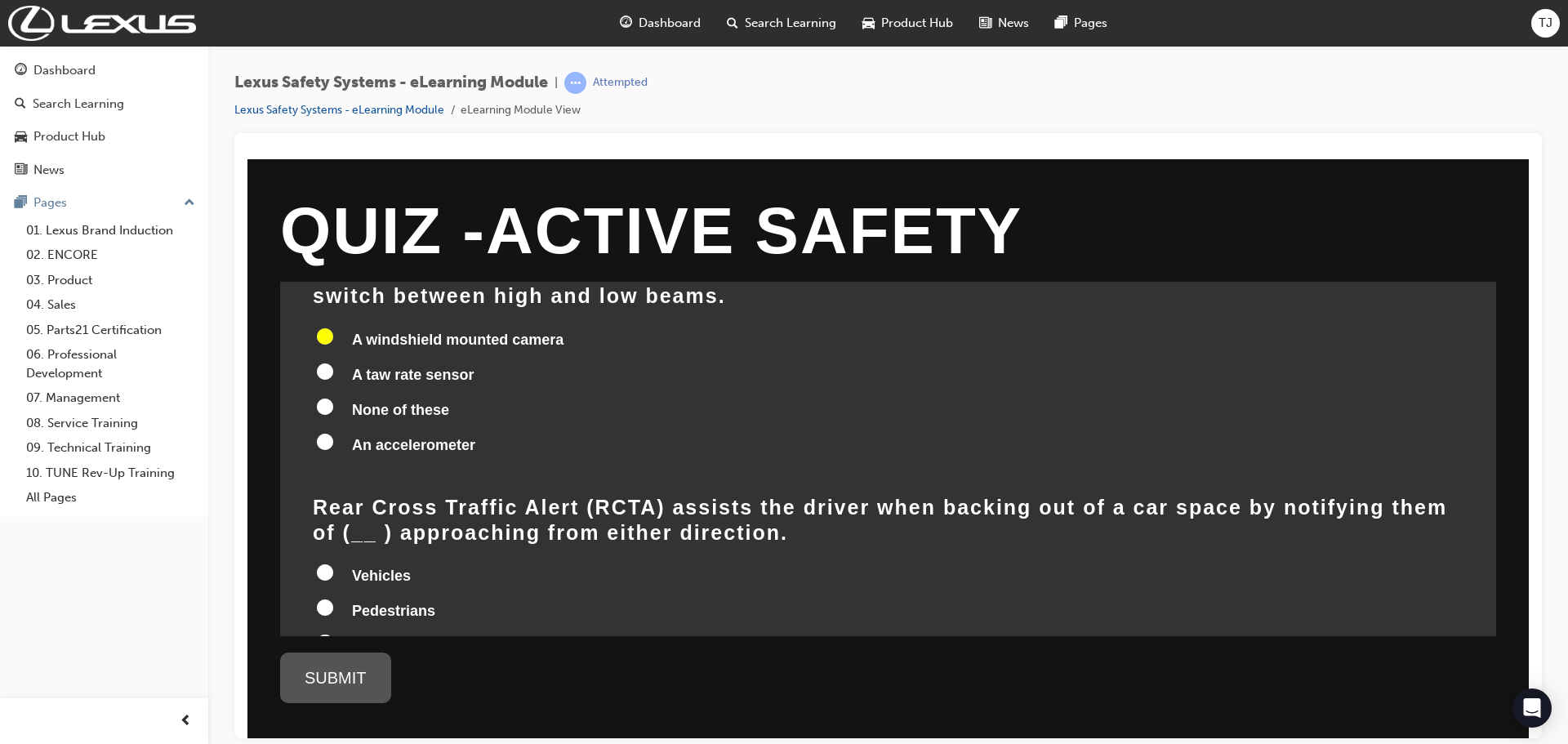
scroll to position [898, 0]
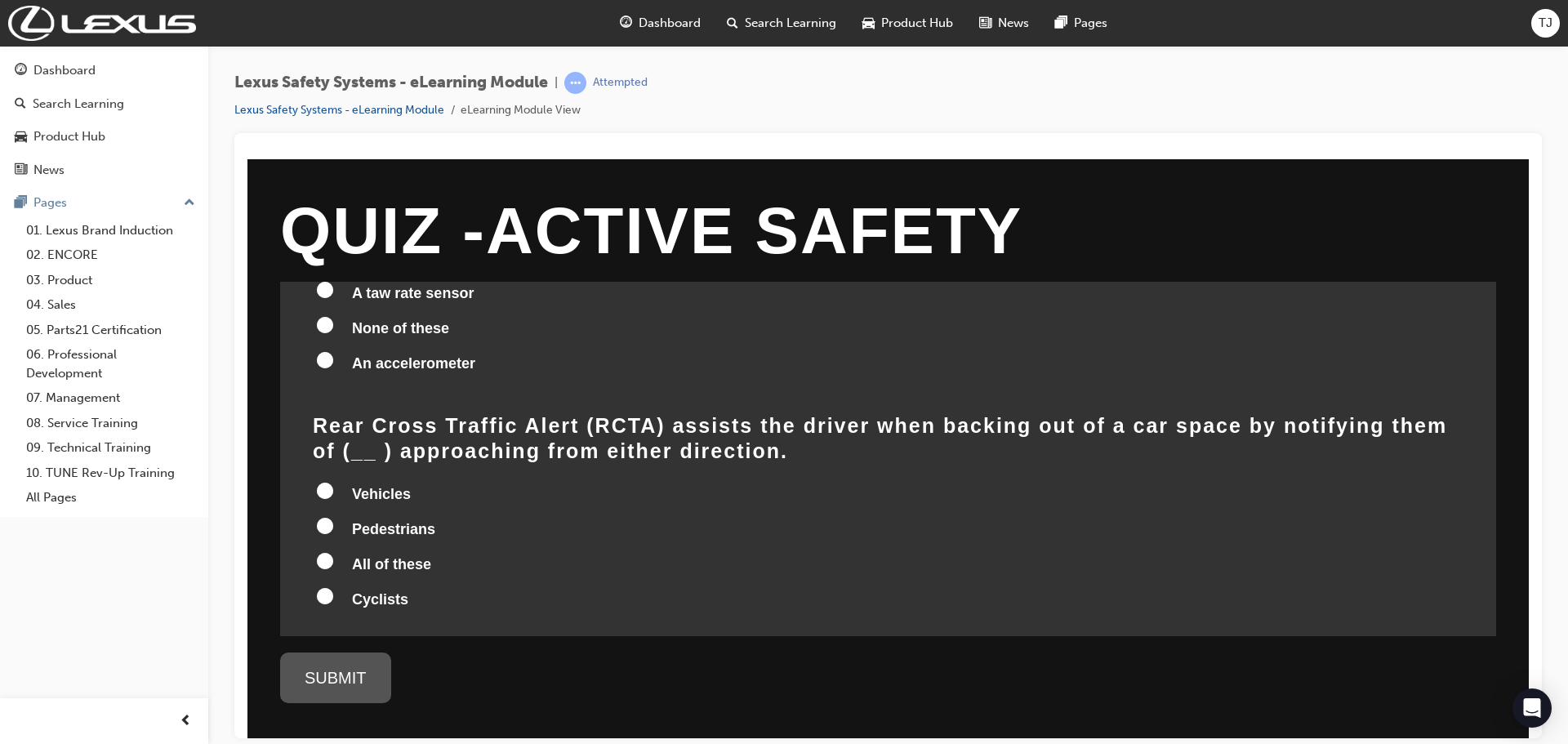
click at [318, 549] on label "All of these" at bounding box center [887, 564] width 1150 height 31
click at [318, 552] on input "All of these" at bounding box center [324, 560] width 16 height 16
radio input "true"
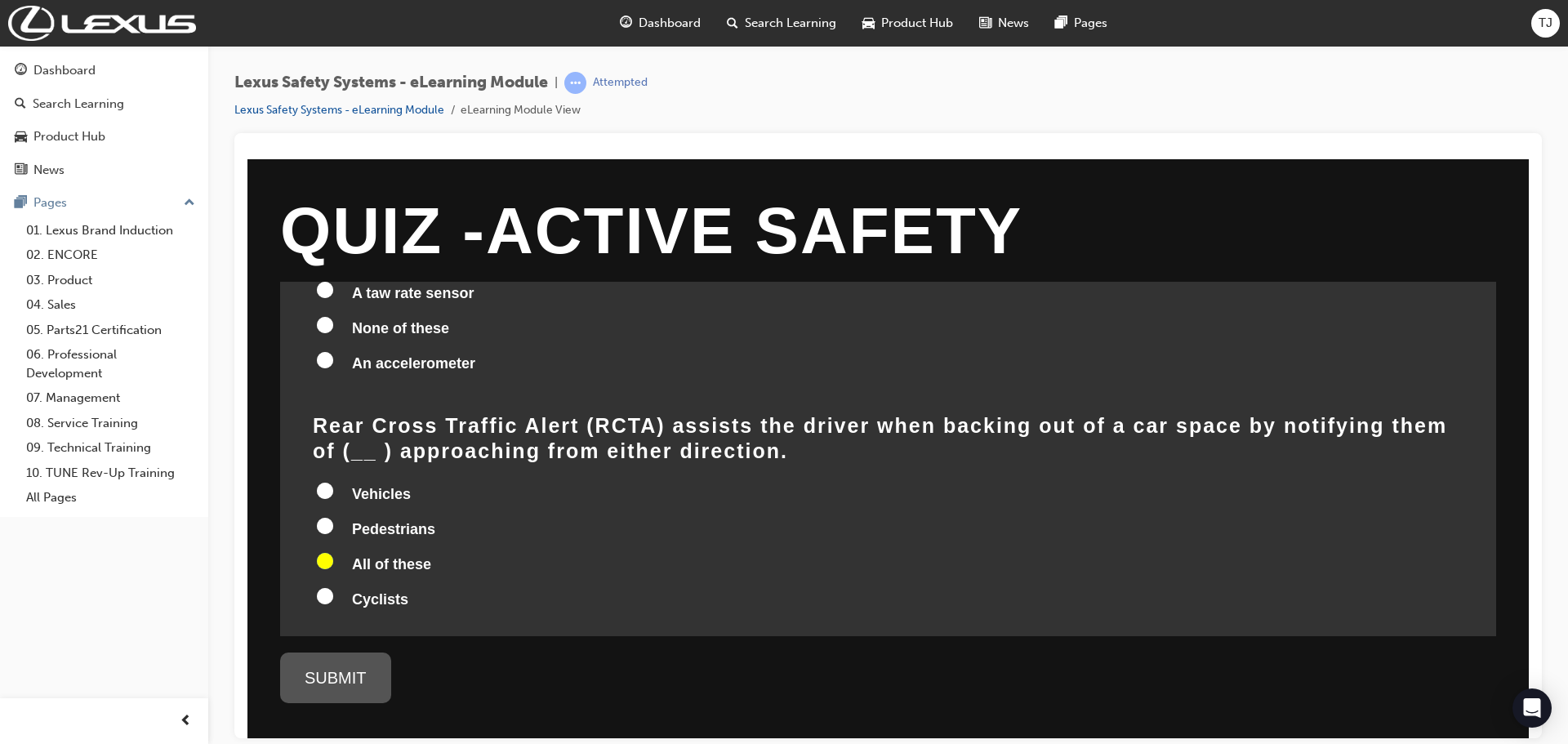
radio input "true"
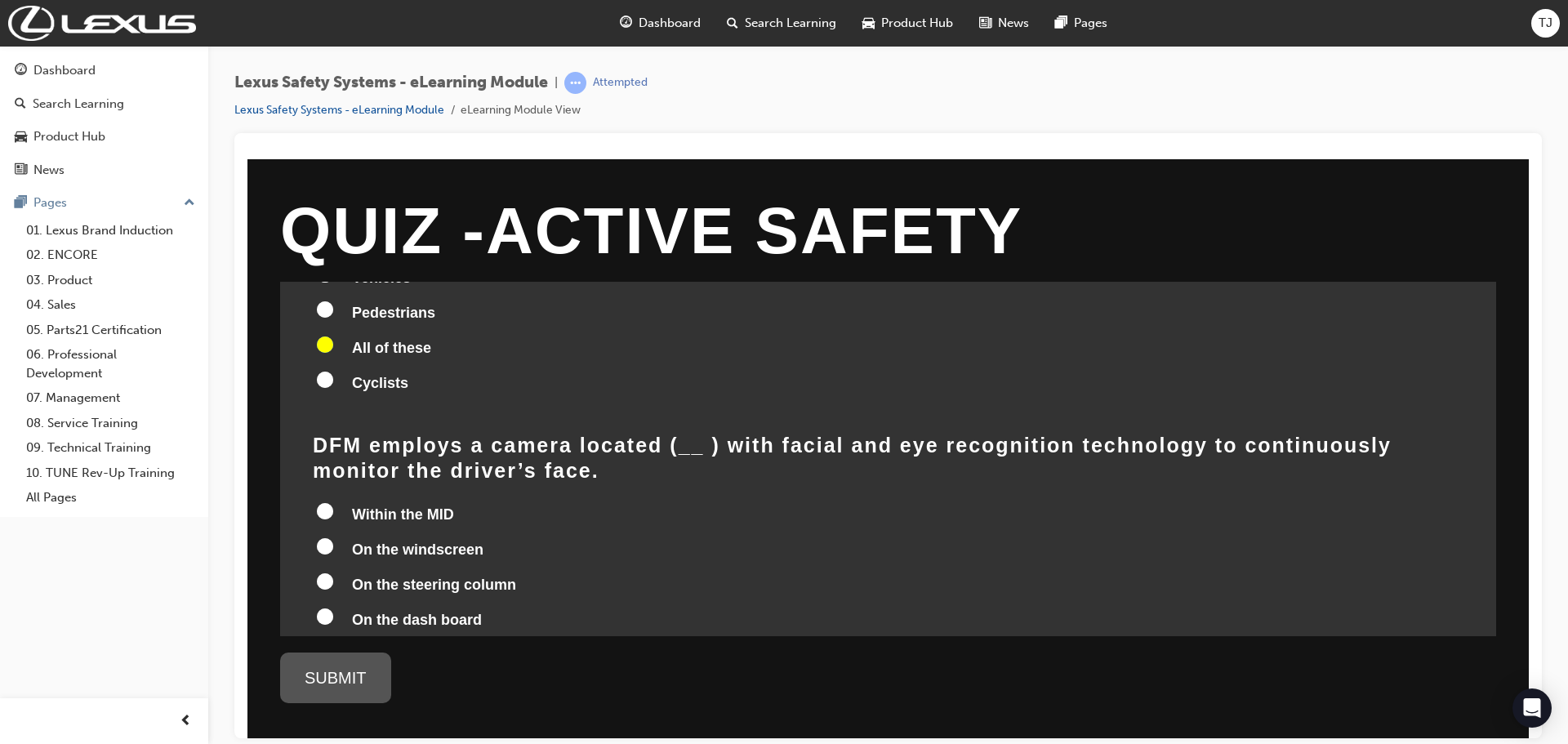
scroll to position [1144, 0]
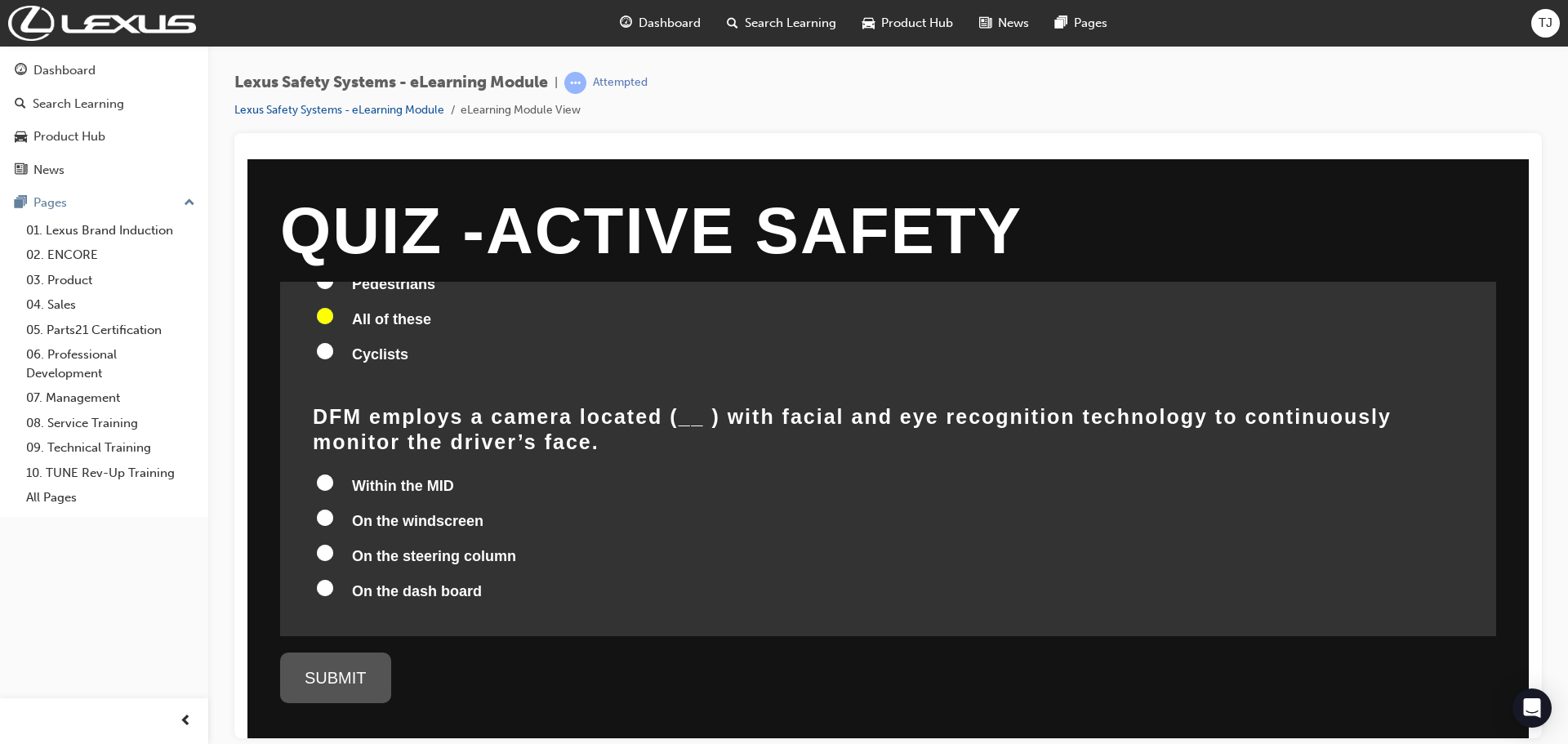
click at [326, 580] on input "On the dash board" at bounding box center [324, 587] width 16 height 16
radio input "true"
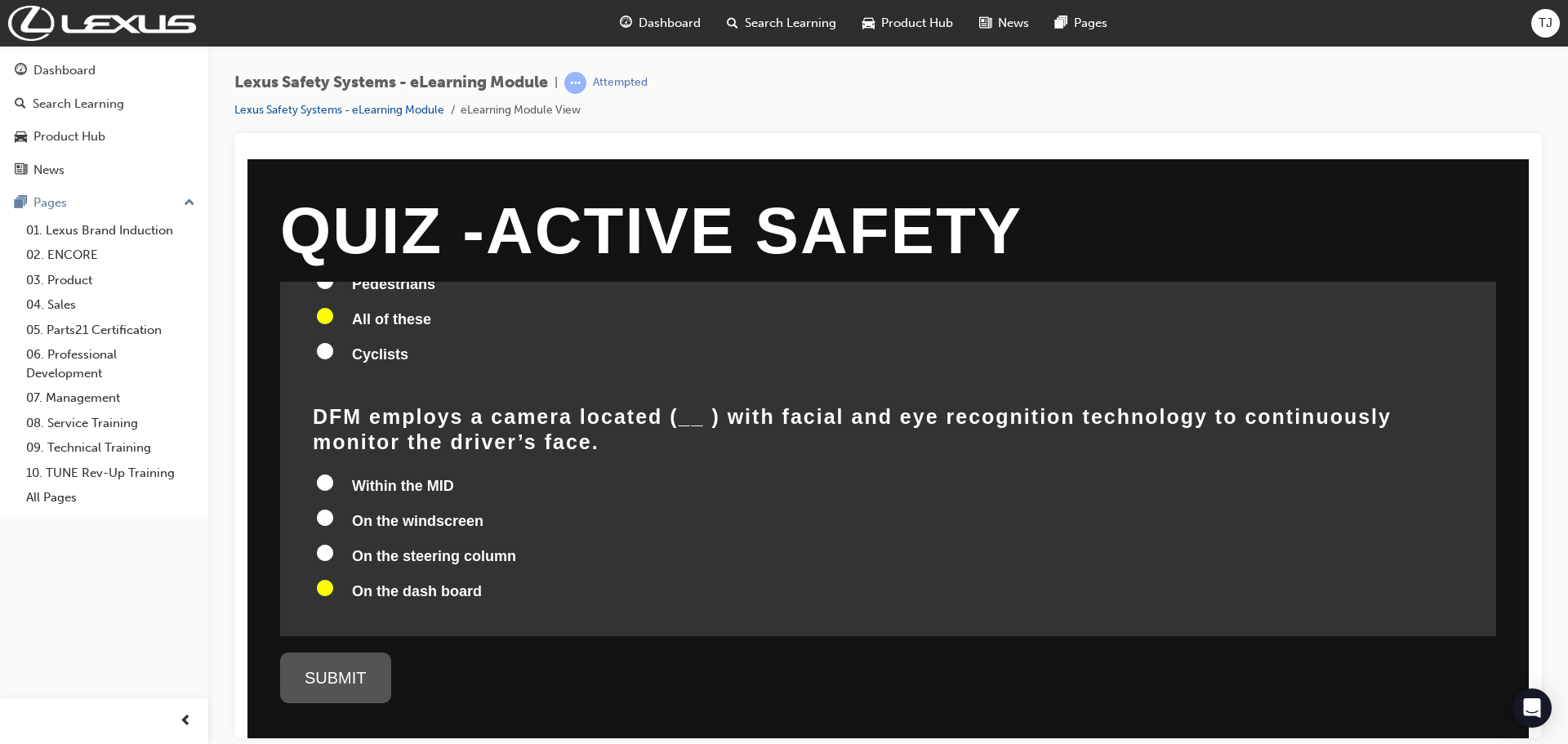
radio input "true"
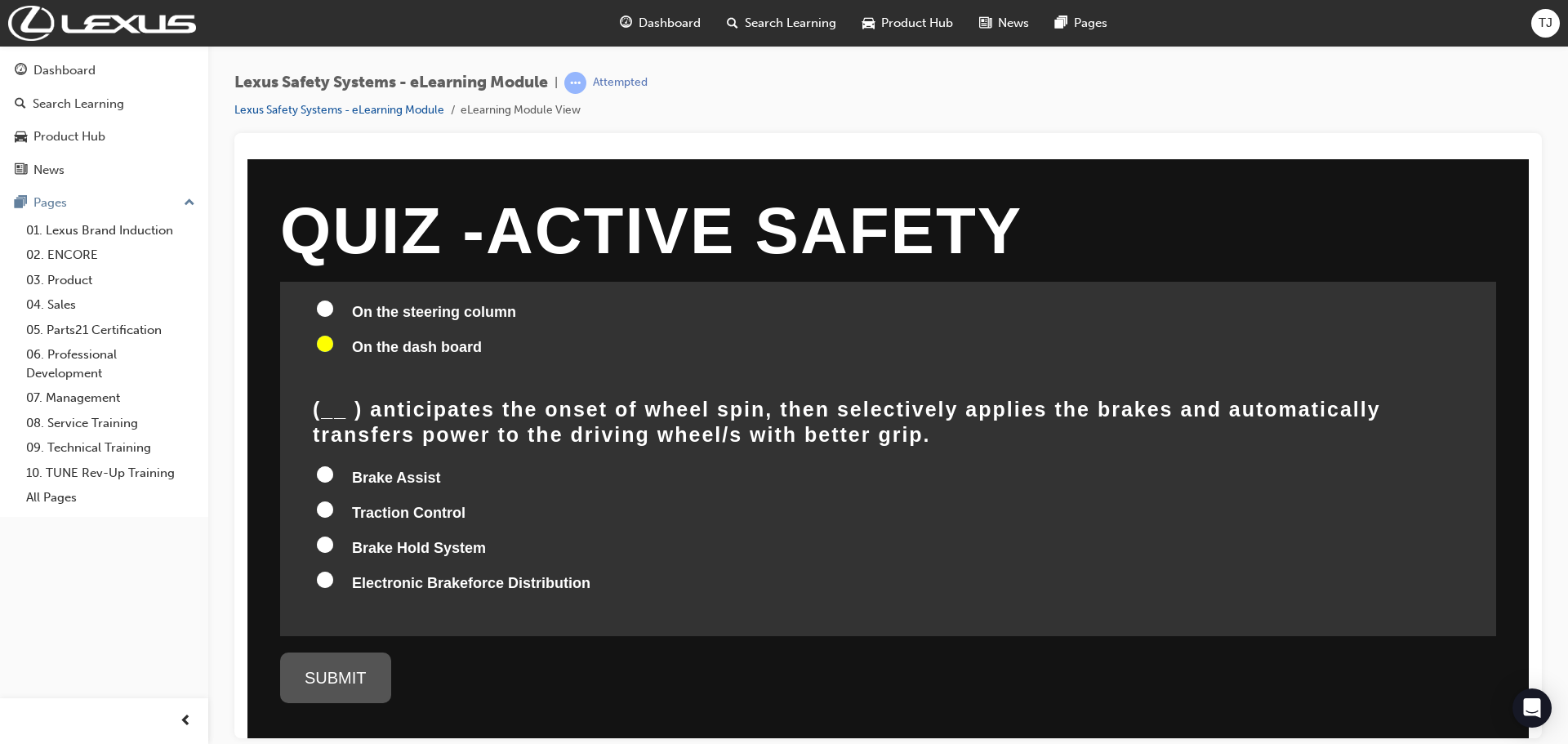
scroll to position [1389, 0]
click at [339, 497] on label "Traction Control" at bounding box center [887, 512] width 1150 height 31
click at [333, 500] on input "Traction Control" at bounding box center [324, 508] width 16 height 16
radio input "true"
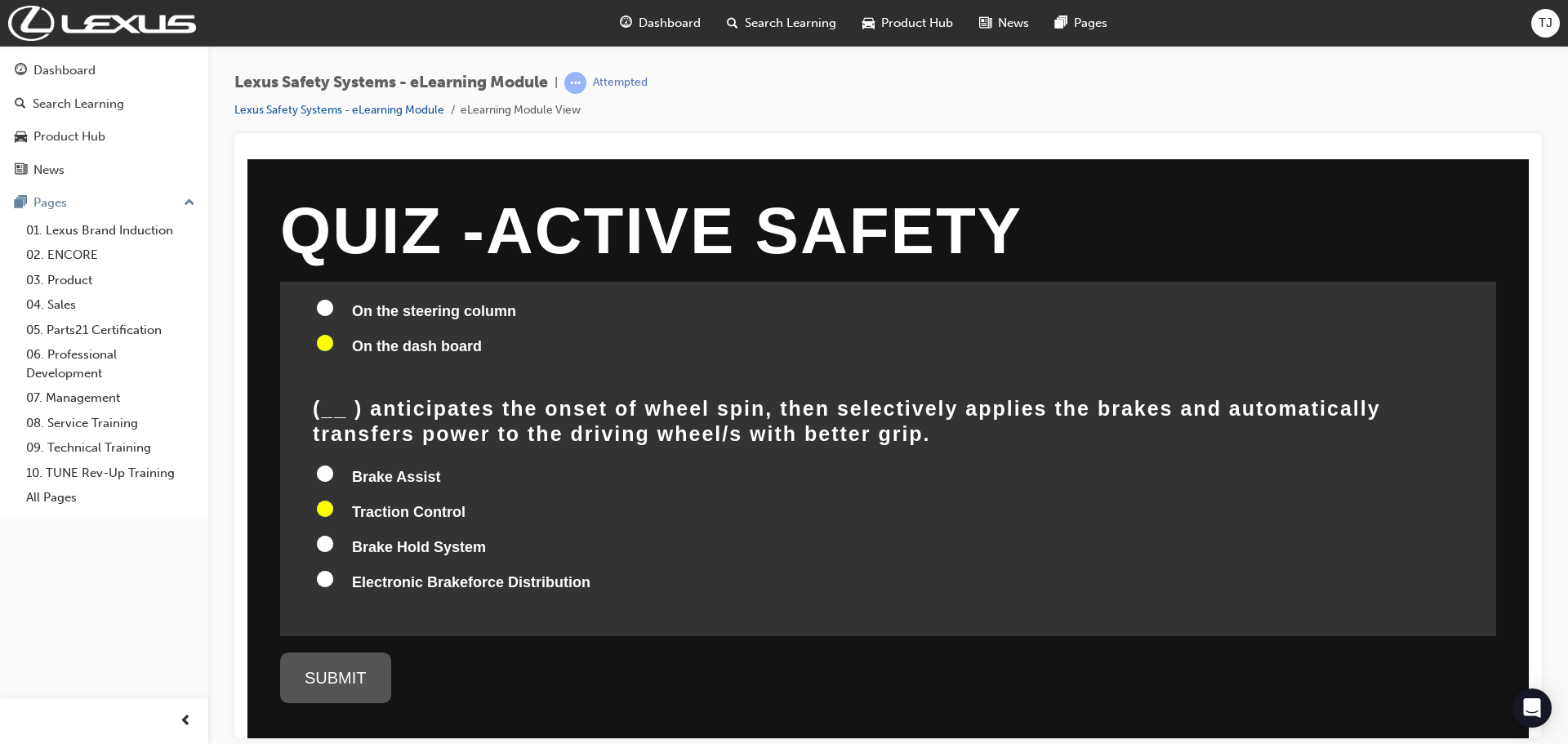
radio input "true"
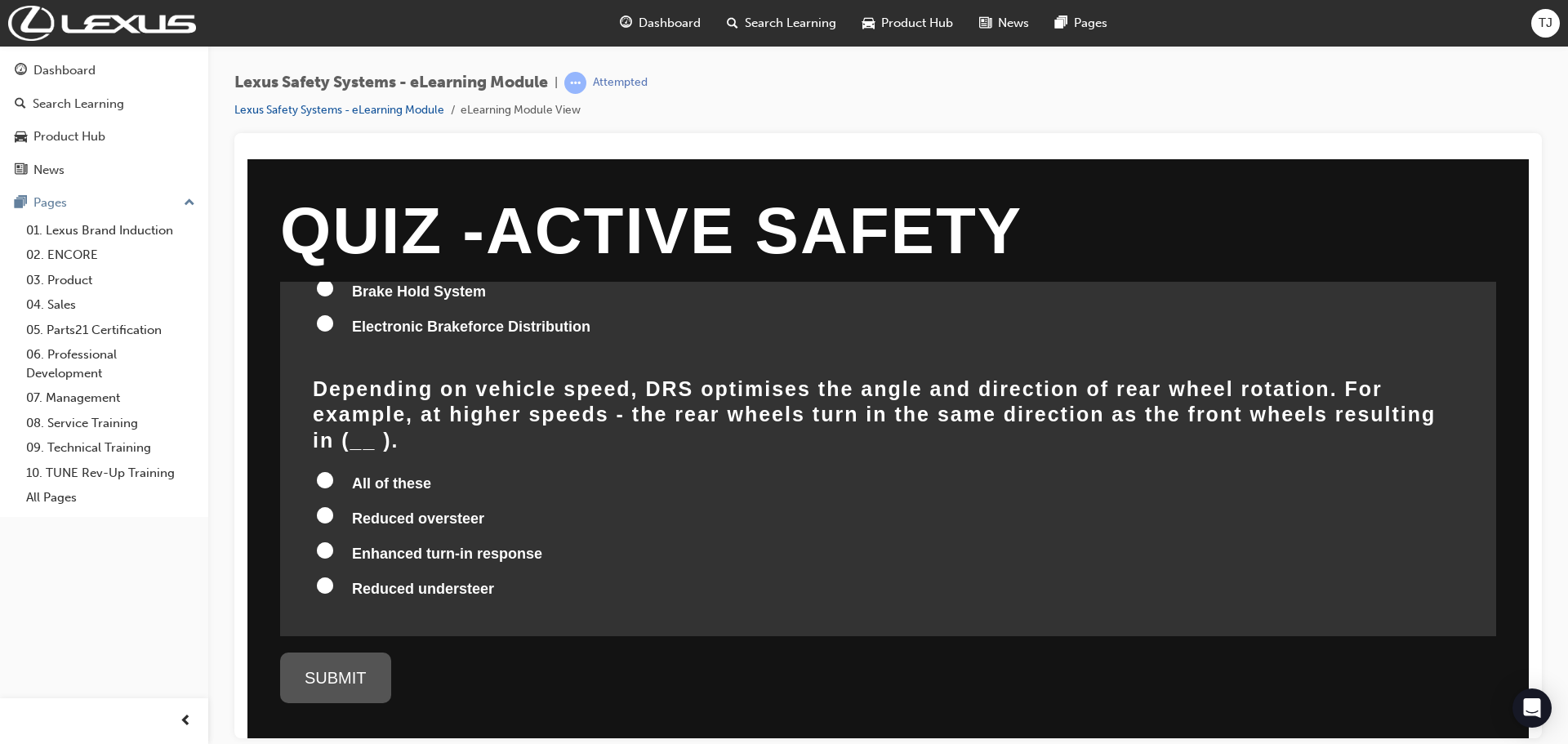
scroll to position [1634, 0]
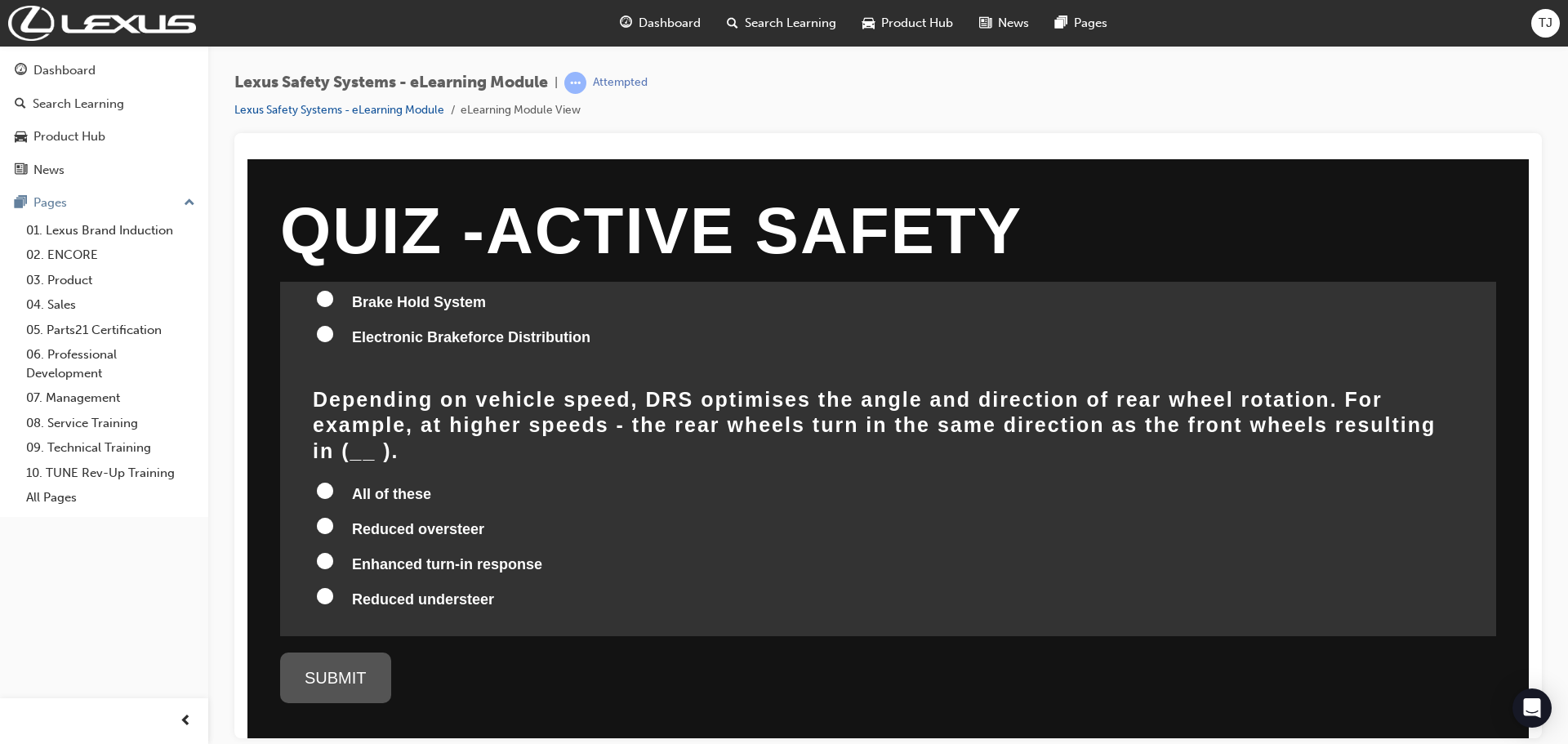
click at [400, 591] on span "Reduced understeer" at bounding box center [422, 598] width 142 height 16
click at [333, 587] on input "Reduced understeer" at bounding box center [324, 595] width 16 height 16
radio input "true"
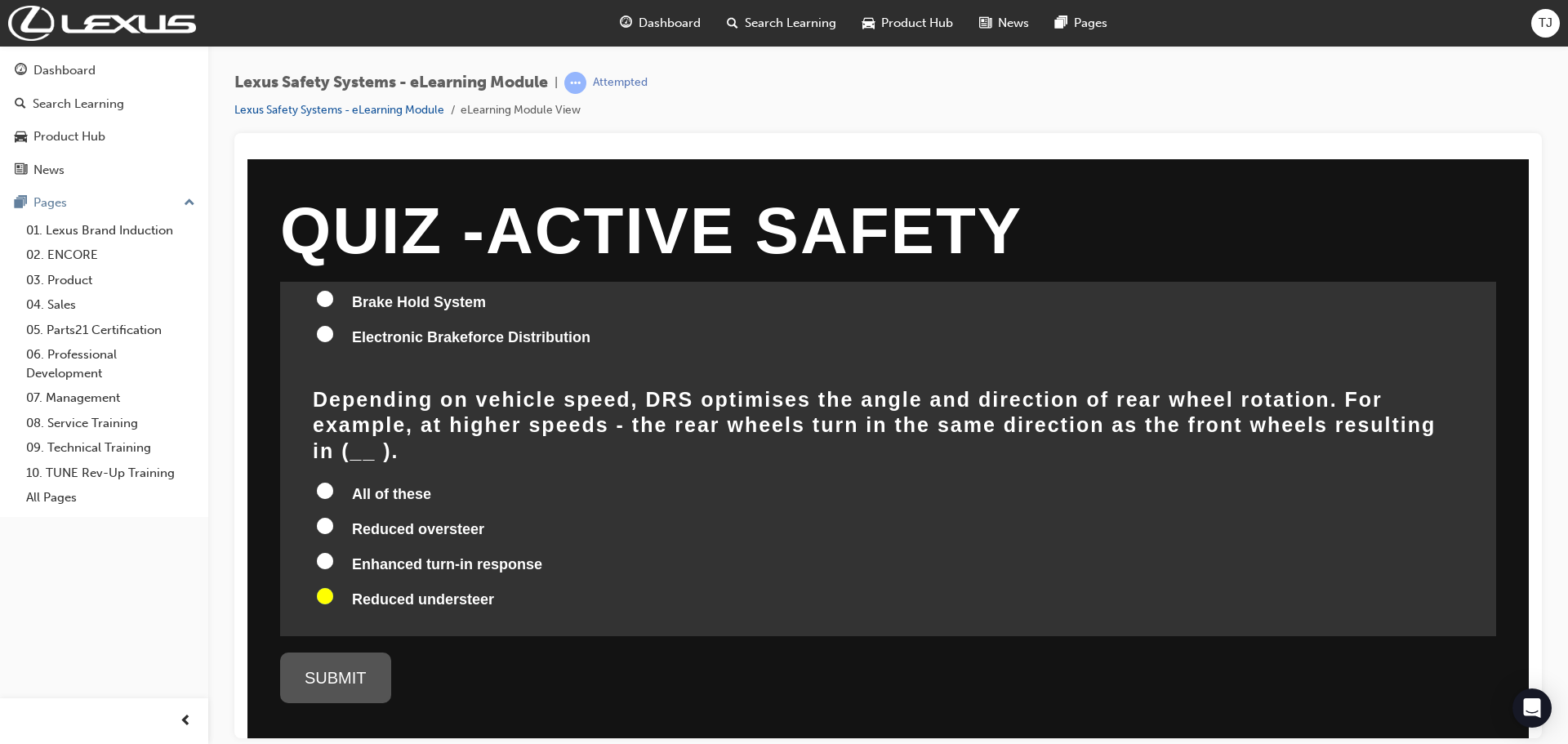
radio input "true"
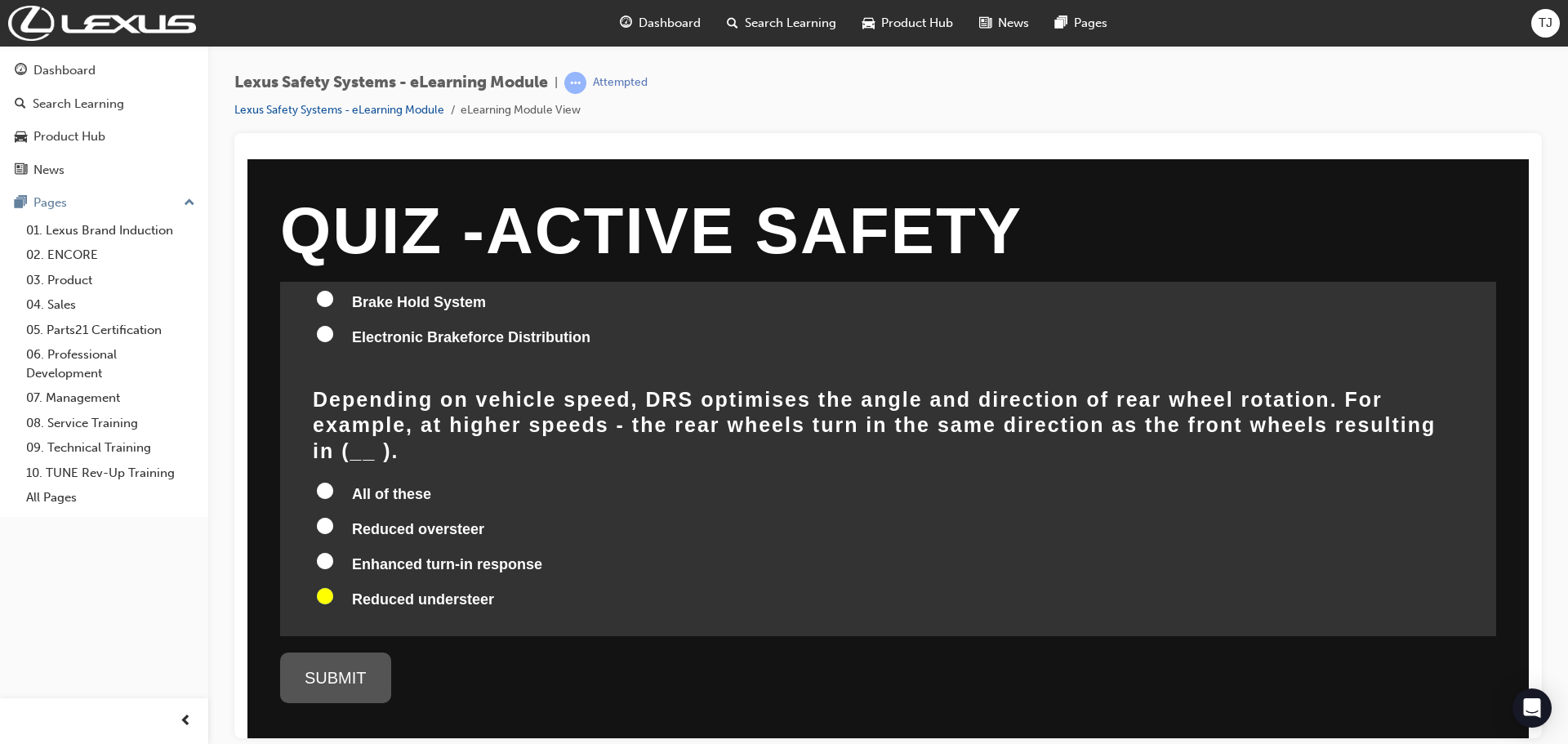
drag, startPoint x: 310, startPoint y: 337, endPoint x: 904, endPoint y: 375, distance: 595.2
drag, startPoint x: 784, startPoint y: 369, endPoint x: 649, endPoint y: 355, distance: 135.7
click at [649, 387] on h2 "Depending on vehicle speed, DRS optimises the angle and direction of rear wheel…" at bounding box center [887, 424] width 1150 height 77
click at [411, 520] on span "Reduced oversteer" at bounding box center [418, 528] width 132 height 16
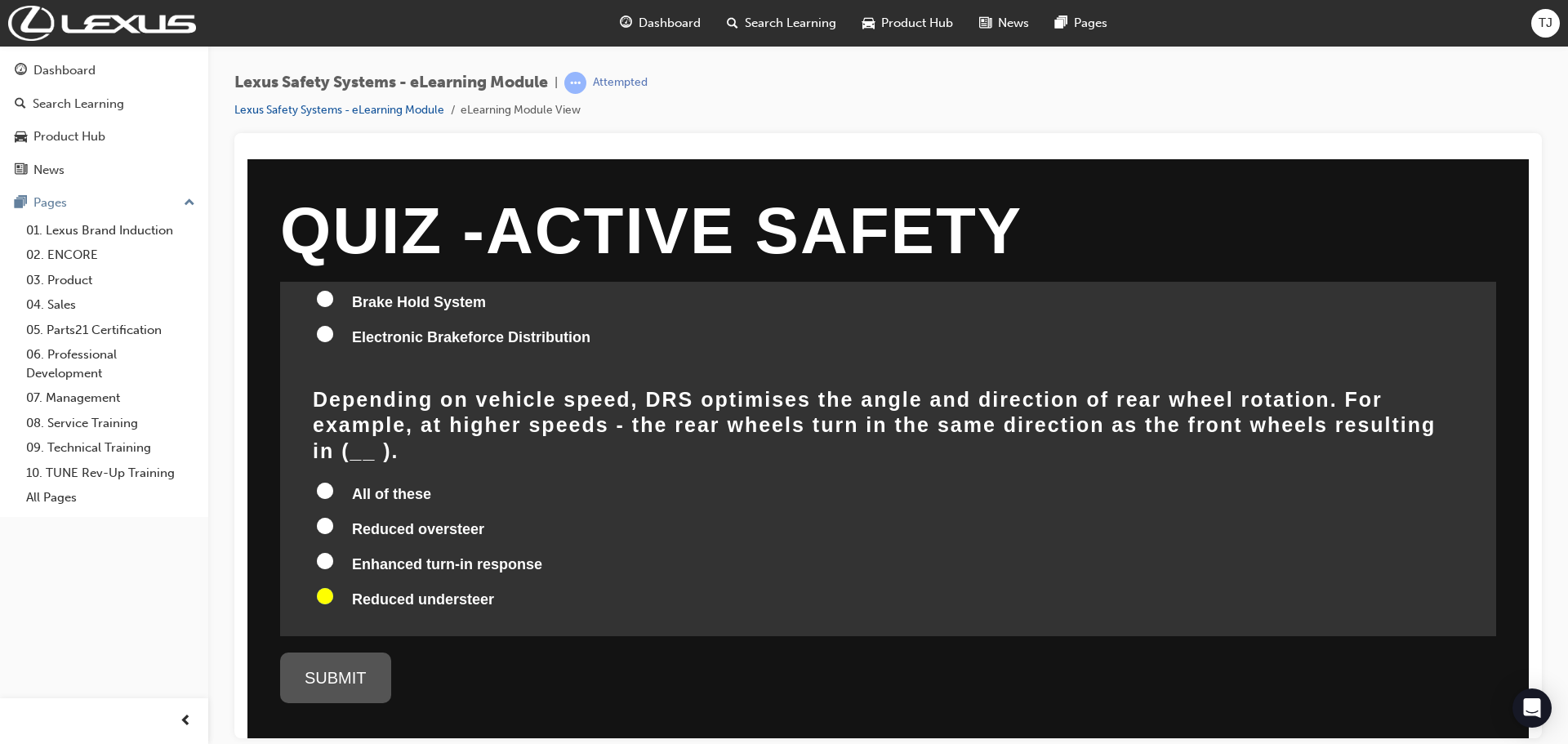
click at [333, 517] on input "Reduced oversteer" at bounding box center [324, 525] width 16 height 16
radio input "true"
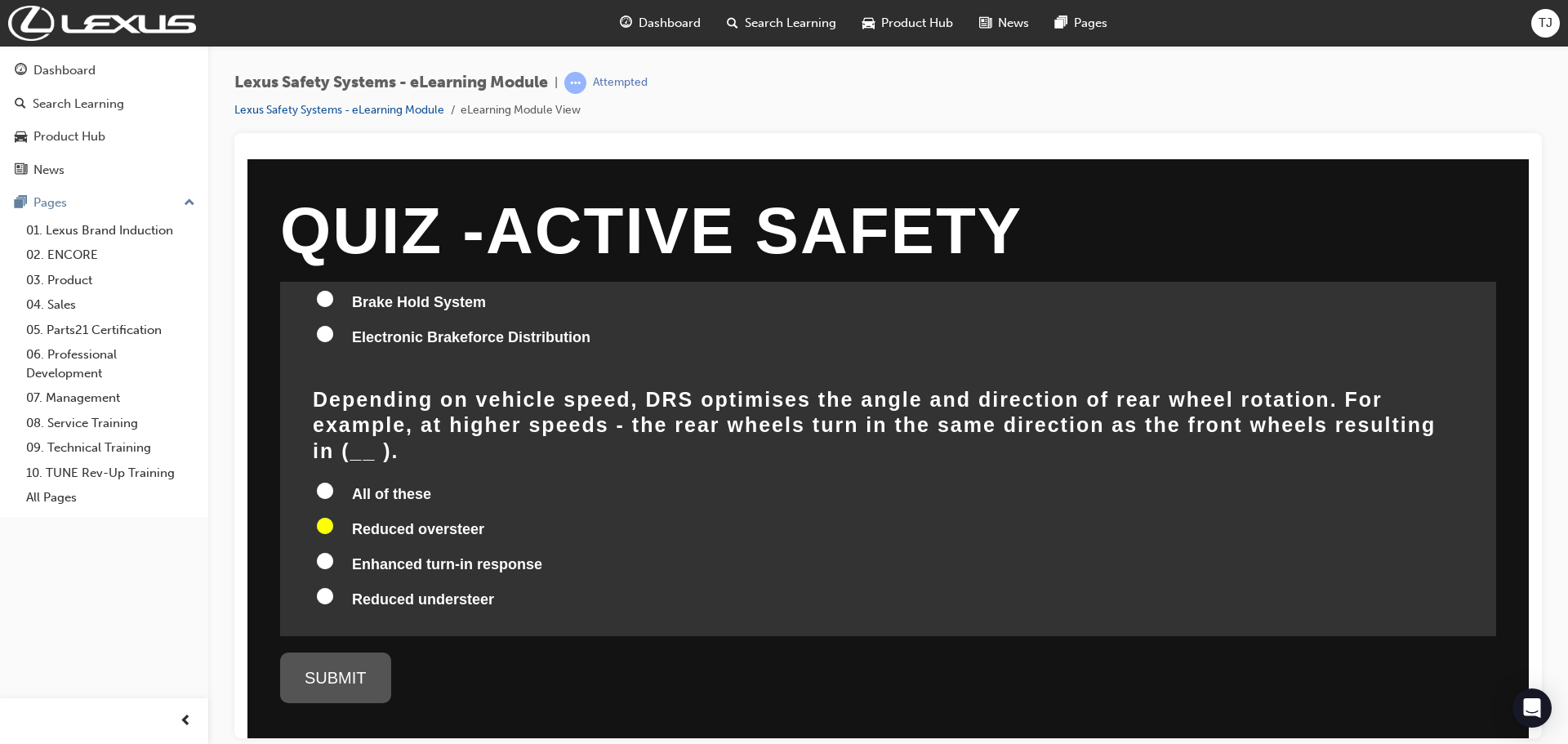
radio input "true"
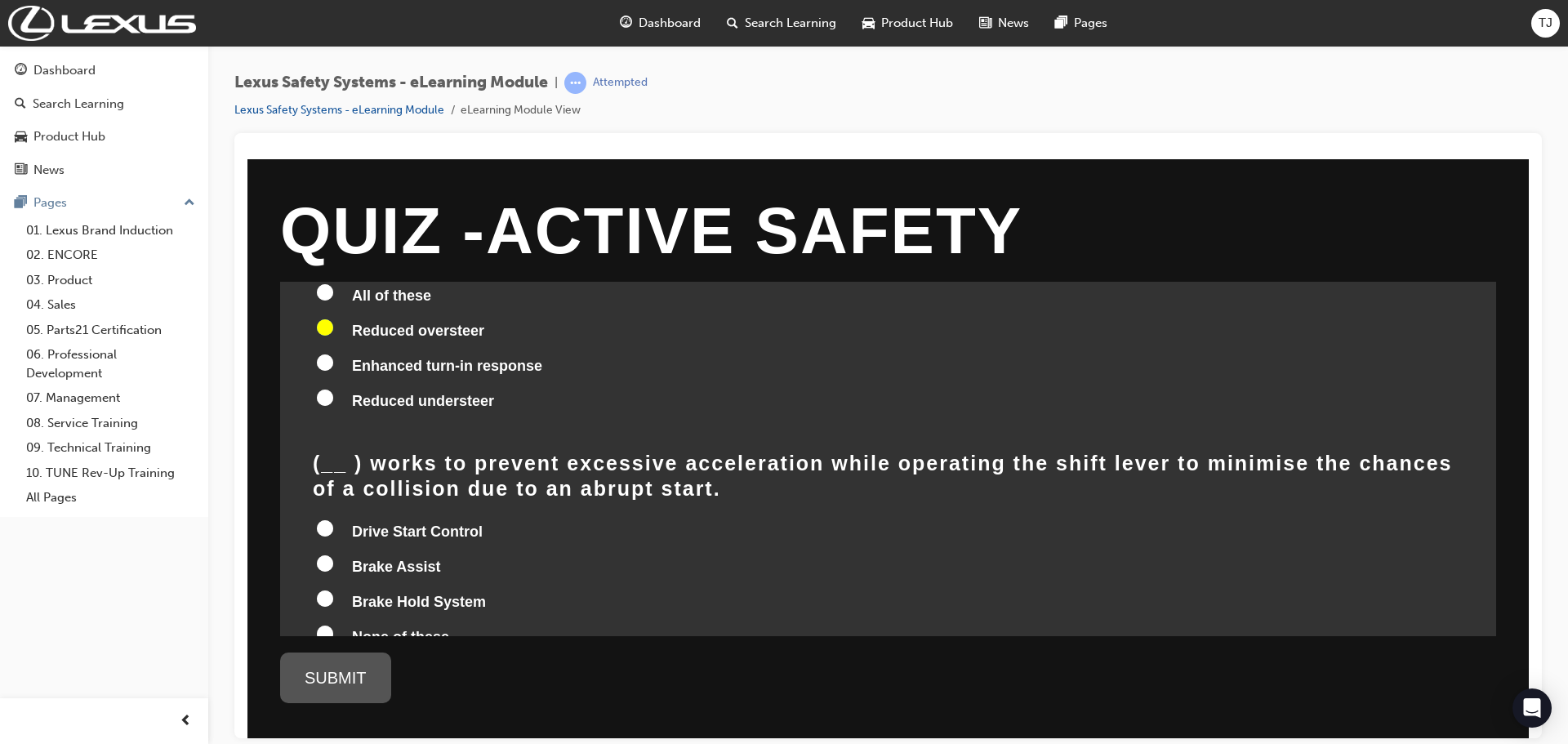
scroll to position [1840, 0]
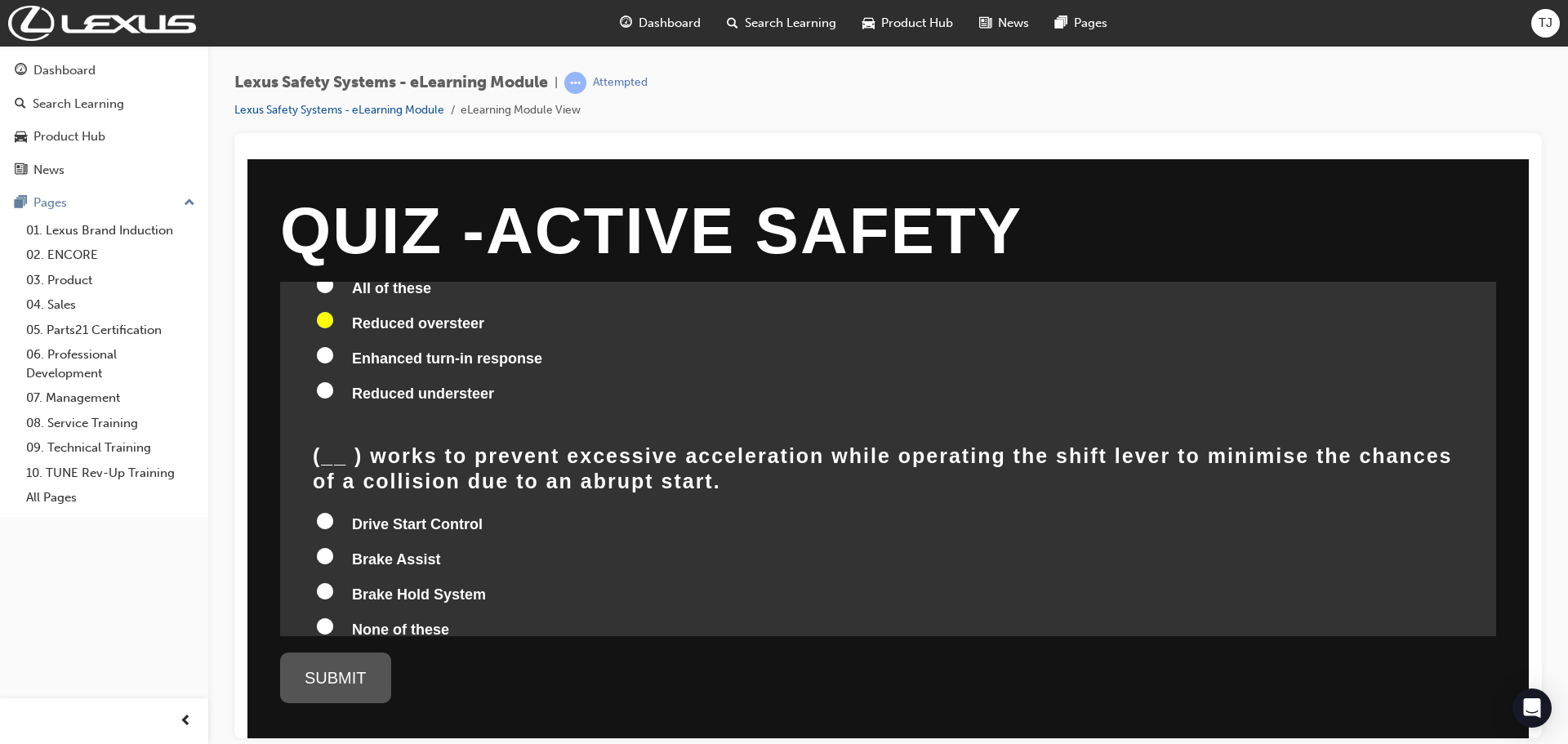
click at [407, 515] on span "Drive Start Control" at bounding box center [417, 523] width 130 height 16
click at [333, 512] on input "Drive Start Control" at bounding box center [324, 520] width 16 height 16
radio input "true"
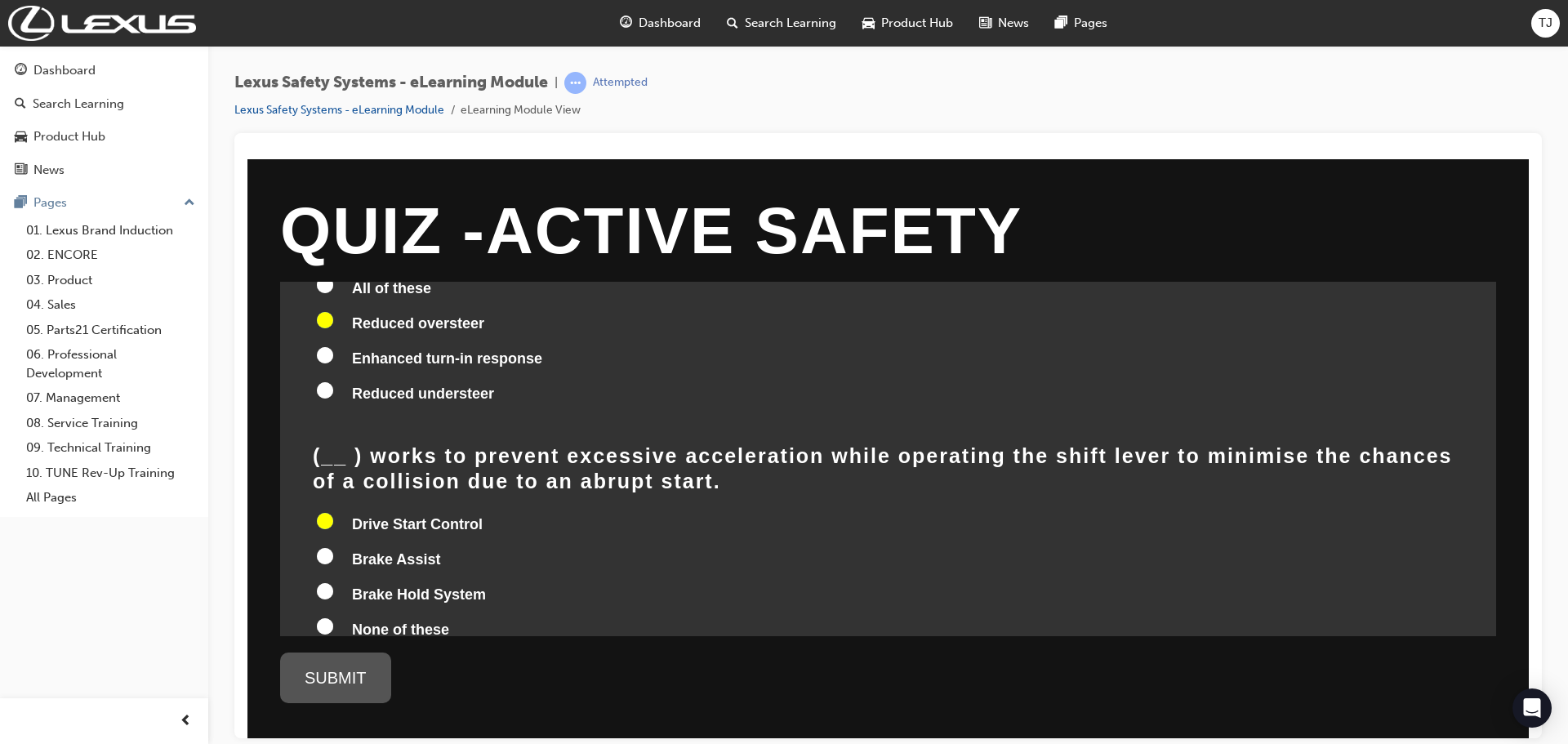
radio input "true"
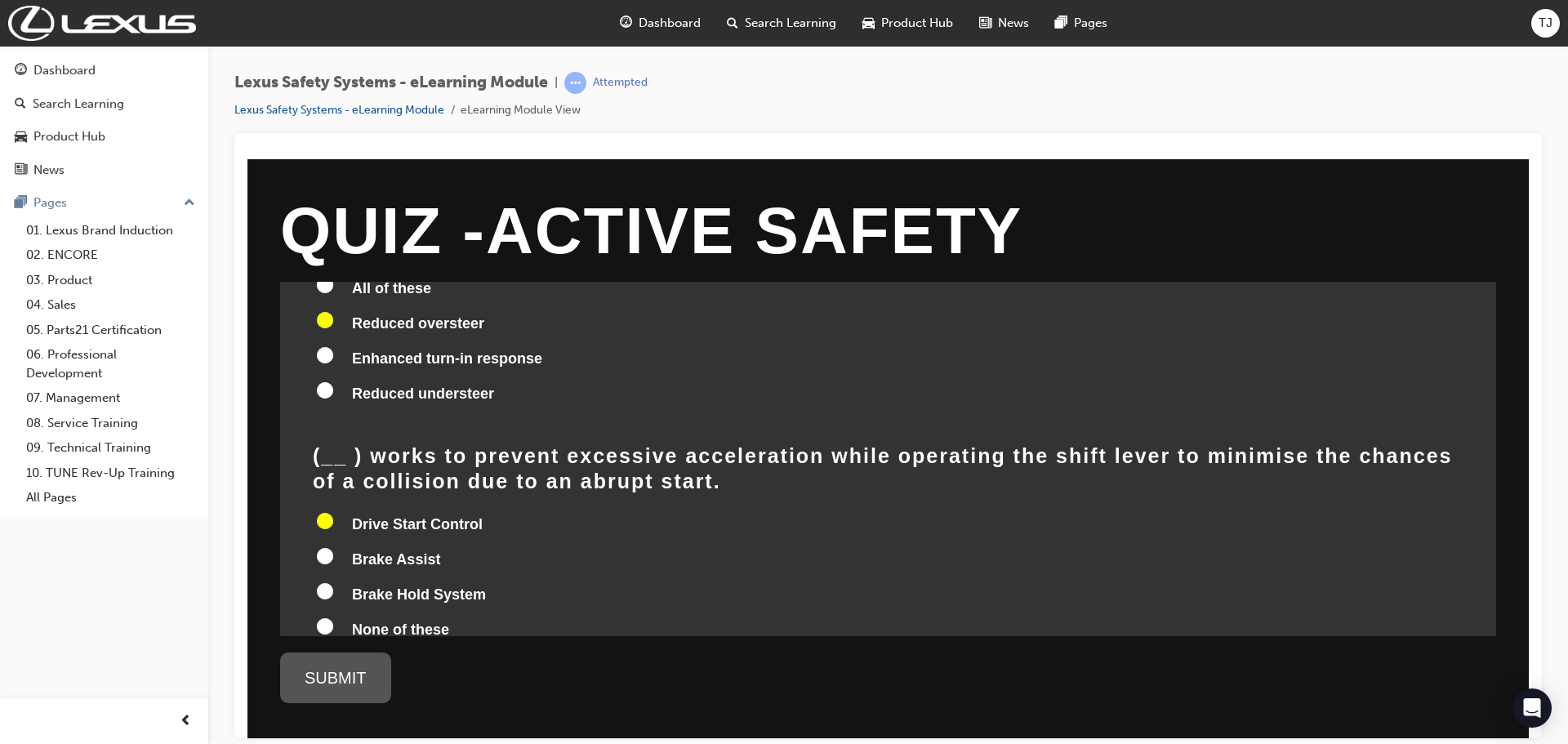
radio input "true"
click at [331, 662] on div "SUBMIT" at bounding box center [335, 677] width 111 height 51
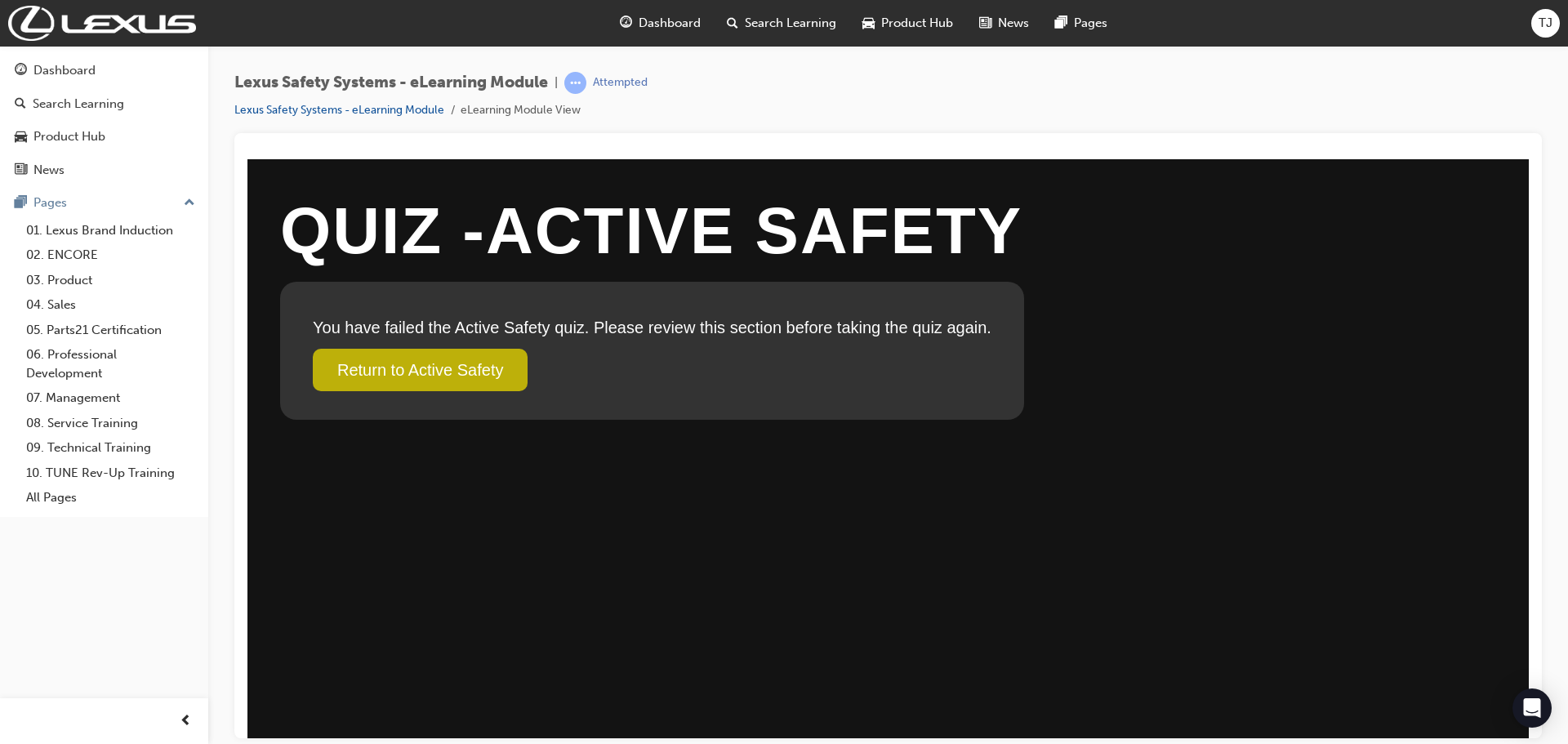
click at [445, 369] on link "Return to Active Safety" at bounding box center [420, 369] width 215 height 43
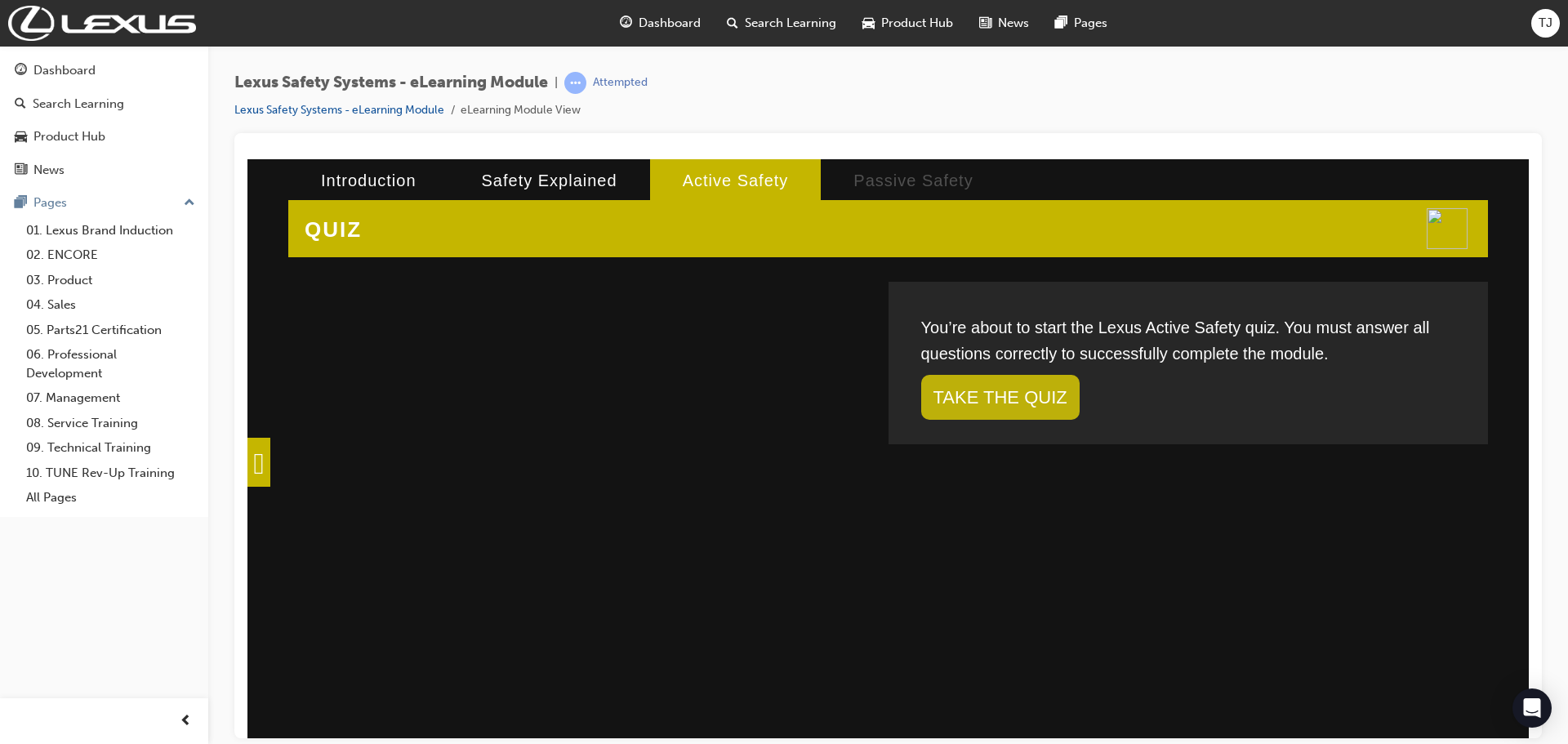
click at [1019, 379] on link "TAKE THE QUIZ" at bounding box center [1001, 397] width 159 height 45
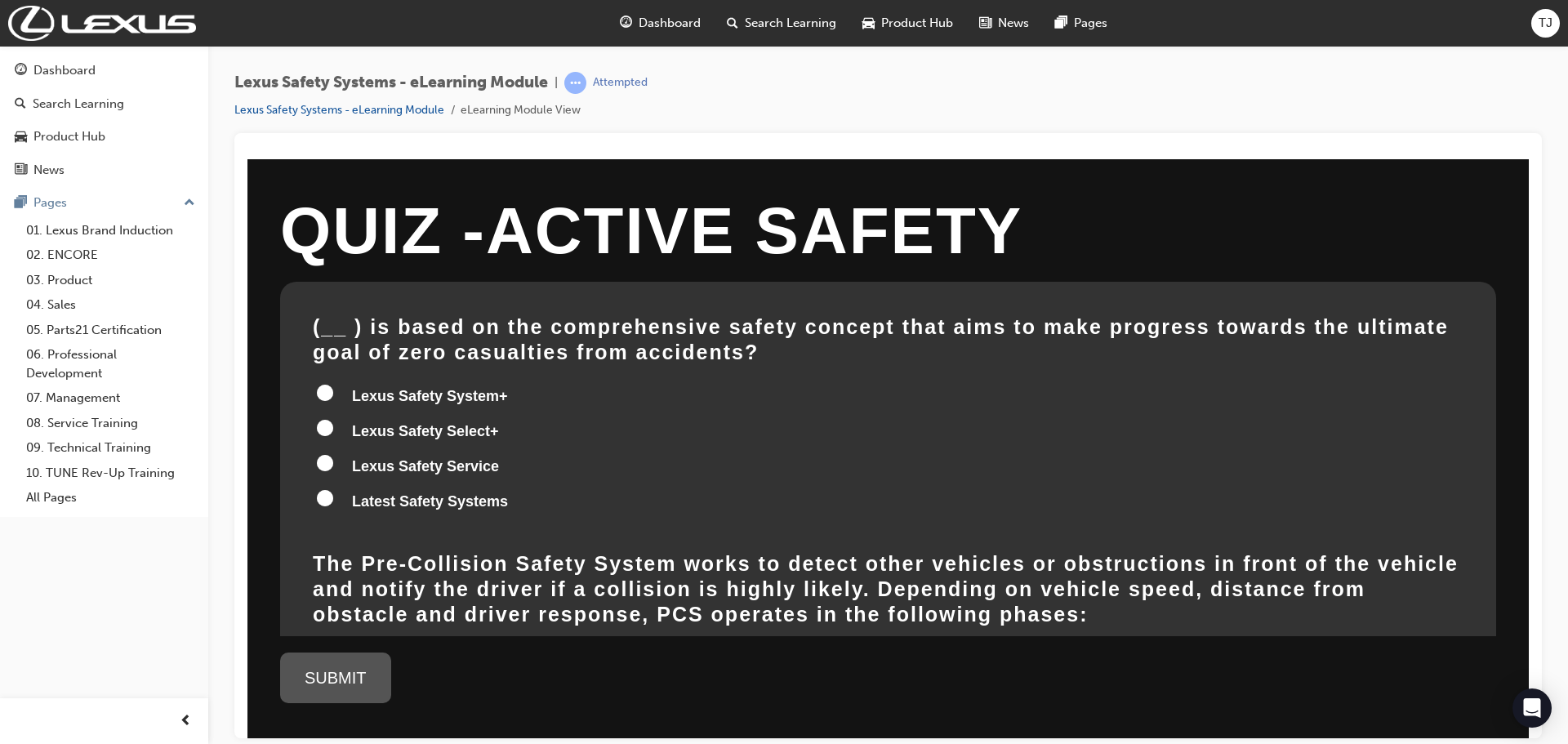
click at [322, 489] on input "Latest Safety Systems" at bounding box center [324, 496] width 16 height 16
radio input "true"
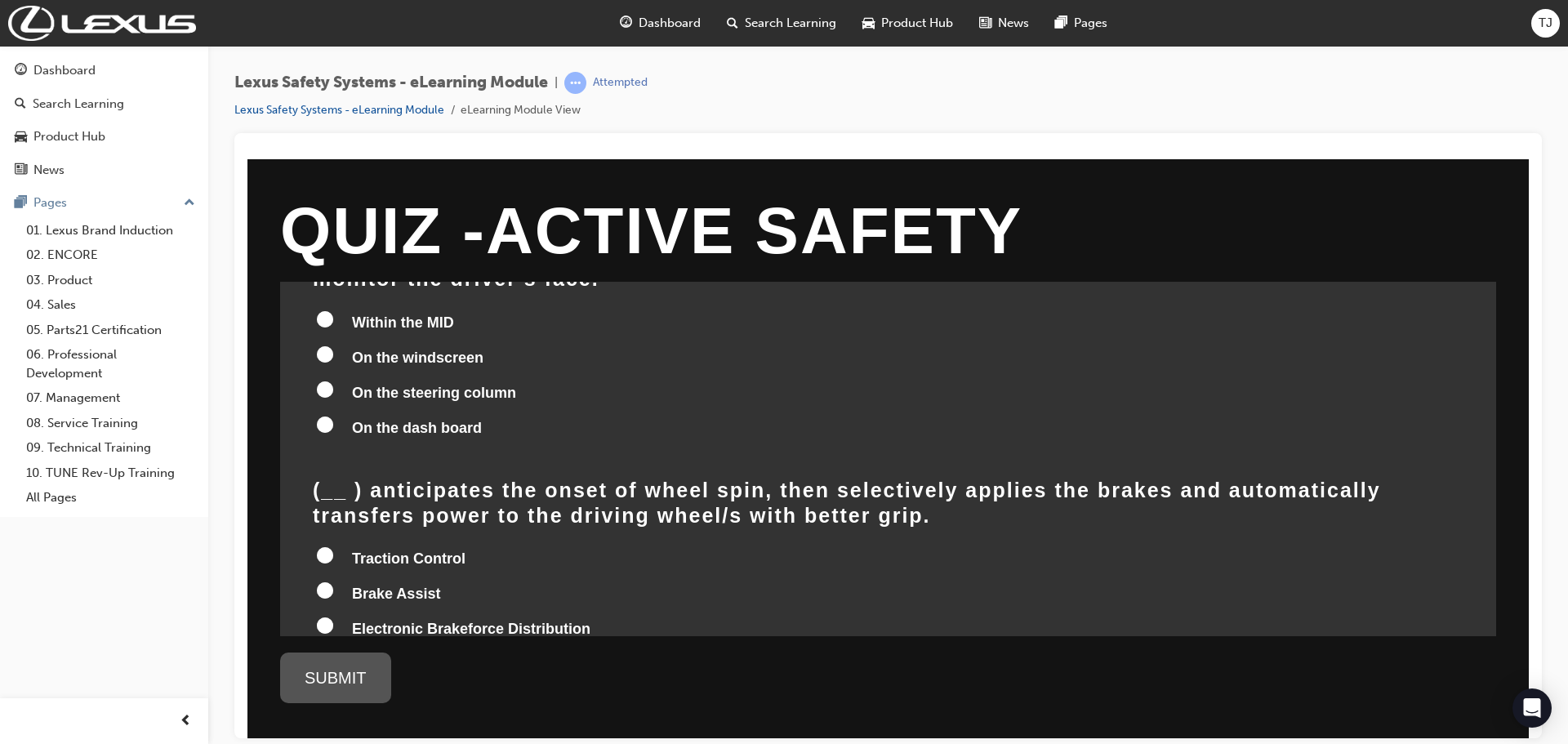
scroll to position [1840, 0]
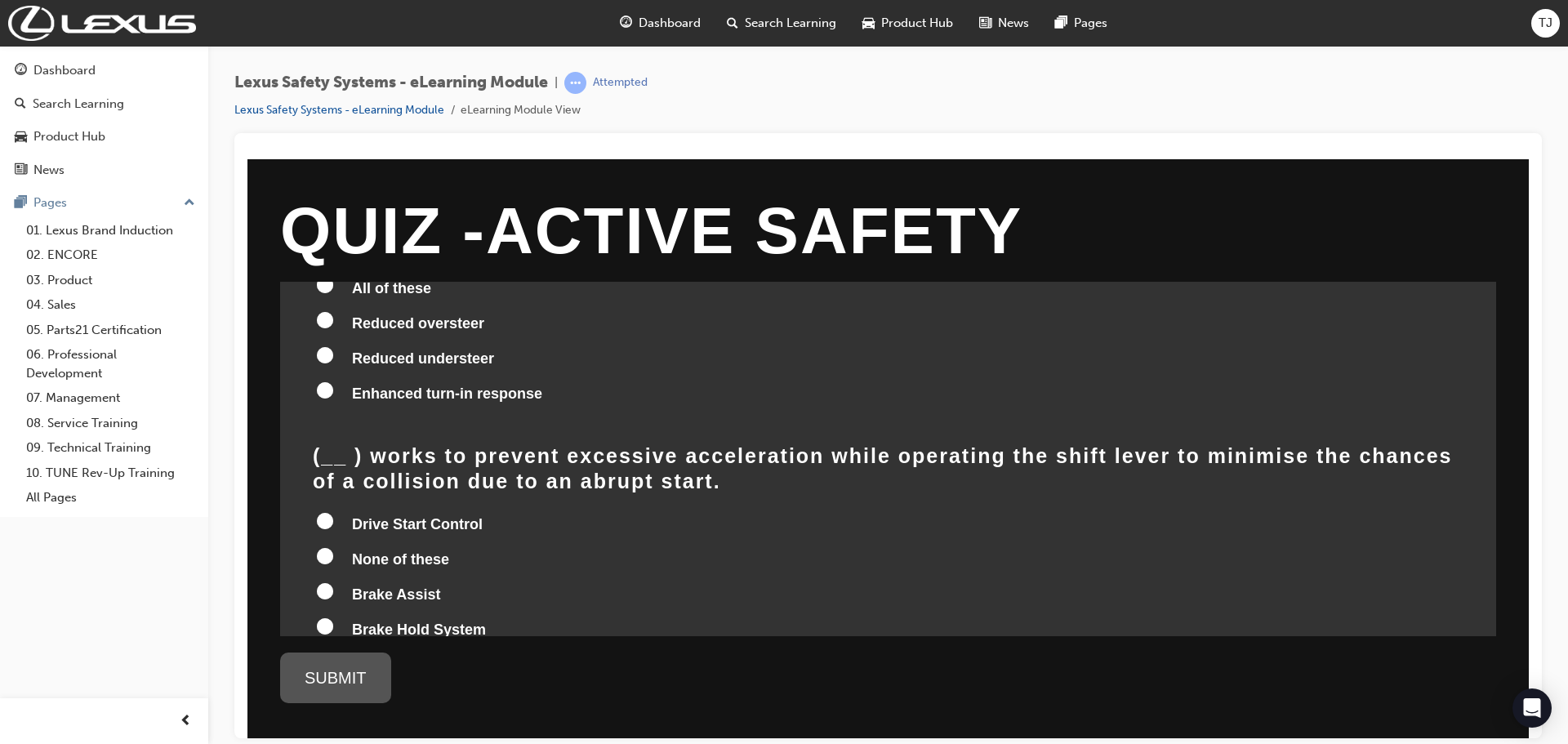
click at [325, 512] on input "Drive Start Control" at bounding box center [324, 520] width 16 height 16
radio input "true"
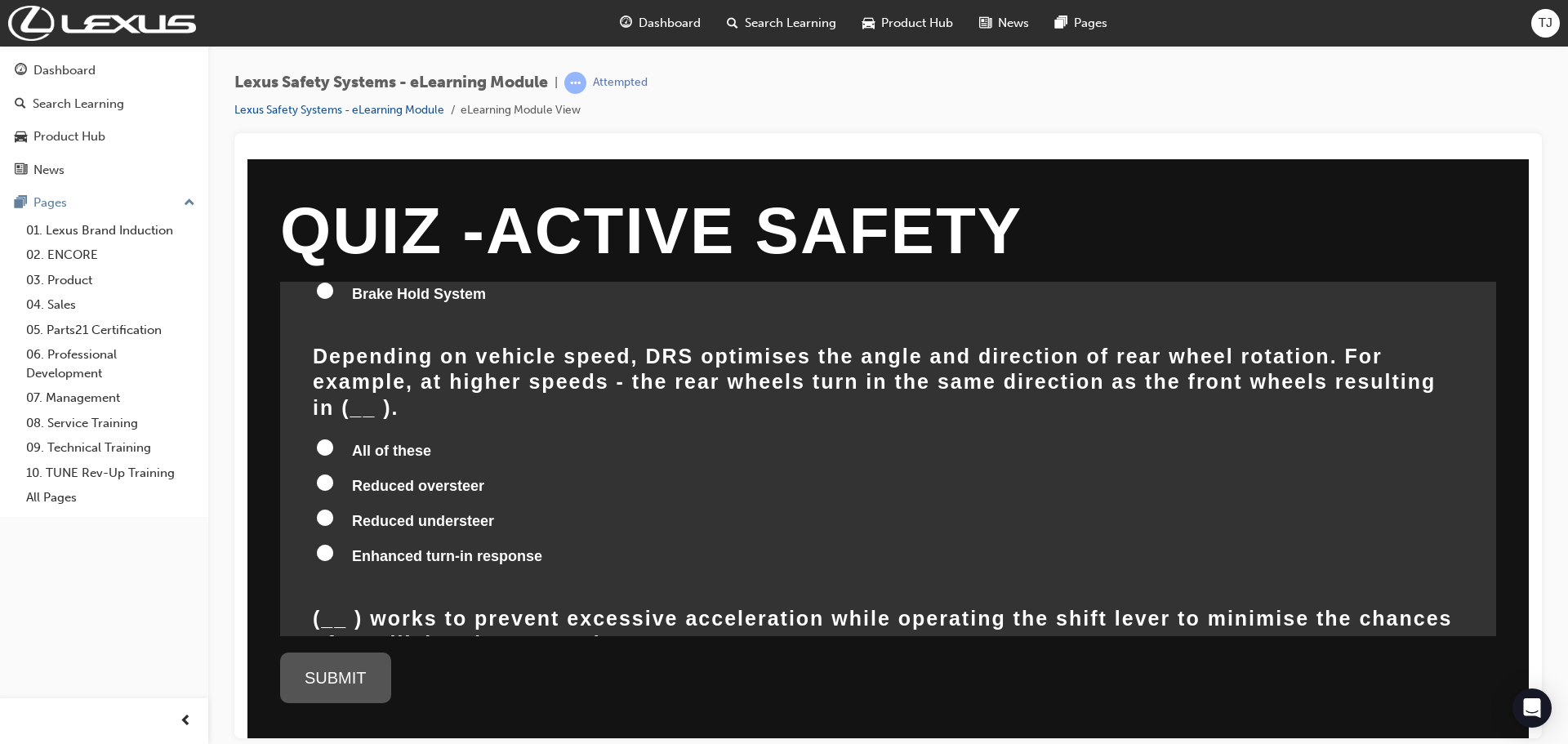
scroll to position [1676, 0]
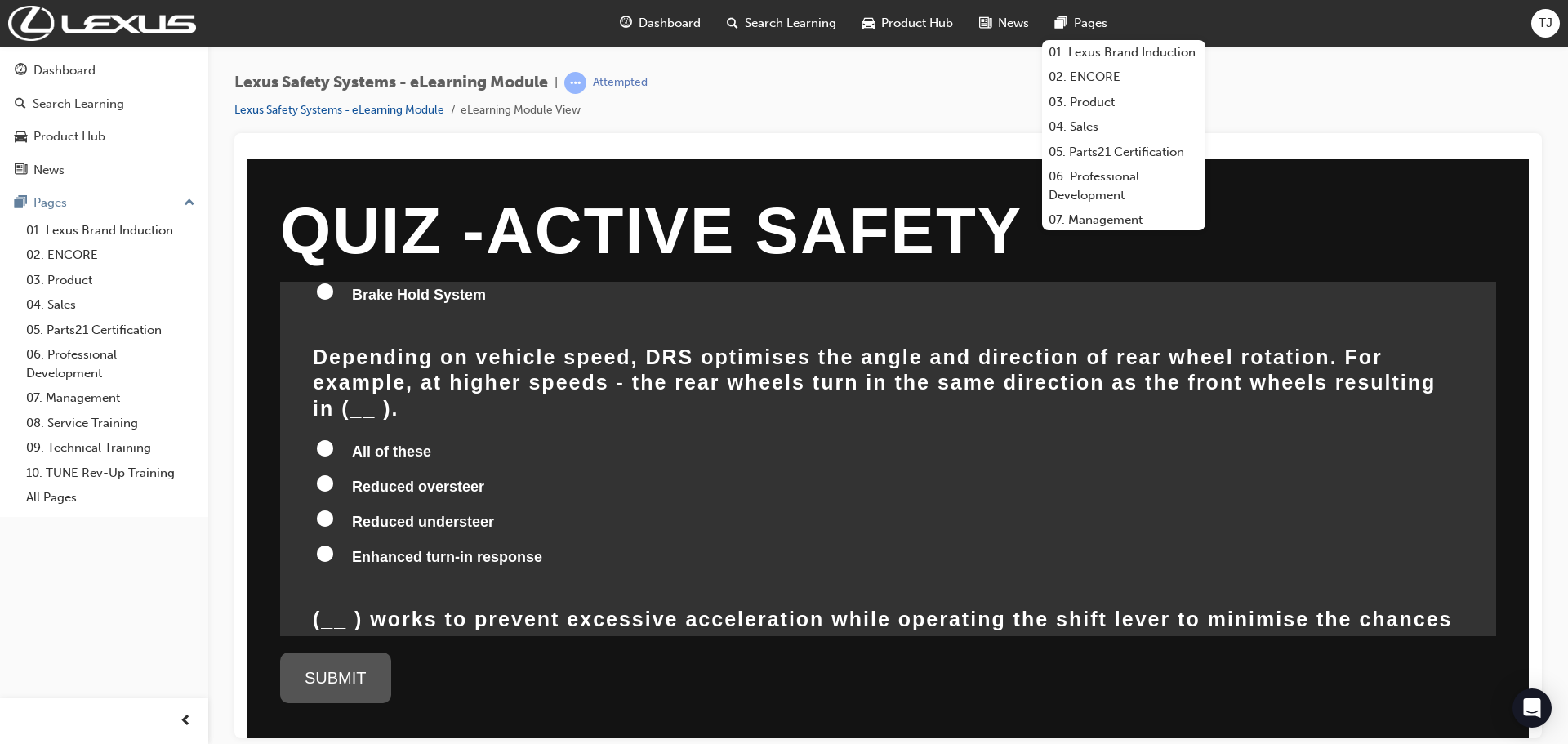
click at [335, 472] on label "Reduced oversteer" at bounding box center [887, 487] width 1150 height 31
click at [333, 475] on input "Reduced oversteer" at bounding box center [324, 482] width 16 height 16
radio input "true"
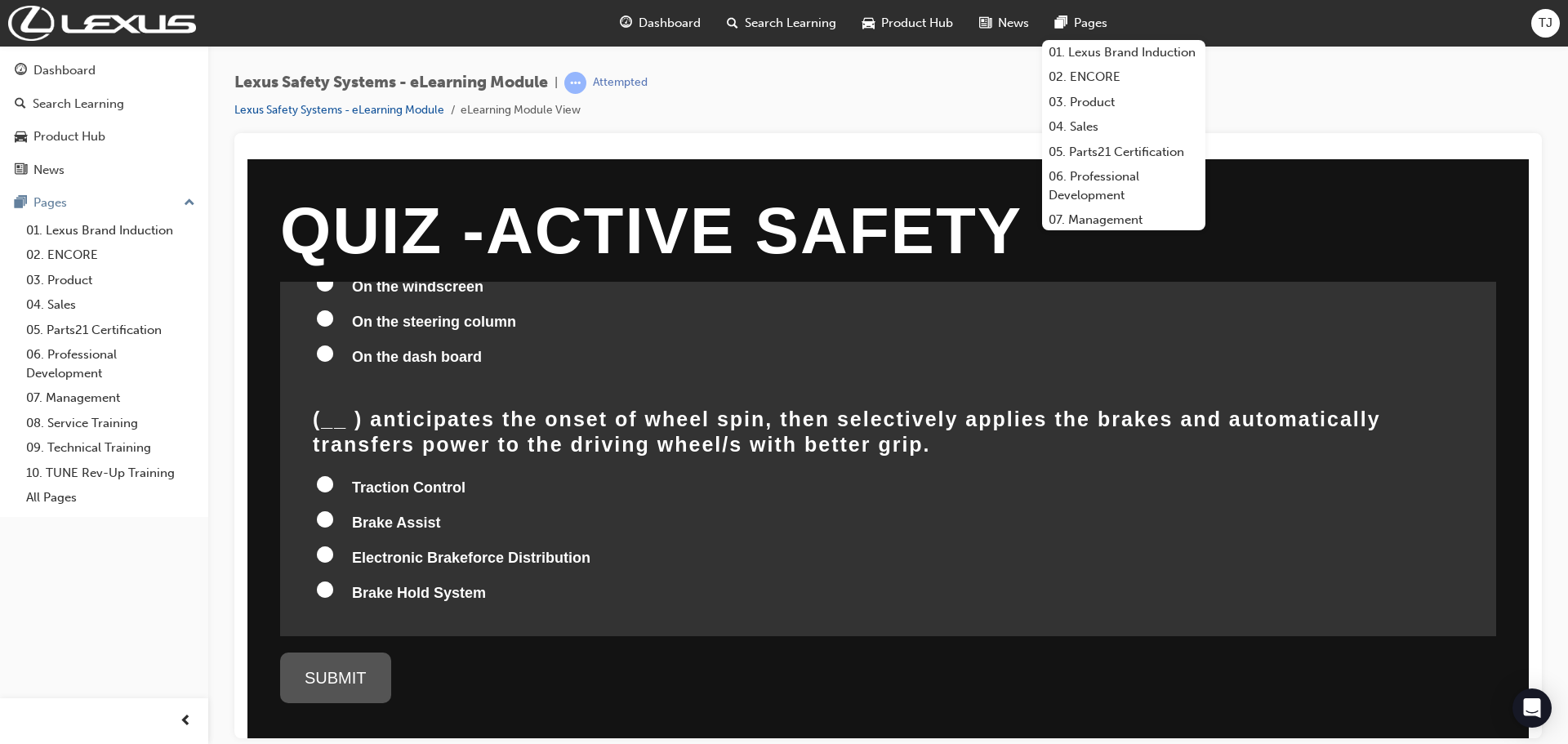
scroll to position [1349, 0]
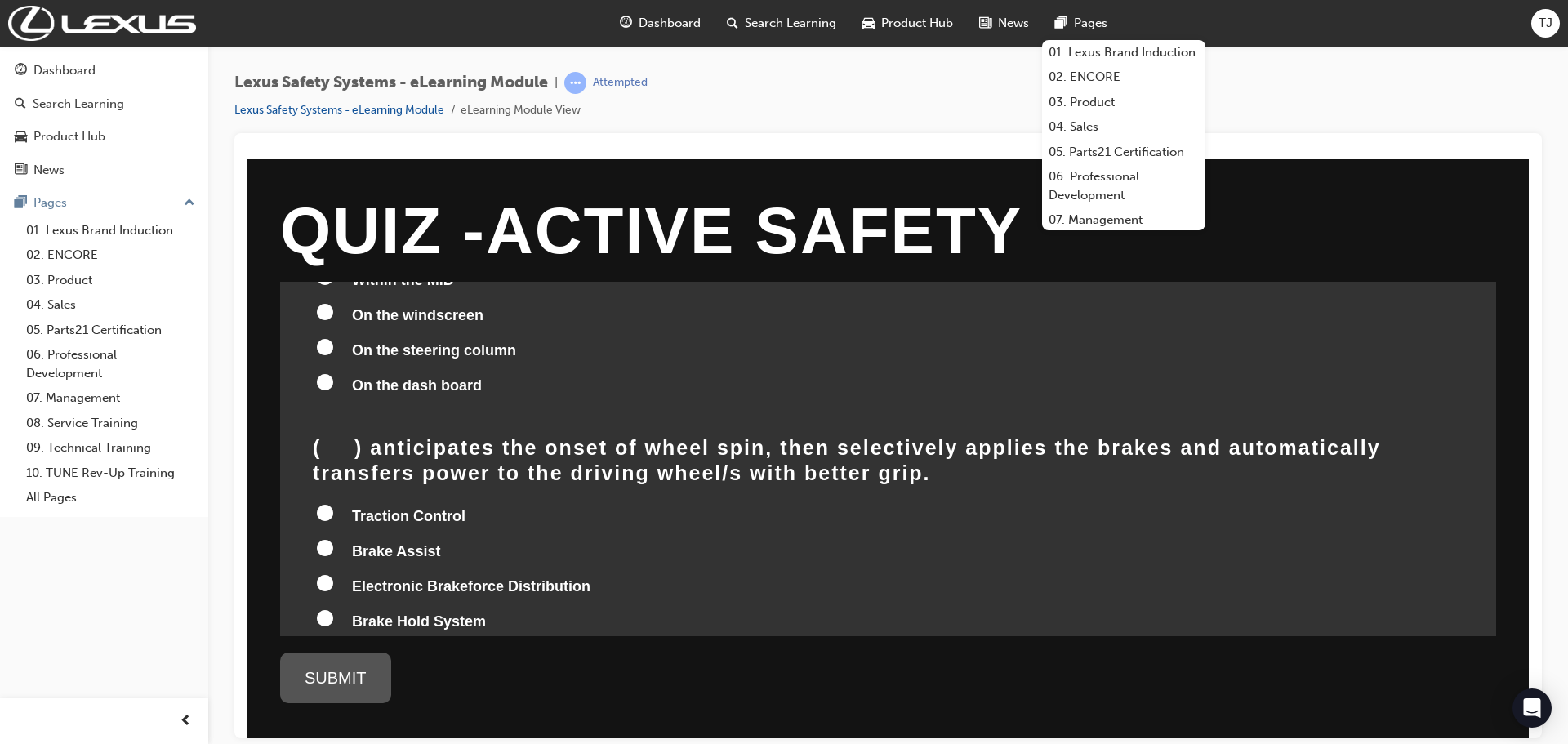
click at [372, 508] on span "Traction Control" at bounding box center [408, 515] width 113 height 16
click at [333, 504] on input "Traction Control" at bounding box center [324, 511] width 16 height 16
radio input "true"
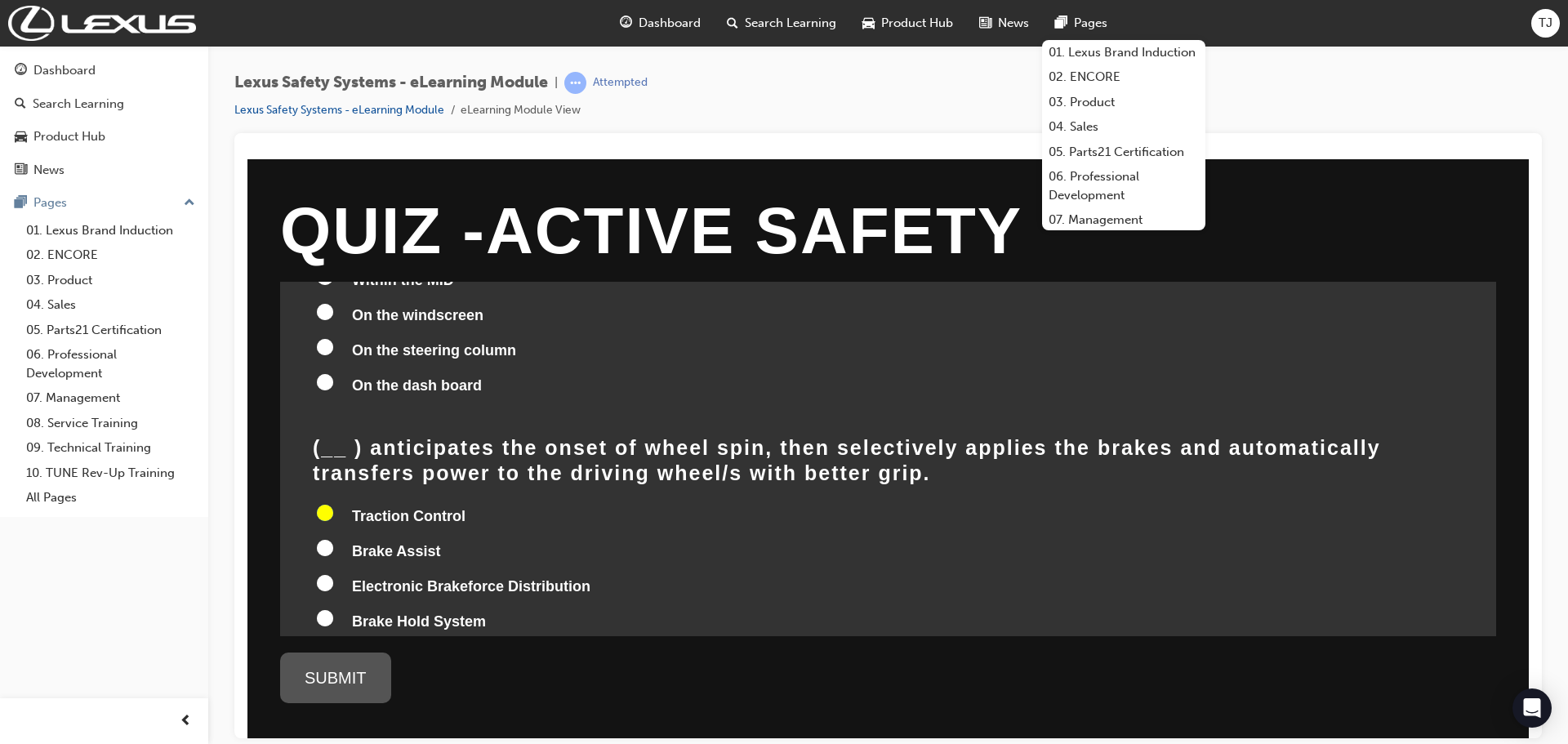
radio input "true"
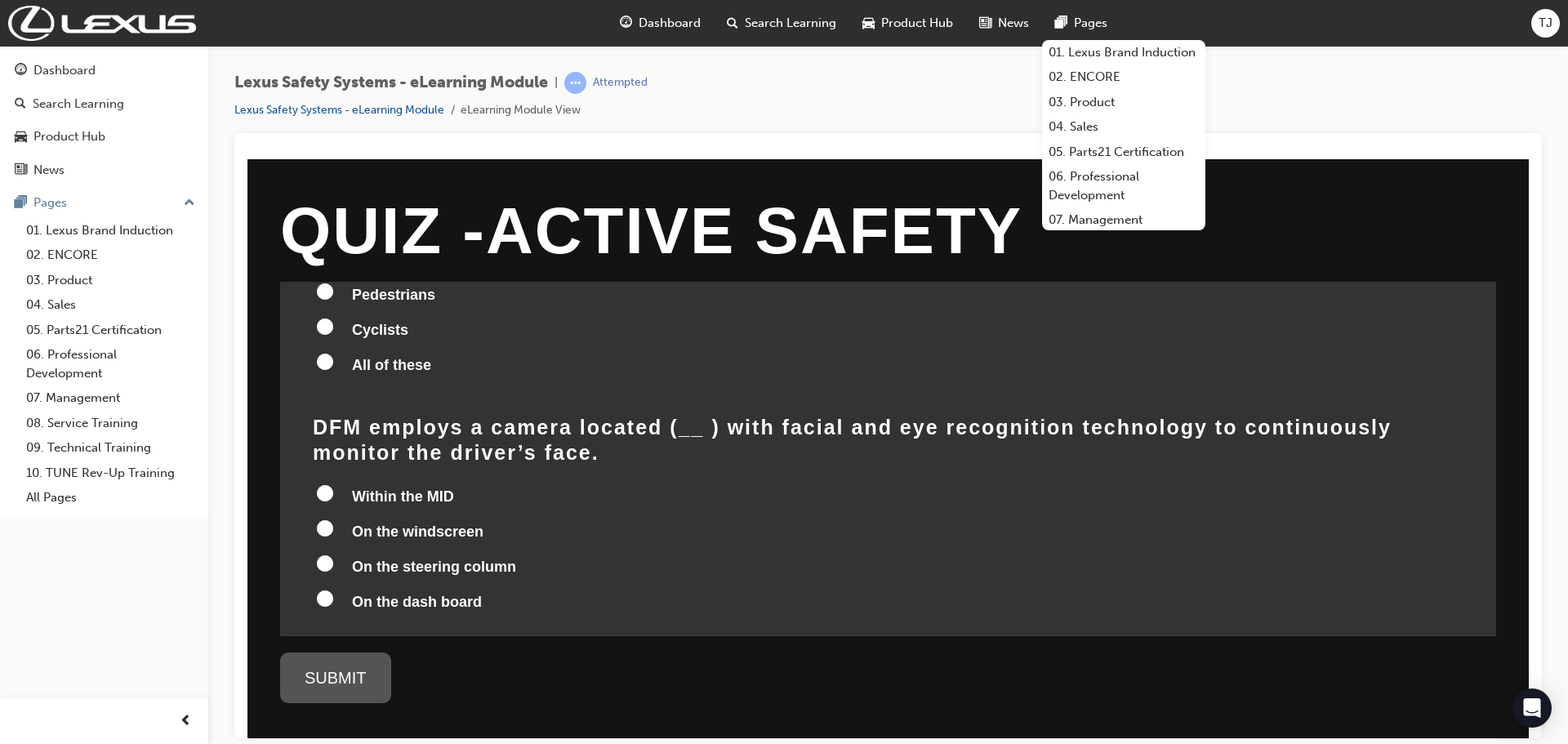
scroll to position [1104, 0]
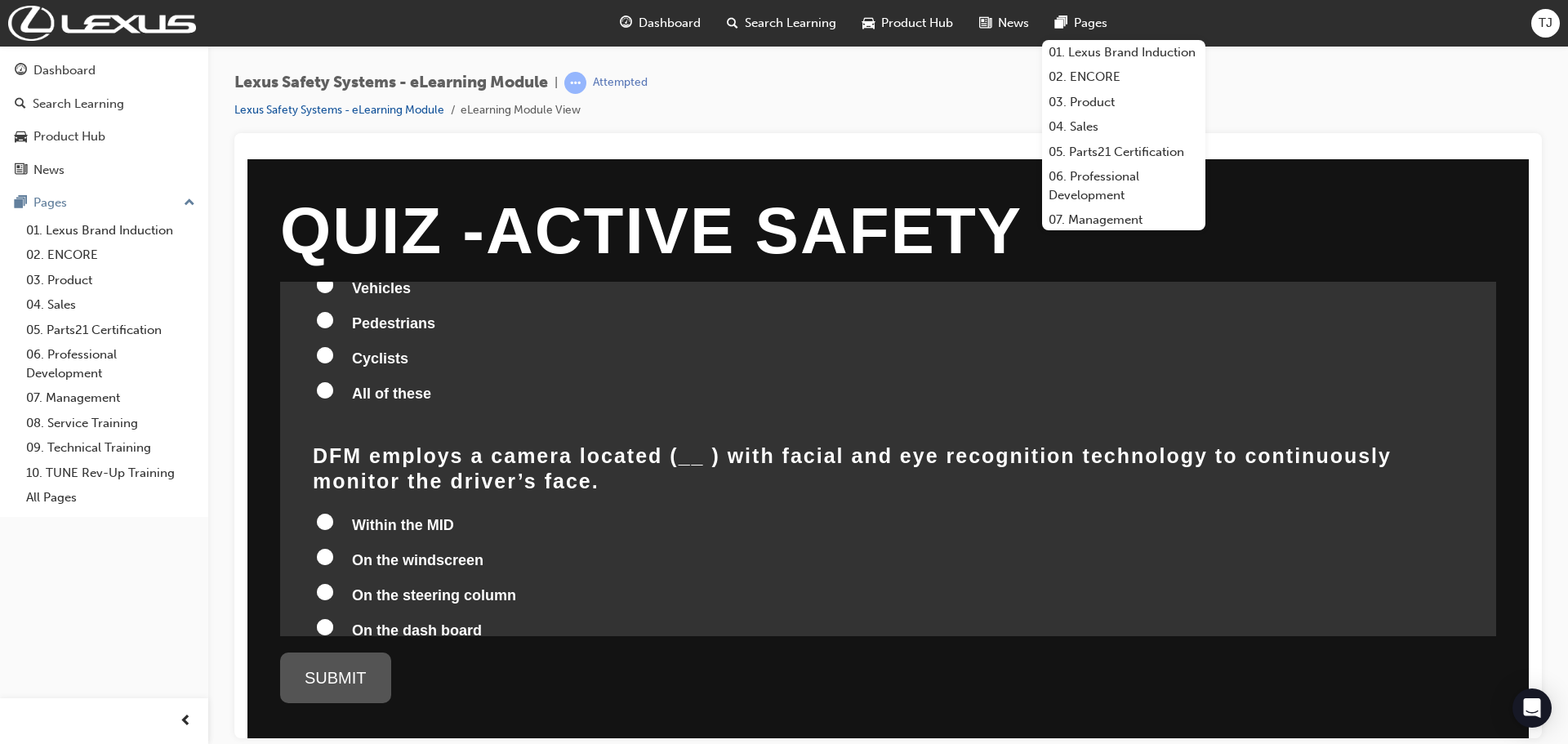
click at [321, 583] on input "On the steering column" at bounding box center [324, 591] width 16 height 16
radio input "true"
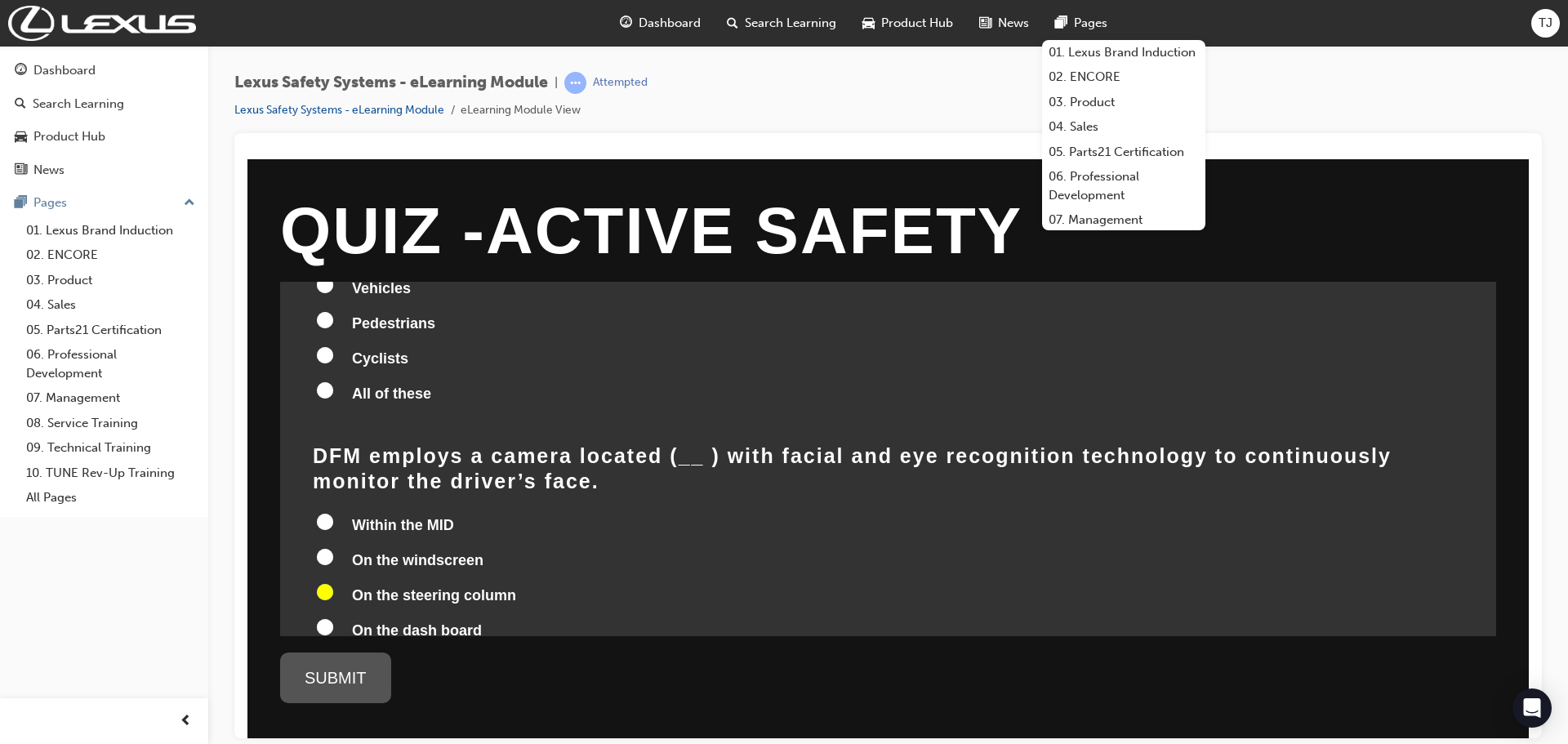
radio input "true"
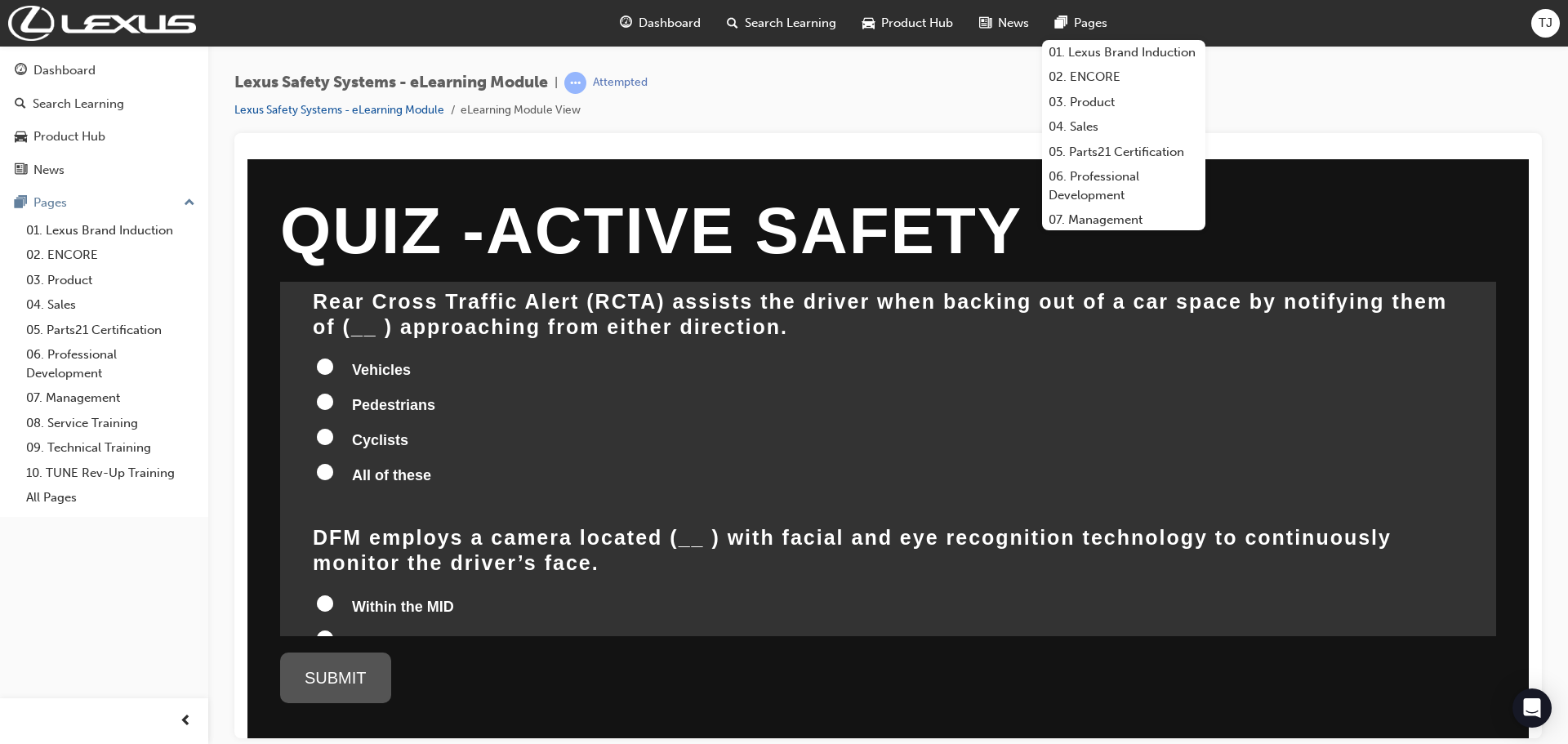
scroll to position [941, 0]
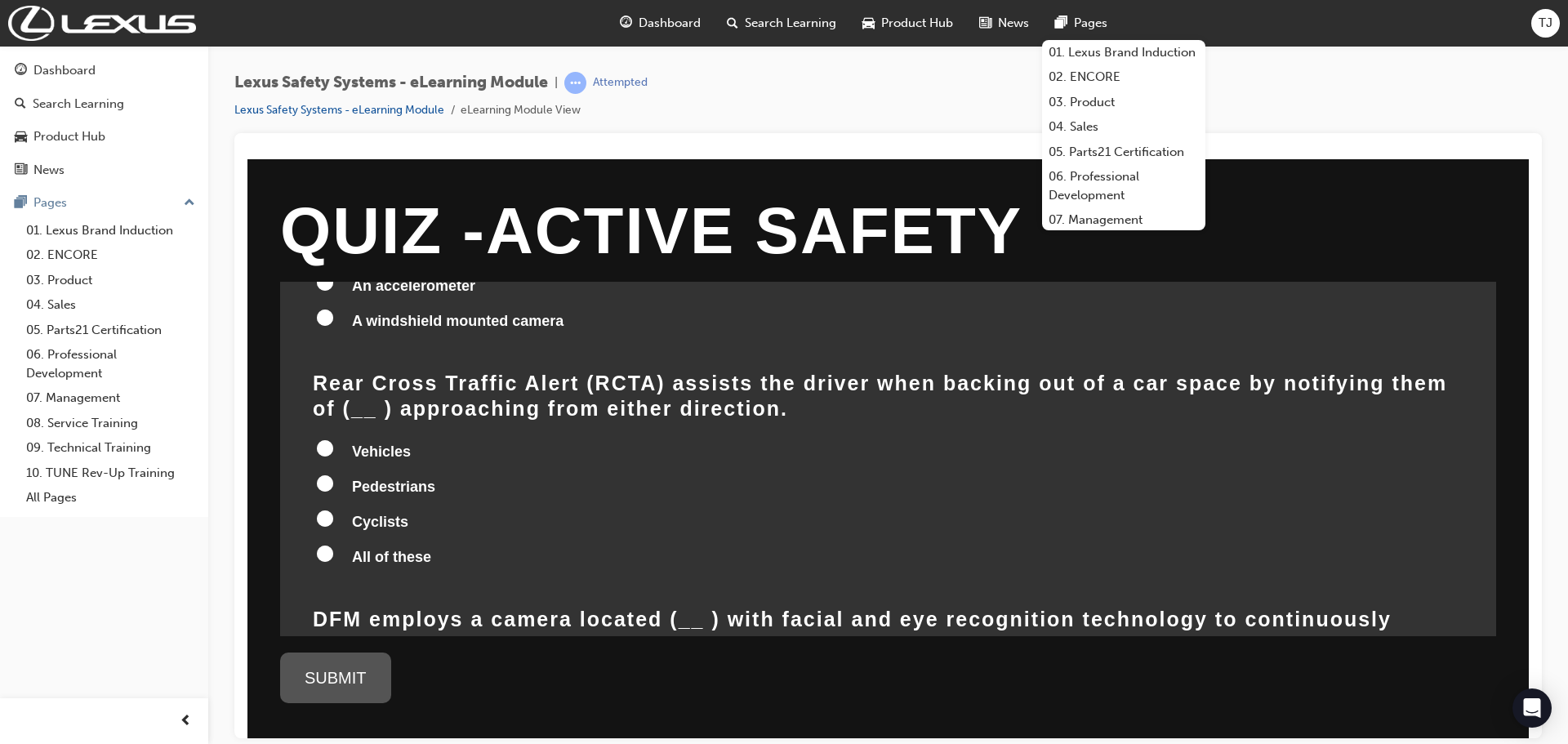
click at [322, 545] on input "All of these" at bounding box center [324, 552] width 16 height 16
radio input "true"
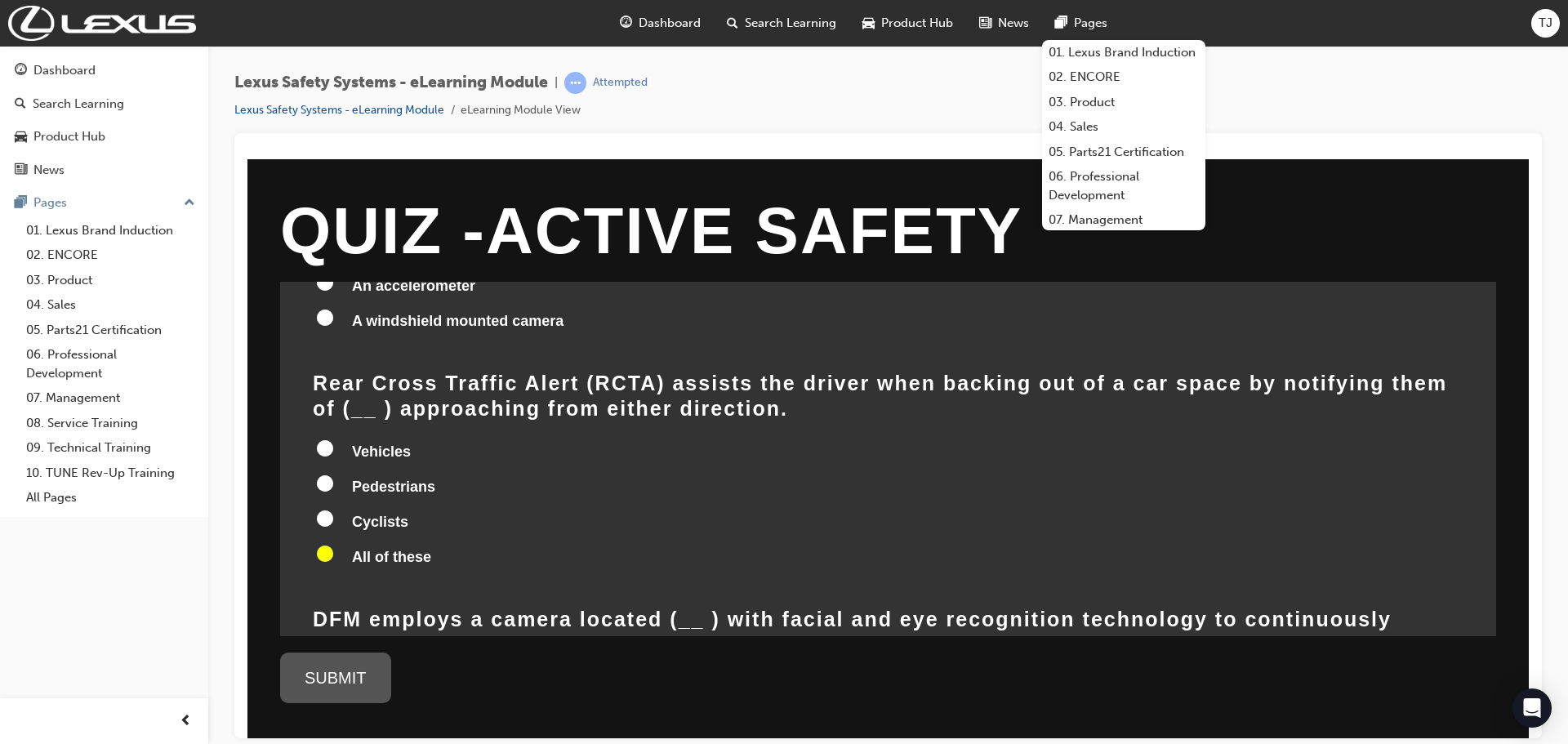
radio input "true"
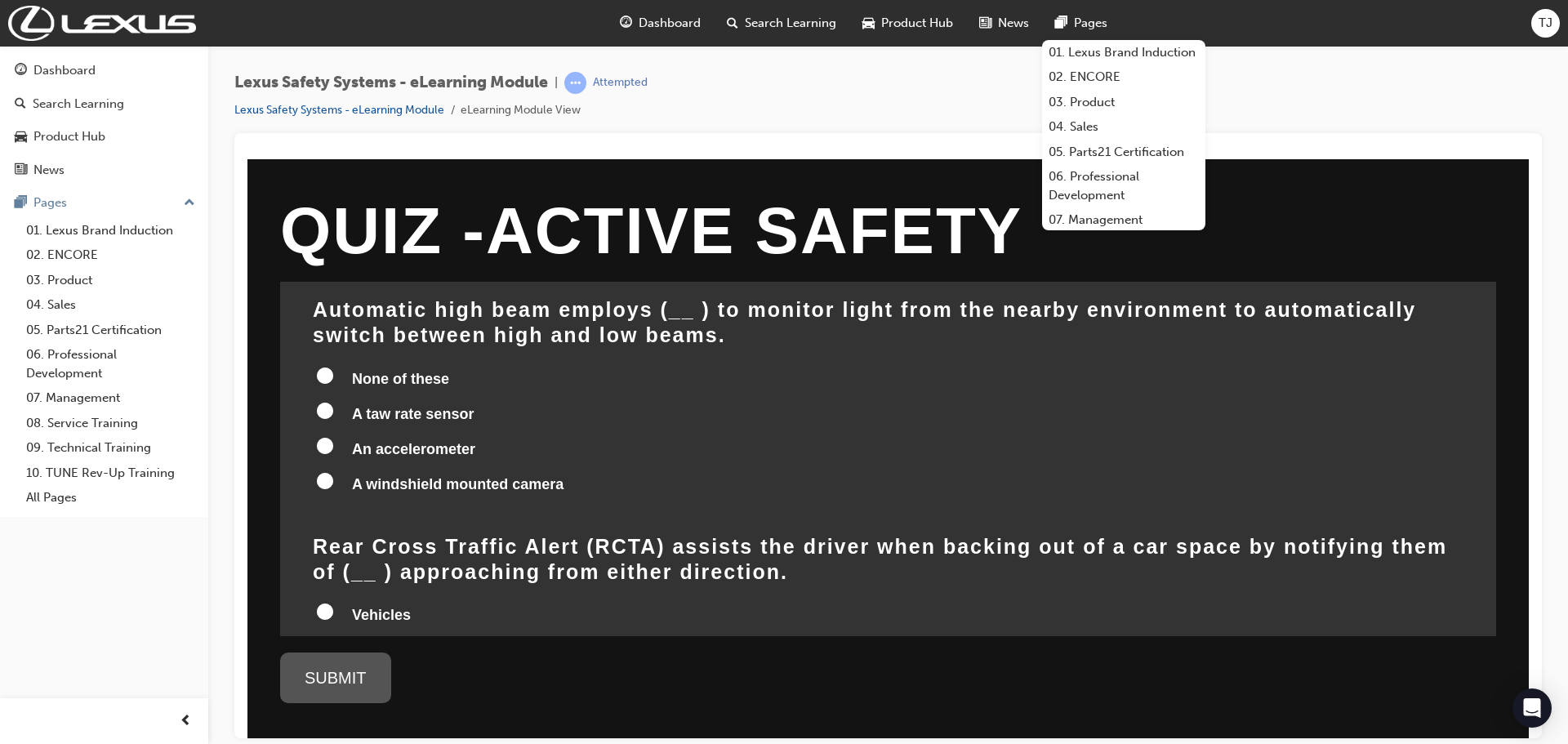
scroll to position [696, 0]
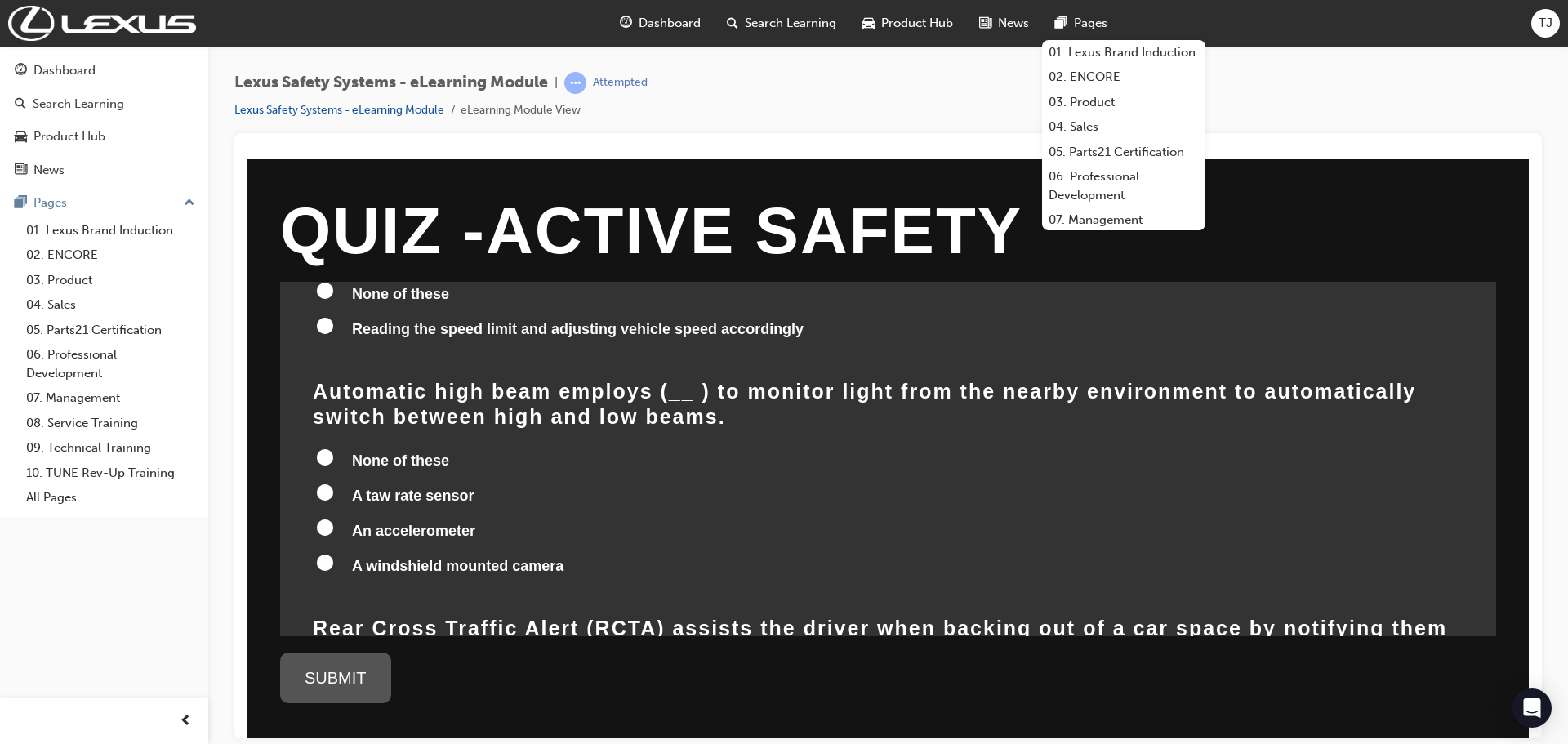
click at [319, 554] on input "A windshield mounted camera" at bounding box center [324, 562] width 16 height 16
radio input "true"
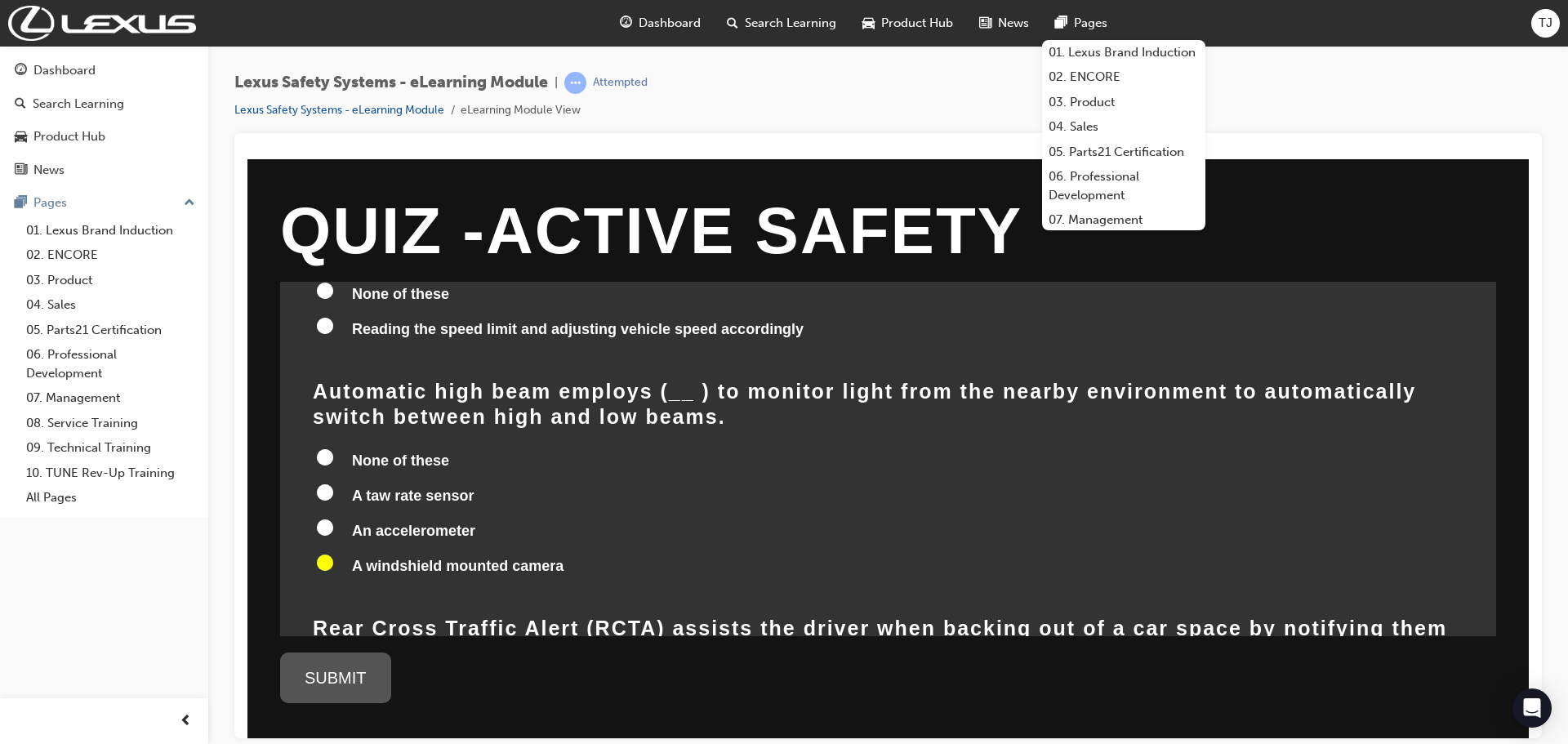
radio input "true"
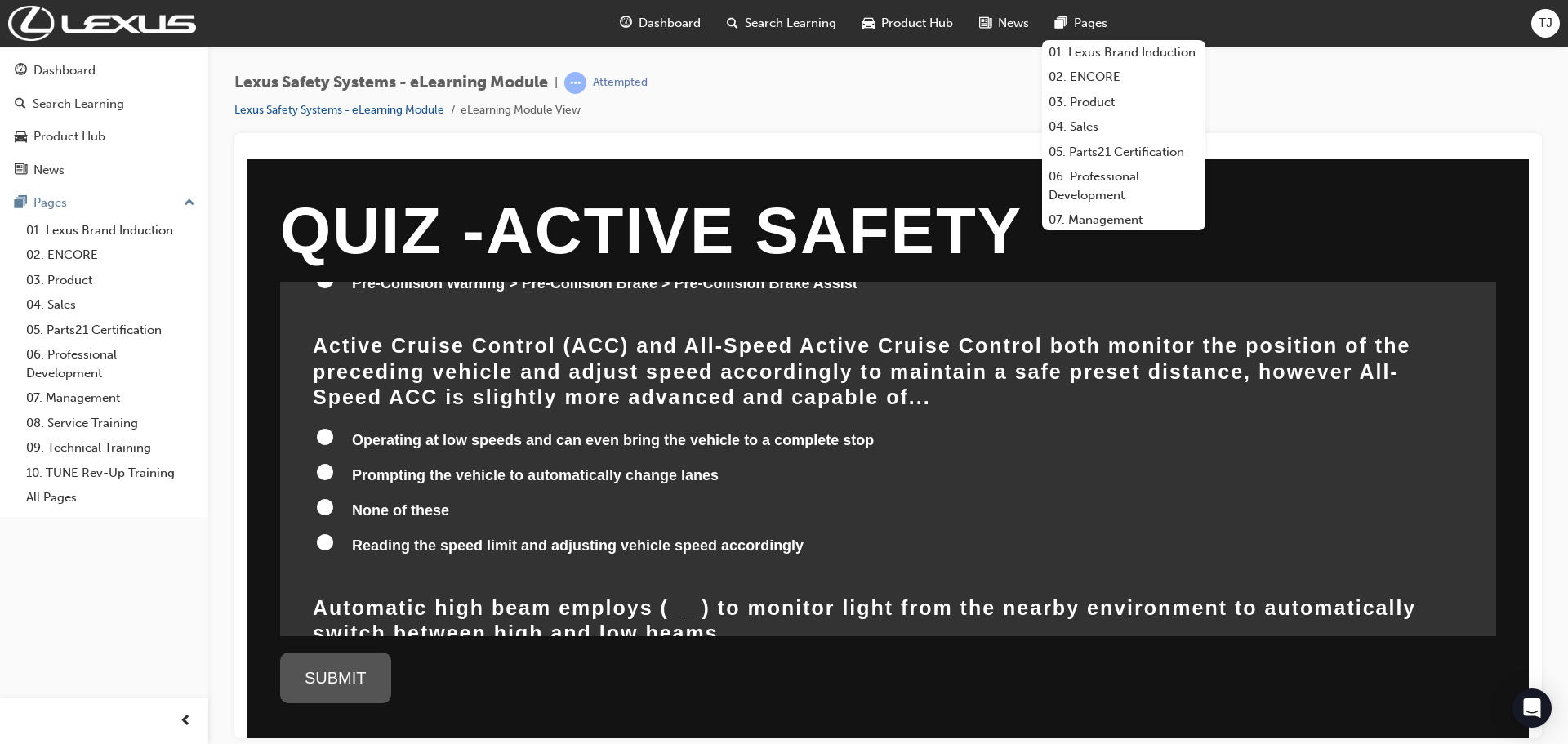
scroll to position [451, 0]
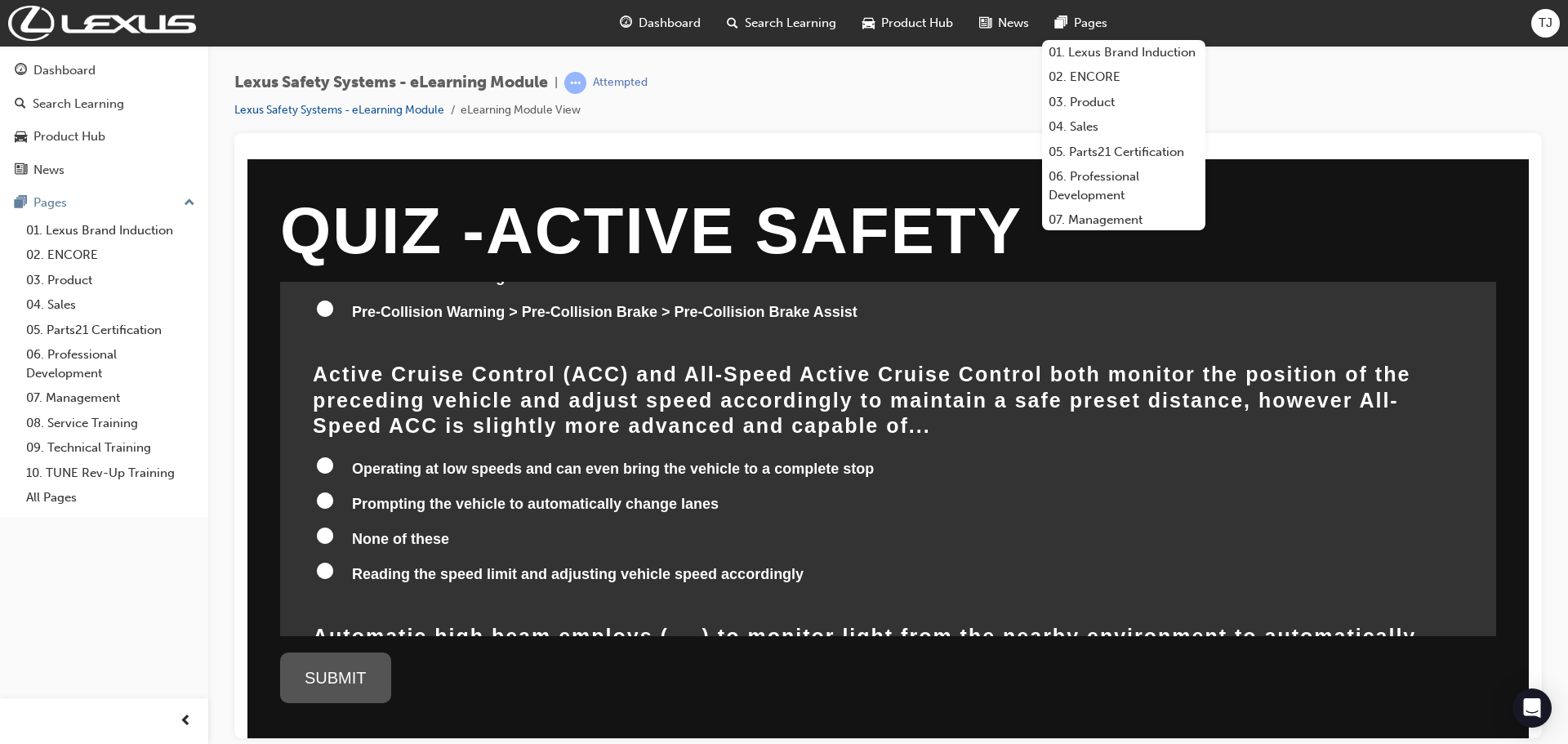
click at [330, 457] on input "Operating at low speeds and can even bring the vehicle to a complete stop" at bounding box center [324, 464] width 16 height 16
radio input "true"
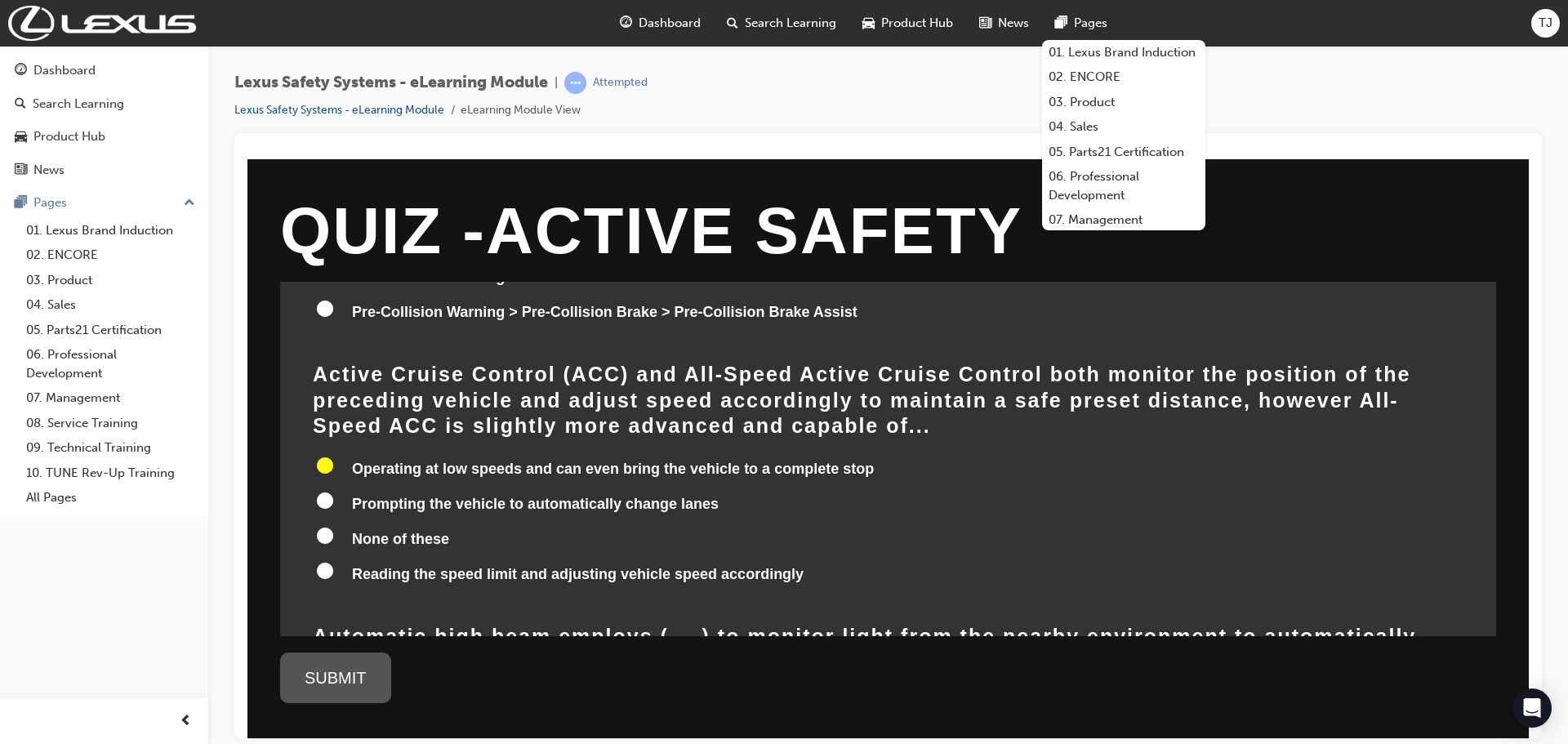
radio input "true"
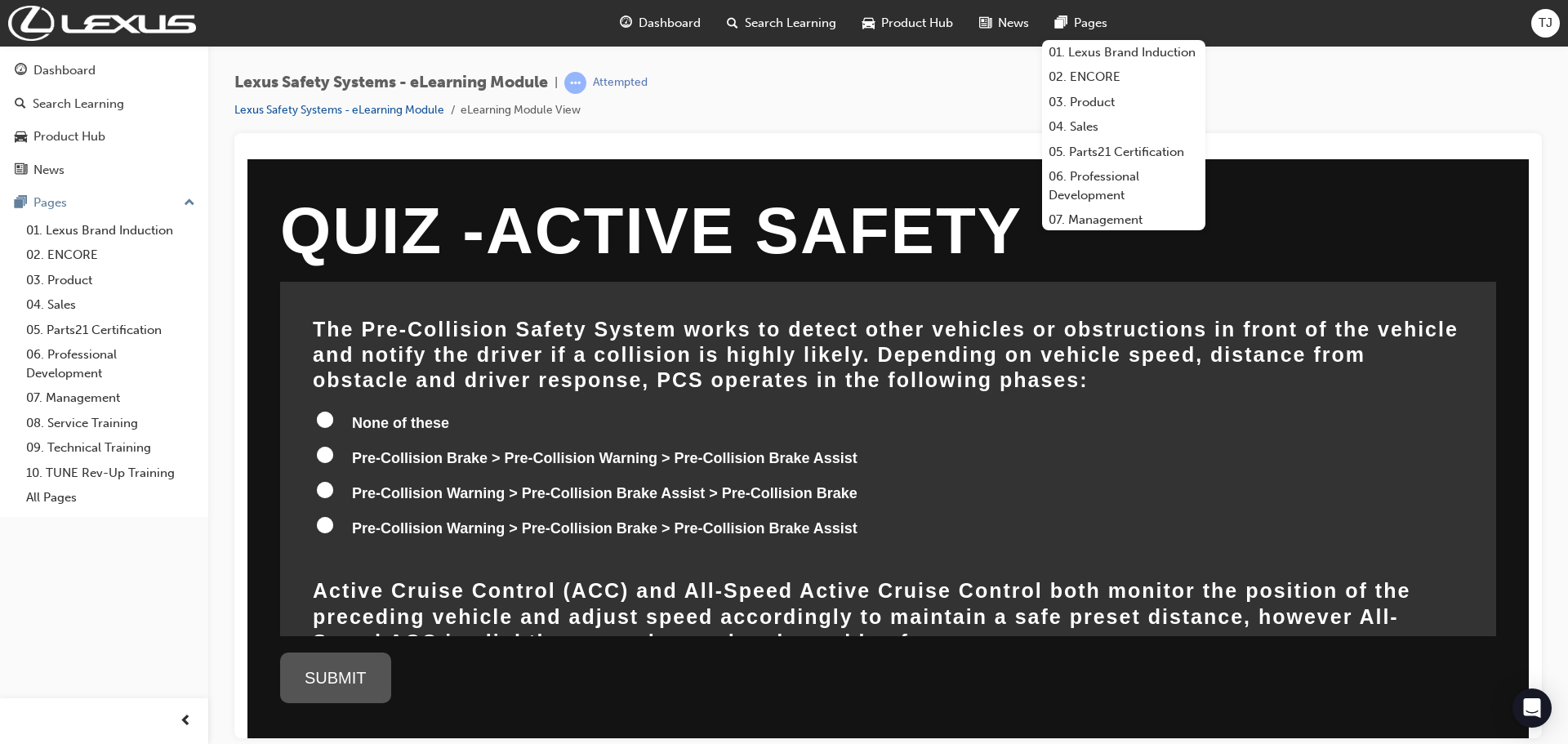
scroll to position [206, 0]
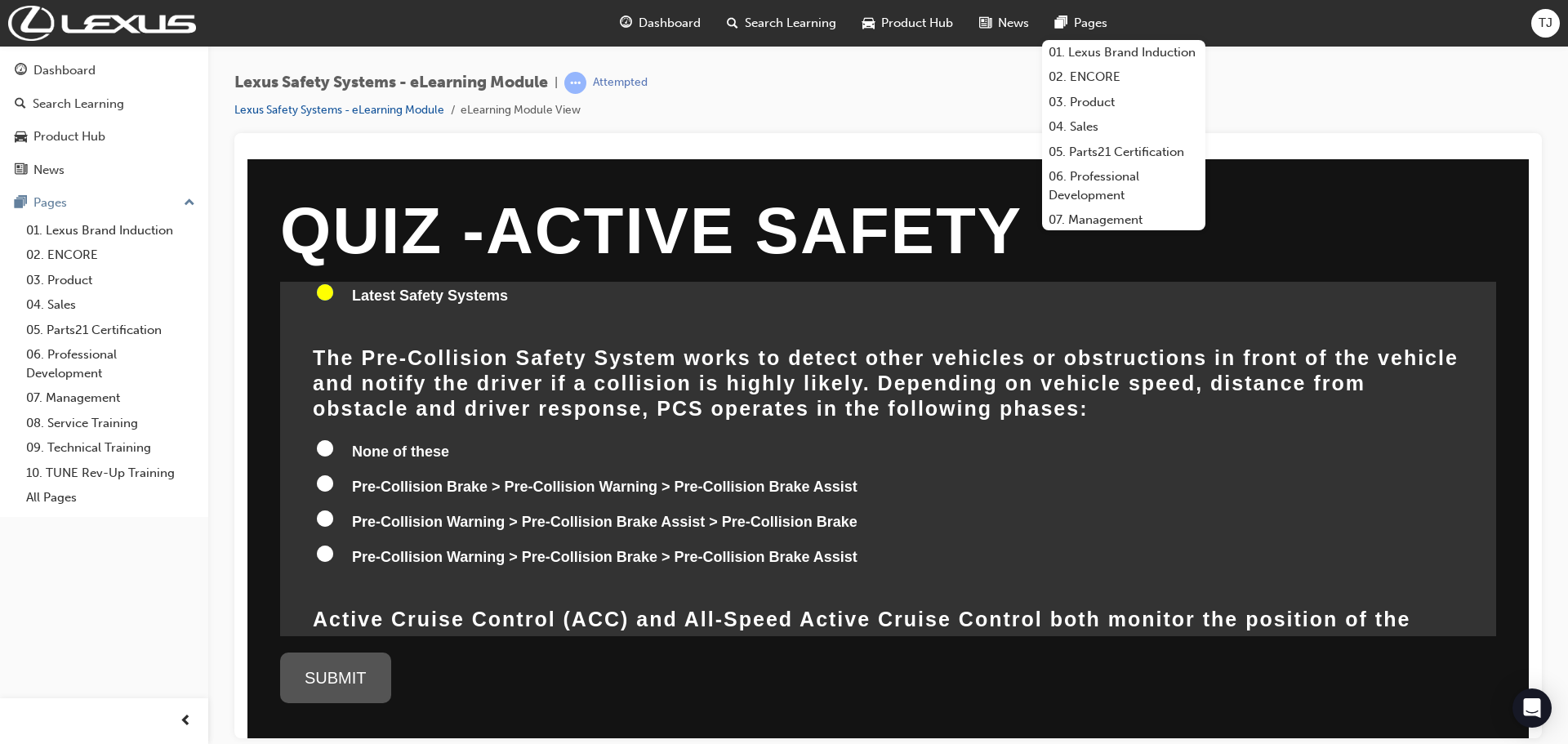
click at [326, 519] on input "Pre-Collision Warning > Pre-Collision Brake Assist > Pre-Collision Brake" at bounding box center [324, 517] width 16 height 16
radio input "true"
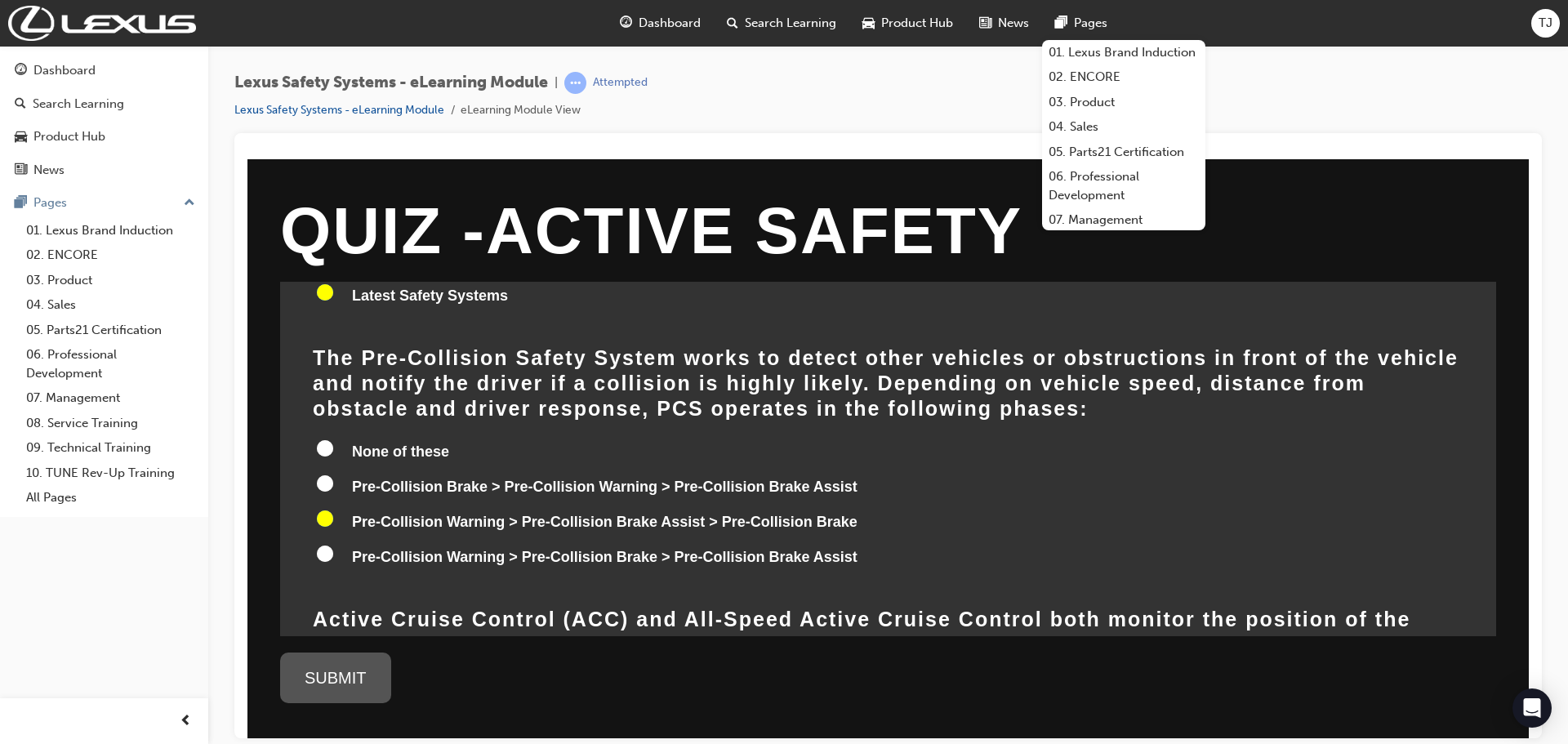
radio input "true"
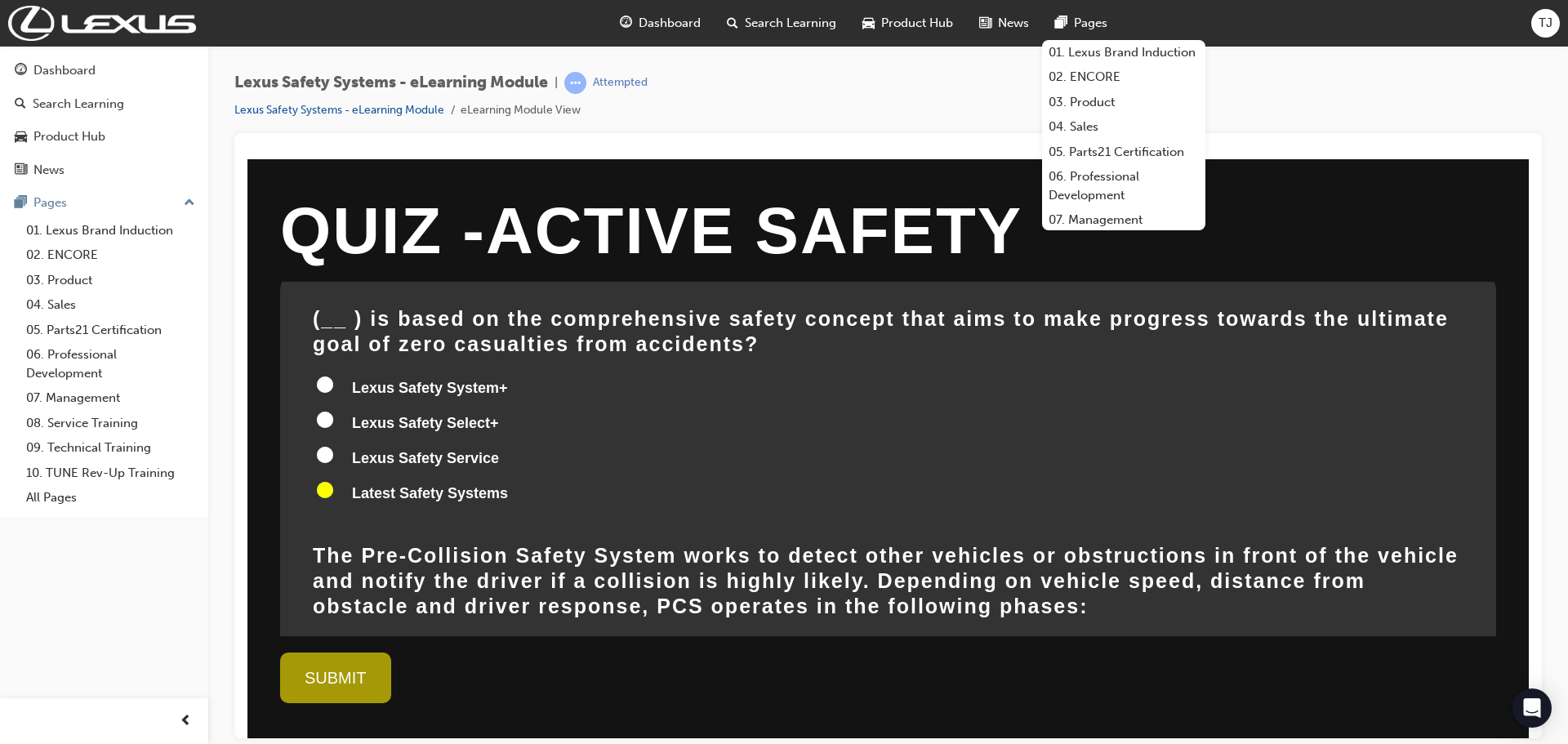
scroll to position [0, 0]
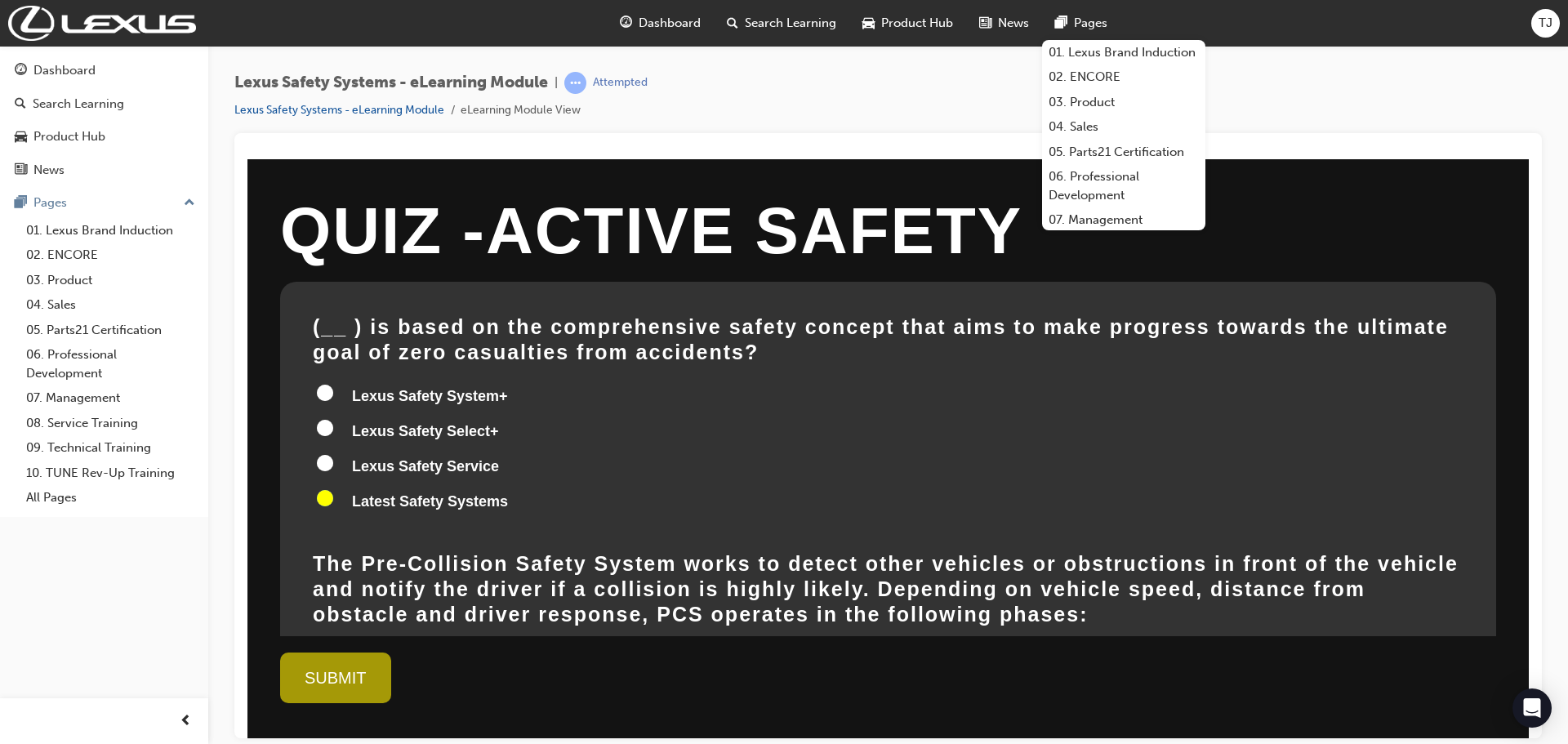
click at [325, 391] on input "Lexus Safety System+" at bounding box center [324, 391] width 16 height 16
radio input "true"
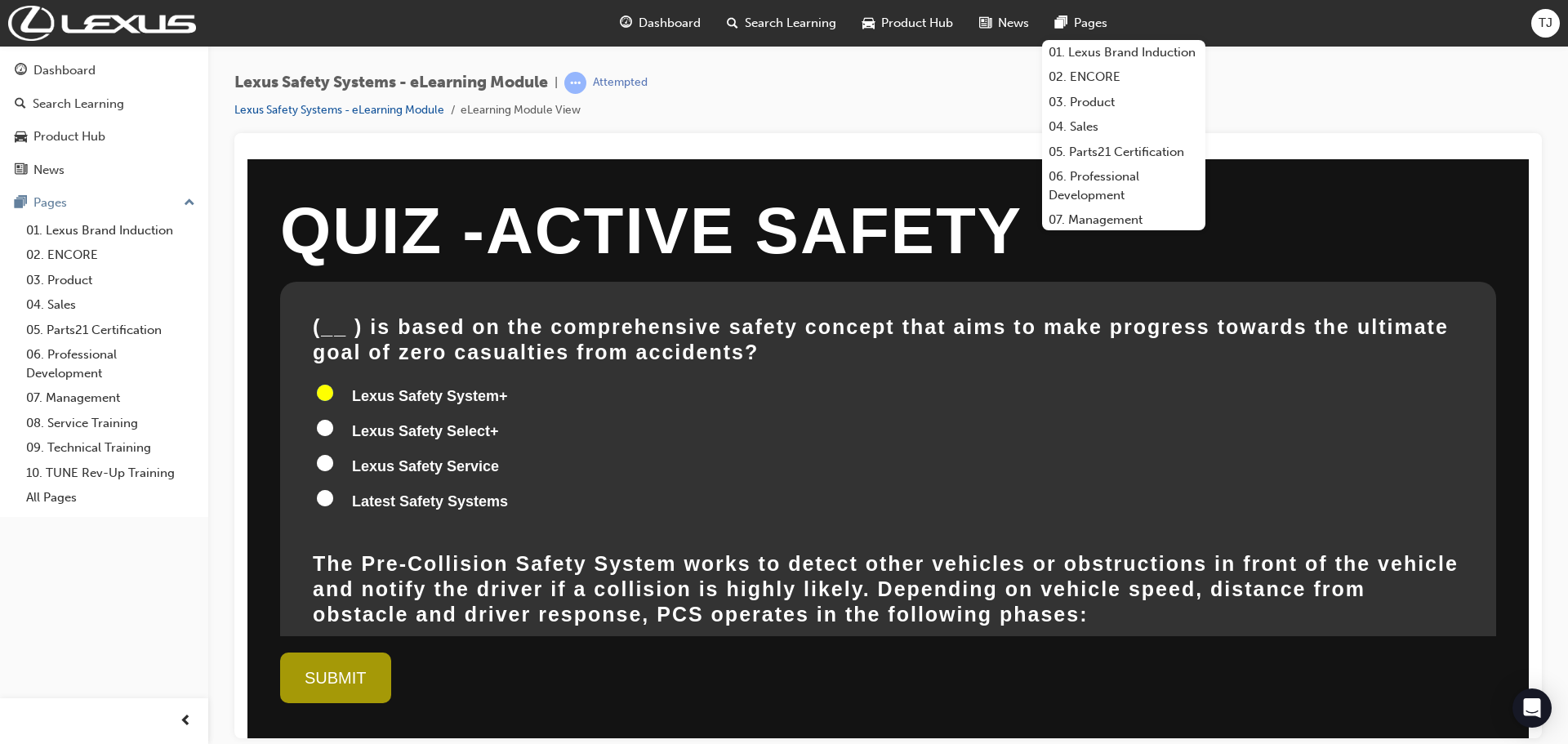
radio input "true"
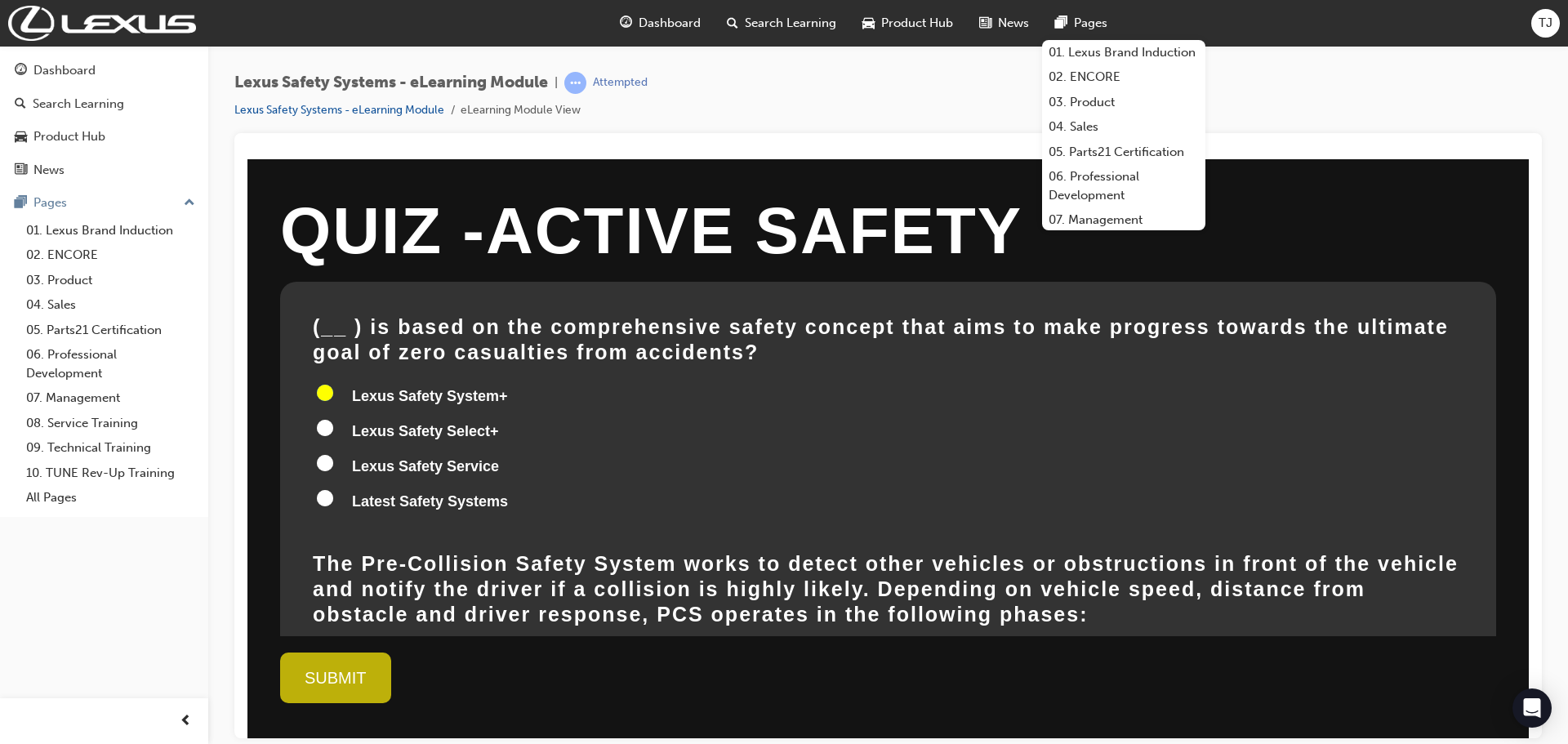
click at [351, 668] on div "SUBMIT" at bounding box center [335, 677] width 111 height 51
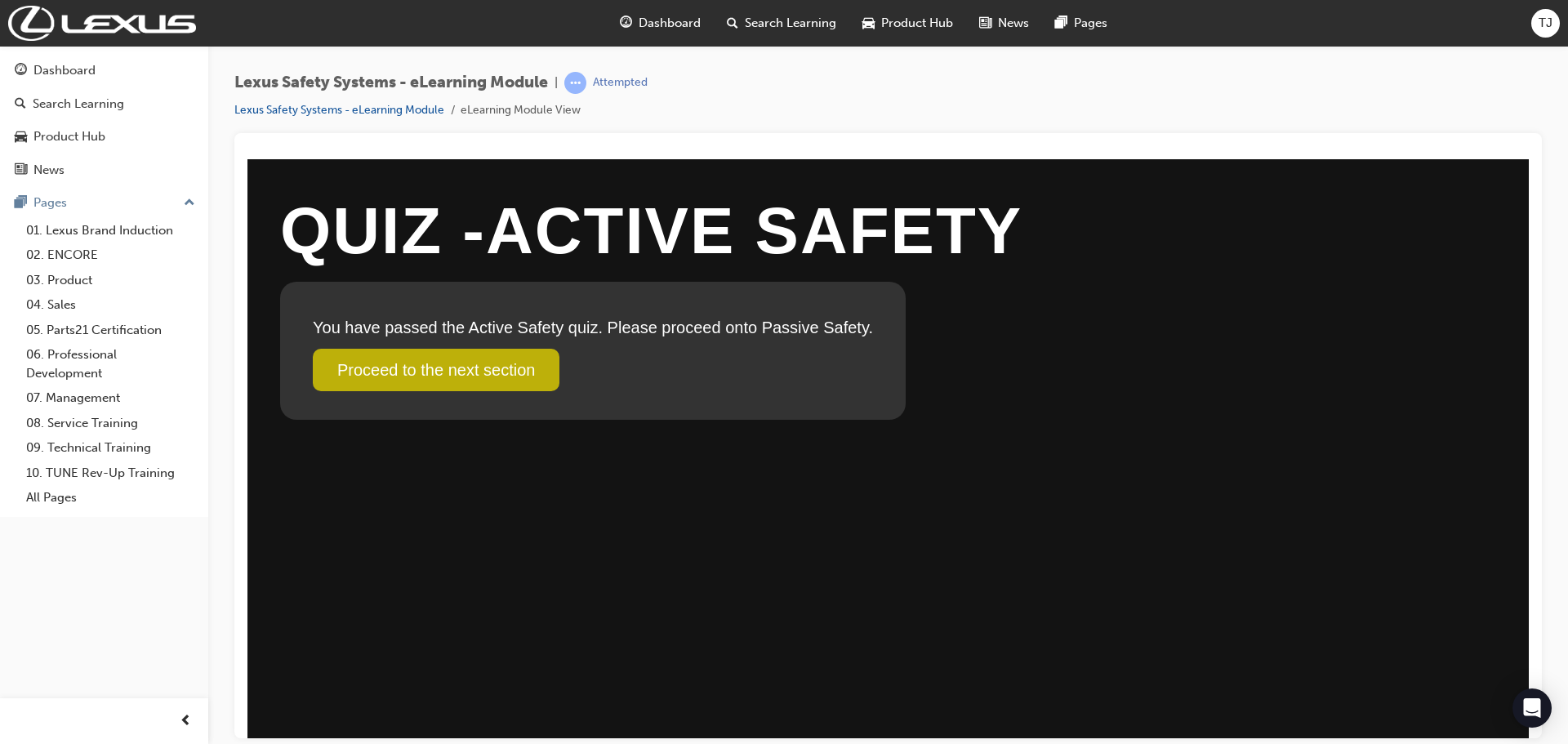
click at [487, 355] on link "Proceed to the next section" at bounding box center [436, 369] width 247 height 43
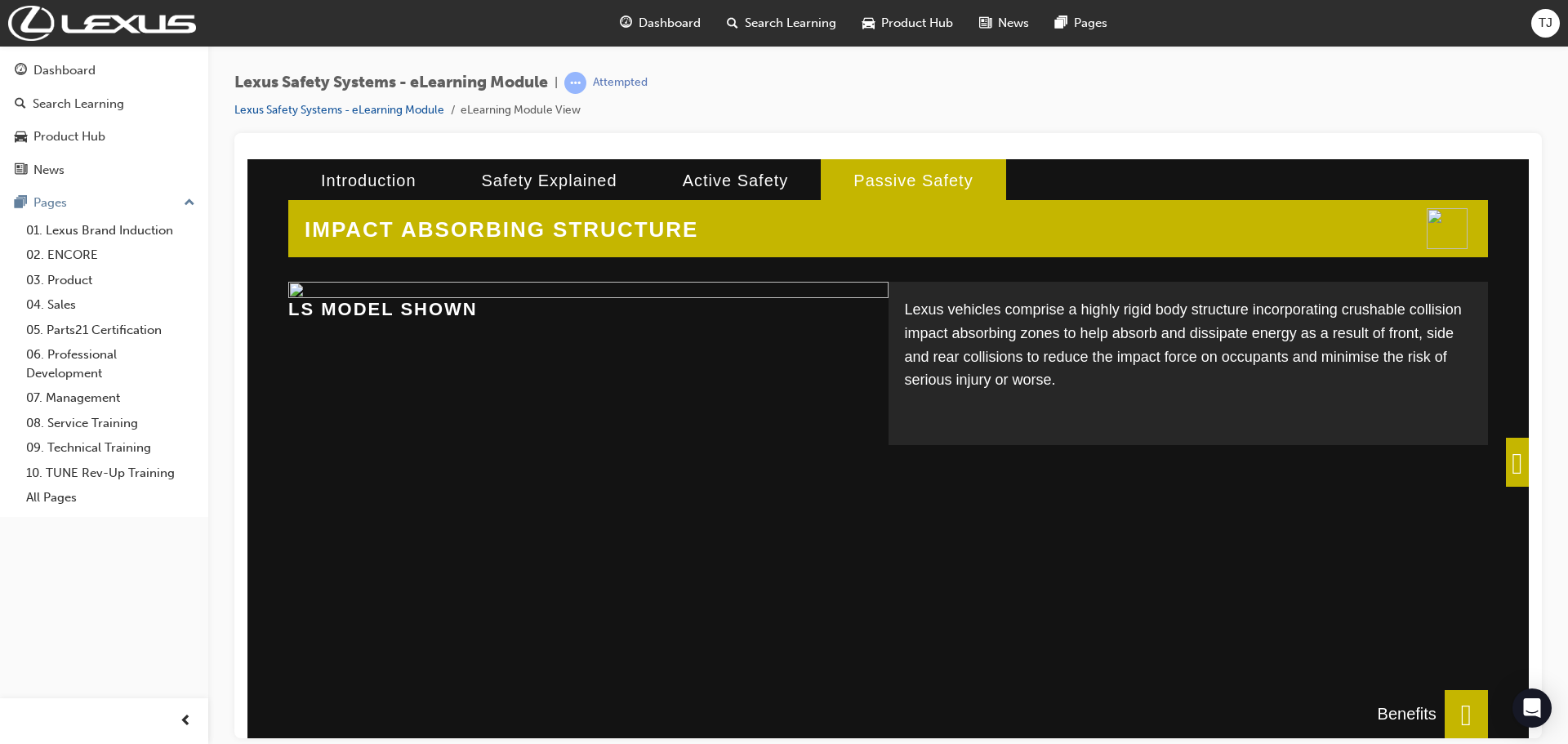
scroll to position [15, 0]
click at [1508, 473] on span at bounding box center [1517, 461] width 23 height 49
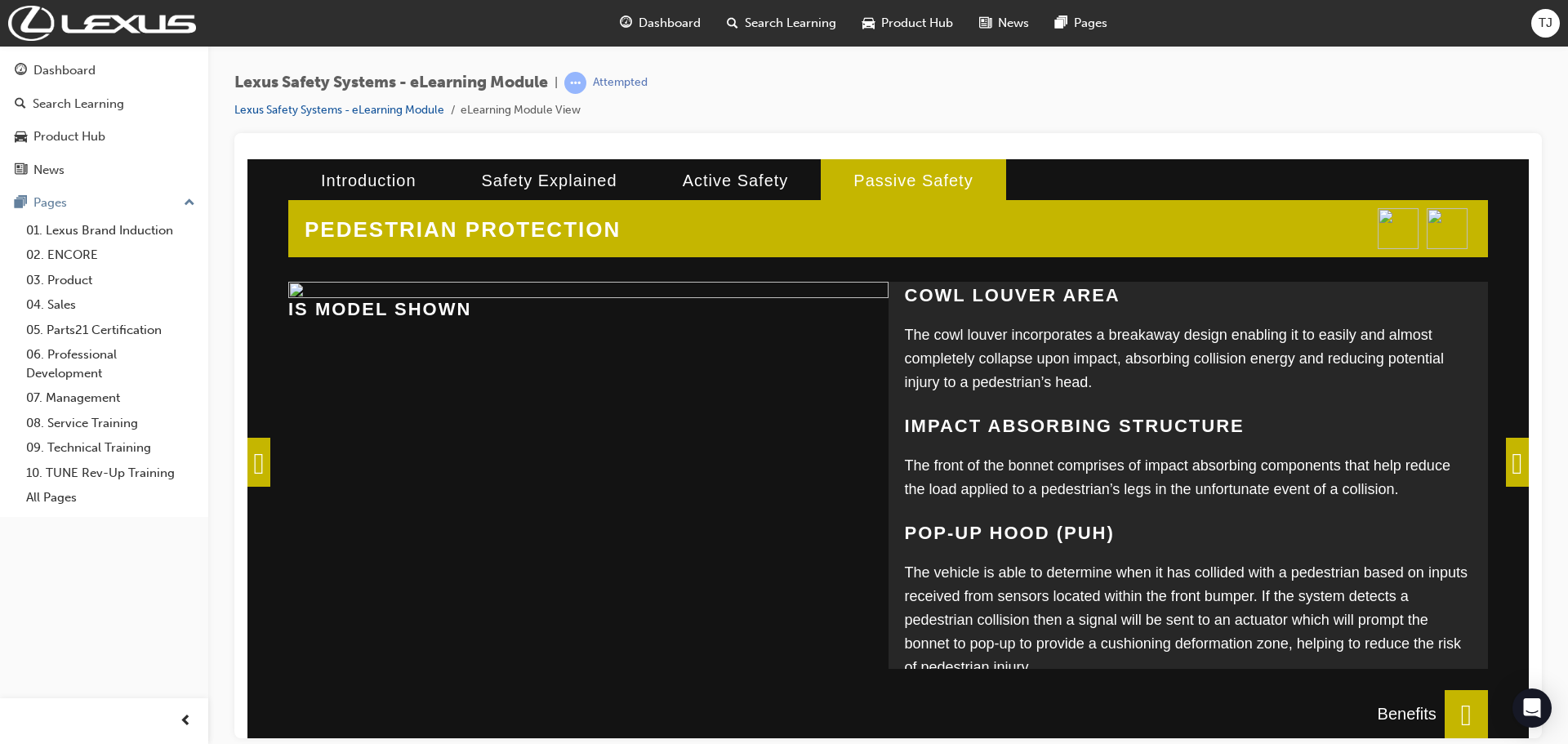
scroll to position [275, 0]
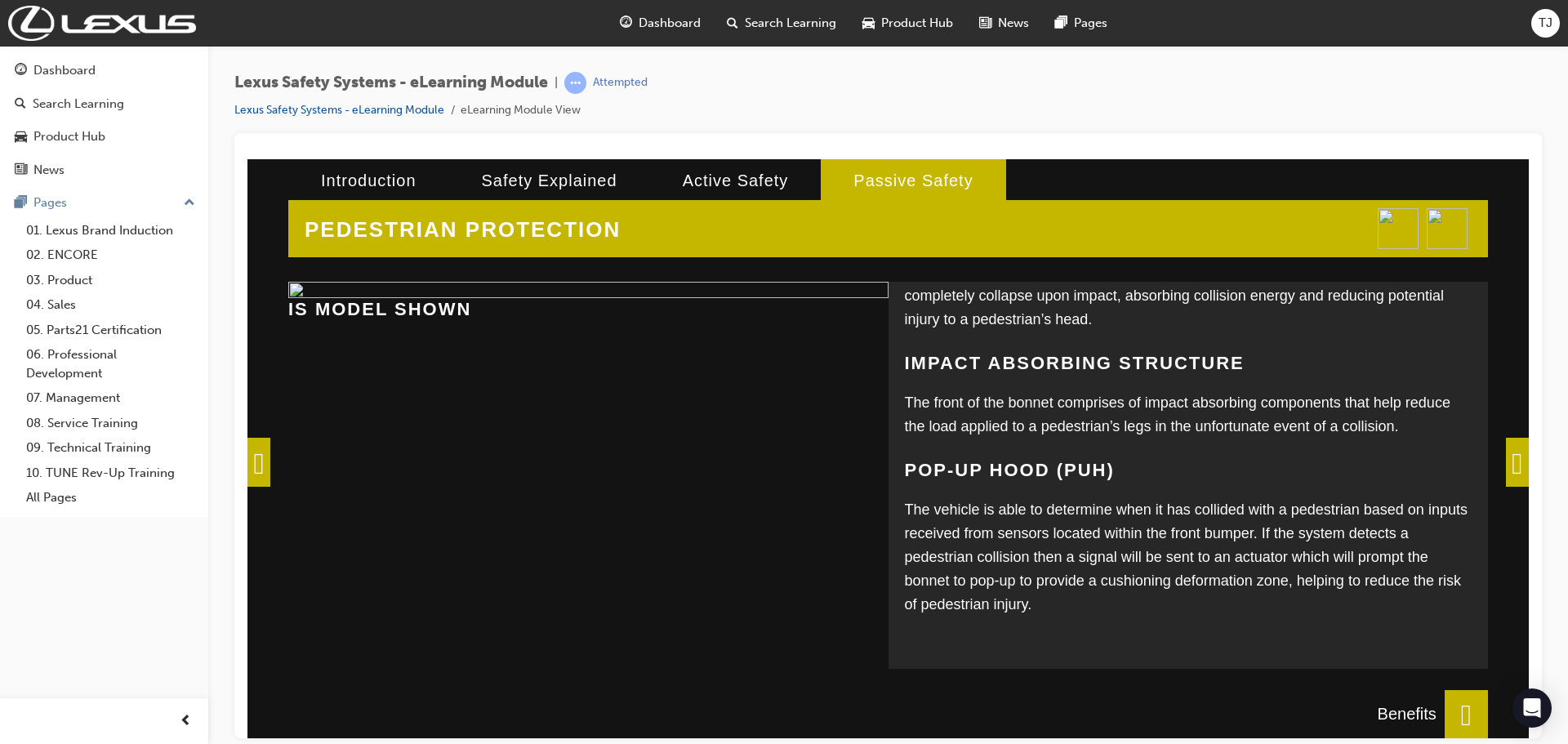
click at [1506, 464] on span at bounding box center [1517, 461] width 23 height 49
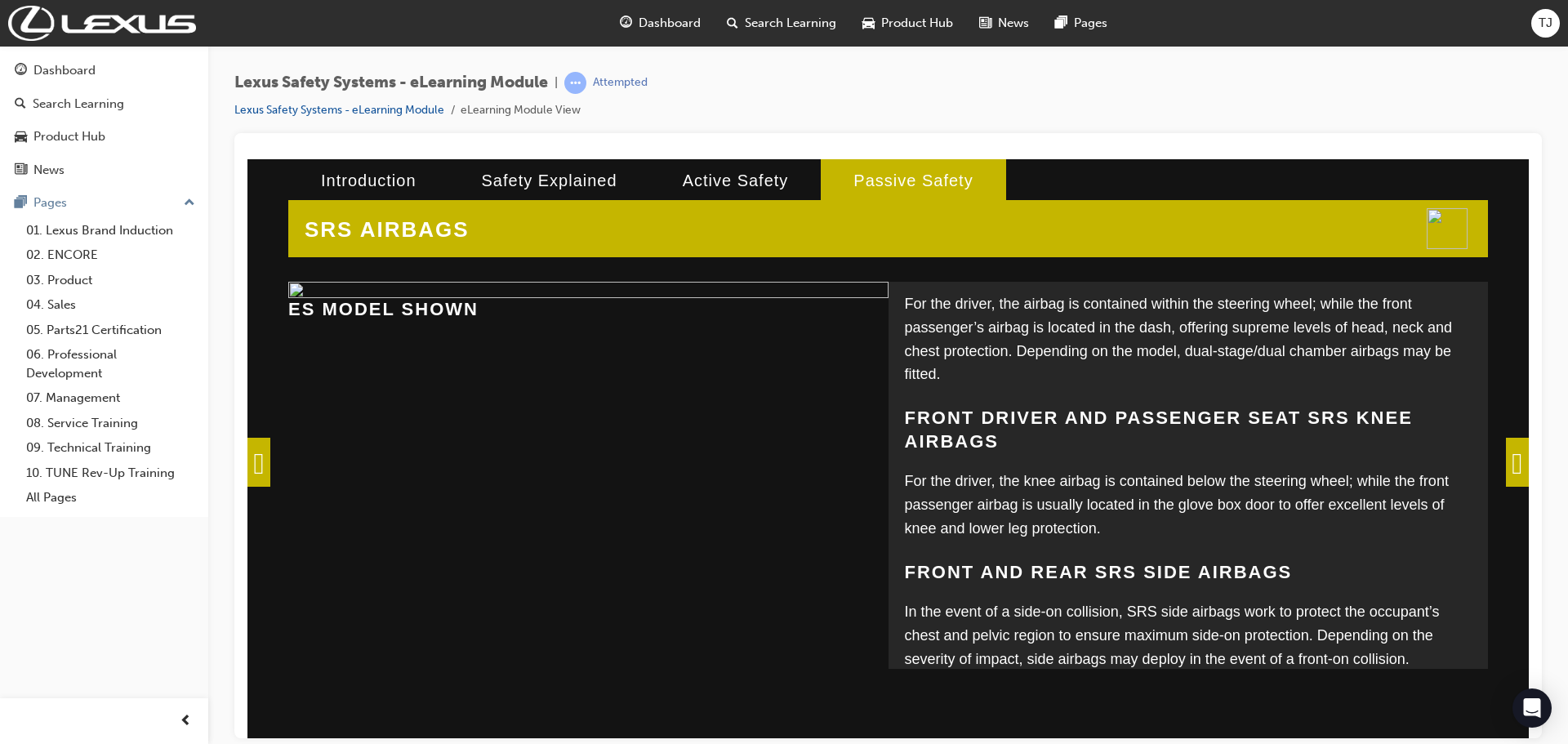
scroll to position [434, 0]
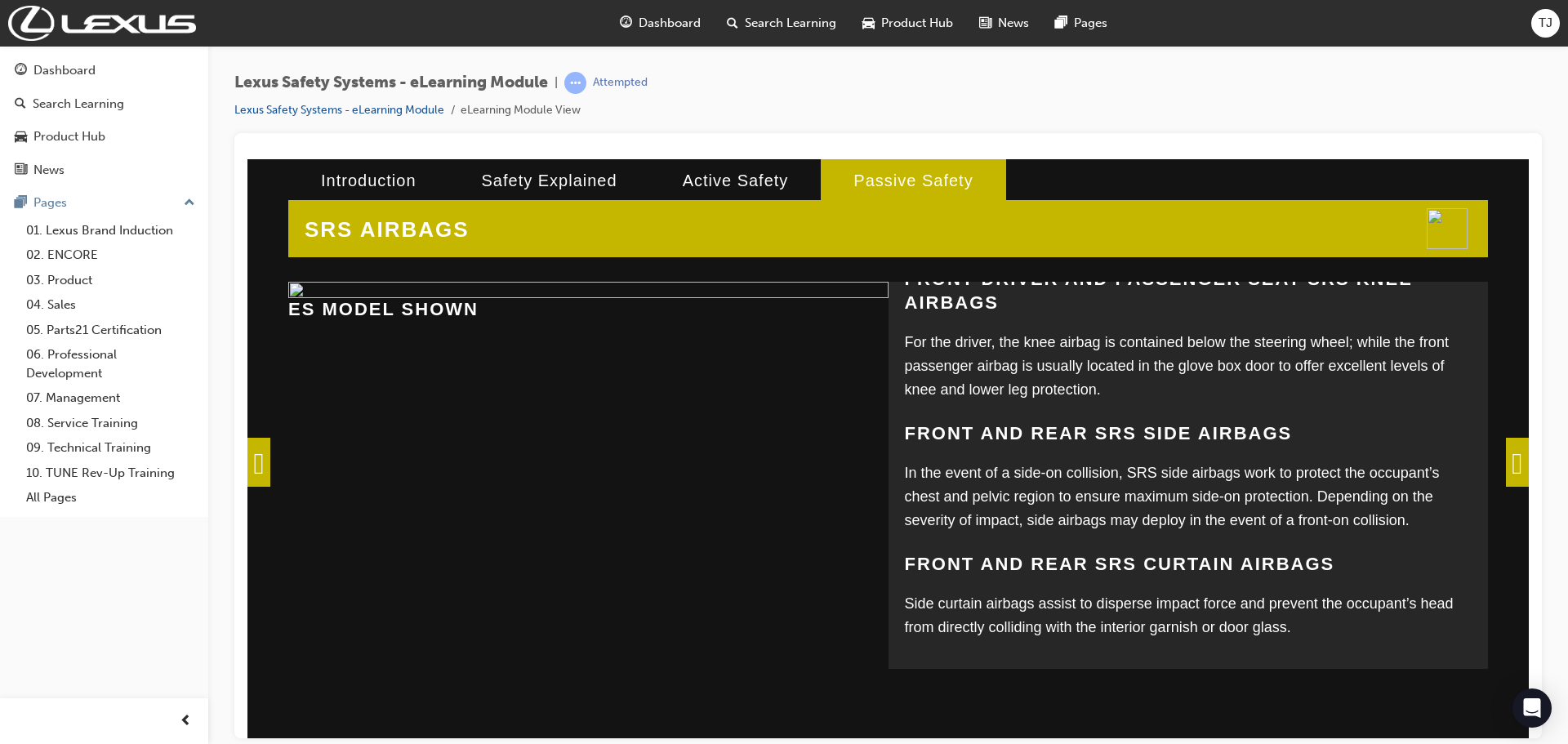
click at [1520, 456] on span at bounding box center [1517, 461] width 23 height 49
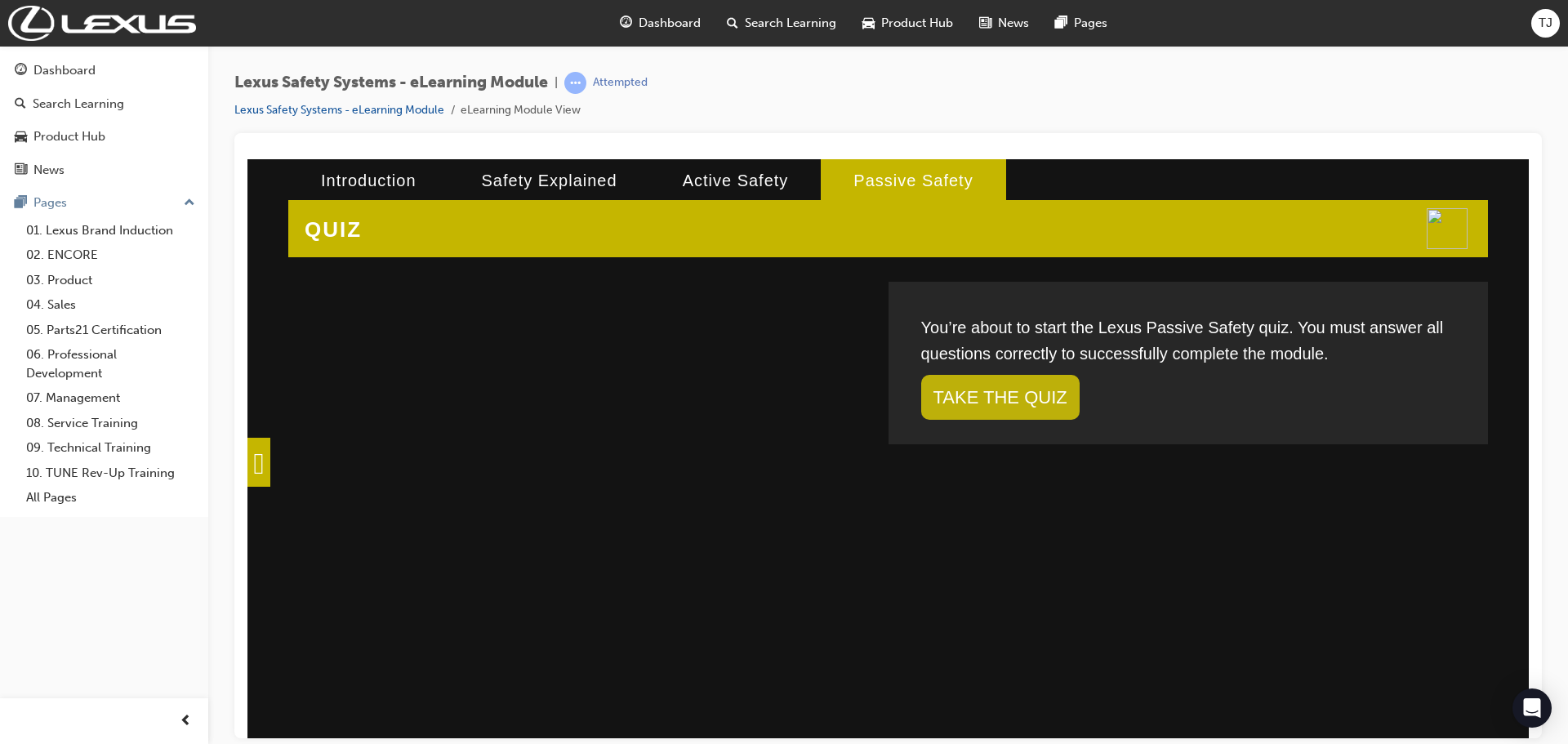
click at [1020, 398] on link "TAKE THE QUIZ" at bounding box center [1001, 397] width 159 height 45
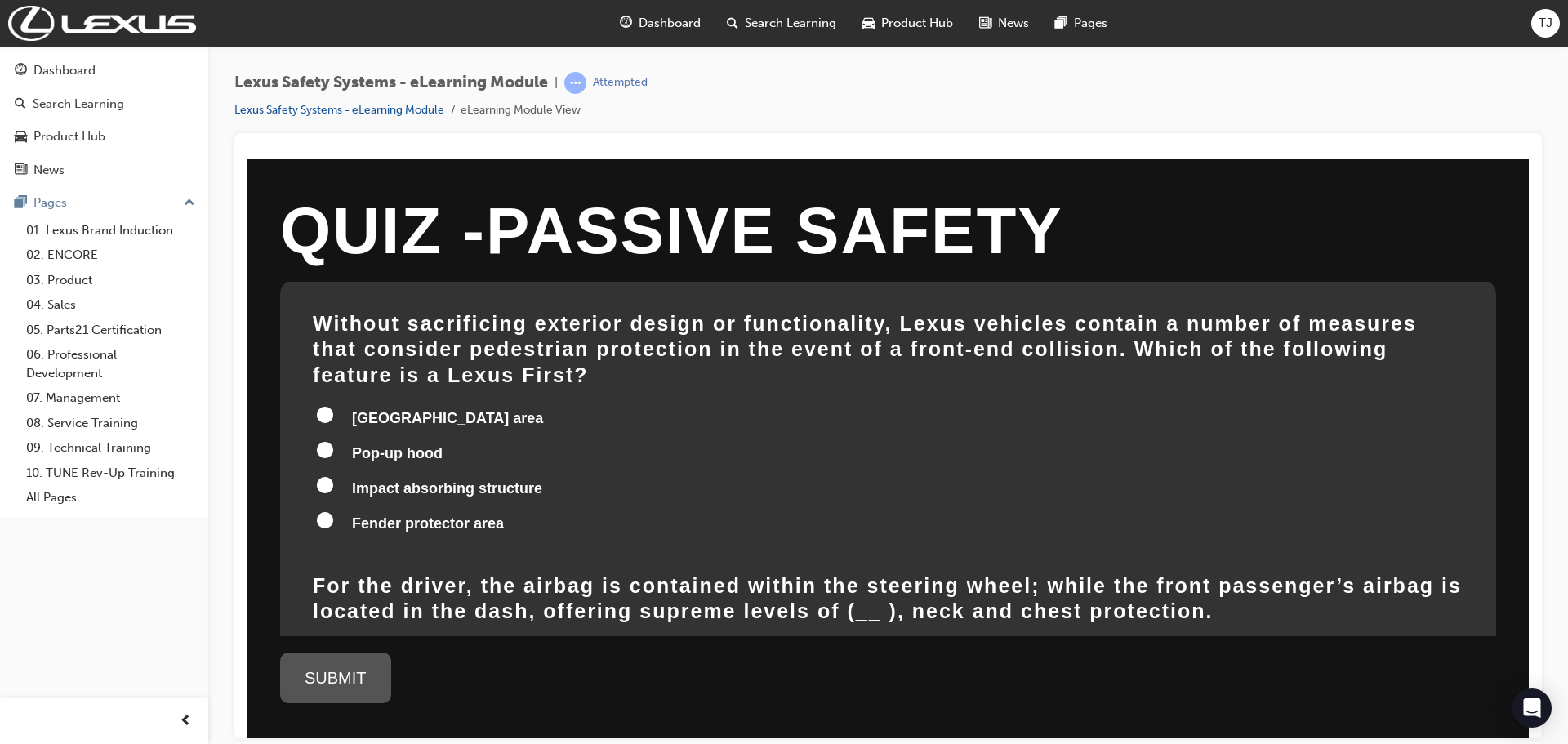
scroll to position [0, 0]
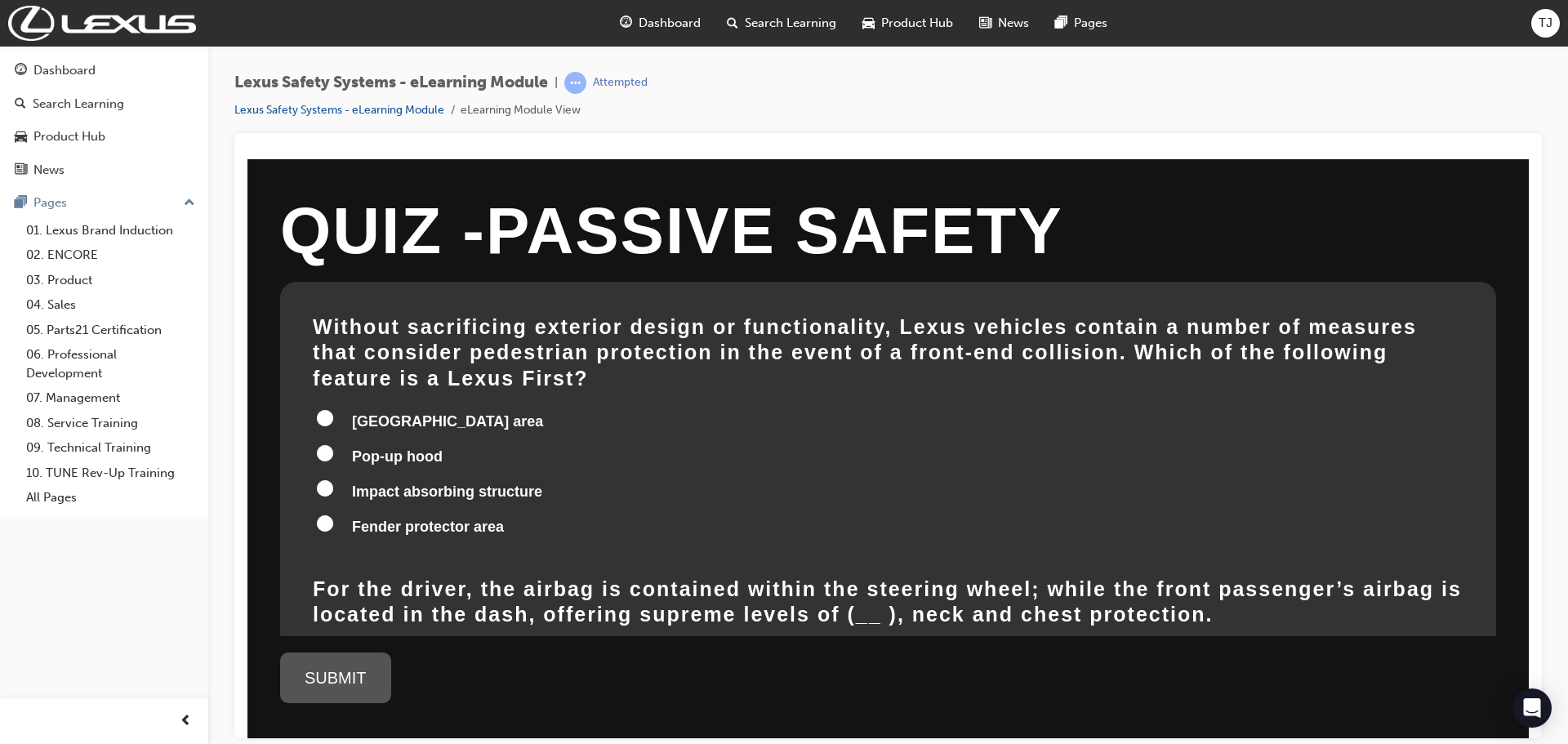
click at [320, 444] on input "Pop-up hood" at bounding box center [324, 452] width 16 height 16
radio input "true"
click at [353, 477] on label "Impact absorbing structure" at bounding box center [887, 493] width 1150 height 31
click at [333, 479] on input "Impact absorbing structure" at bounding box center [324, 487] width 16 height 16
radio input "true"
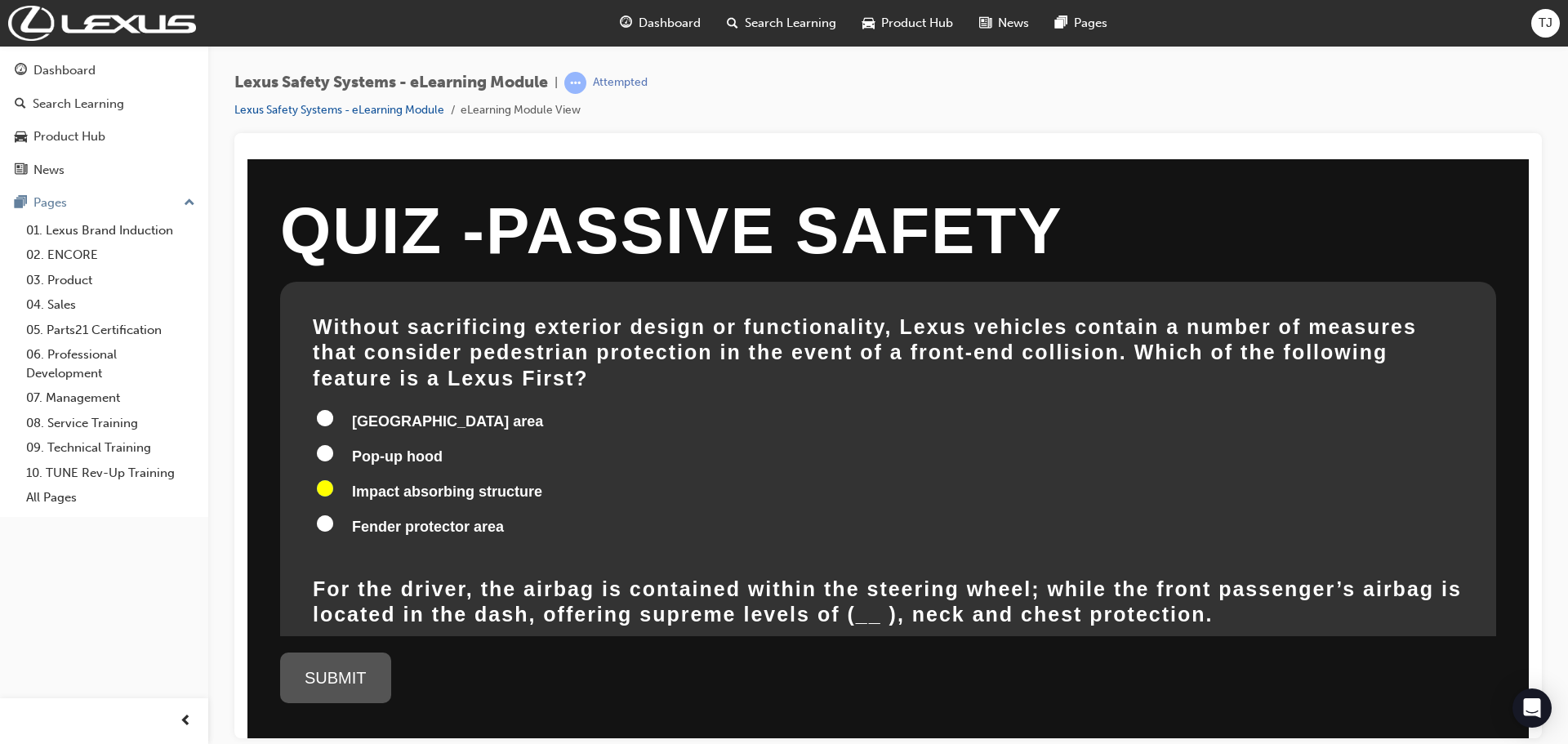
click at [324, 444] on input "Pop-up hood" at bounding box center [324, 452] width 16 height 16
radio input "true"
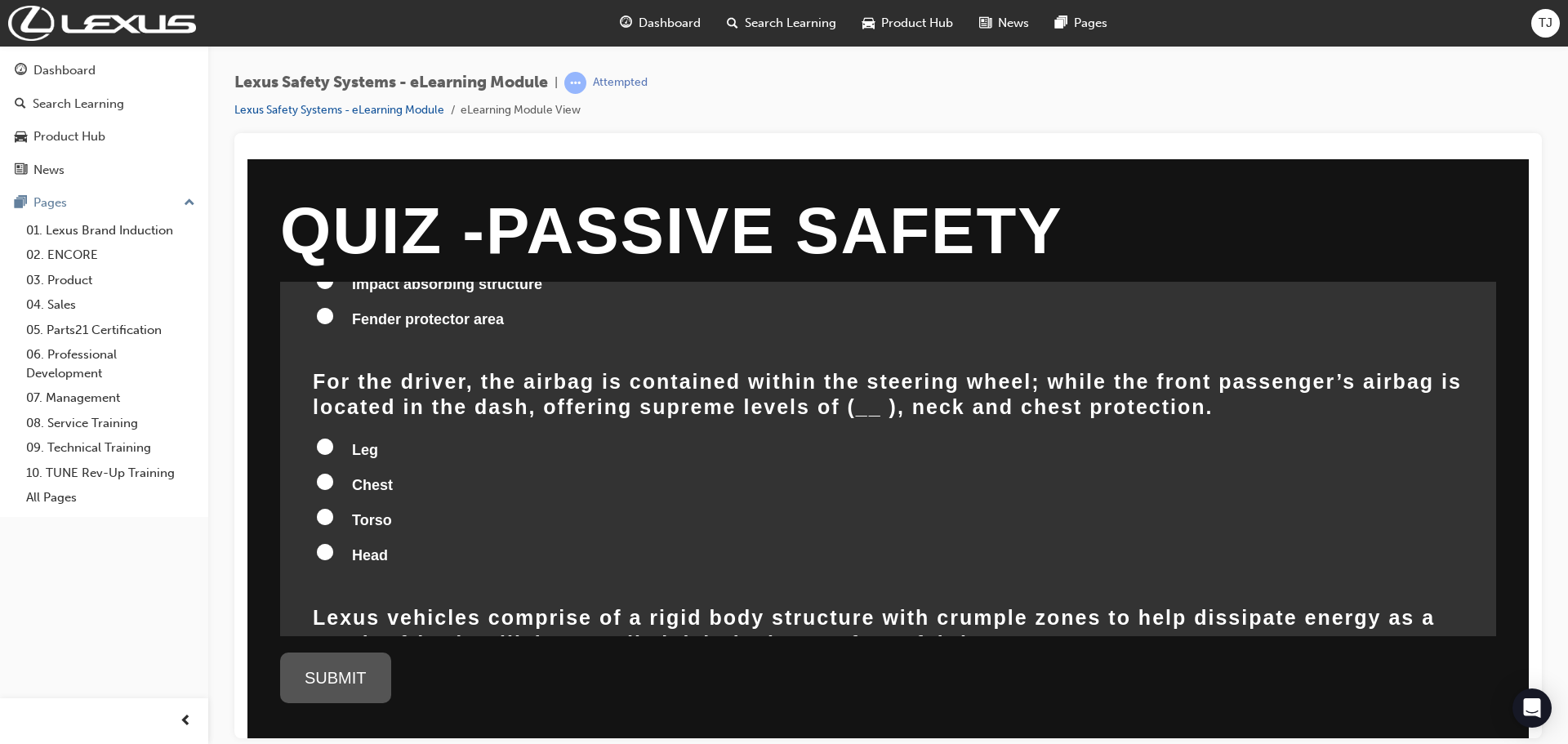
scroll to position [245, 0]
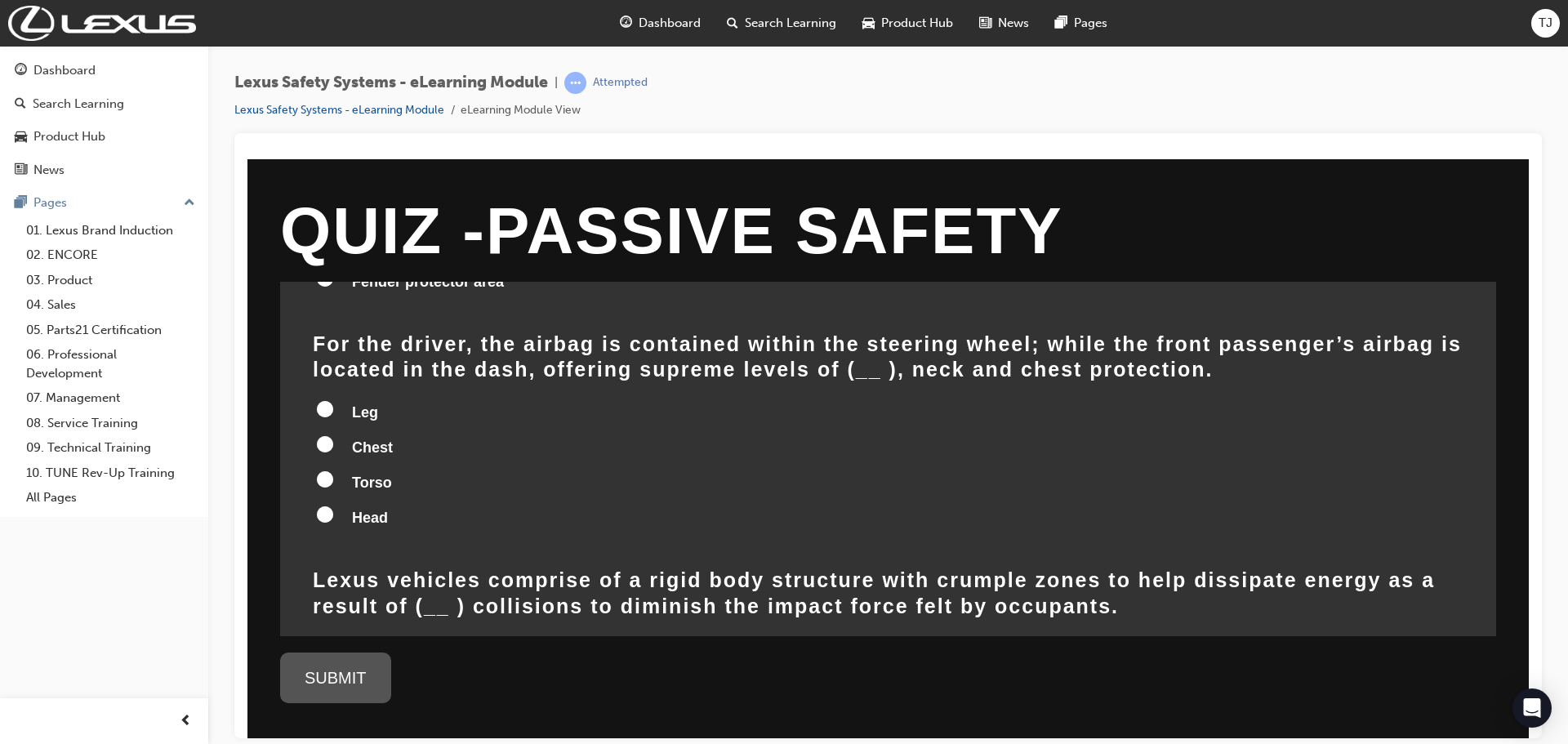
click at [332, 506] on input "Head" at bounding box center [324, 513] width 16 height 16
radio input "true"
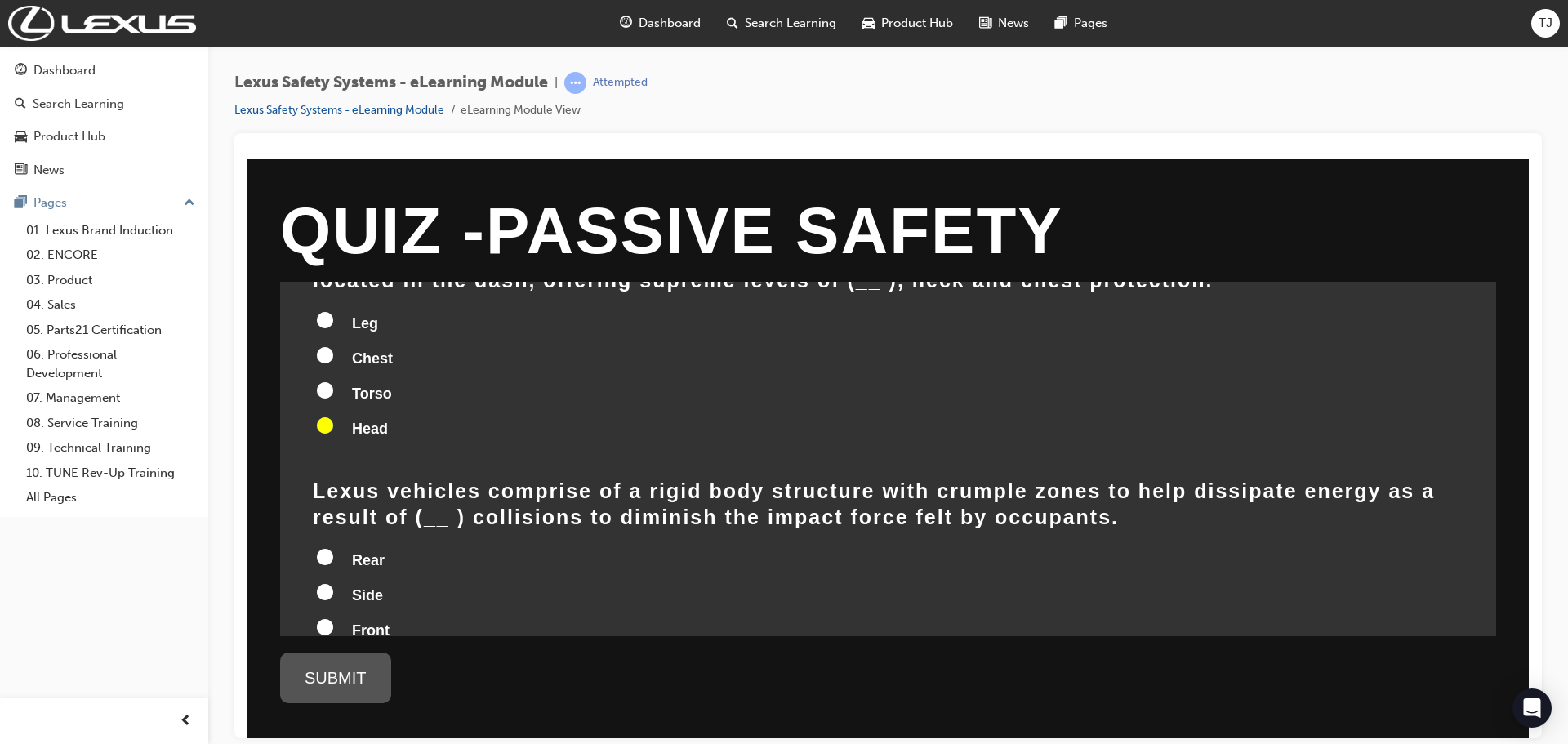
scroll to position [408, 0]
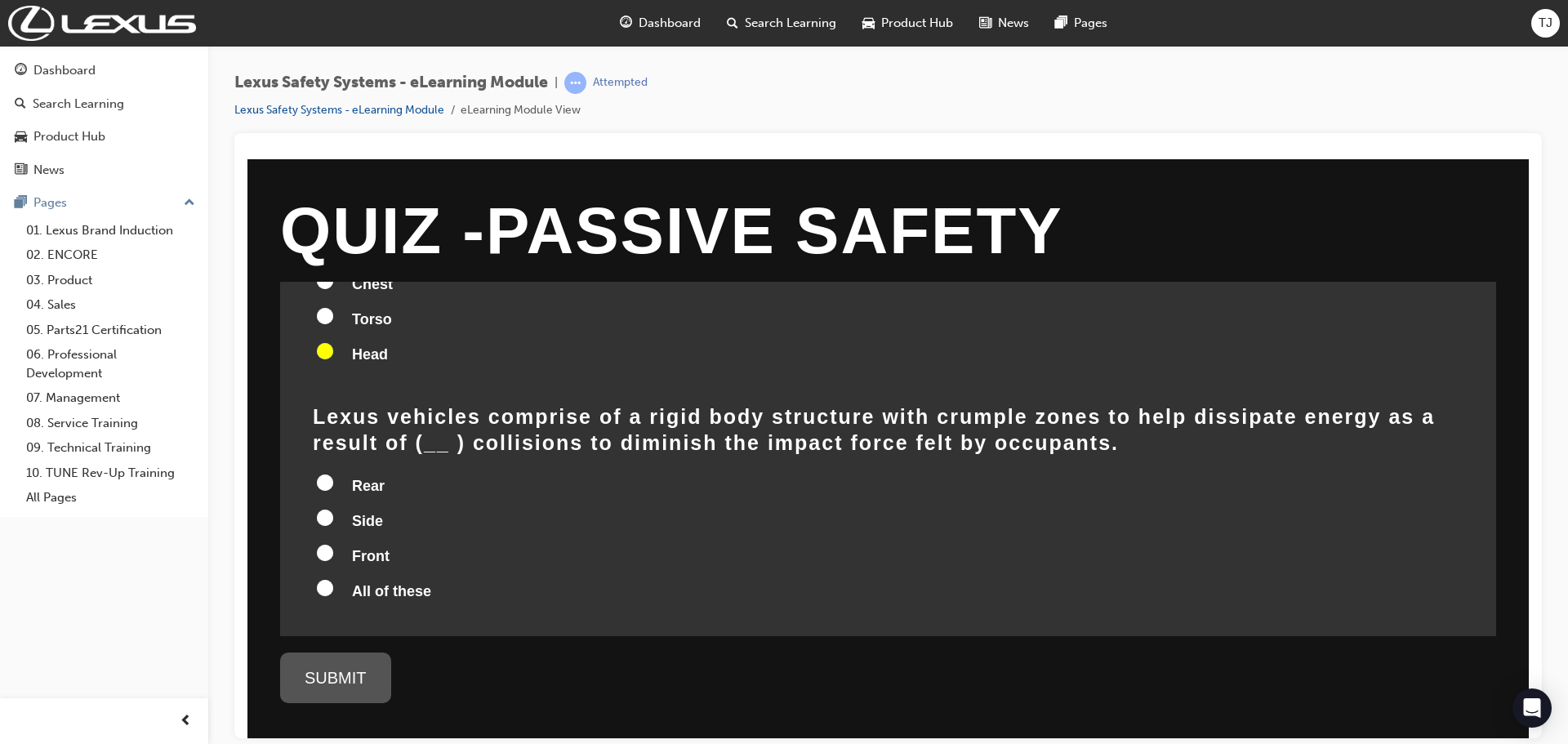
click at [321, 544] on input "Front" at bounding box center [324, 551] width 16 height 16
radio input "true"
click at [326, 580] on input "All of these" at bounding box center [324, 587] width 16 height 16
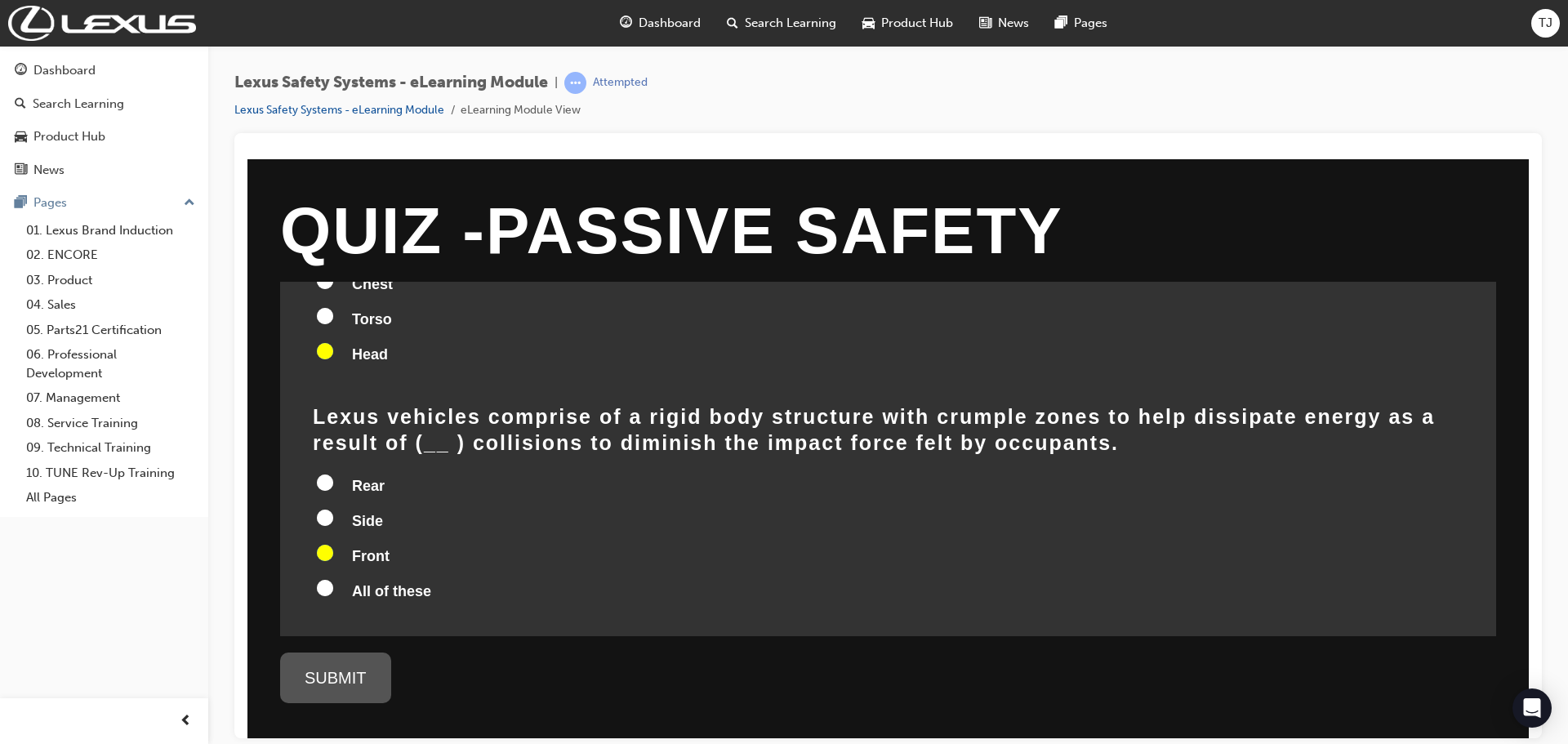
radio input "true"
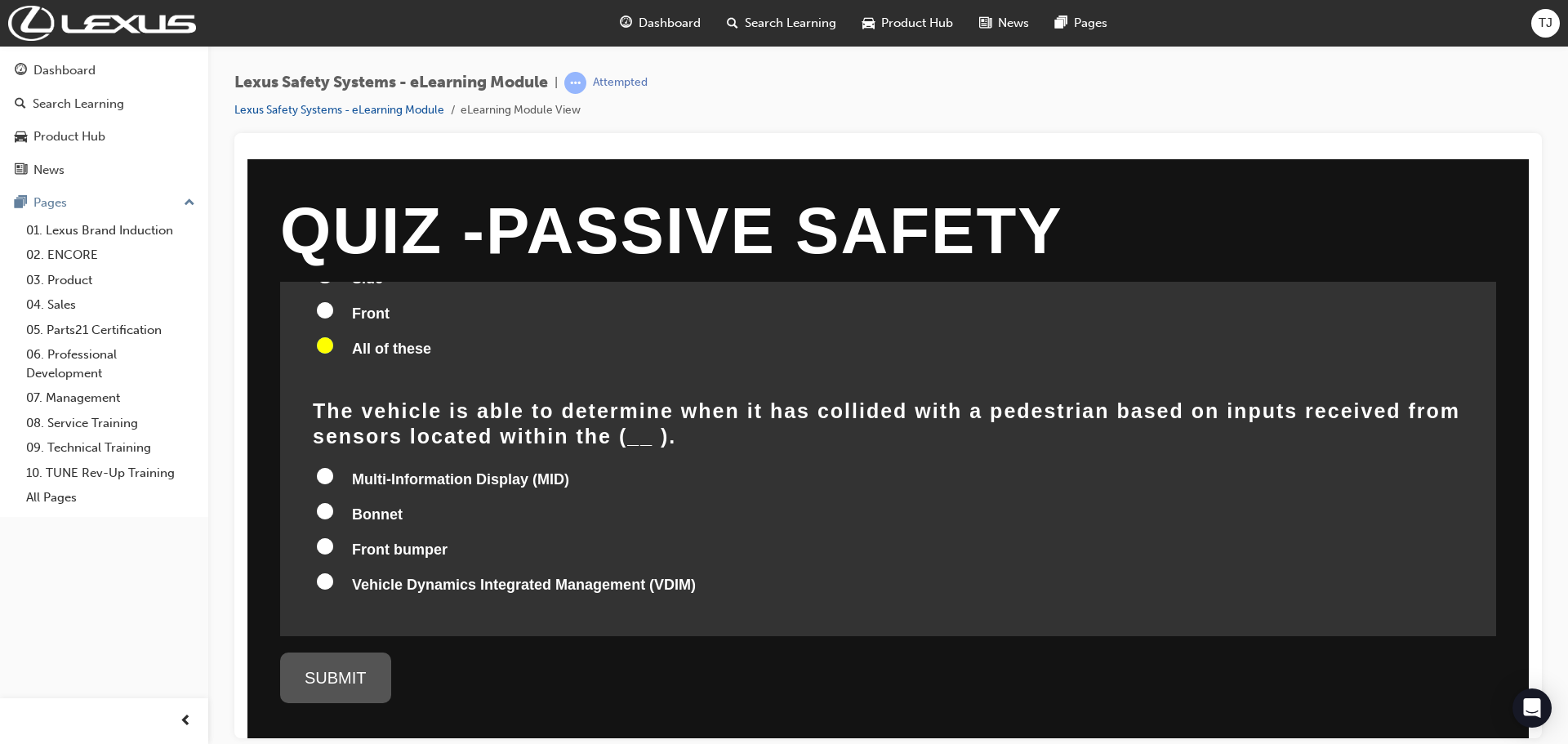
scroll to position [657, 0]
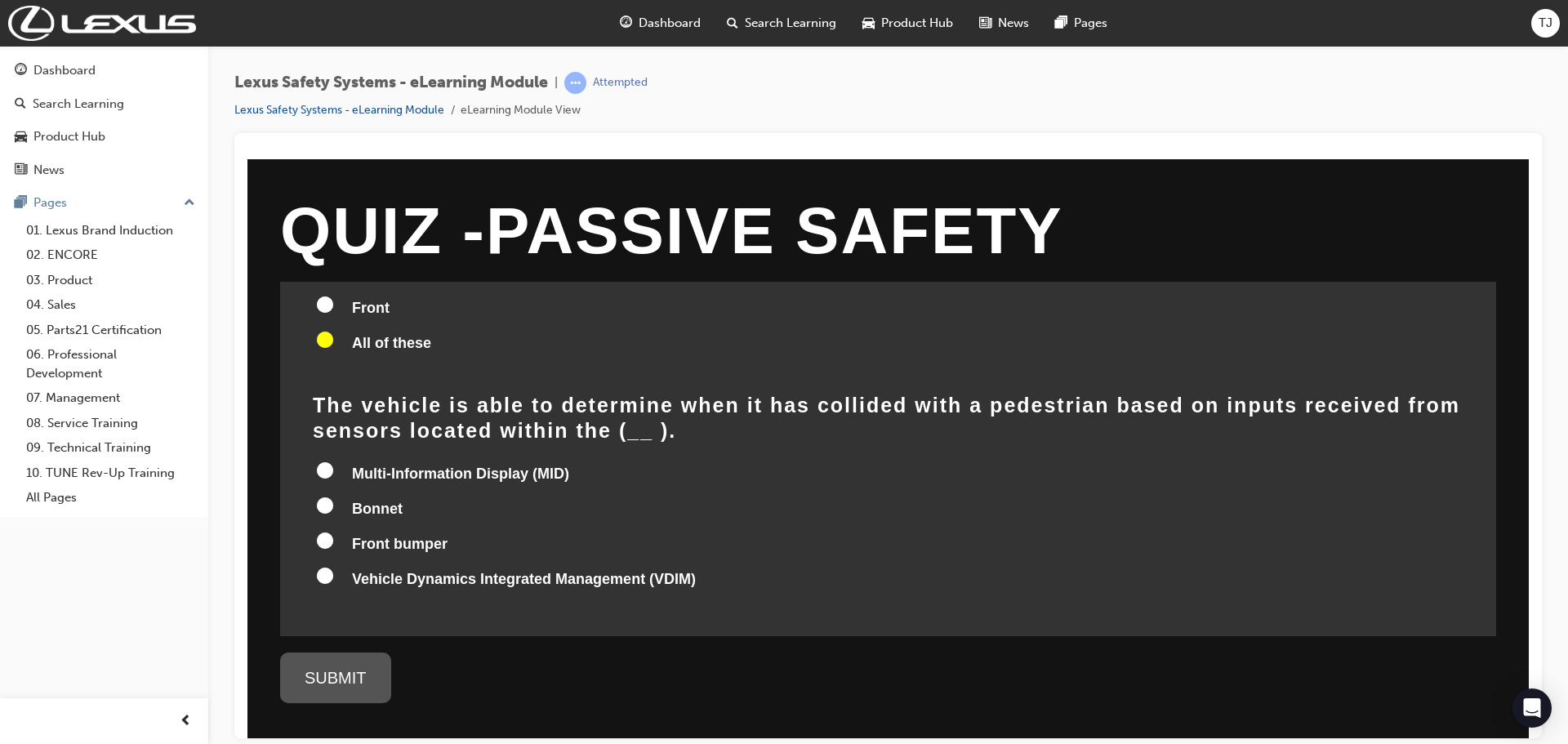
click at [322, 531] on input "Front bumper" at bounding box center [324, 539] width 16 height 16
radio input "true"
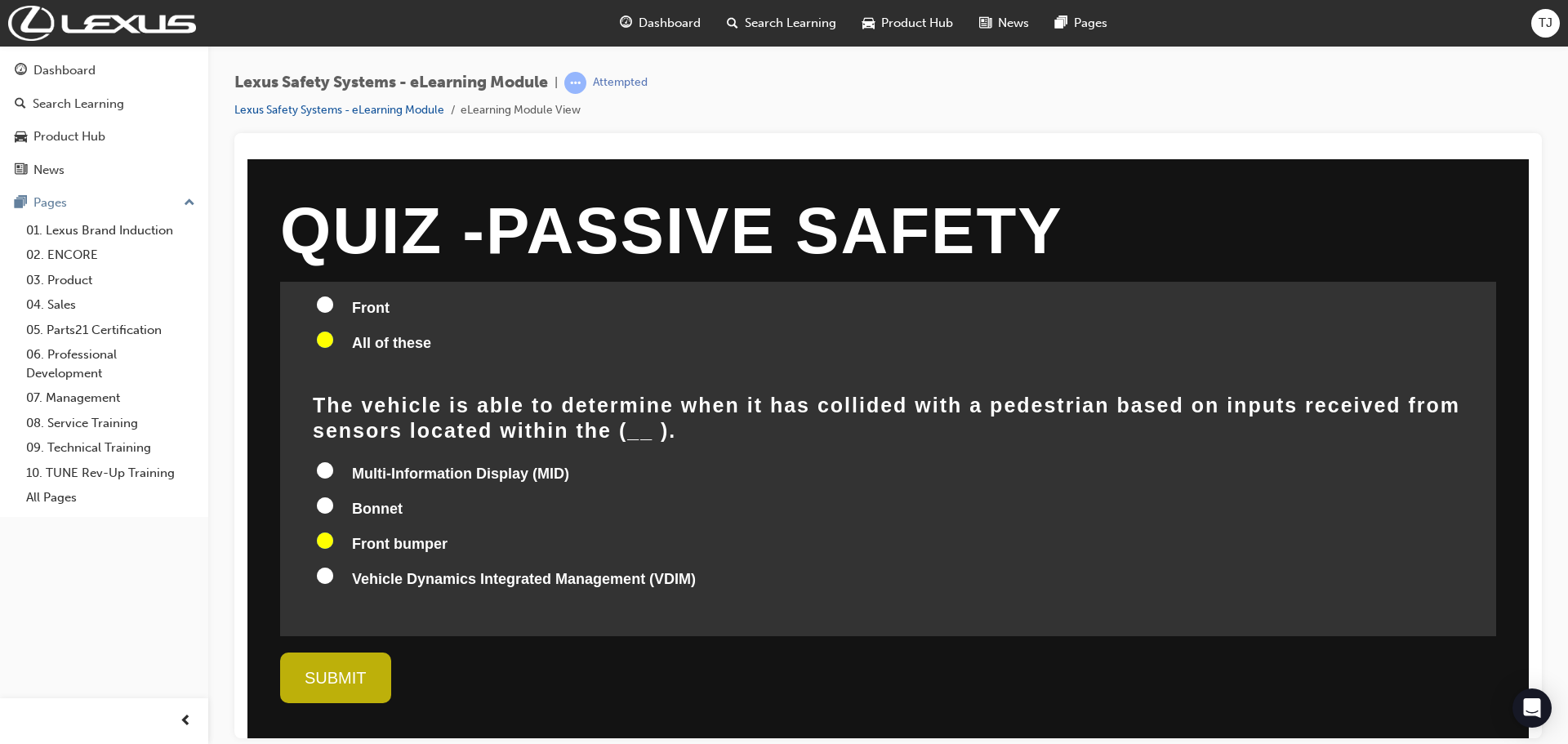
click at [358, 675] on div "SUBMIT" at bounding box center [335, 677] width 111 height 51
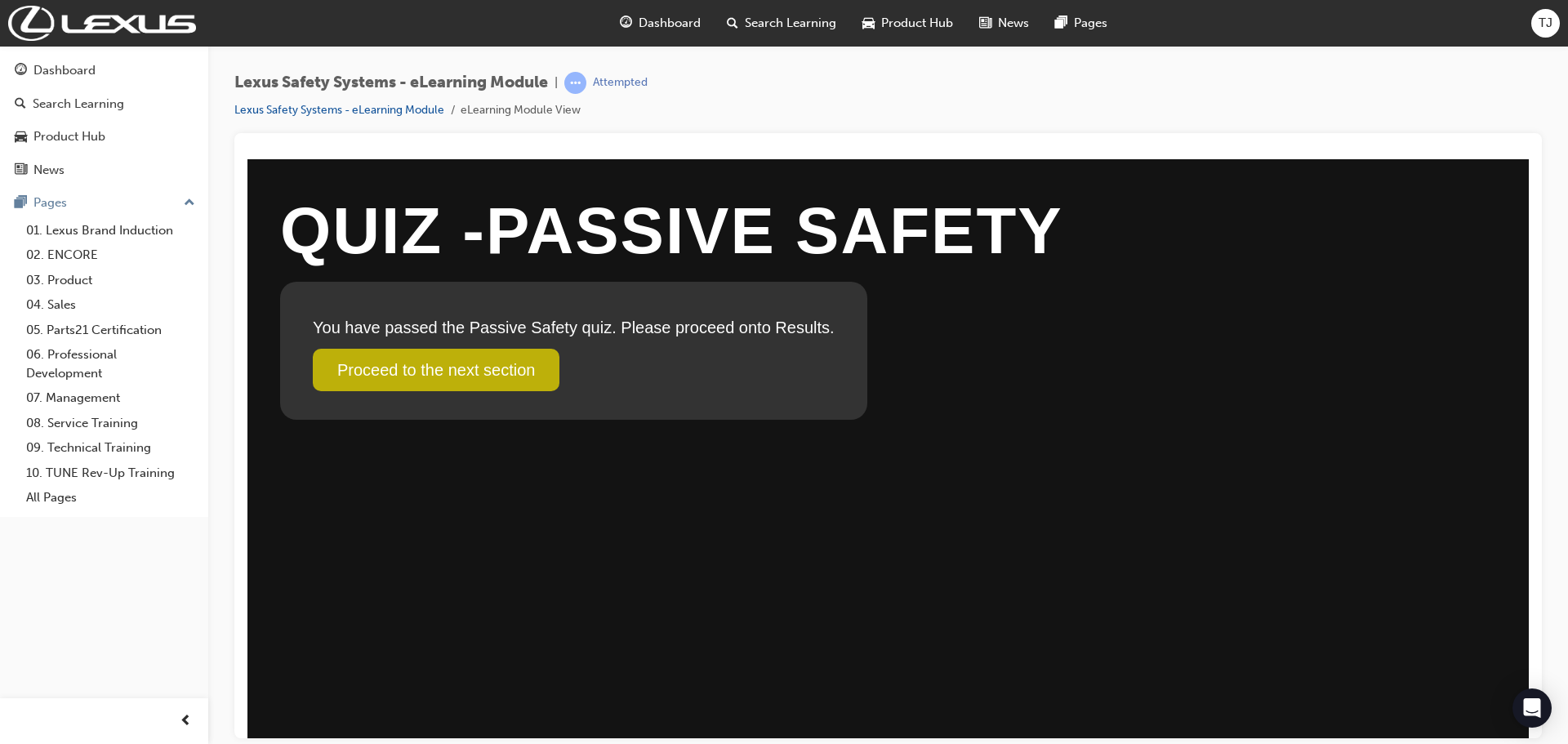
click at [435, 381] on link "Proceed to the next section" at bounding box center [436, 369] width 247 height 43
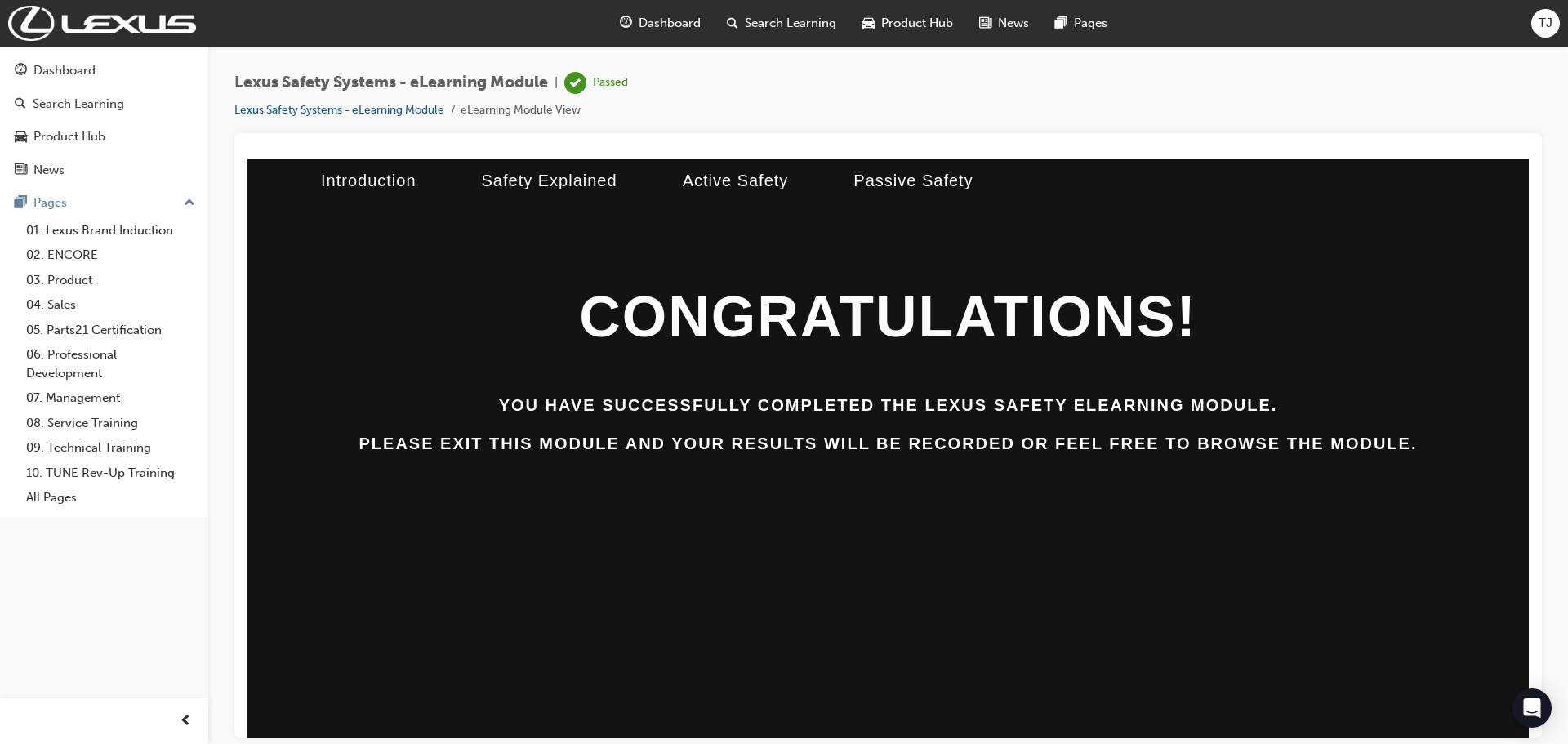
click at [896, 408] on h4 "You have successfully completed the Lexus Safety ELearning module." at bounding box center [888, 404] width 1282 height 22
click at [1173, 429] on div "CONGRATULATIONS! You have successfully completed the Lexus Safety ELearning mod…" at bounding box center [888, 367] width 1282 height 173
